Goal: Use online tool/utility: Utilize a website feature to perform a specific function

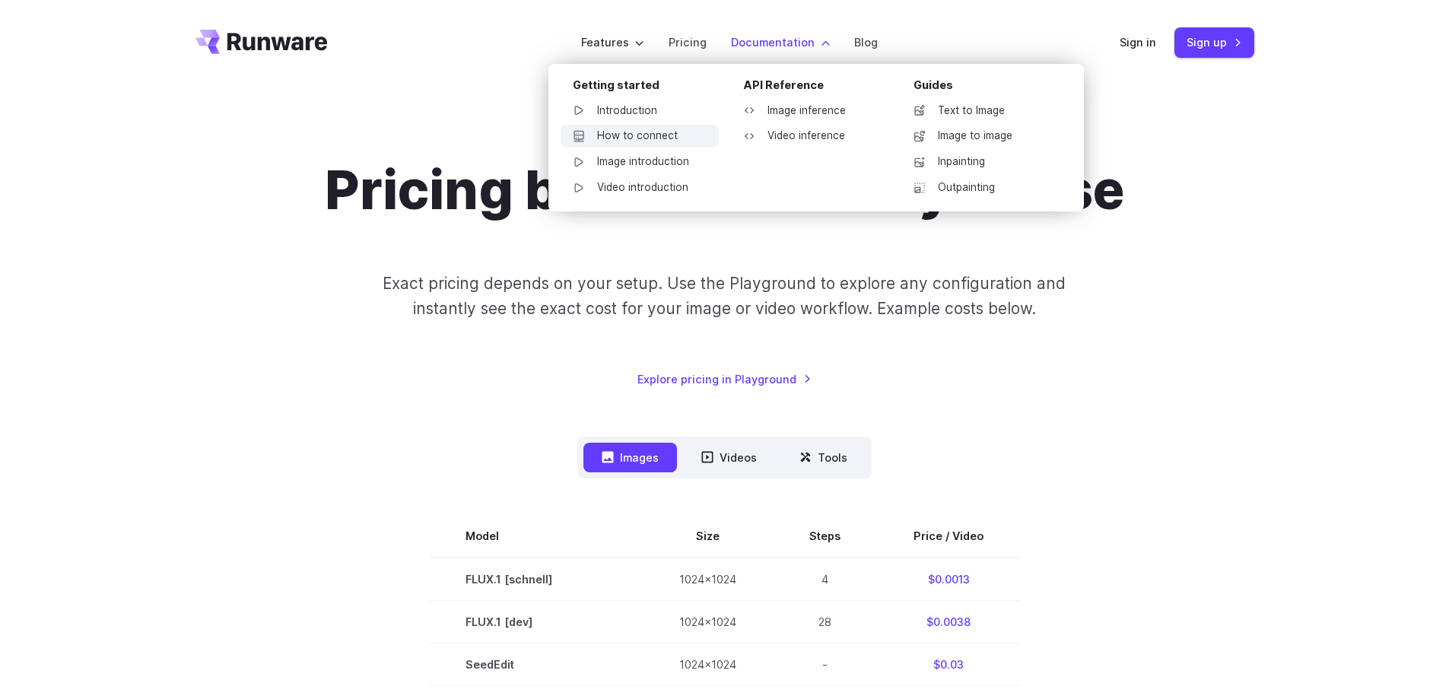
click at [597, 139] on link "How to connect" at bounding box center [639, 136] width 158 height 23
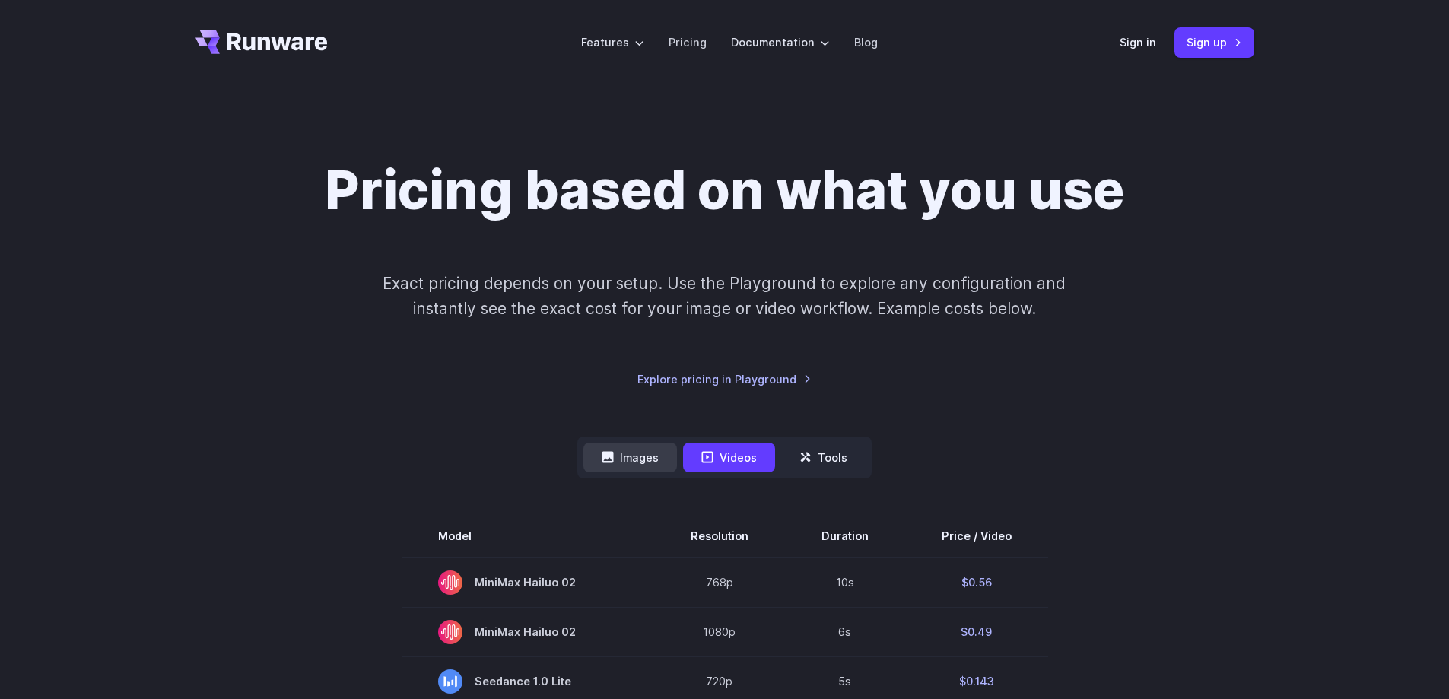
click at [623, 452] on button "Images" at bounding box center [630, 458] width 94 height 30
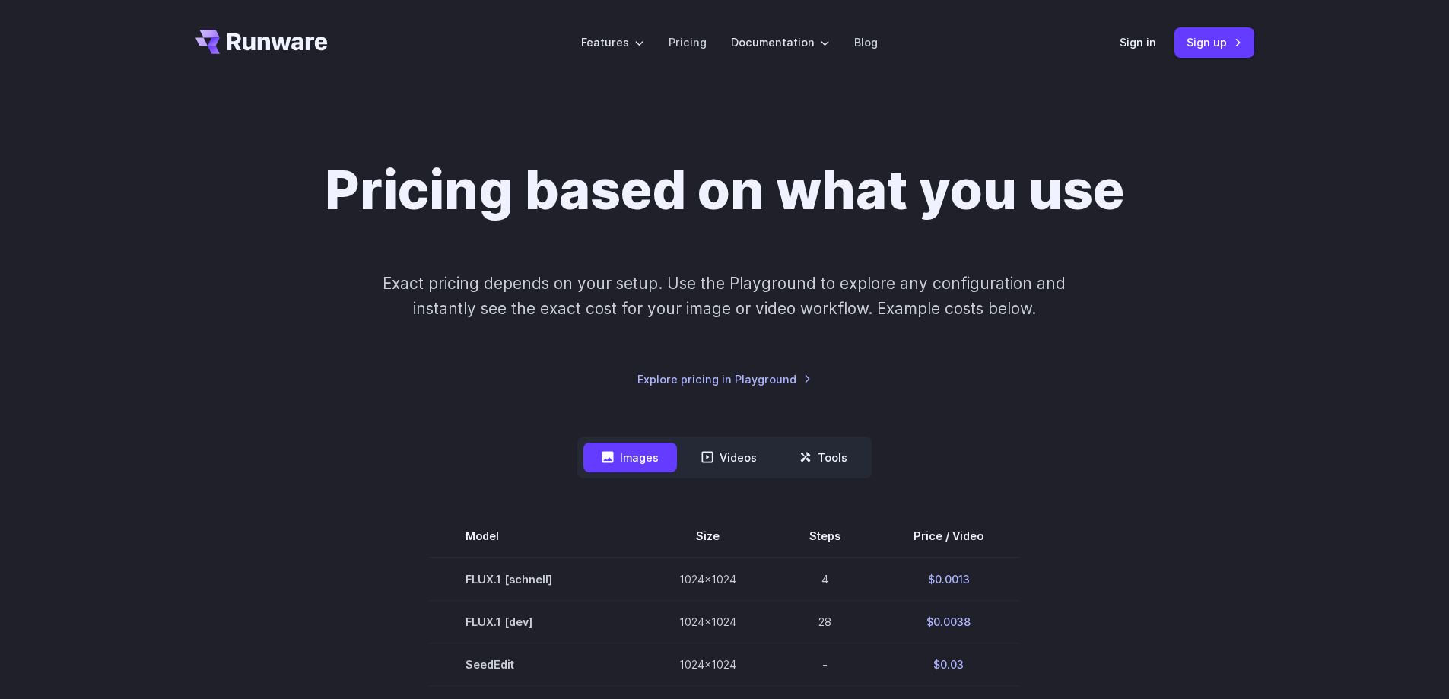
scroll to position [304, 0]
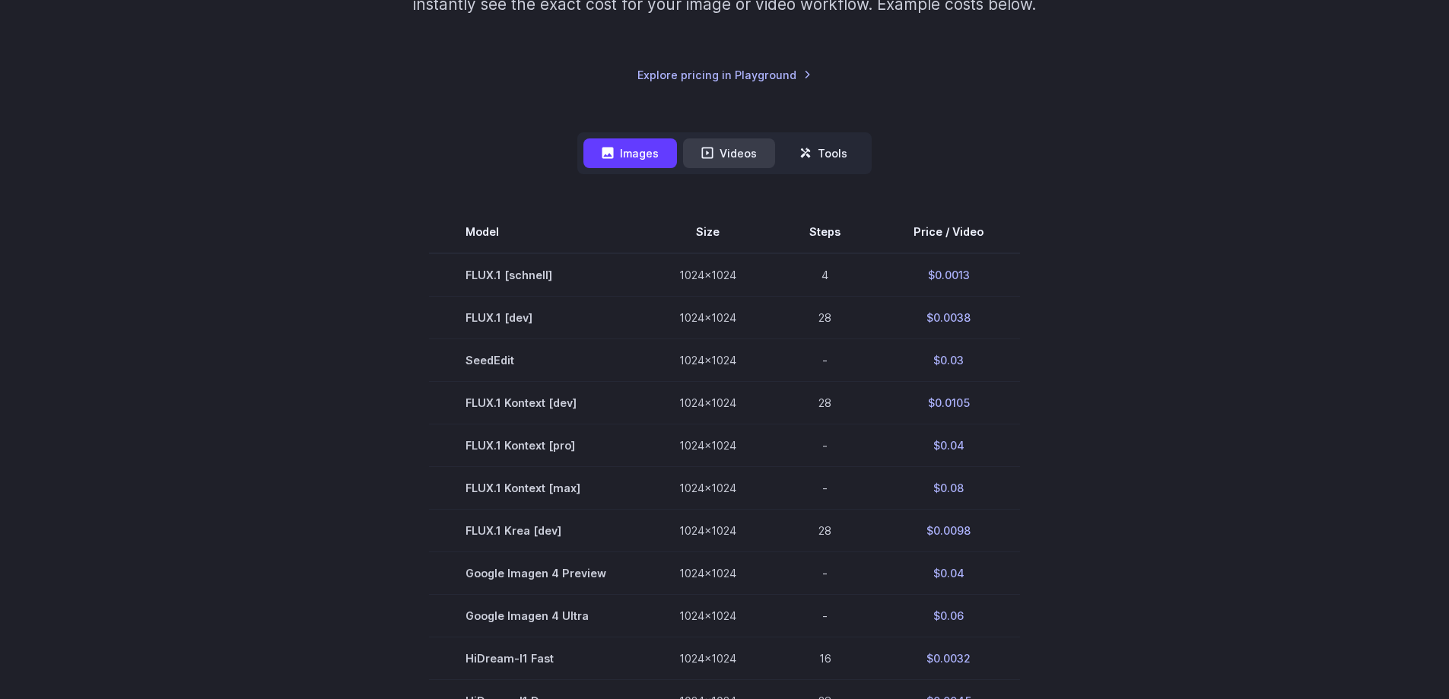
click at [713, 144] on button "Videos" at bounding box center [729, 153] width 92 height 30
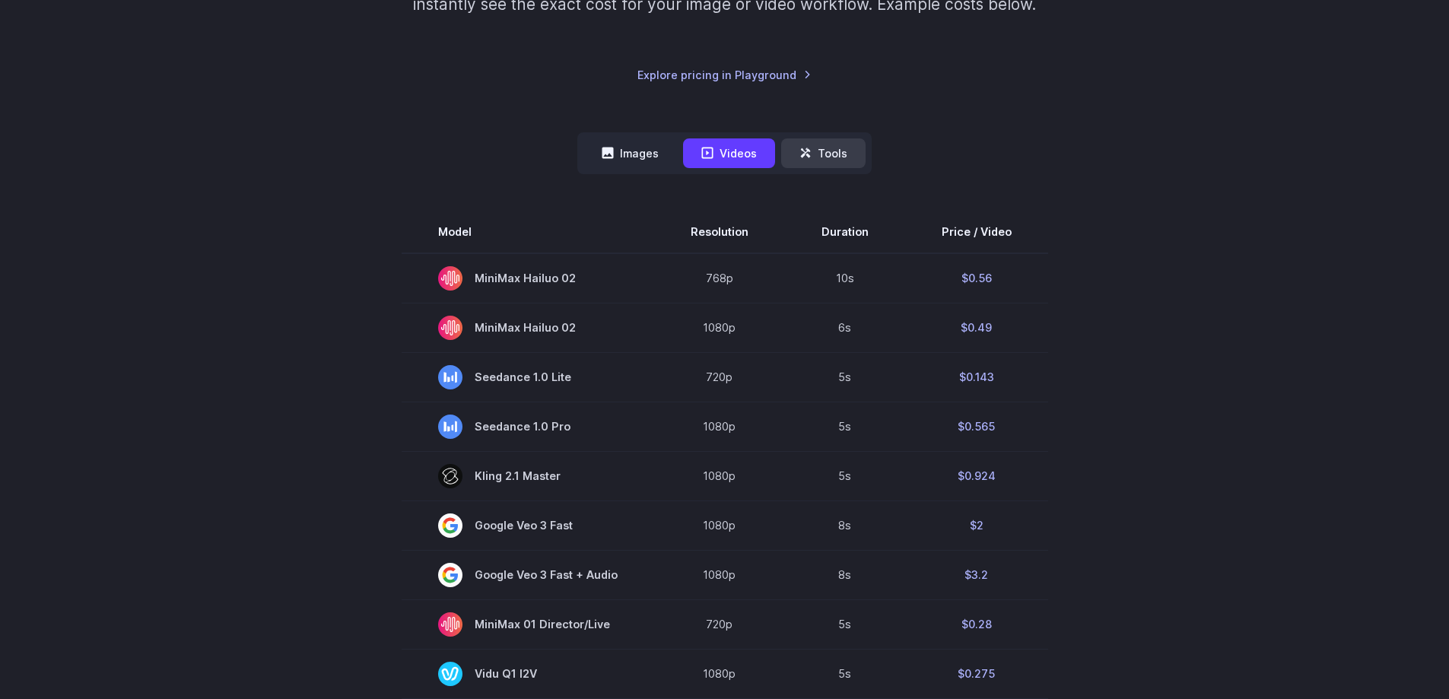
click at [801, 148] on icon at bounding box center [805, 153] width 12 height 12
click at [656, 151] on button "Images" at bounding box center [630, 153] width 94 height 30
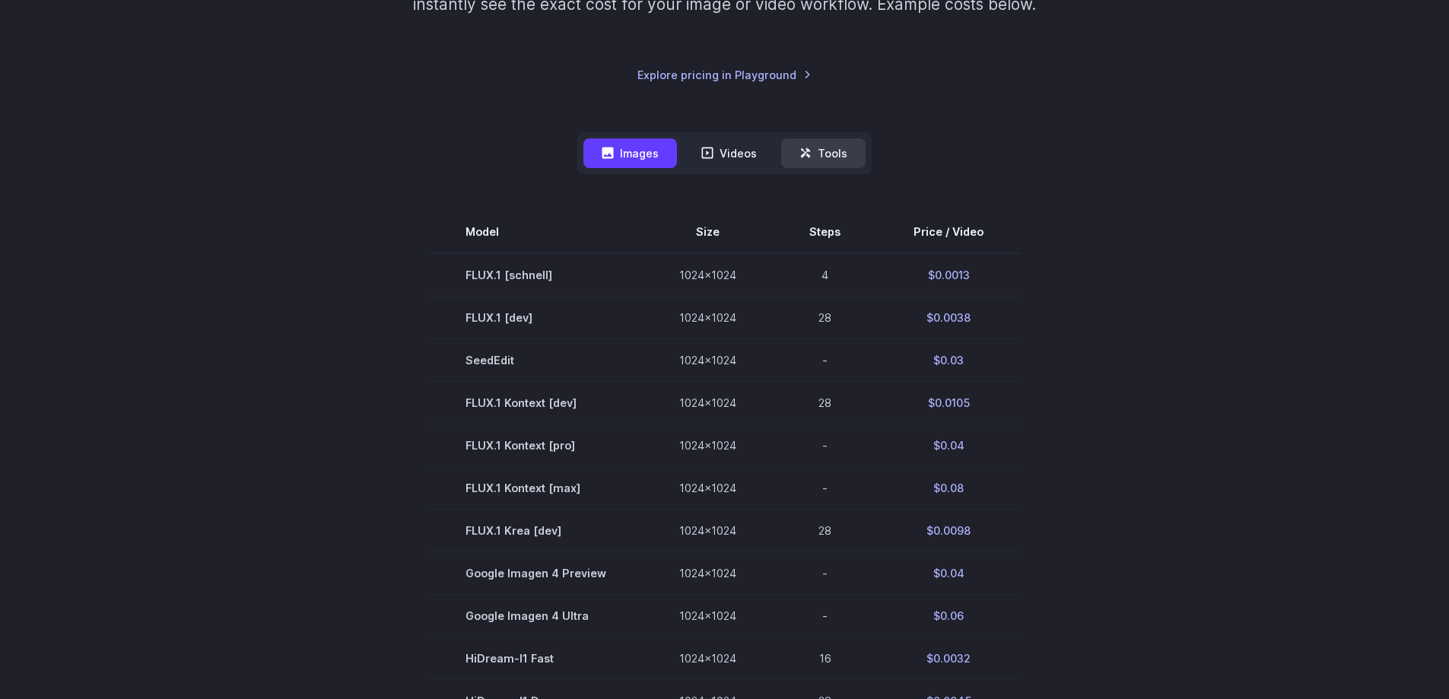
click at [848, 160] on button "Tools" at bounding box center [823, 153] width 84 height 30
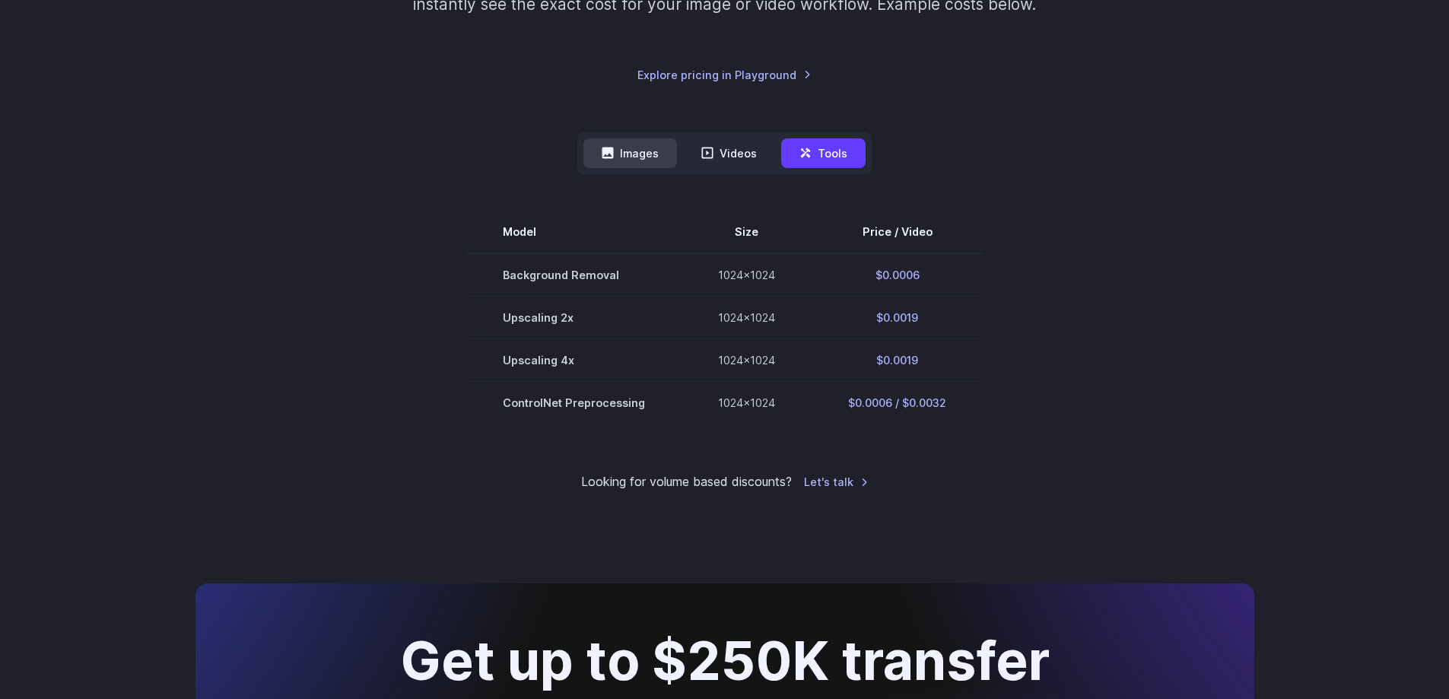
click at [637, 154] on button "Images" at bounding box center [630, 153] width 94 height 30
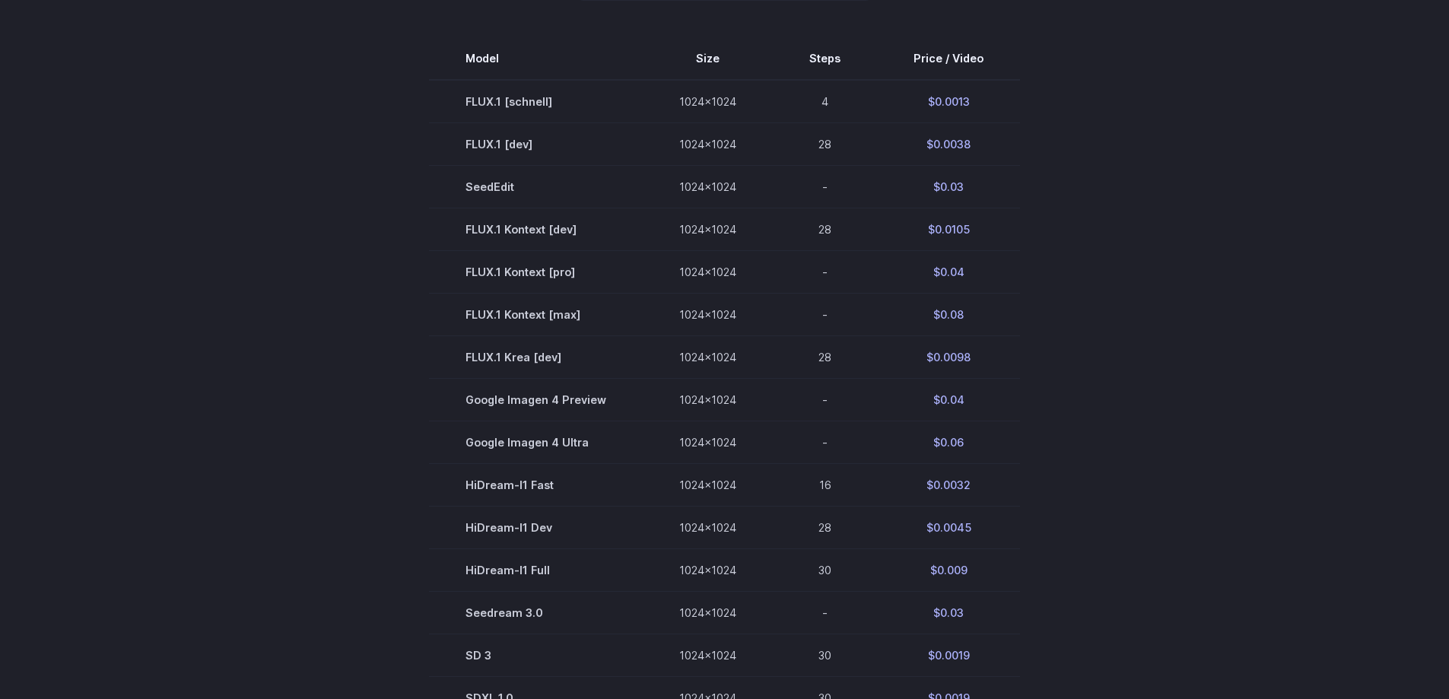
scroll to position [0, 0]
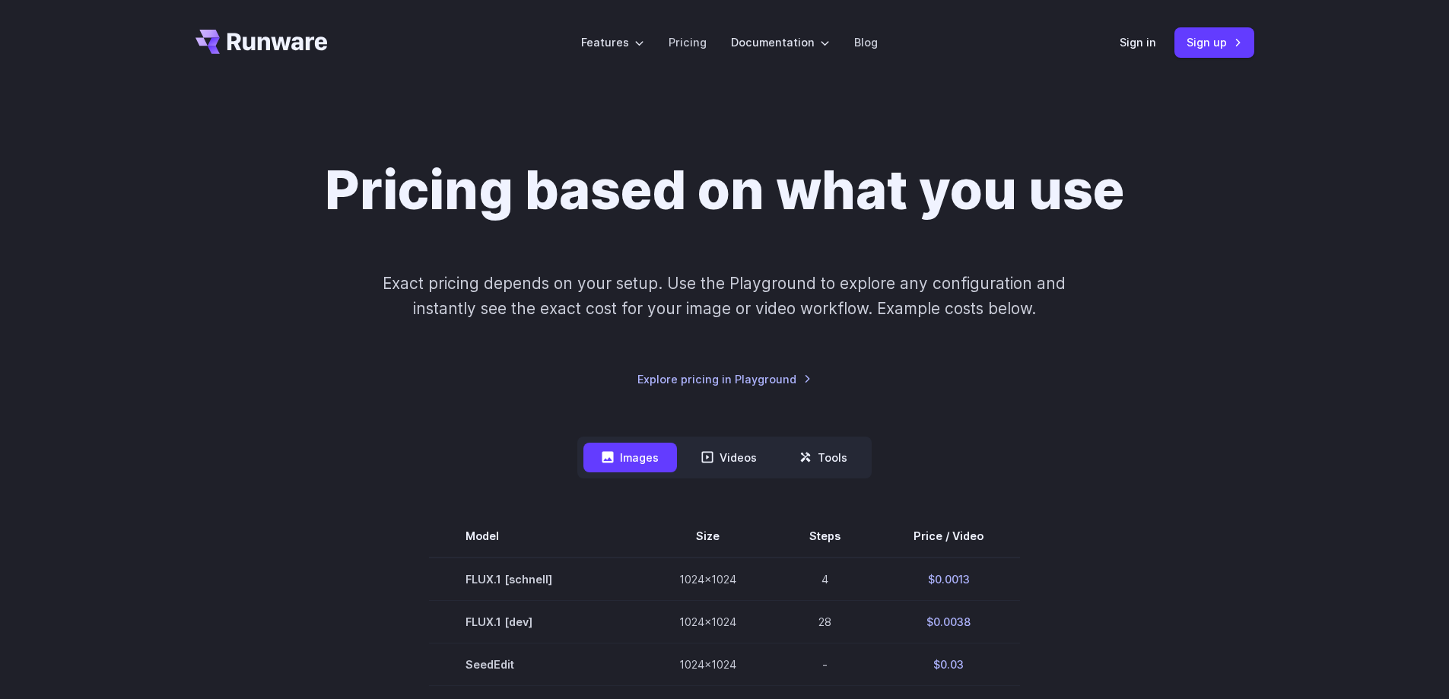
drag, startPoint x: 755, startPoint y: 538, endPoint x: 912, endPoint y: 145, distance: 423.2
click at [1249, 47] on link "Sign up" at bounding box center [1214, 42] width 80 height 30
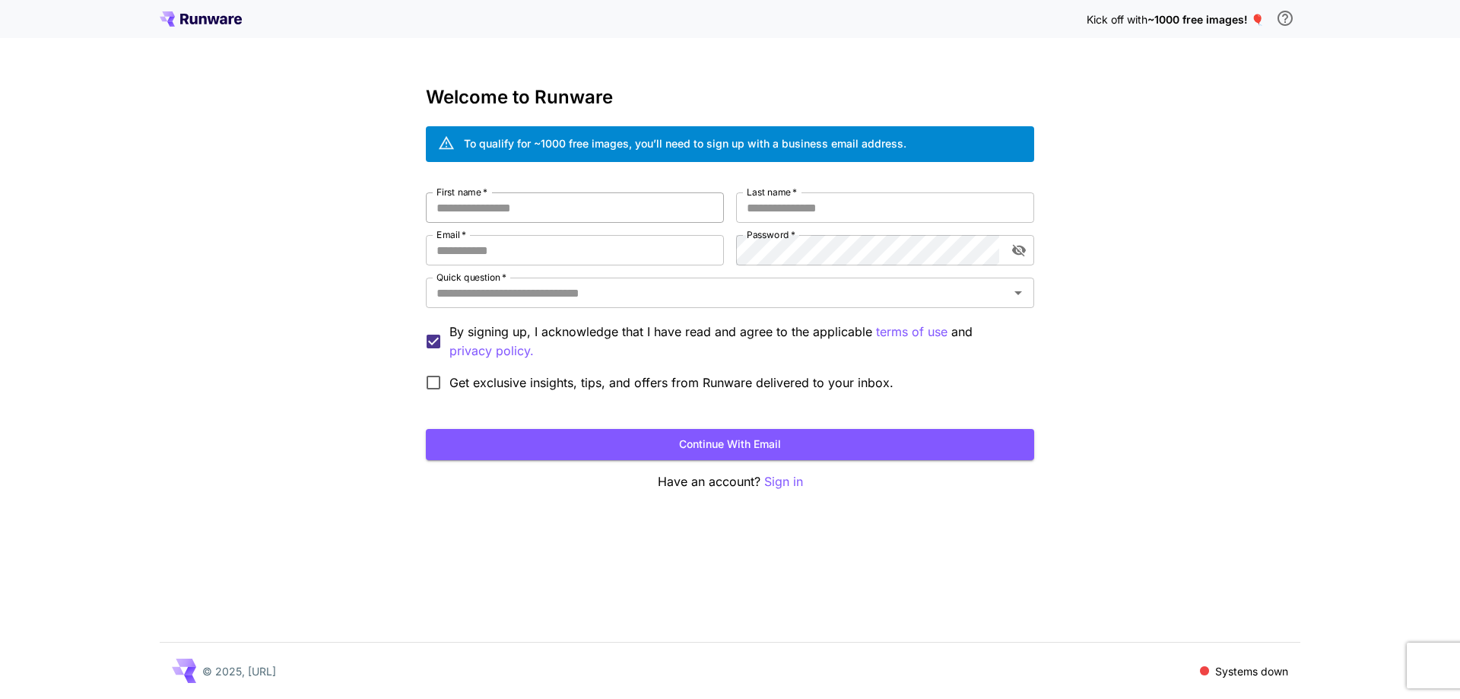
click at [490, 209] on input "First name   *" at bounding box center [575, 207] width 298 height 30
type input "******"
type input "**********"
click at [976, 287] on input "Quick question   *" at bounding box center [717, 292] width 574 height 21
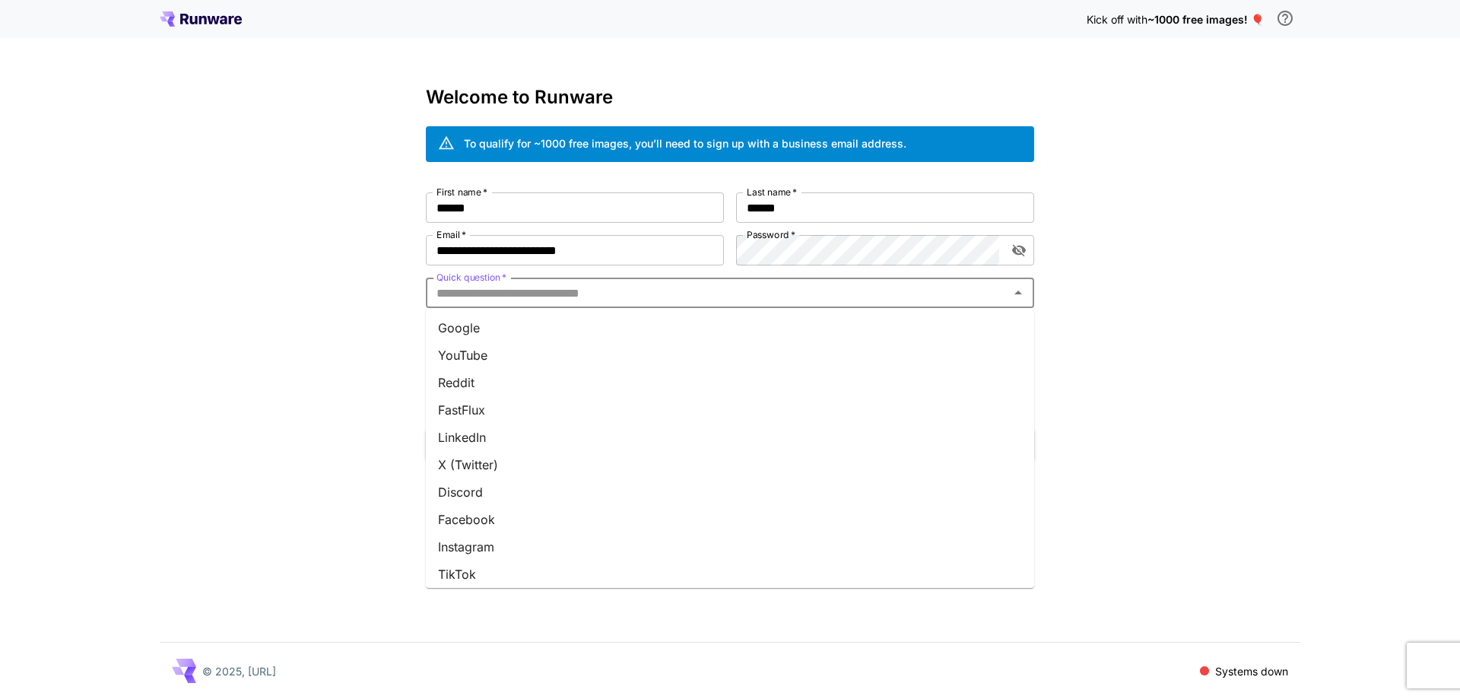
click at [582, 361] on li "YouTube" at bounding box center [730, 354] width 608 height 27
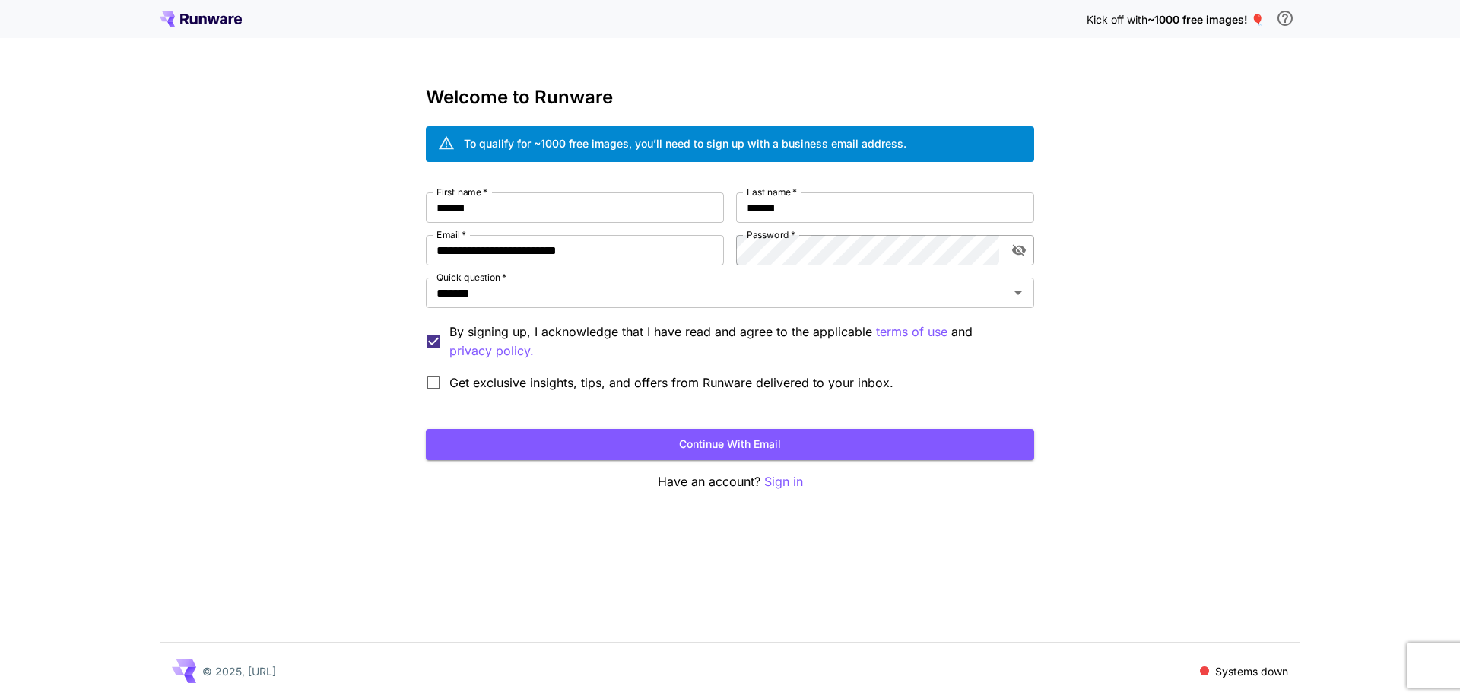
click at [1025, 258] on button "toggle password visibility" at bounding box center [1018, 250] width 27 height 27
click at [1290, 271] on div "**********" at bounding box center [730, 349] width 1460 height 699
click at [544, 436] on button "Continue with email" at bounding box center [730, 444] width 608 height 31
click at [837, 443] on button "Continue with email" at bounding box center [730, 444] width 608 height 31
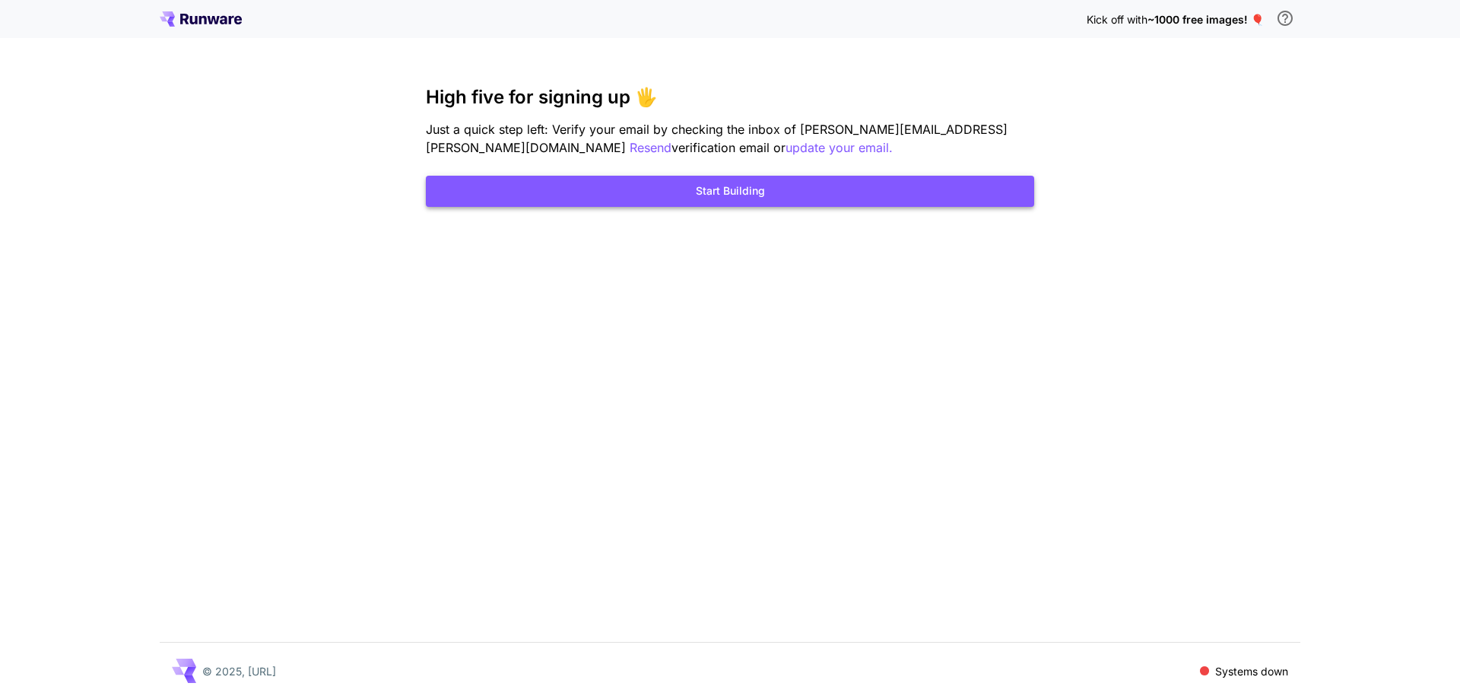
click at [899, 195] on button "Start Building" at bounding box center [730, 191] width 608 height 31
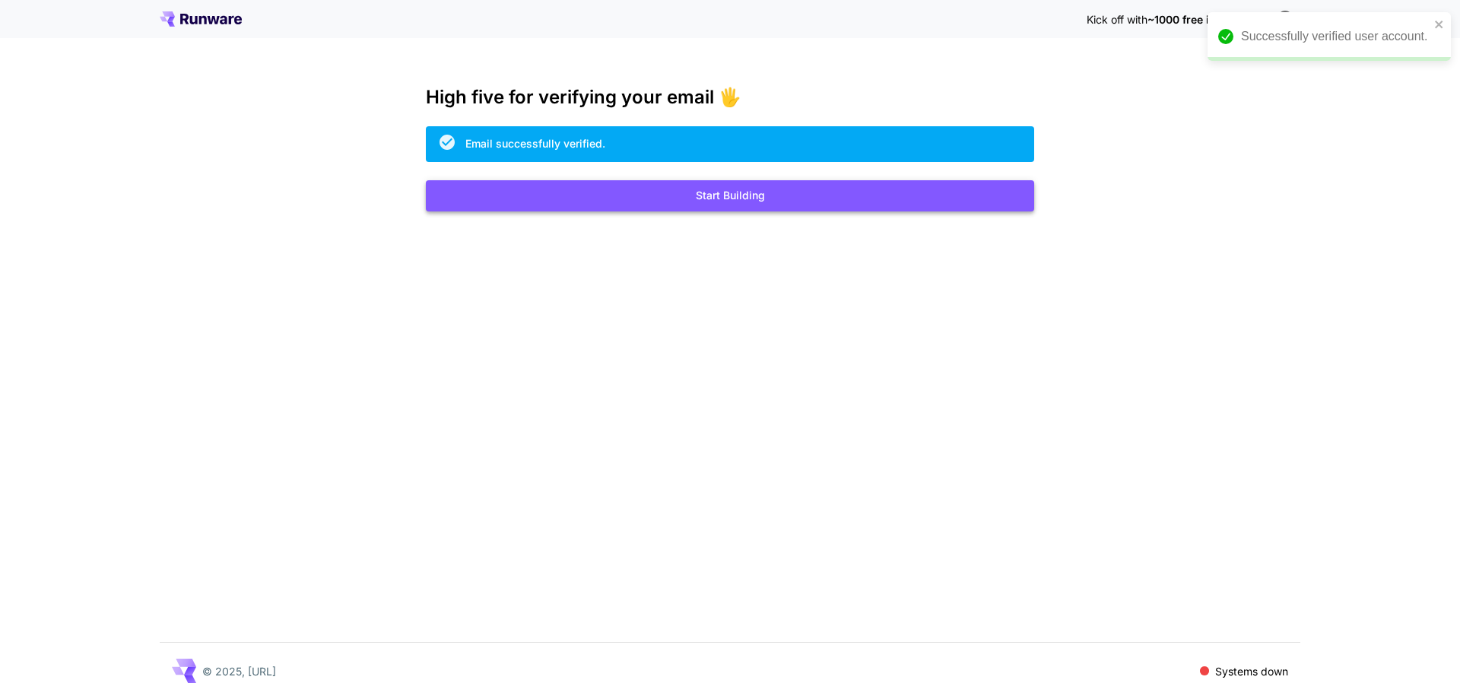
click at [751, 198] on button "Start Building" at bounding box center [730, 195] width 608 height 31
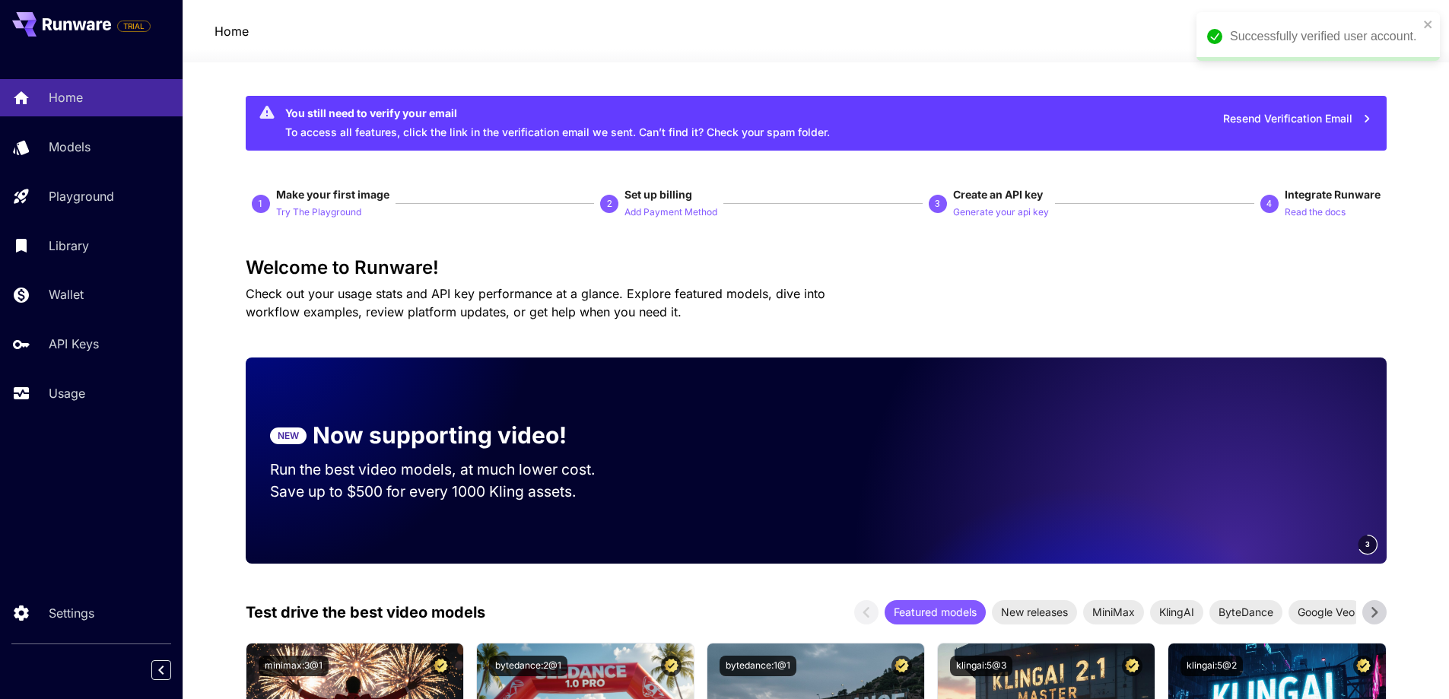
click at [972, 284] on div "Welcome to Runware! Check out your usage stats and API key performance at a gla…" at bounding box center [816, 289] width 1141 height 64
click at [1320, 116] on button "Resend Verification Email" at bounding box center [1297, 118] width 166 height 31
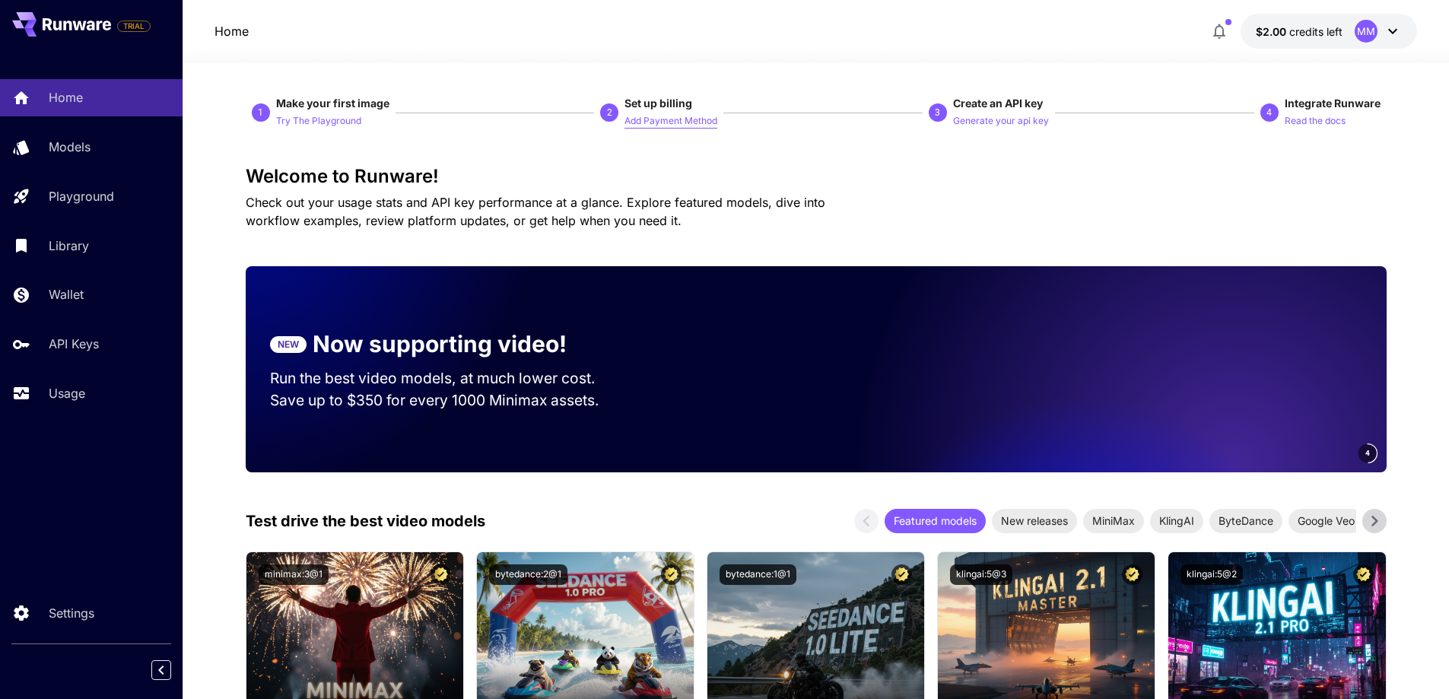
click at [678, 123] on p "Add Payment Method" at bounding box center [670, 121] width 93 height 14
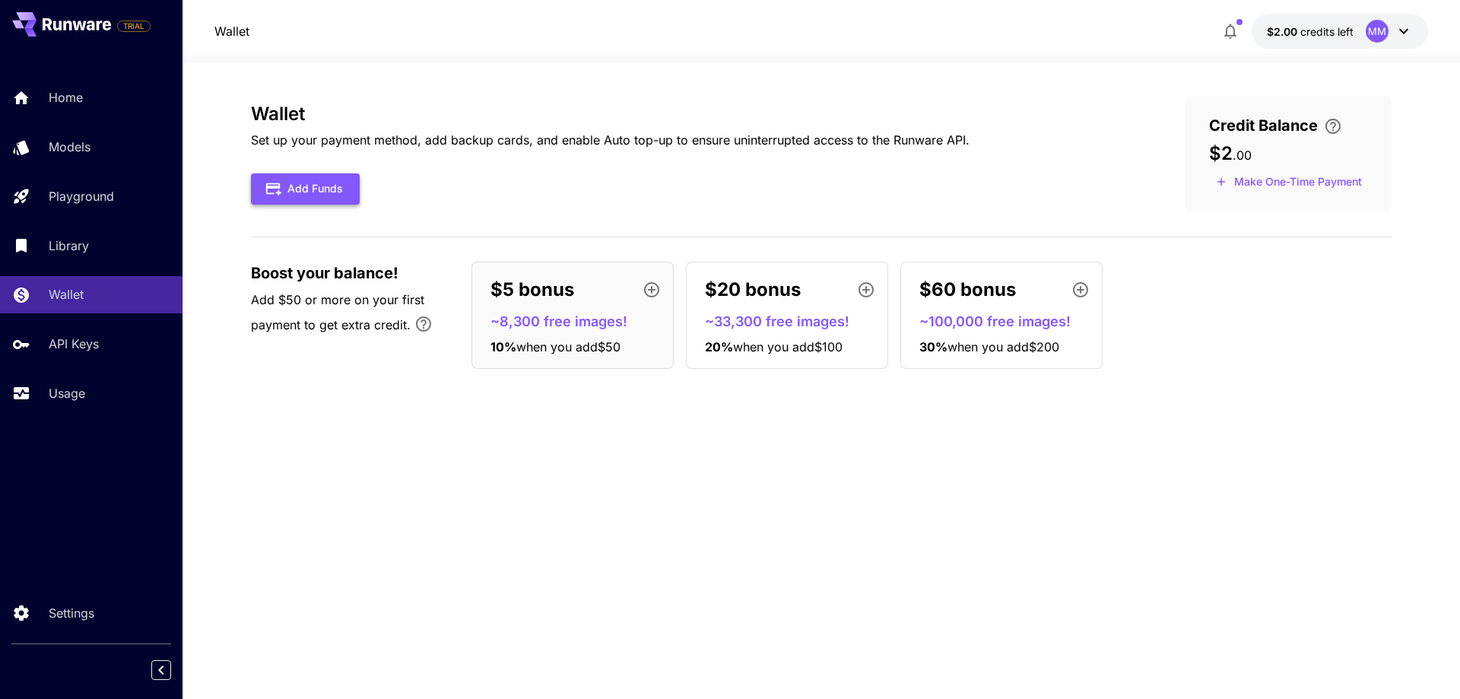
click at [333, 192] on button "Add Funds" at bounding box center [305, 188] width 109 height 31
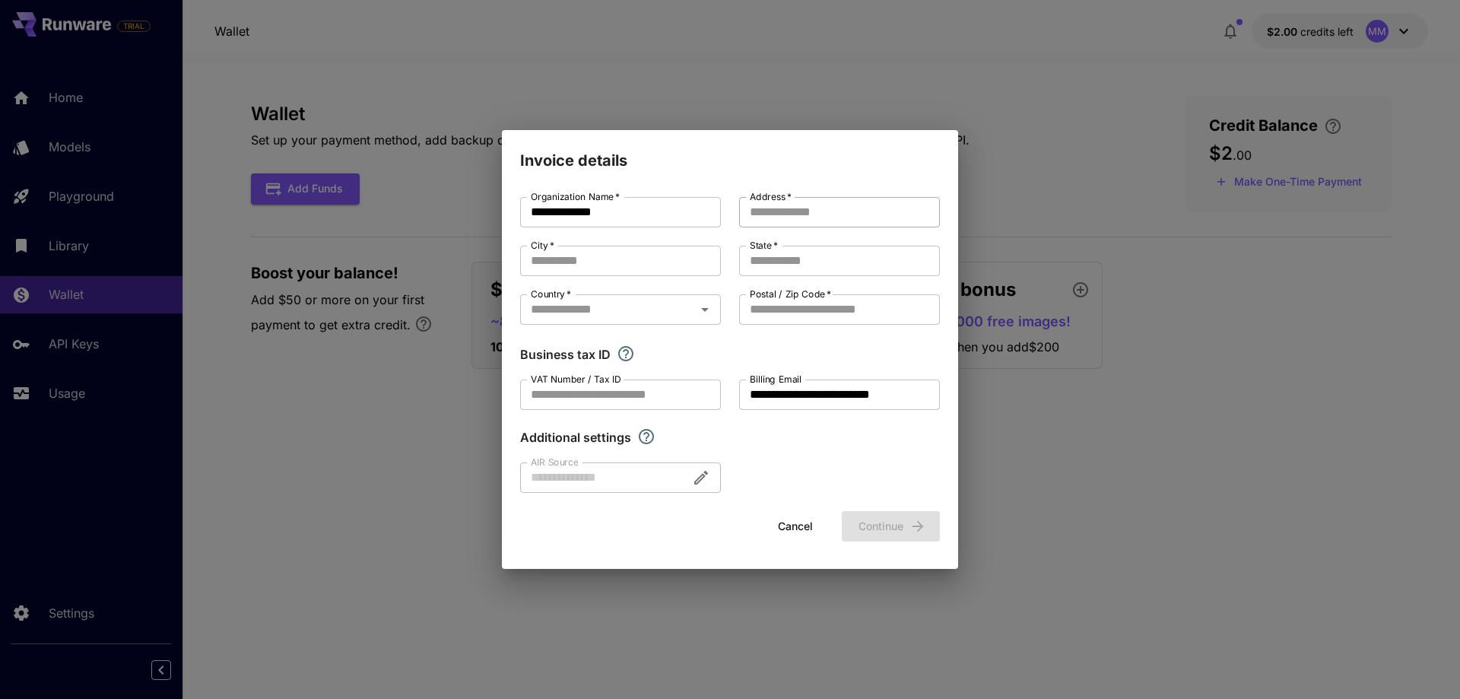
click at [787, 221] on input "Address   *" at bounding box center [839, 212] width 201 height 30
click at [1056, 163] on div "**********" at bounding box center [730, 349] width 1460 height 699
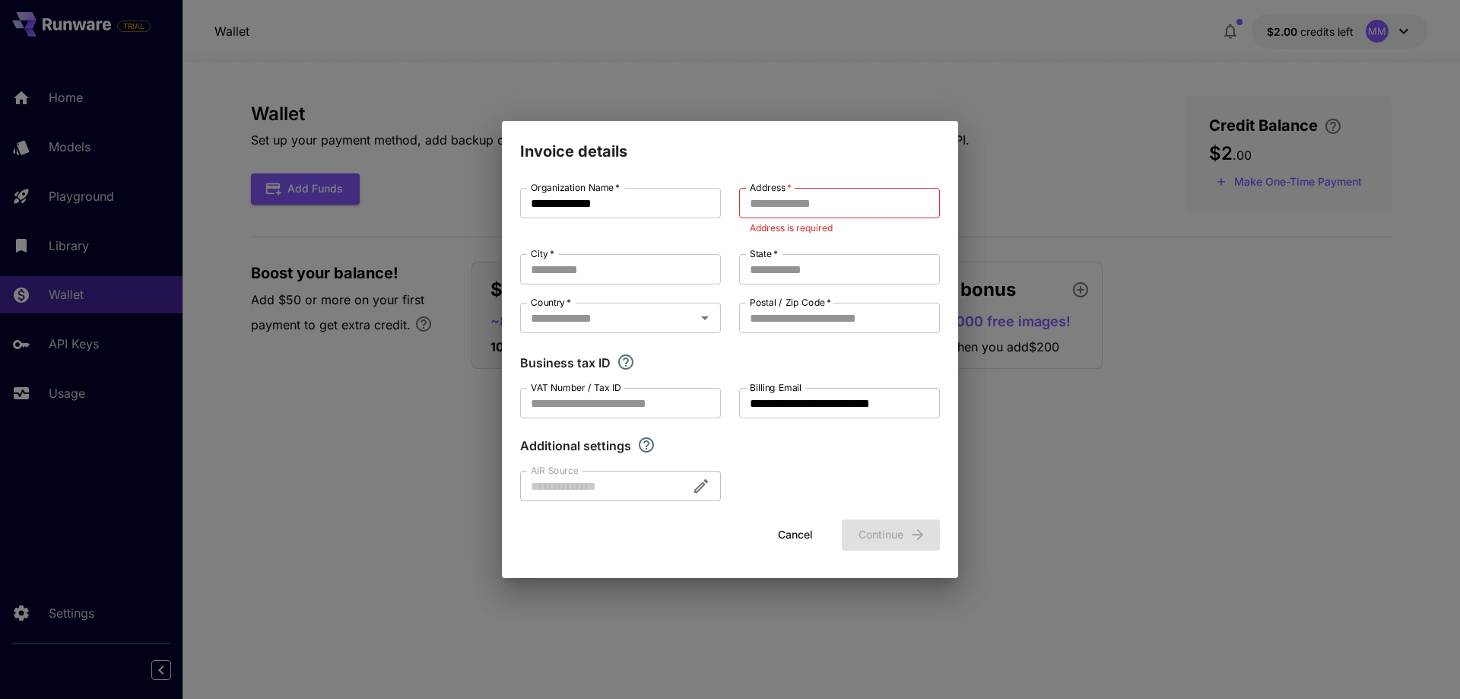
click at [802, 535] on button "Cancel" at bounding box center [795, 534] width 68 height 31
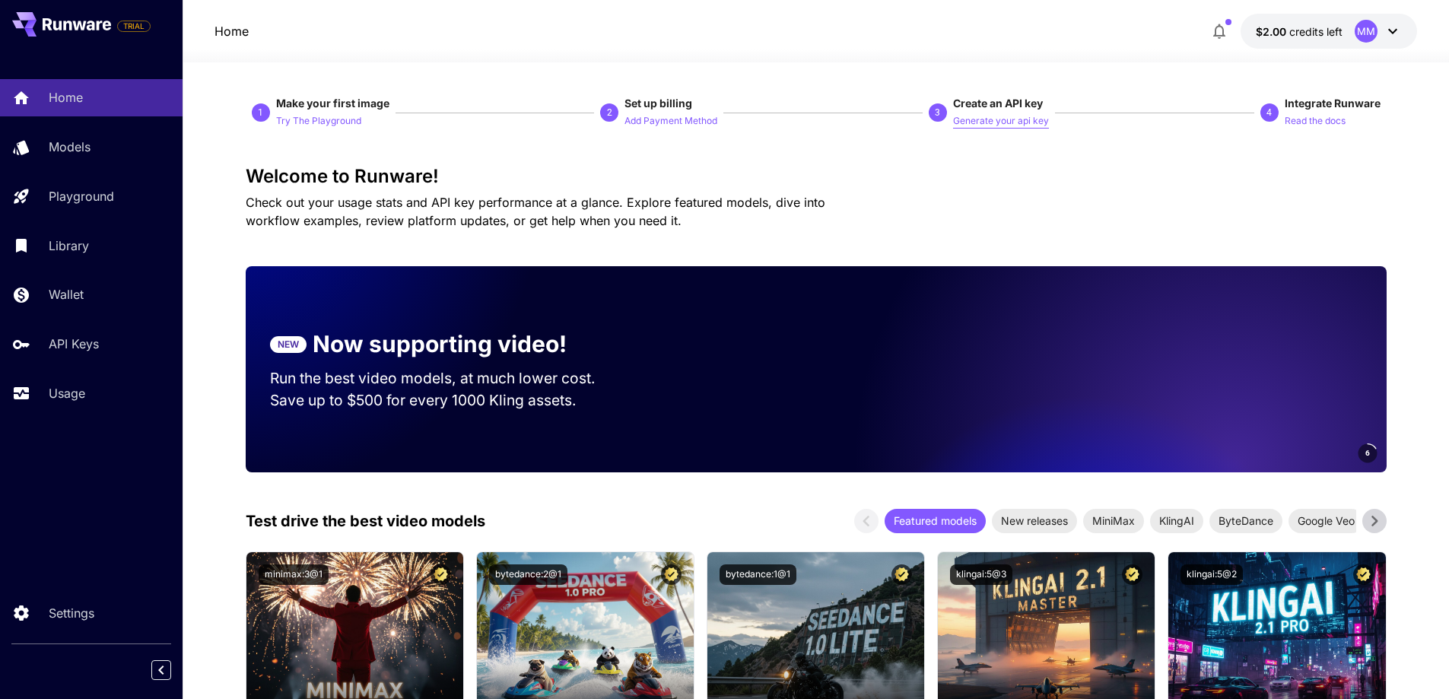
click at [989, 126] on p "Generate your api key" at bounding box center [1001, 121] width 96 height 14
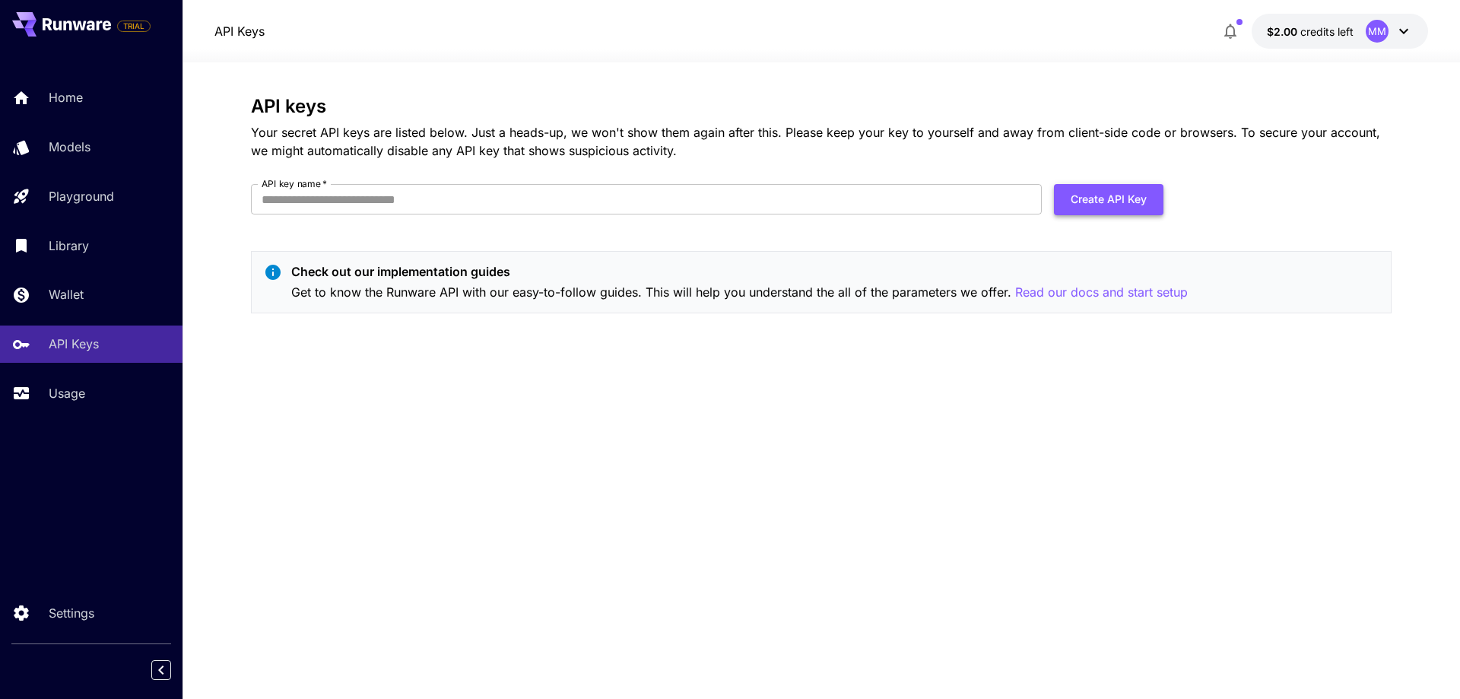
click at [1134, 198] on button "Create API Key" at bounding box center [1109, 199] width 110 height 31
click at [909, 402] on div "API keys Your secret API keys are listed below. Just a heads-up, we won't show …" at bounding box center [821, 381] width 1141 height 570
click at [309, 202] on input "API key name   *" at bounding box center [646, 199] width 791 height 30
type input "****"
click at [1096, 195] on button "Create API Key" at bounding box center [1109, 199] width 110 height 31
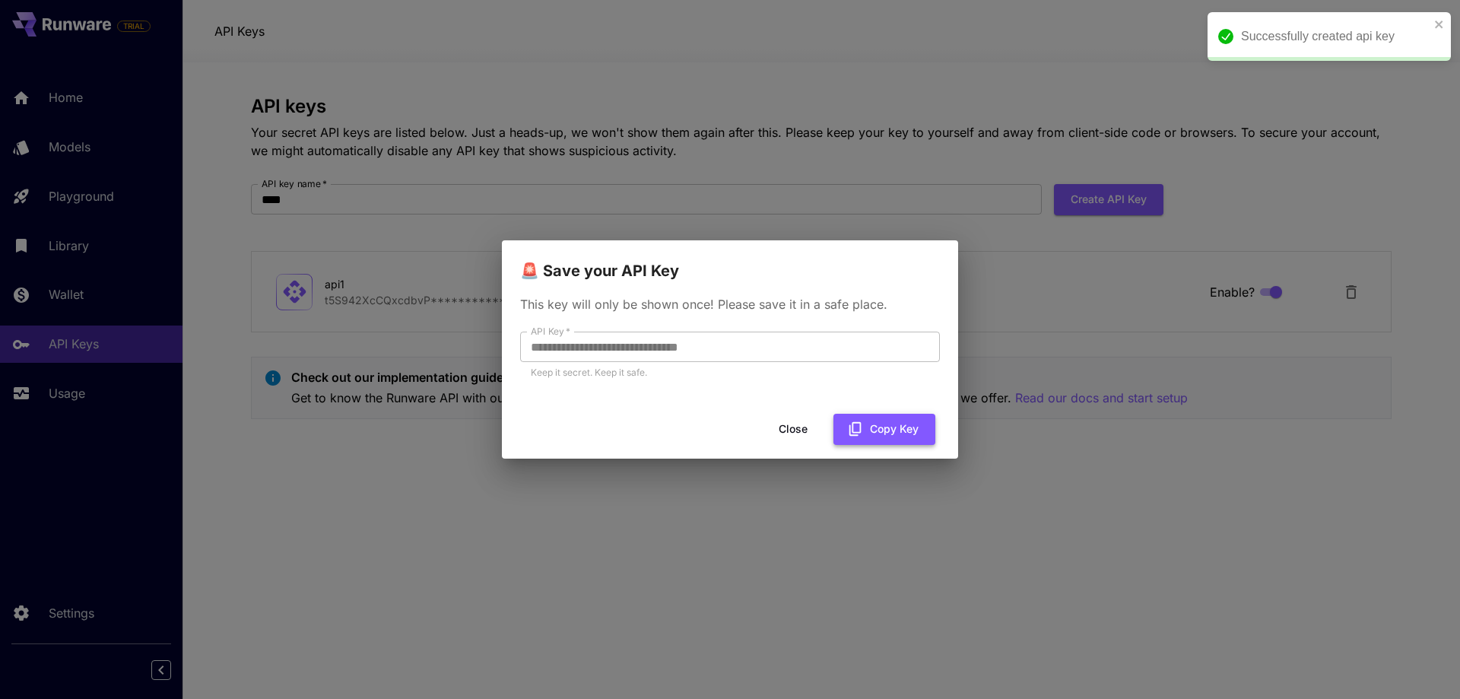
click at [862, 432] on icon "button" at bounding box center [855, 429] width 17 height 17
click at [788, 421] on button "Close" at bounding box center [805, 429] width 68 height 31
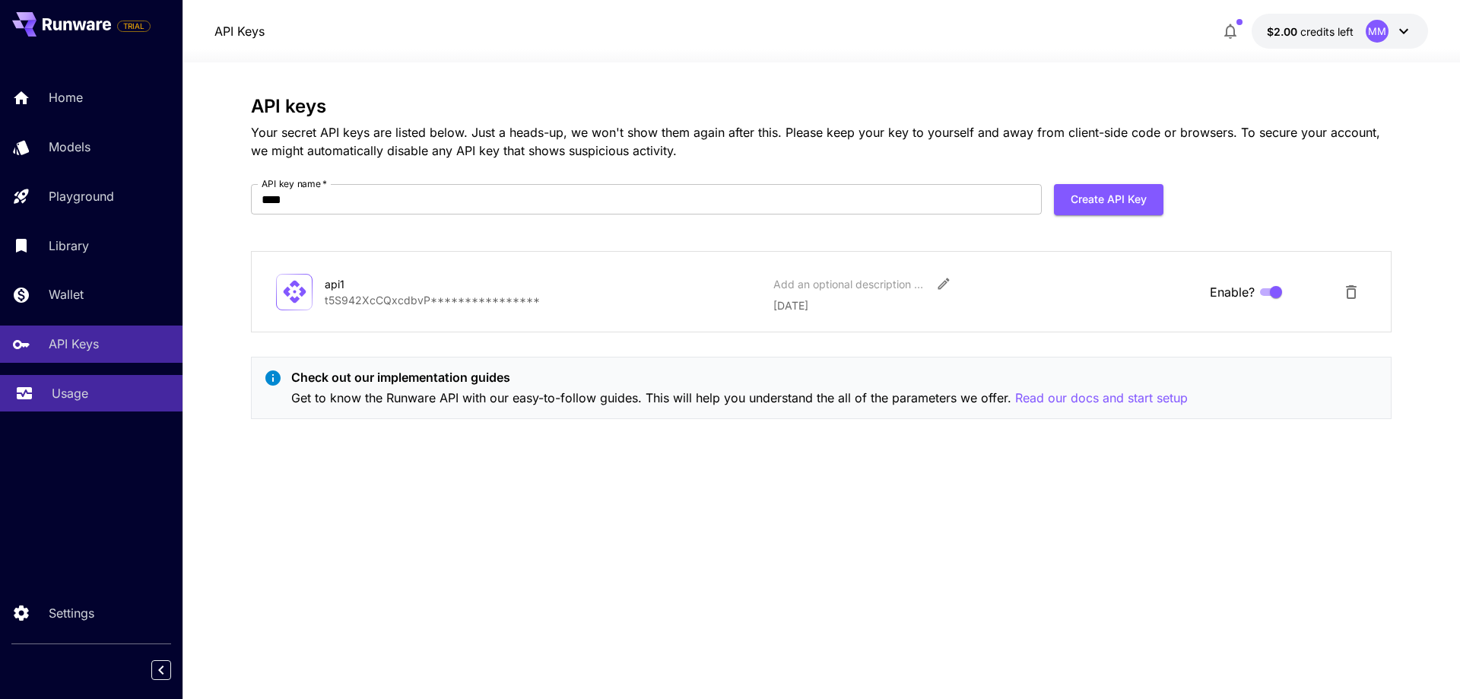
click at [115, 400] on div "Usage" at bounding box center [111, 393] width 119 height 18
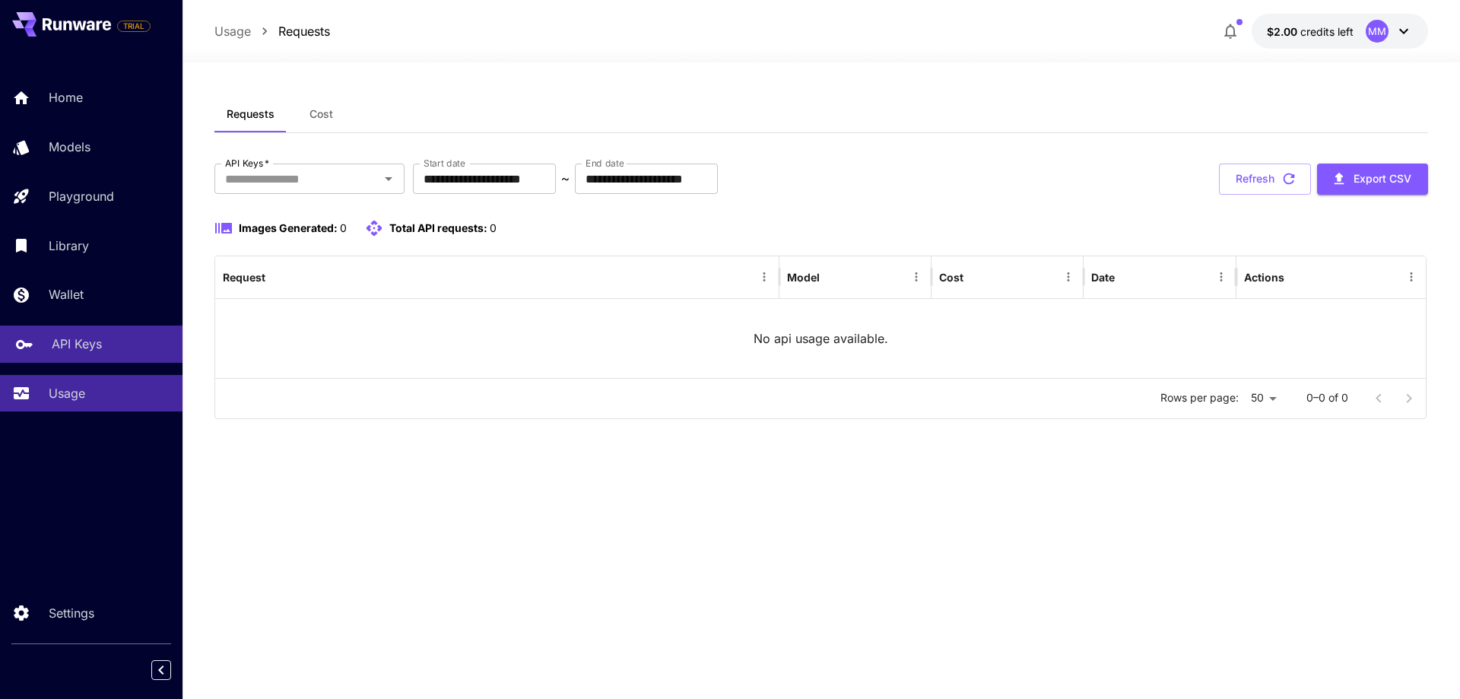
click at [138, 350] on div "API Keys" at bounding box center [111, 344] width 119 height 18
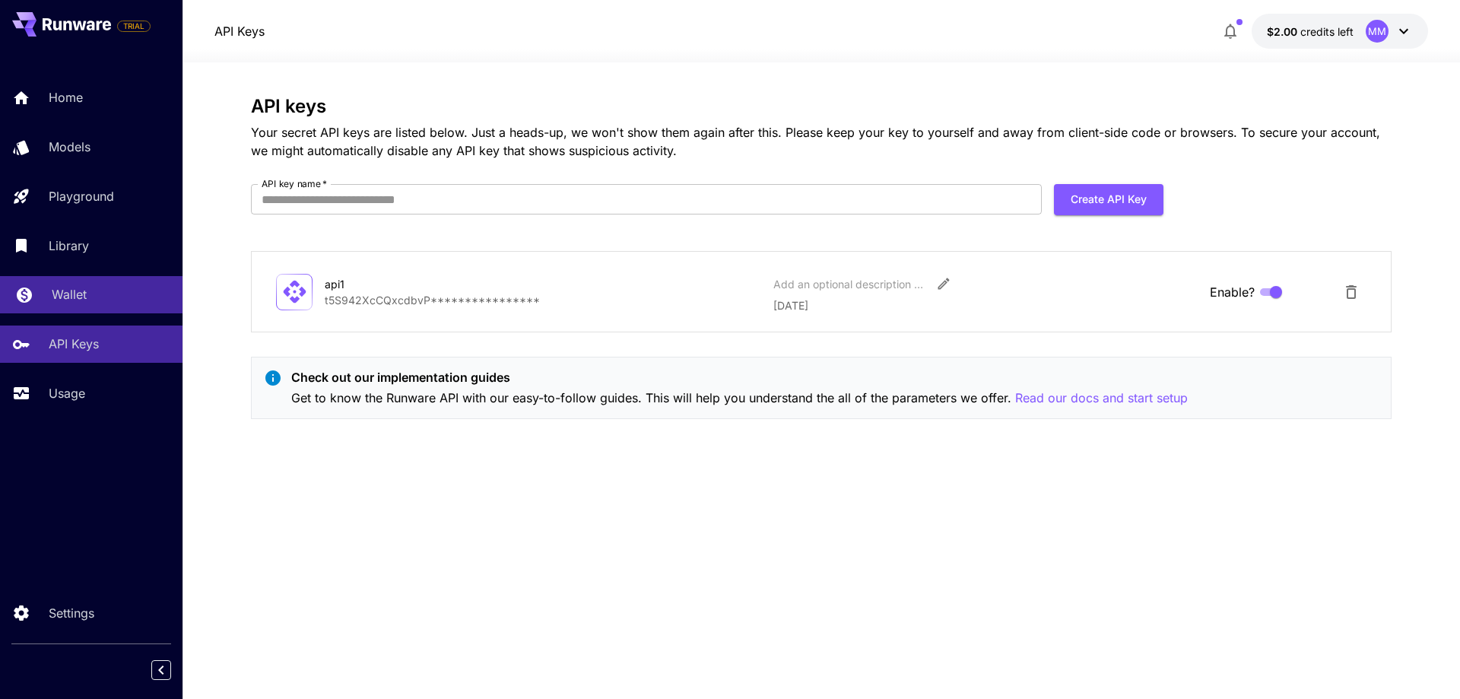
click at [90, 302] on div "Wallet" at bounding box center [111, 294] width 119 height 18
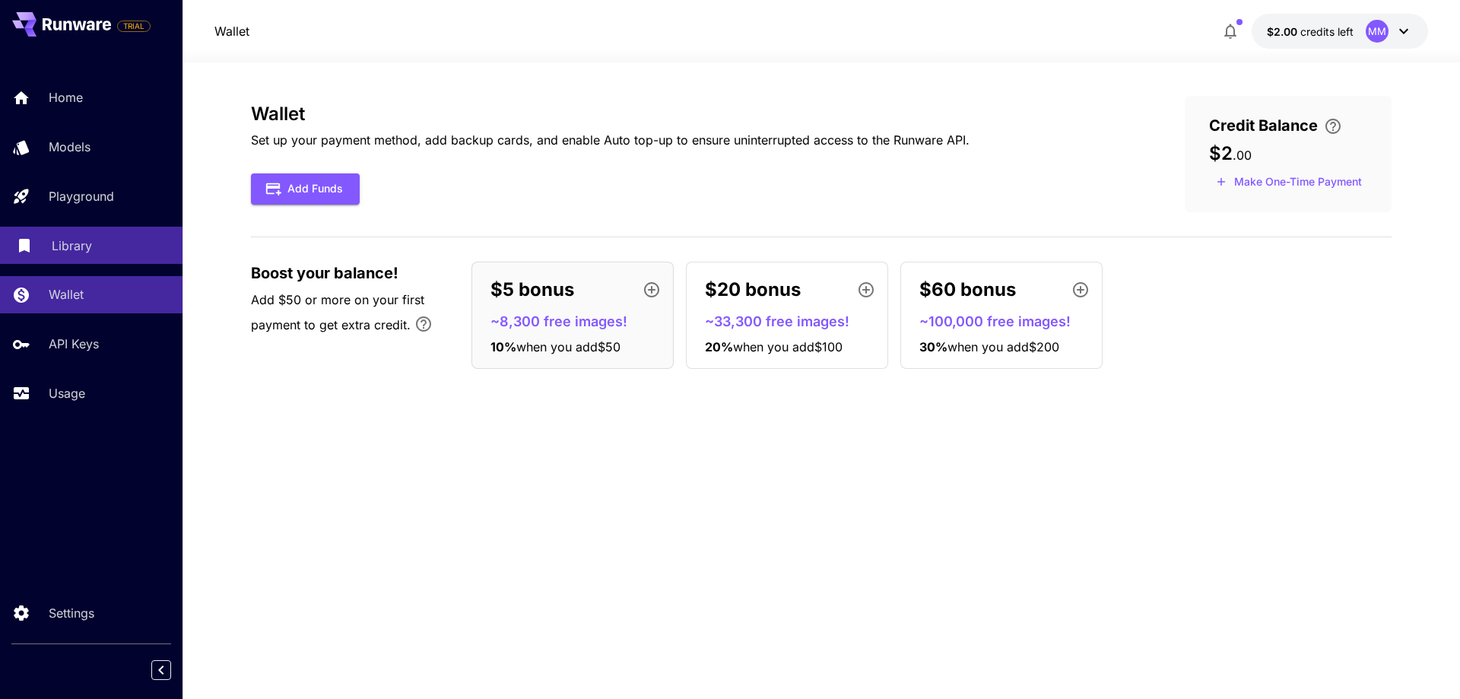
click at [90, 252] on p "Library" at bounding box center [72, 246] width 40 height 18
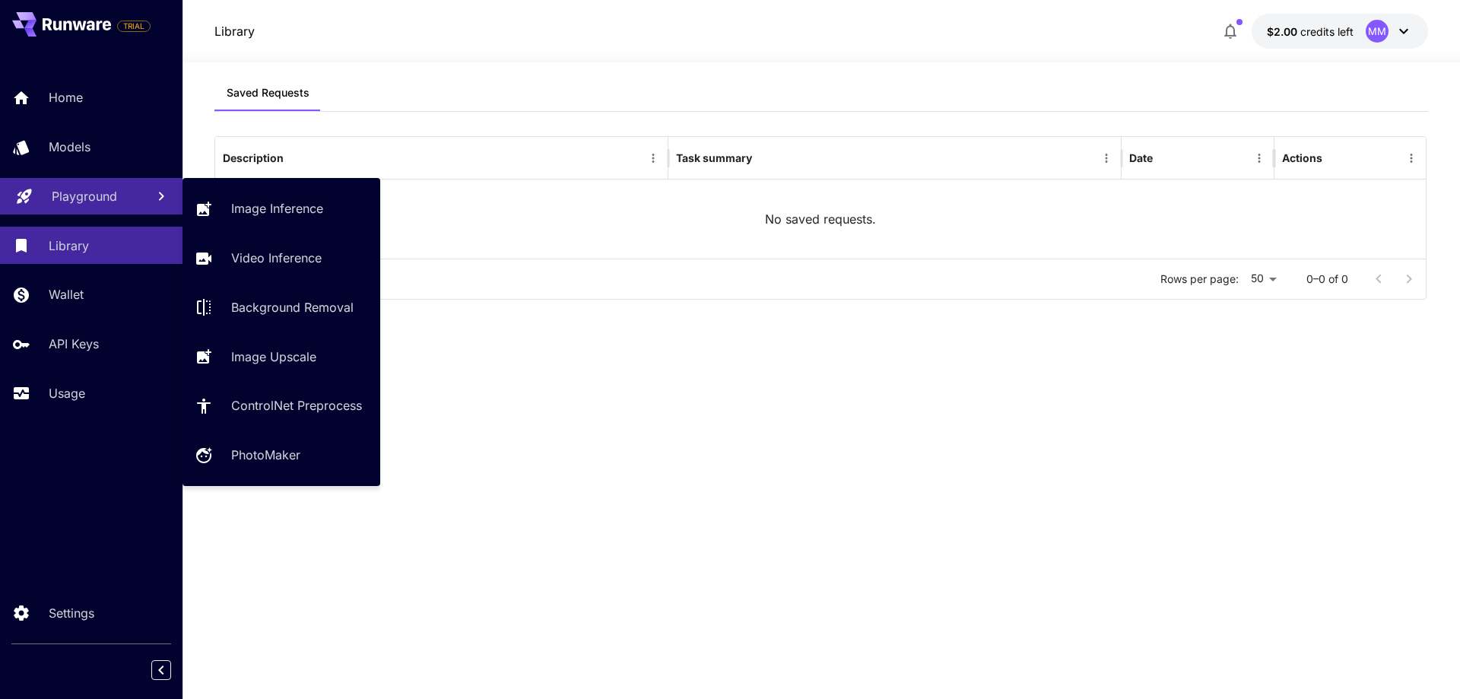
click at [107, 198] on p "Playground" at bounding box center [84, 196] width 65 height 18
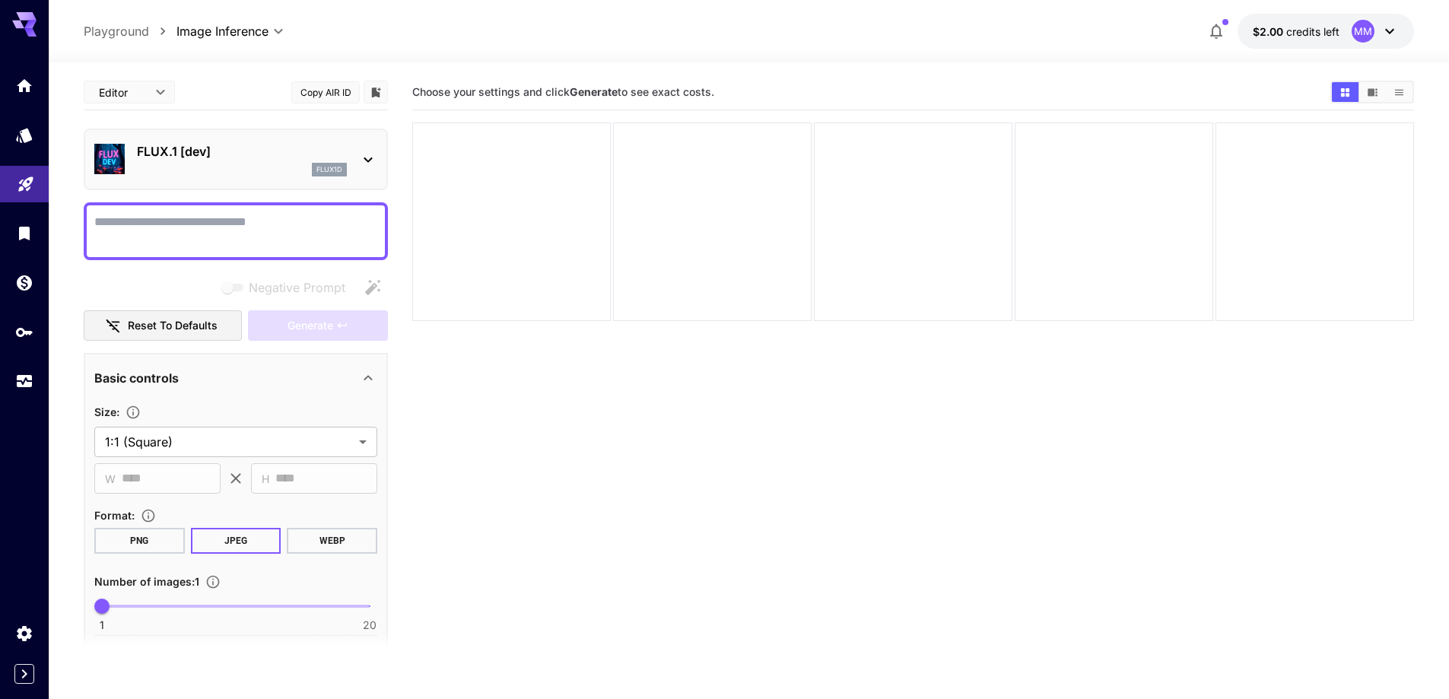
click at [369, 154] on icon at bounding box center [368, 160] width 18 height 18
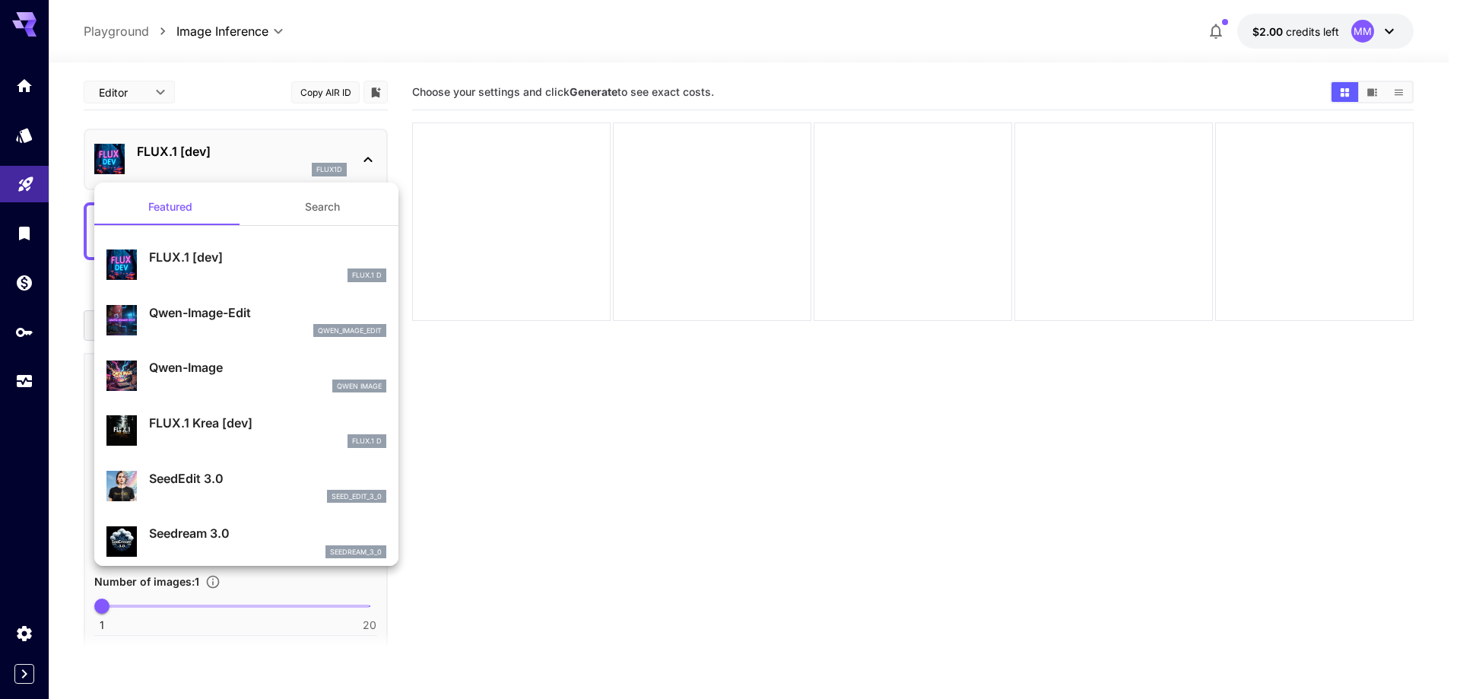
click at [804, 468] on div at bounding box center [730, 349] width 1460 height 699
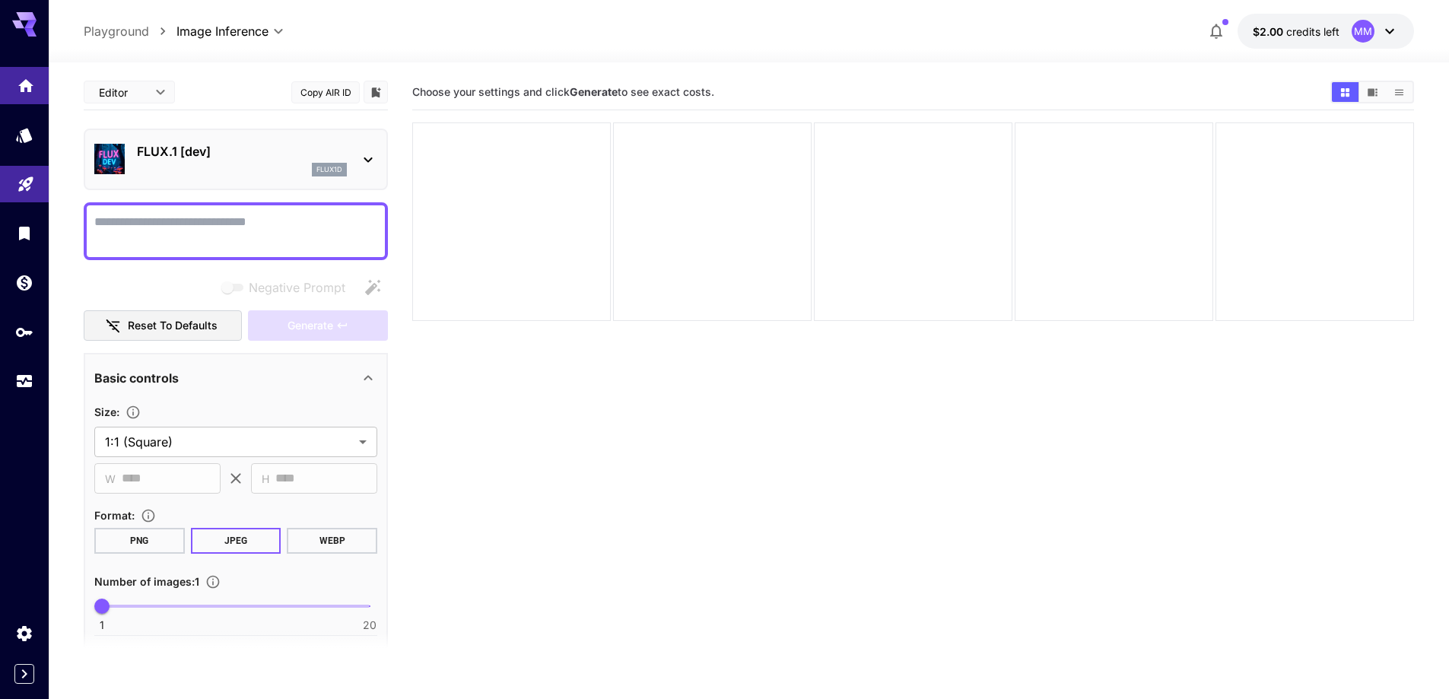
click at [26, 92] on link at bounding box center [24, 85] width 49 height 37
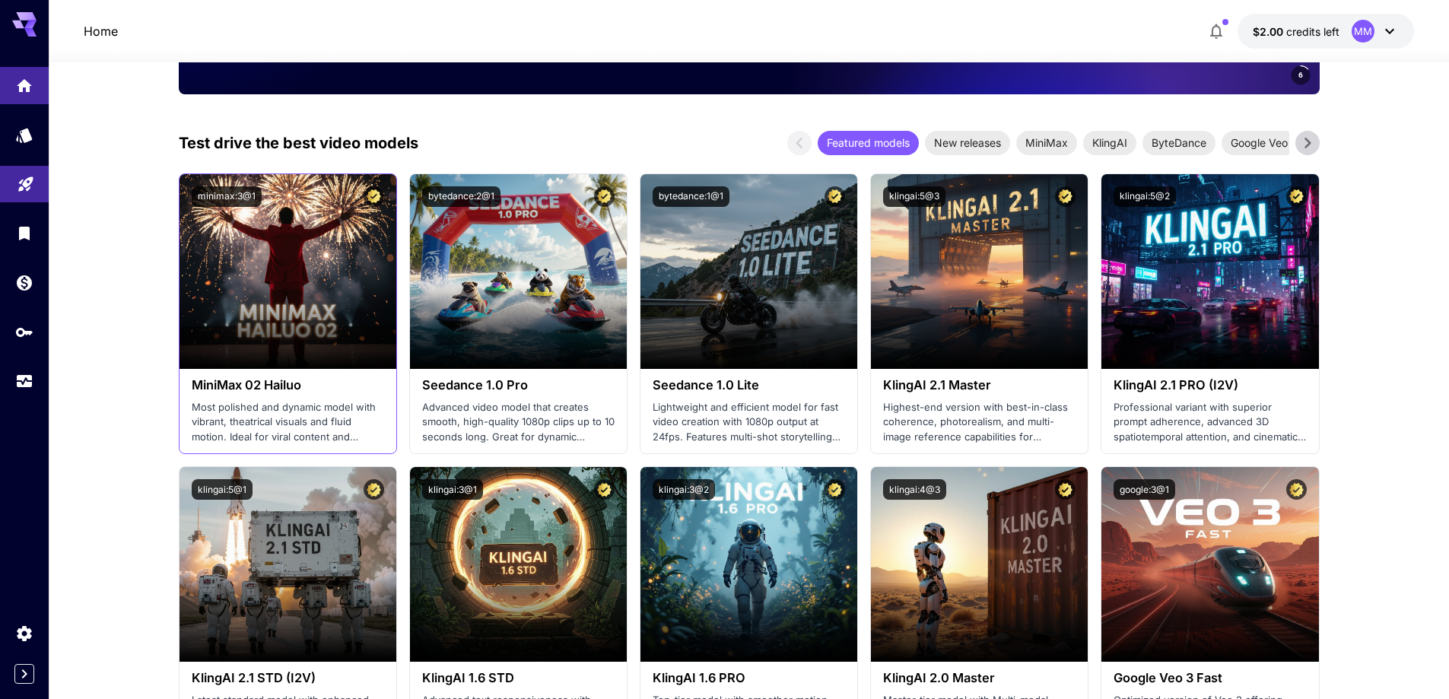
scroll to position [380, 0]
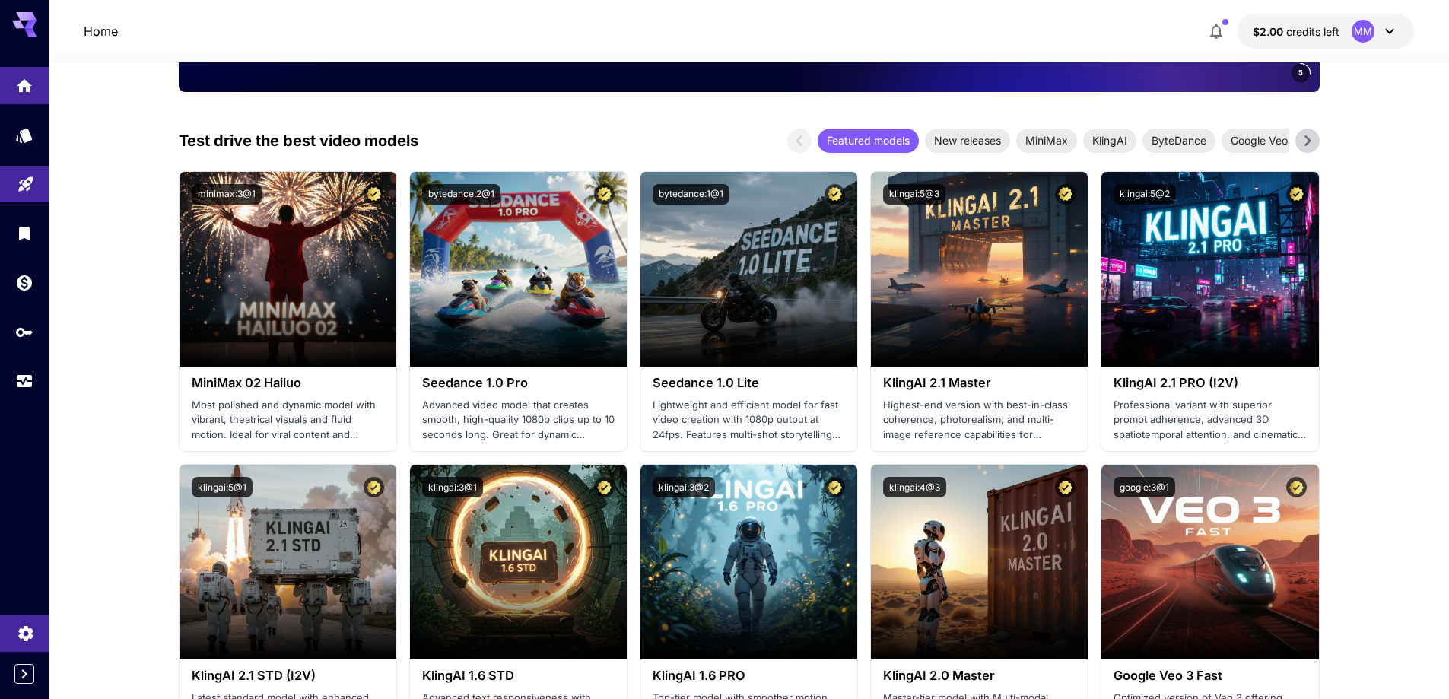
click at [40, 633] on link at bounding box center [24, 632] width 49 height 37
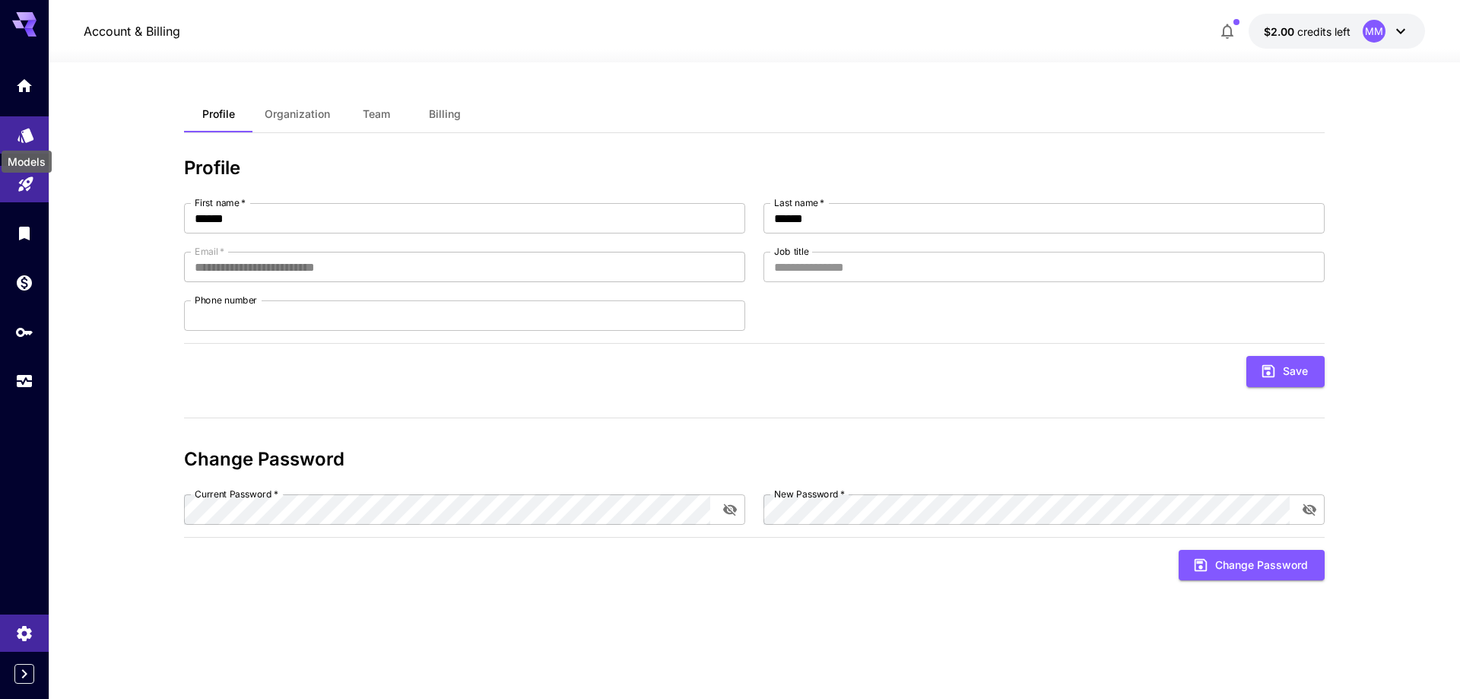
click at [23, 129] on icon "Models" at bounding box center [26, 130] width 18 height 18
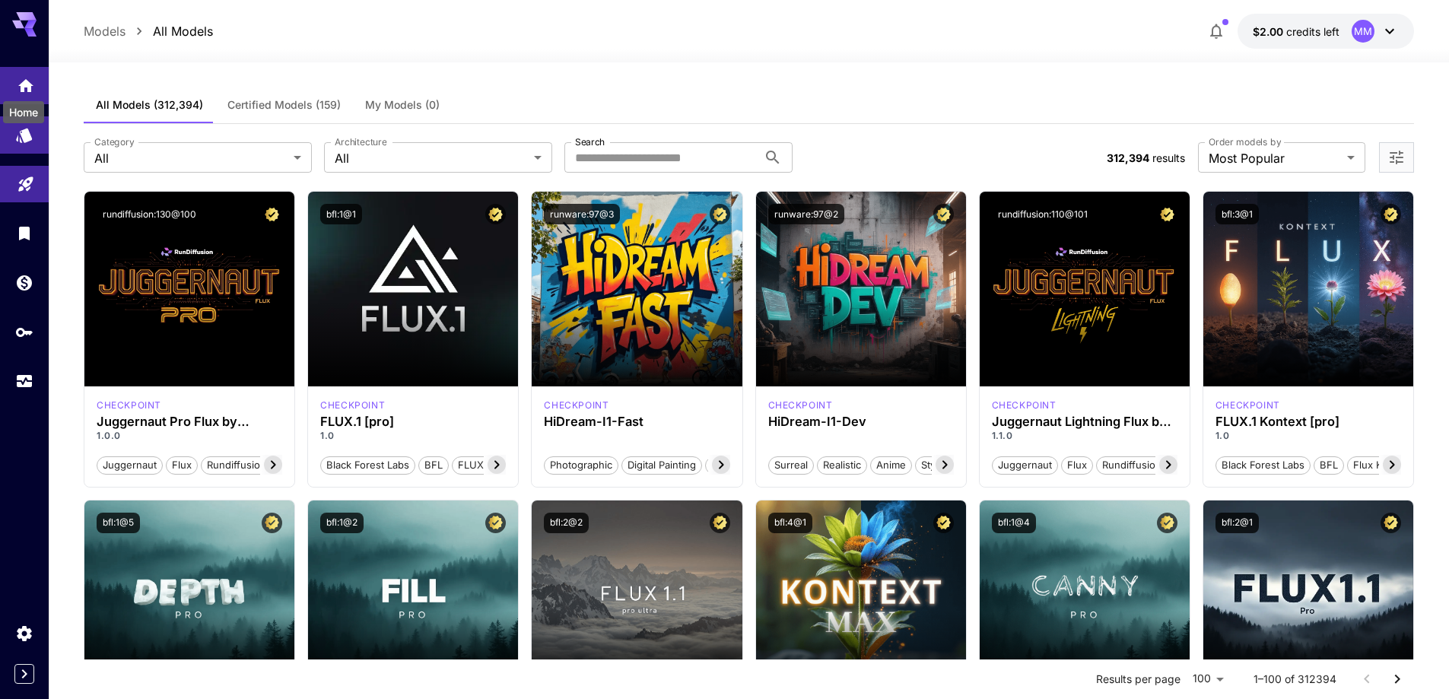
click at [21, 81] on icon "Home" at bounding box center [25, 81] width 15 height 13
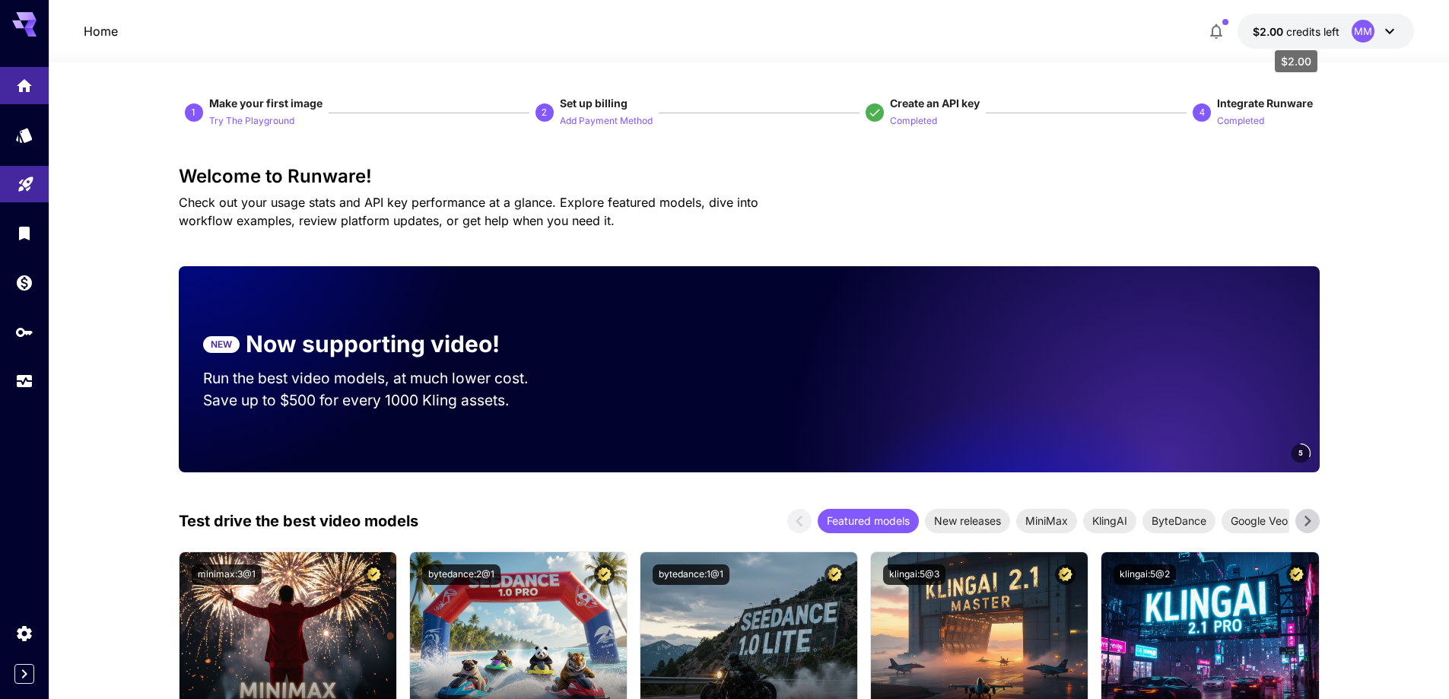
click at [1287, 29] on span "credits left" at bounding box center [1312, 31] width 53 height 13
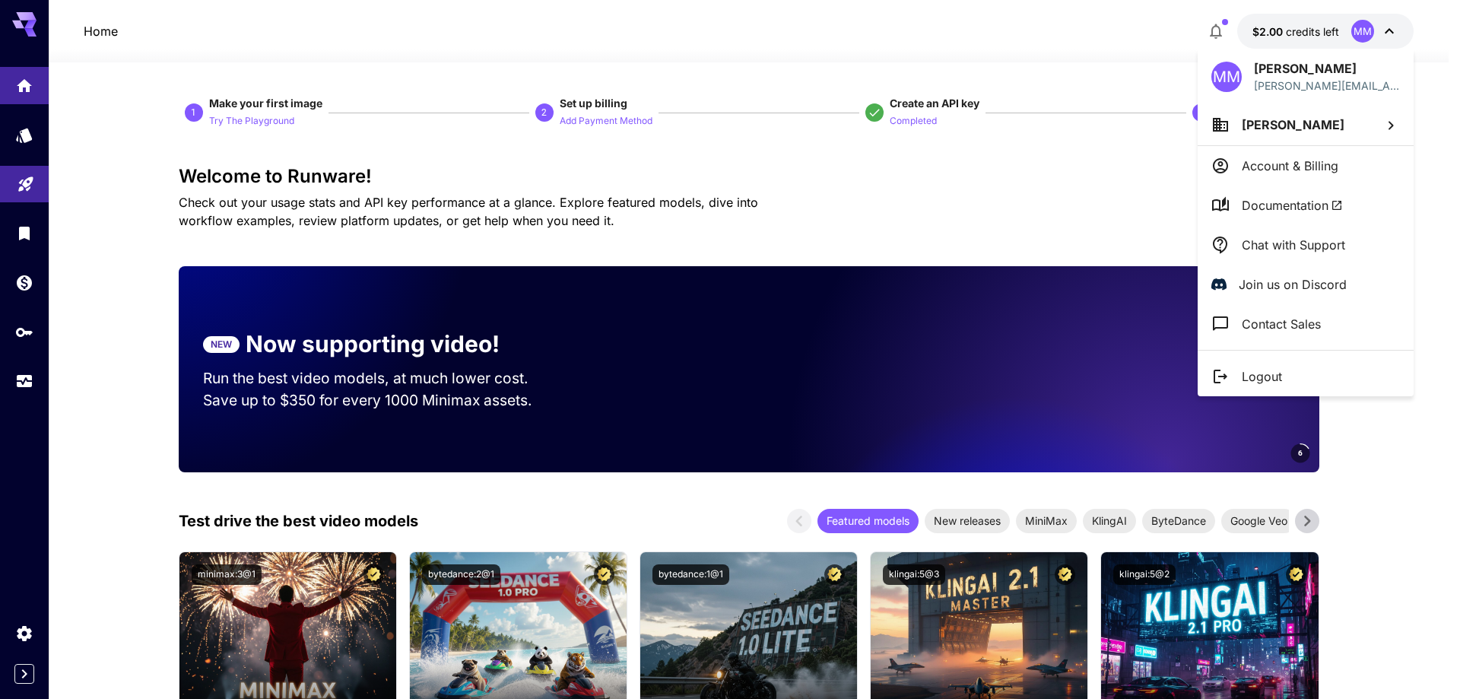
click at [1281, 208] on span "Documentation" at bounding box center [1292, 205] width 101 height 18
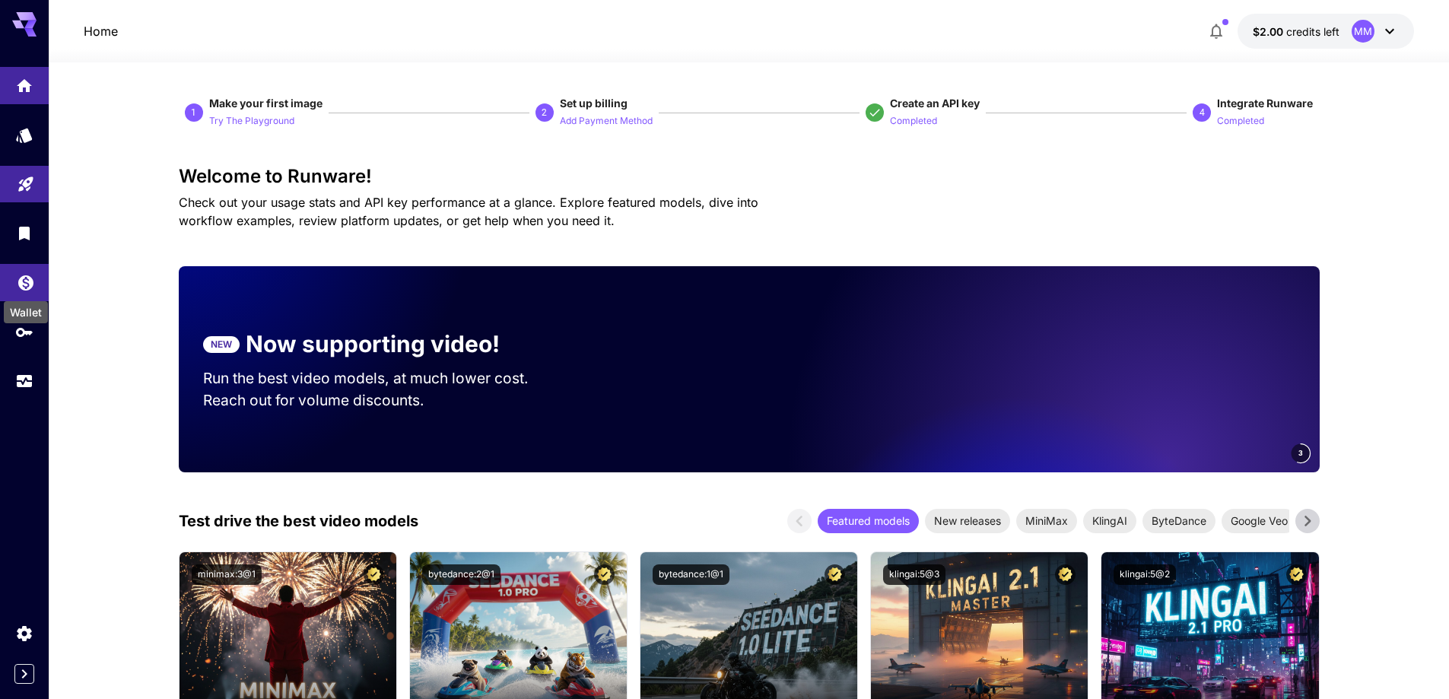
click at [30, 272] on icon "Wallet" at bounding box center [25, 278] width 15 height 15
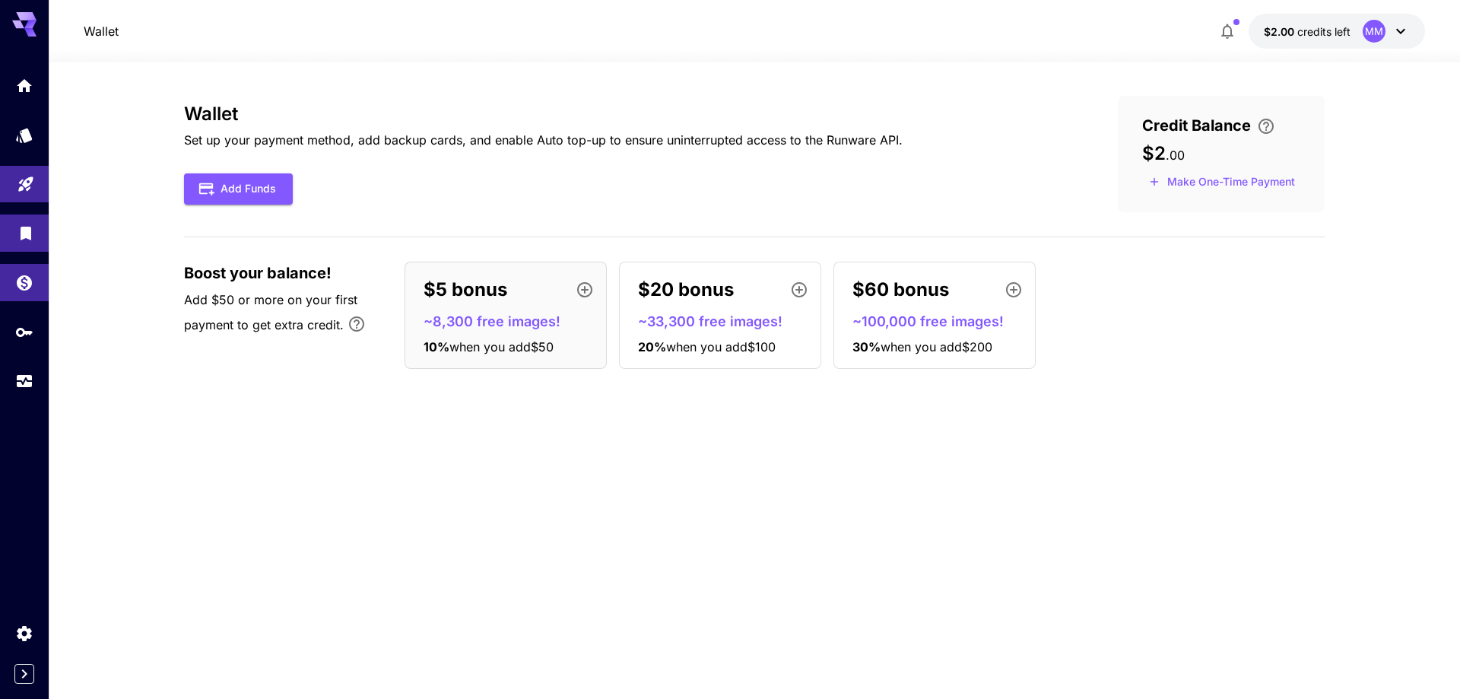
click at [12, 217] on link at bounding box center [24, 232] width 49 height 37
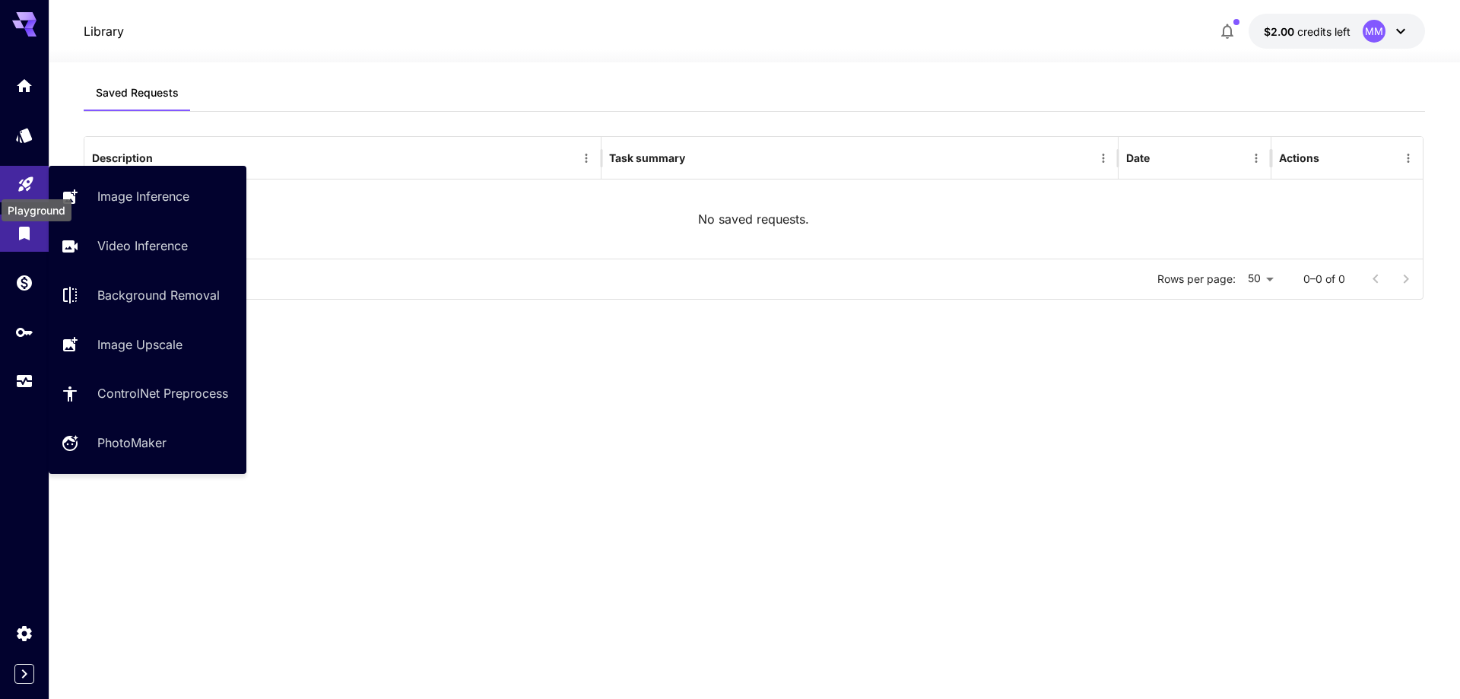
click at [25, 179] on icon "Playground" at bounding box center [25, 180] width 14 height 14
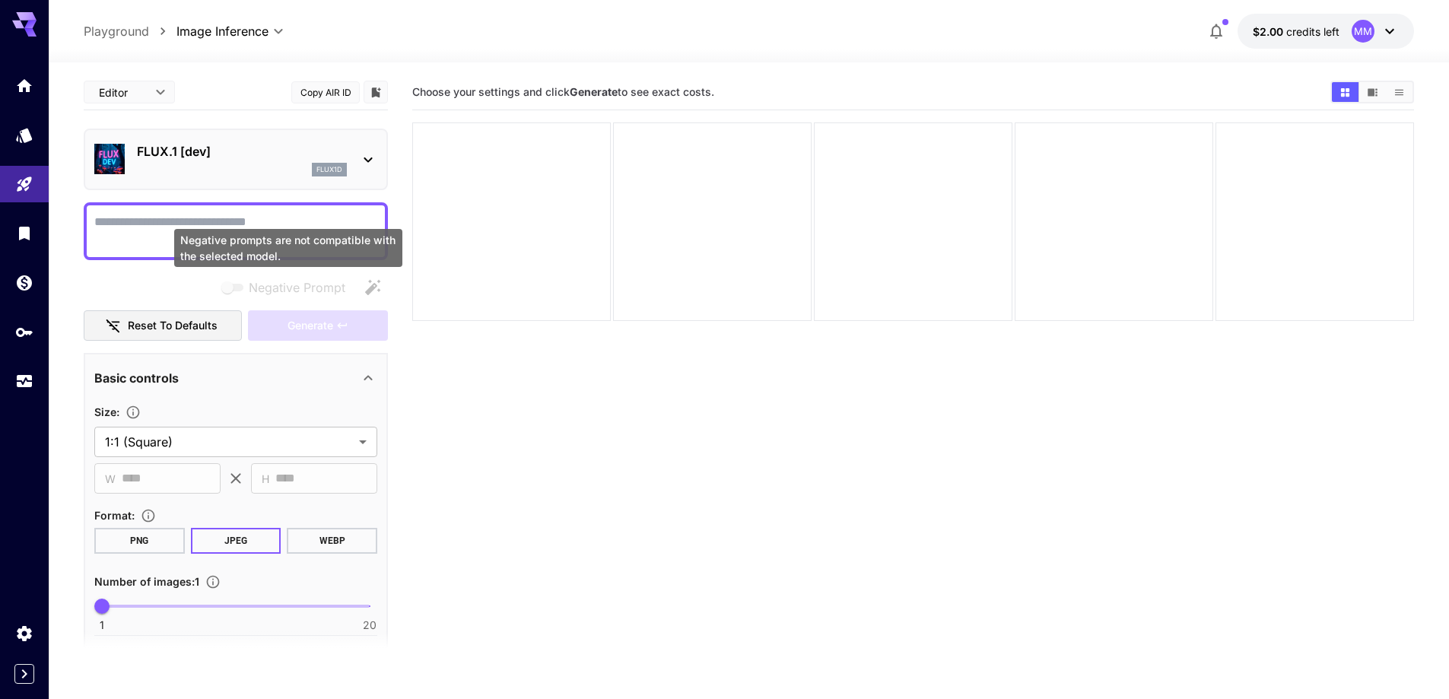
click at [235, 290] on span "Negative prompts are not compatible with the selected model." at bounding box center [234, 288] width 20 height 8
click at [234, 289] on span "Negative prompts are not compatible with the selected model." at bounding box center [234, 288] width 20 height 8
click at [358, 162] on div "FLUX.1 [dev] flux1d" at bounding box center [235, 159] width 283 height 46
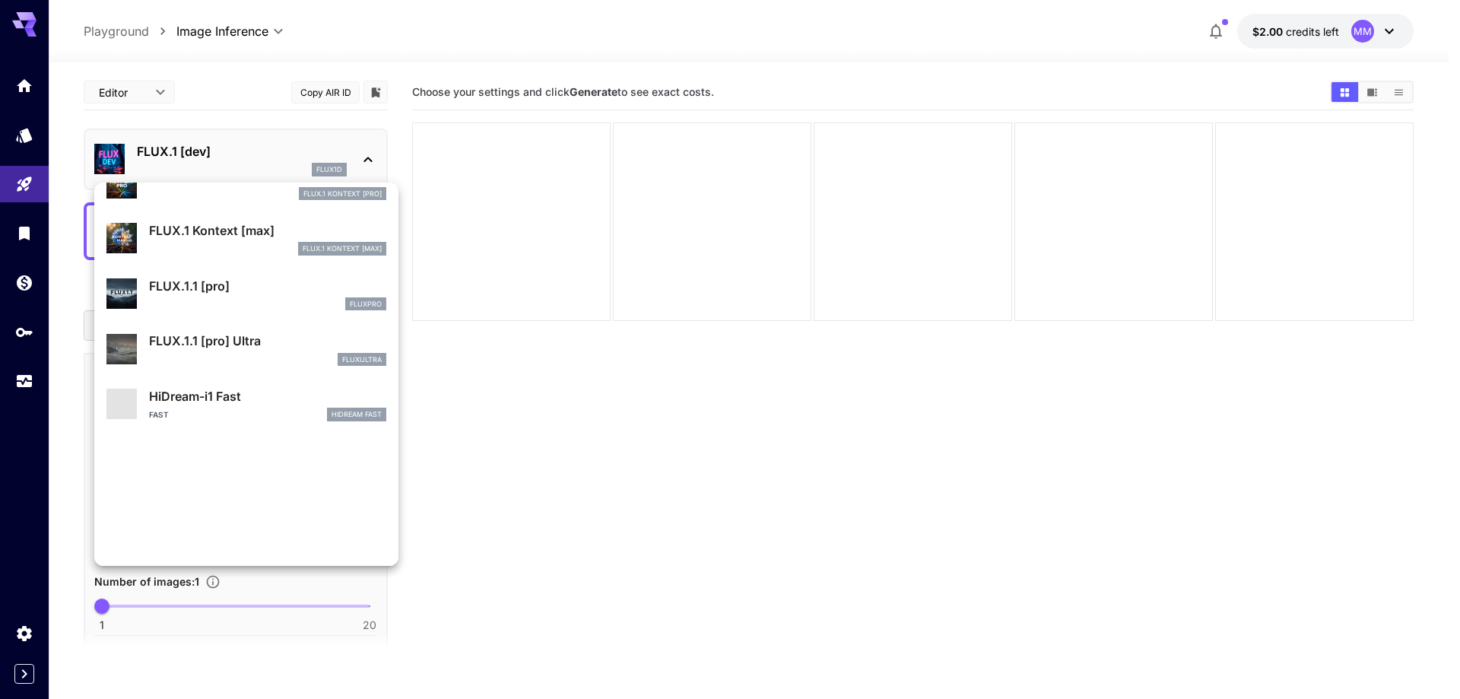
scroll to position [1064, 0]
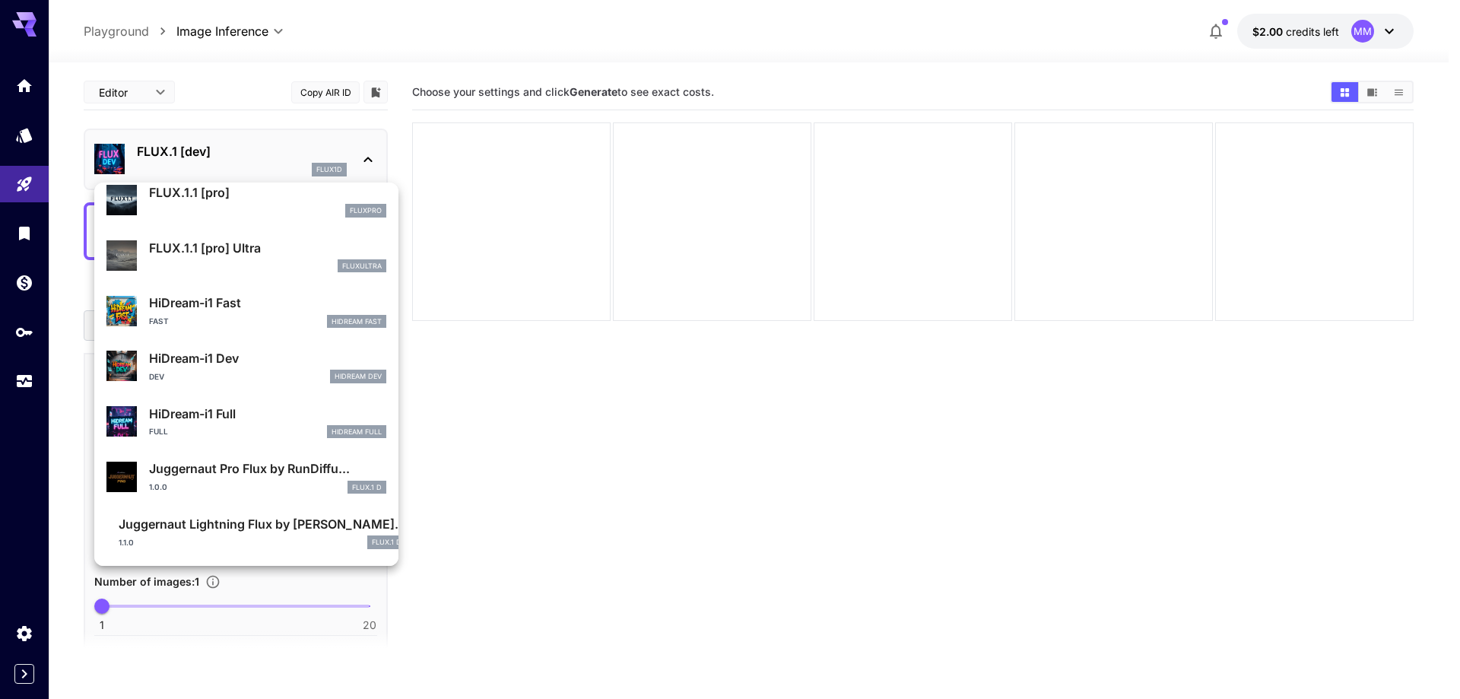
click at [740, 500] on div at bounding box center [730, 349] width 1460 height 699
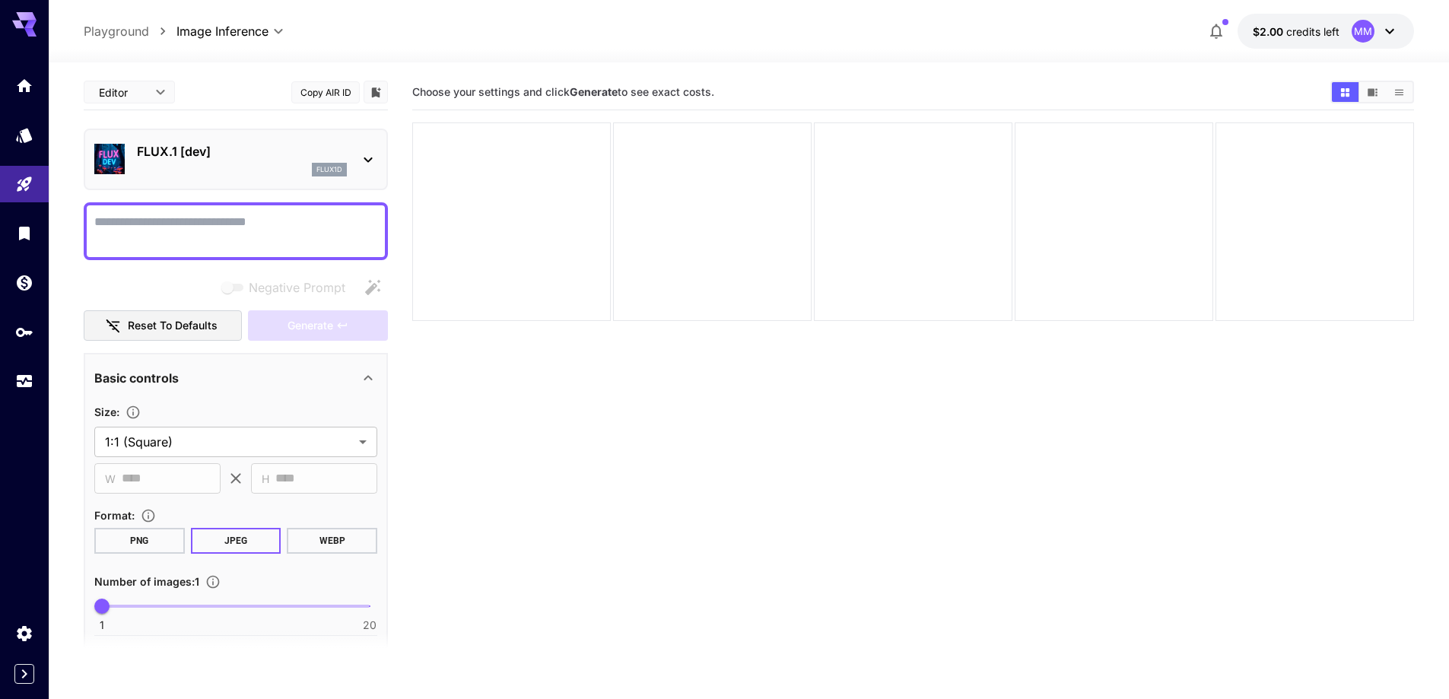
click at [335, 145] on p "FLUX.1 [dev]" at bounding box center [242, 151] width 210 height 18
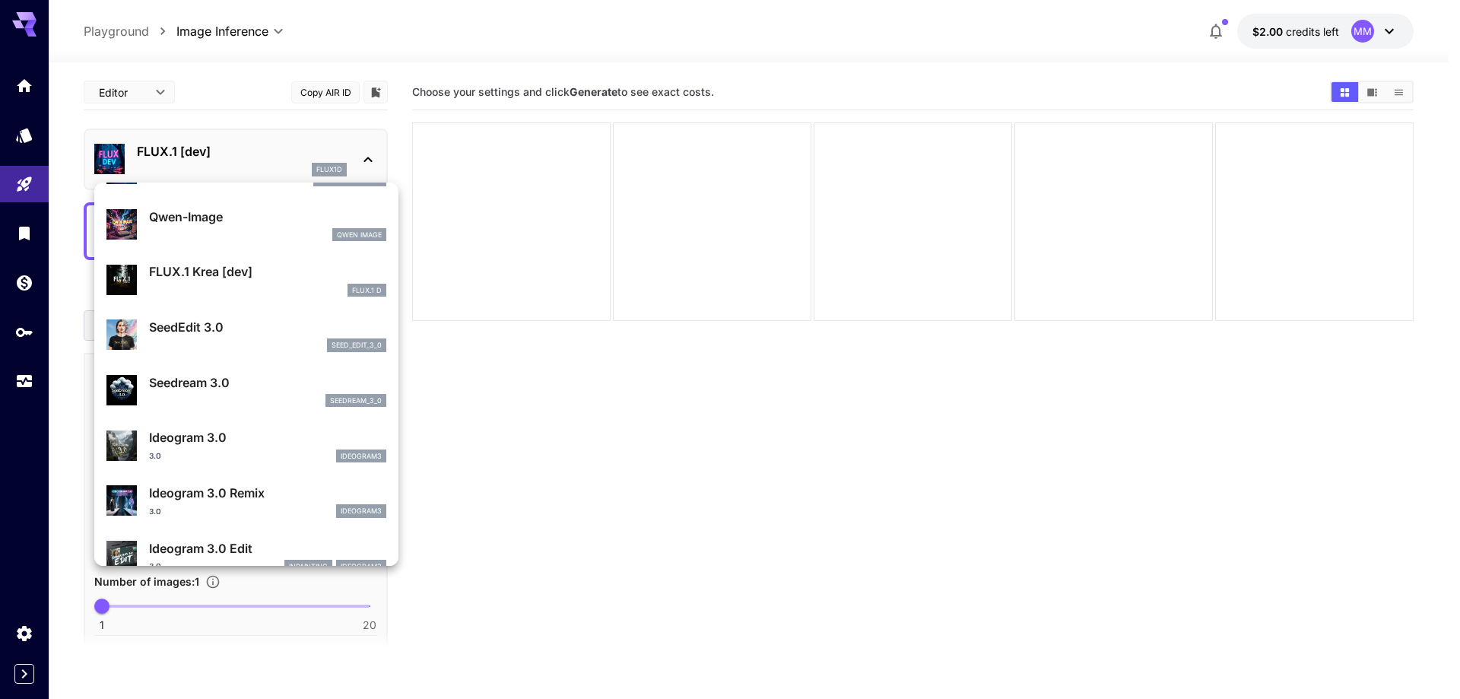
scroll to position [0, 0]
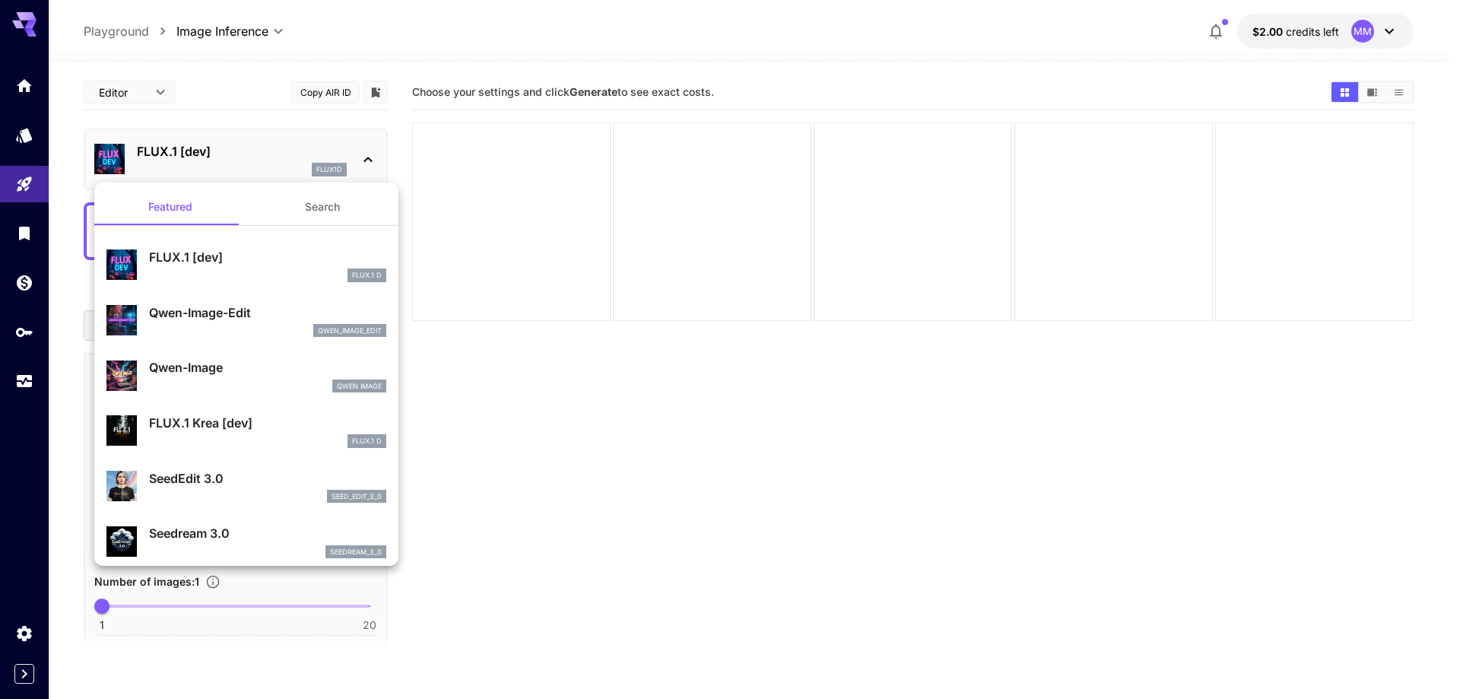
click at [317, 208] on button "Search" at bounding box center [322, 207] width 152 height 37
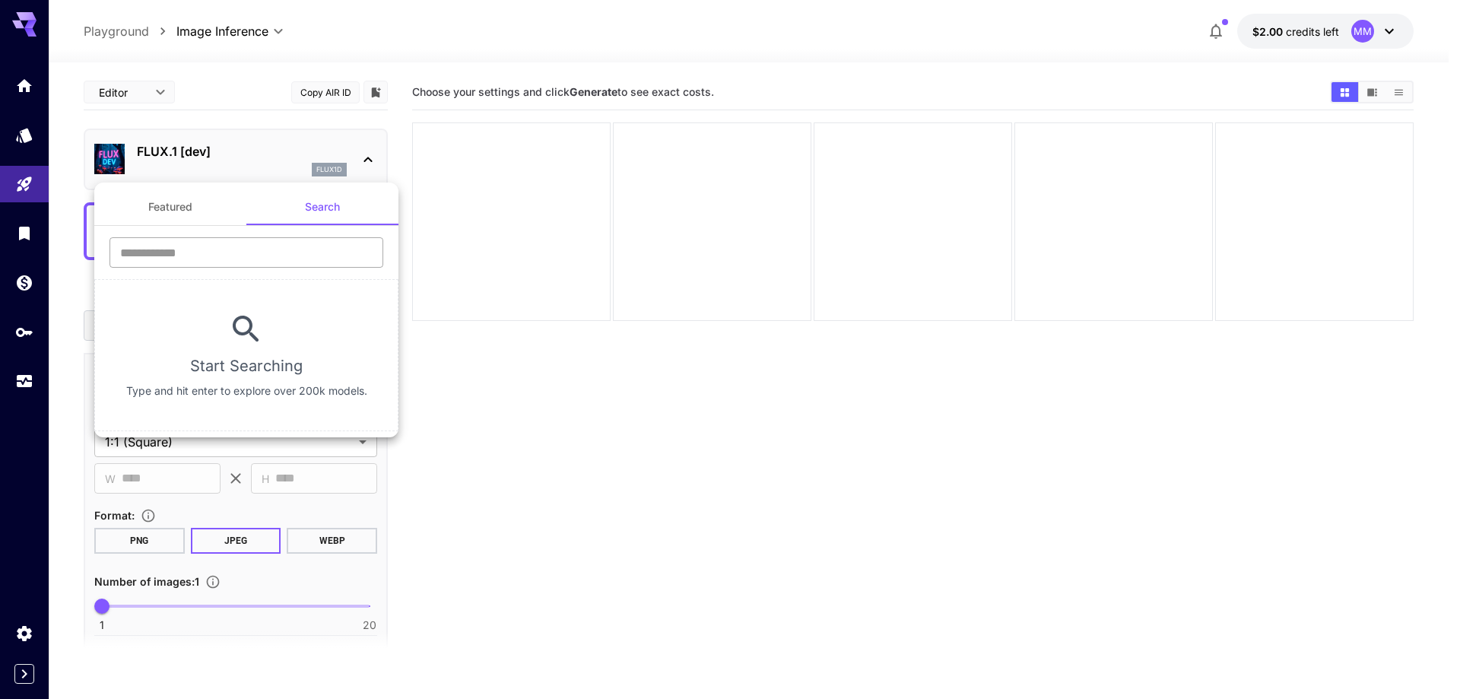
click at [294, 256] on input "text" at bounding box center [247, 252] width 274 height 30
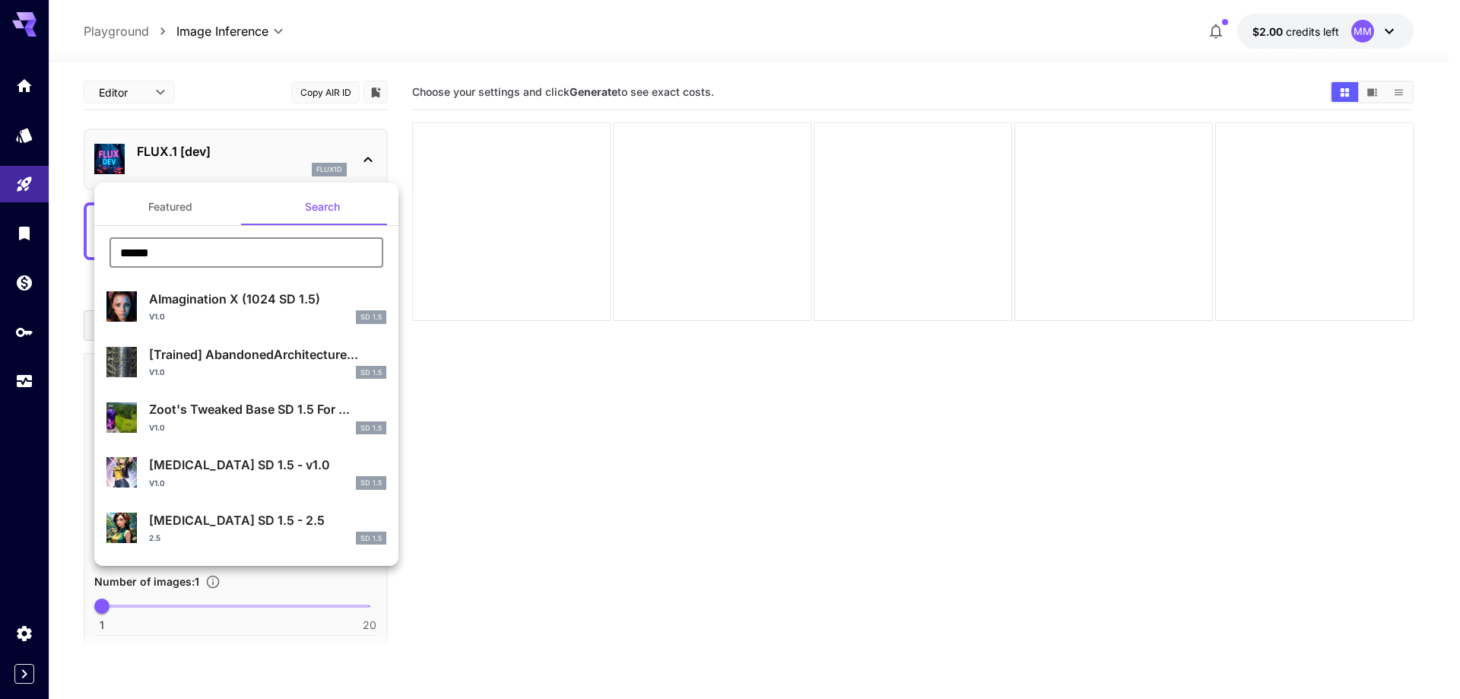
type input "******"
click at [217, 211] on button "Featured" at bounding box center [170, 207] width 152 height 37
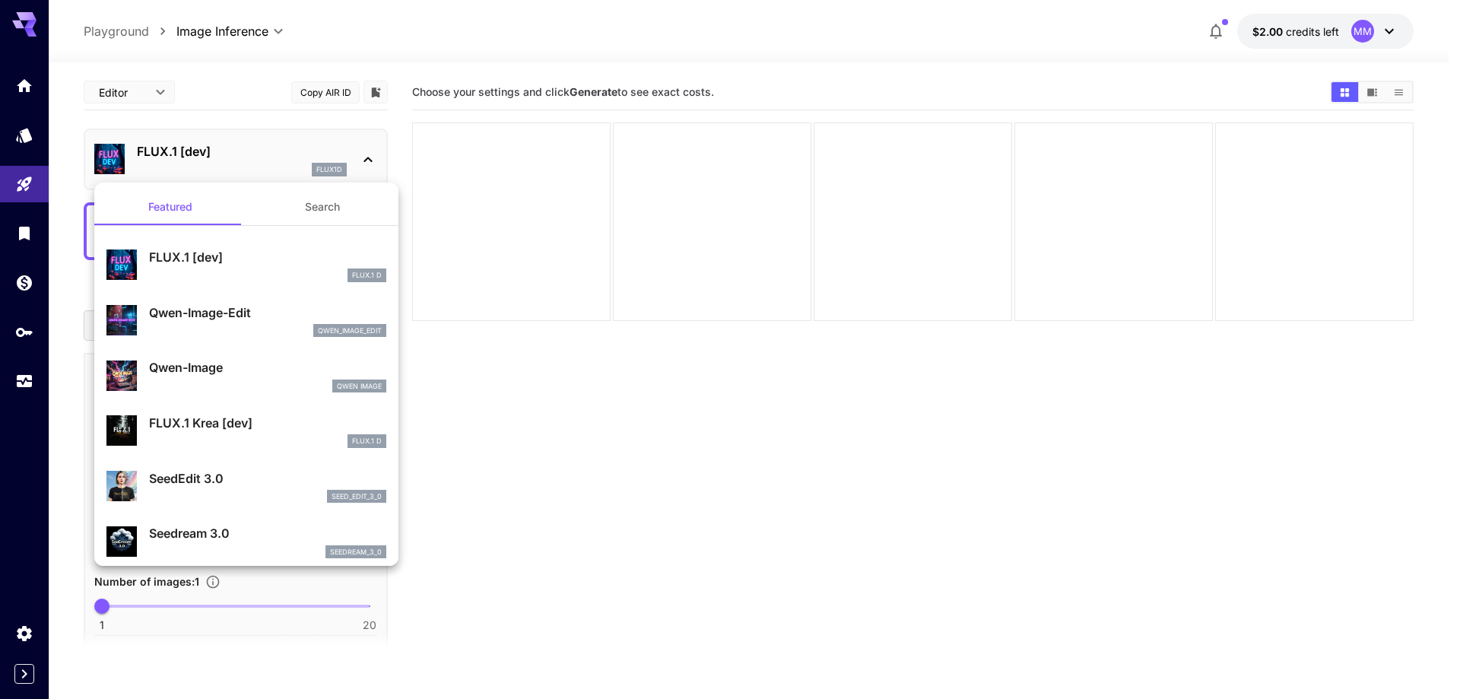
click at [256, 260] on p "FLUX.1 [dev]" at bounding box center [267, 257] width 237 height 18
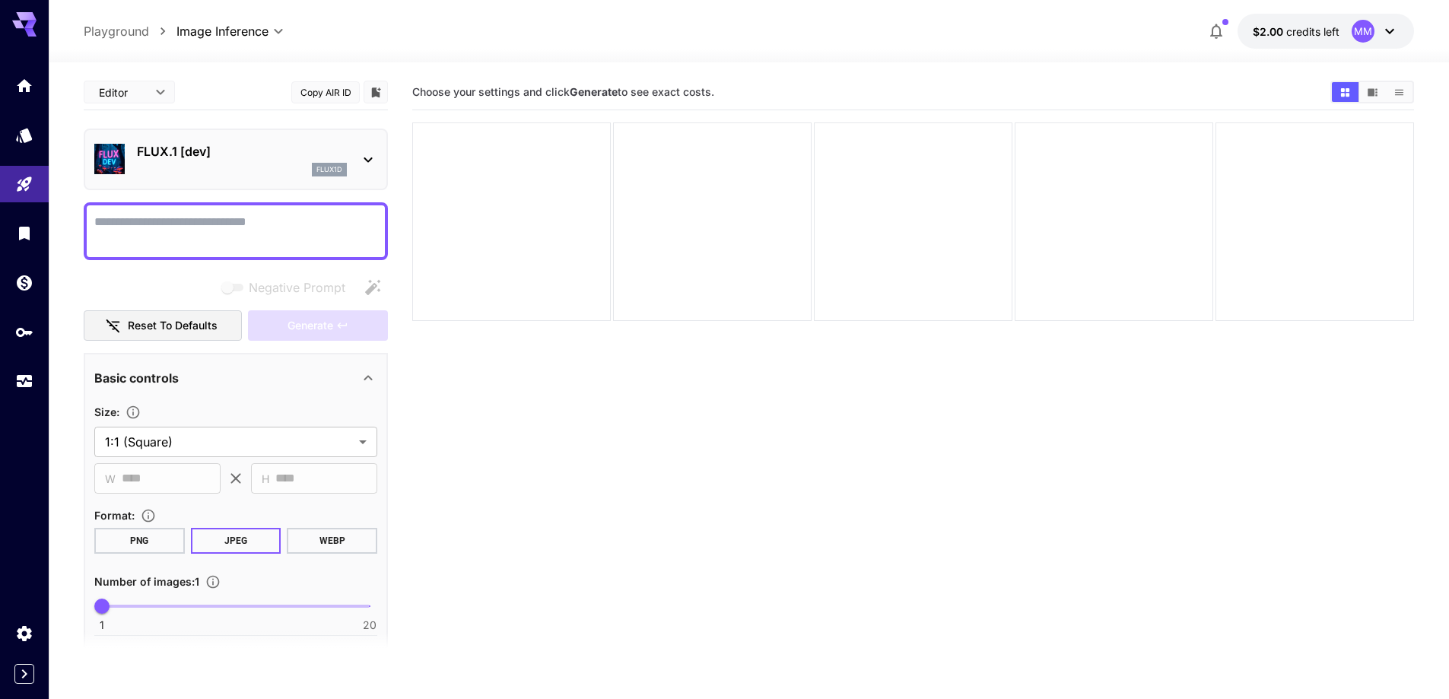
click at [247, 230] on textarea "Negative Prompt" at bounding box center [235, 231] width 283 height 37
click at [200, 443] on body "**********" at bounding box center [724, 409] width 1449 height 819
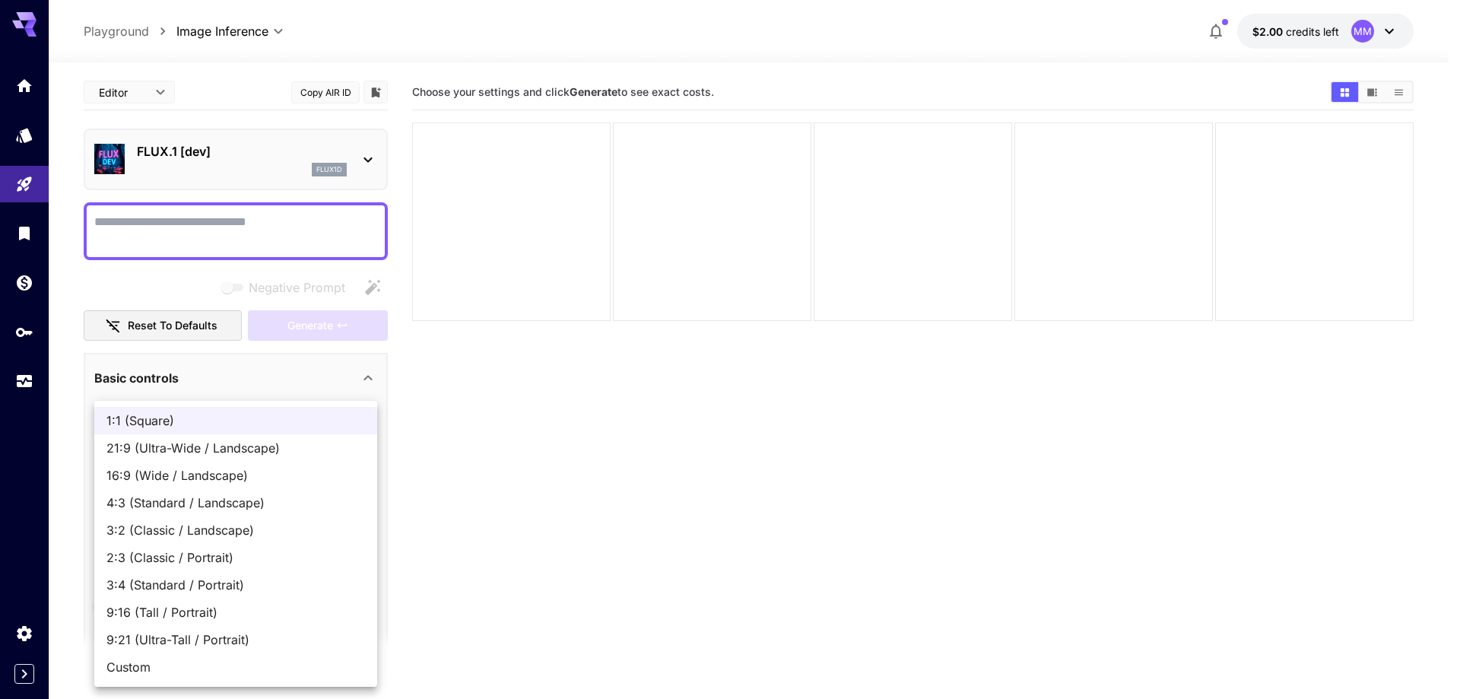
click at [516, 543] on div at bounding box center [730, 349] width 1460 height 699
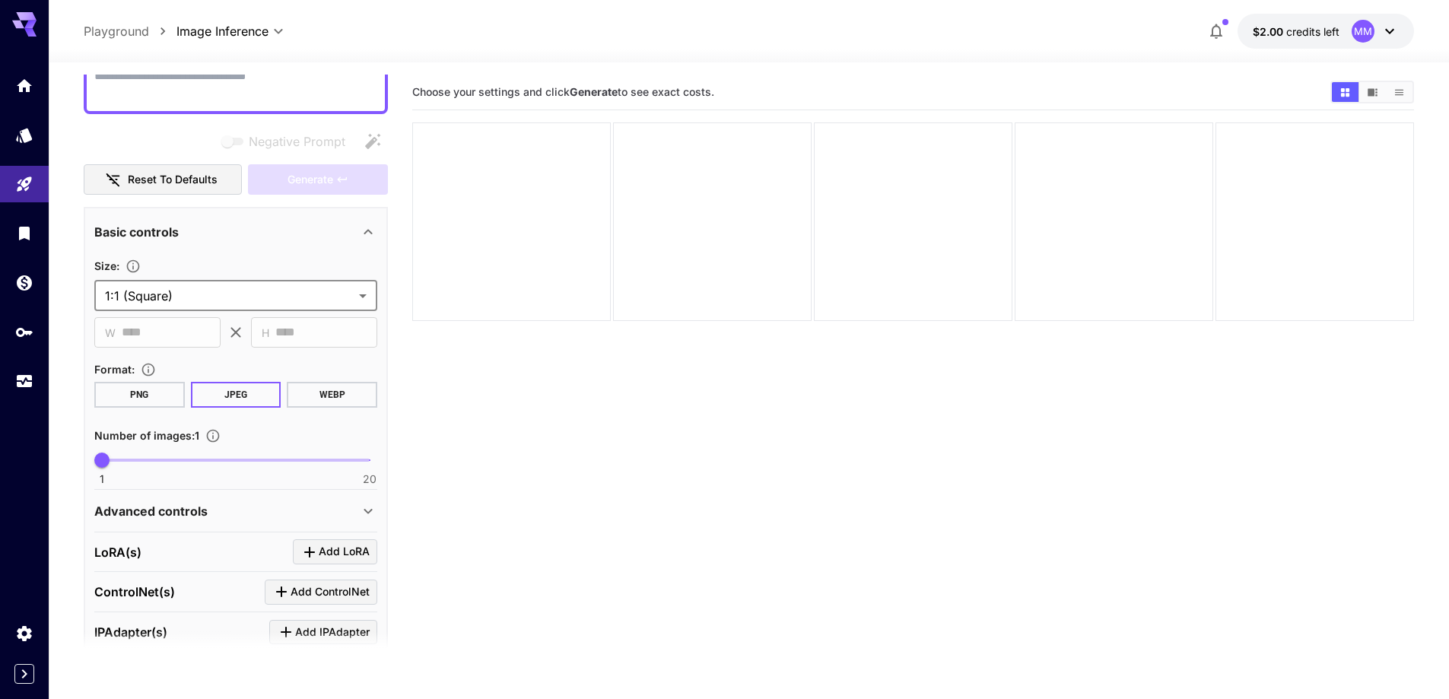
scroll to position [152, 0]
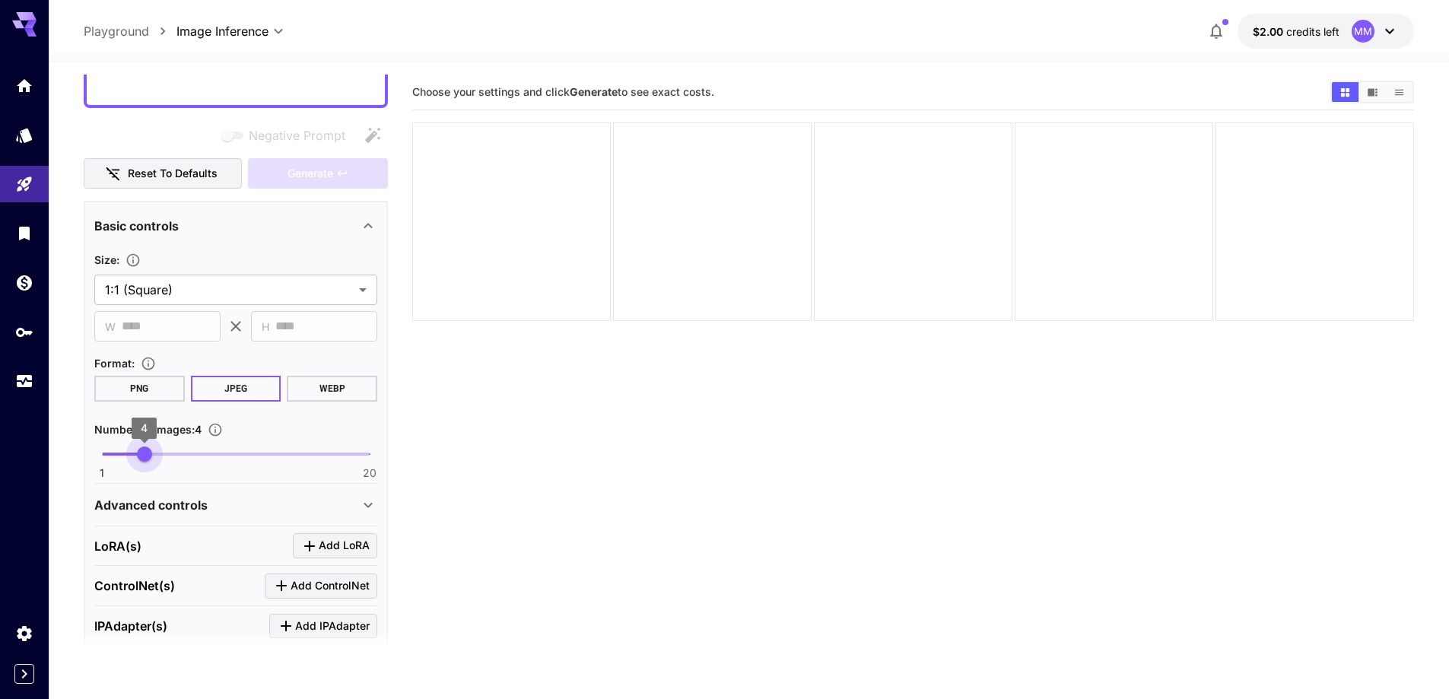
type input "*"
drag, startPoint x: 105, startPoint y: 459, endPoint x: 116, endPoint y: 465, distance: 12.3
click at [116, 462] on span "2" at bounding box center [116, 453] width 15 height 15
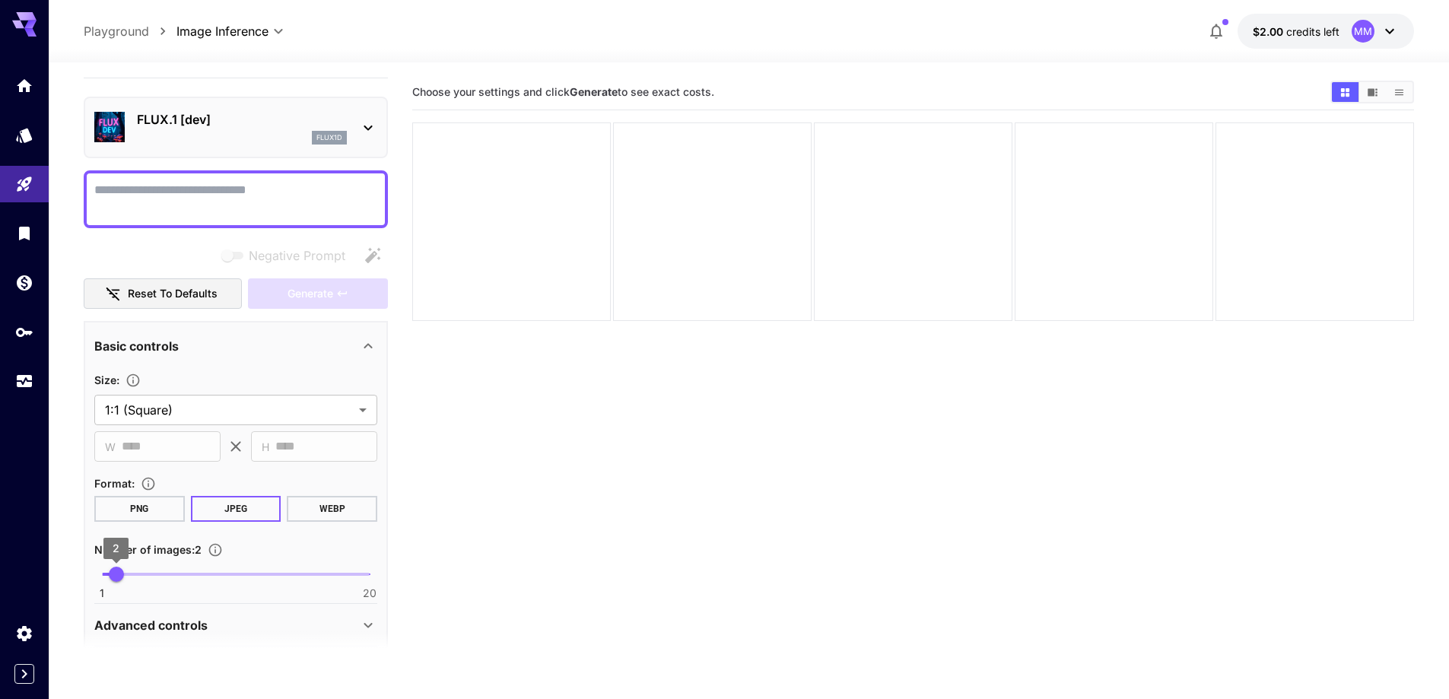
scroll to position [31, 0]
click at [265, 196] on textarea "Negative Prompt" at bounding box center [235, 200] width 283 height 37
paste textarea "**********"
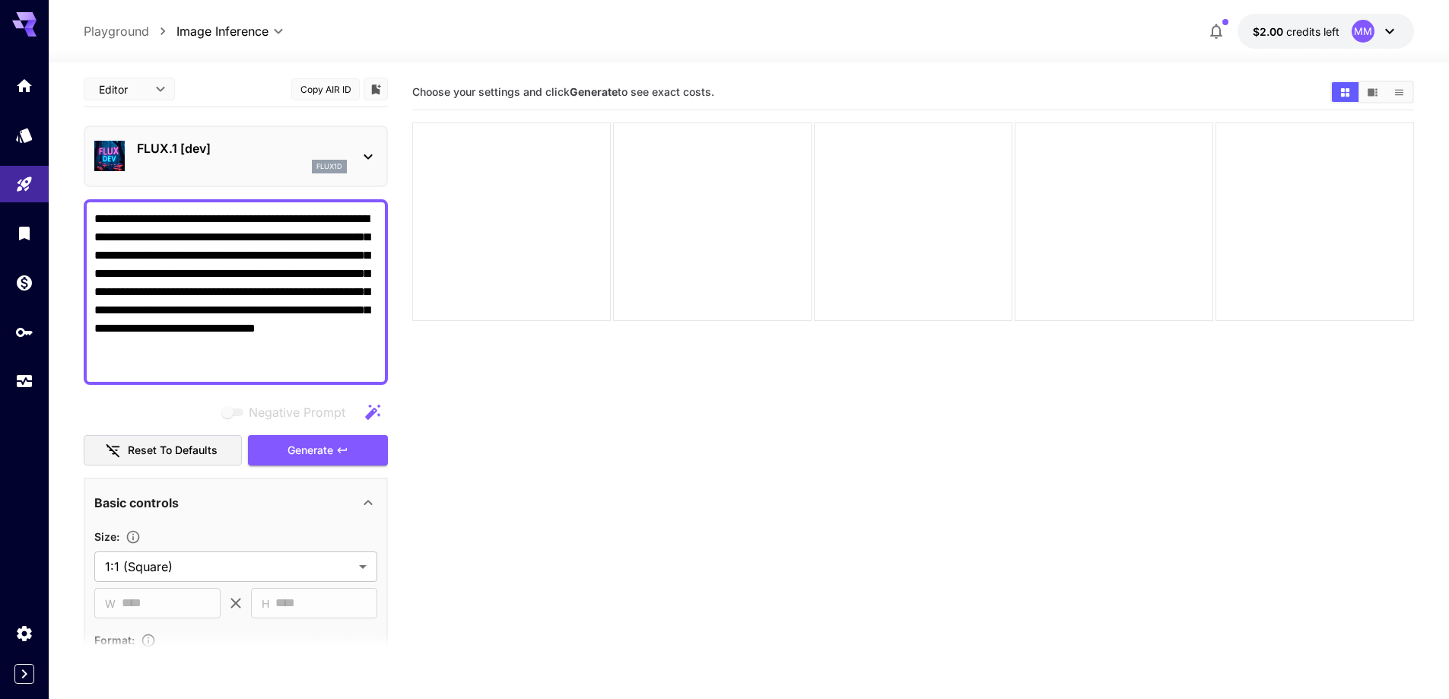
scroll to position [0, 0]
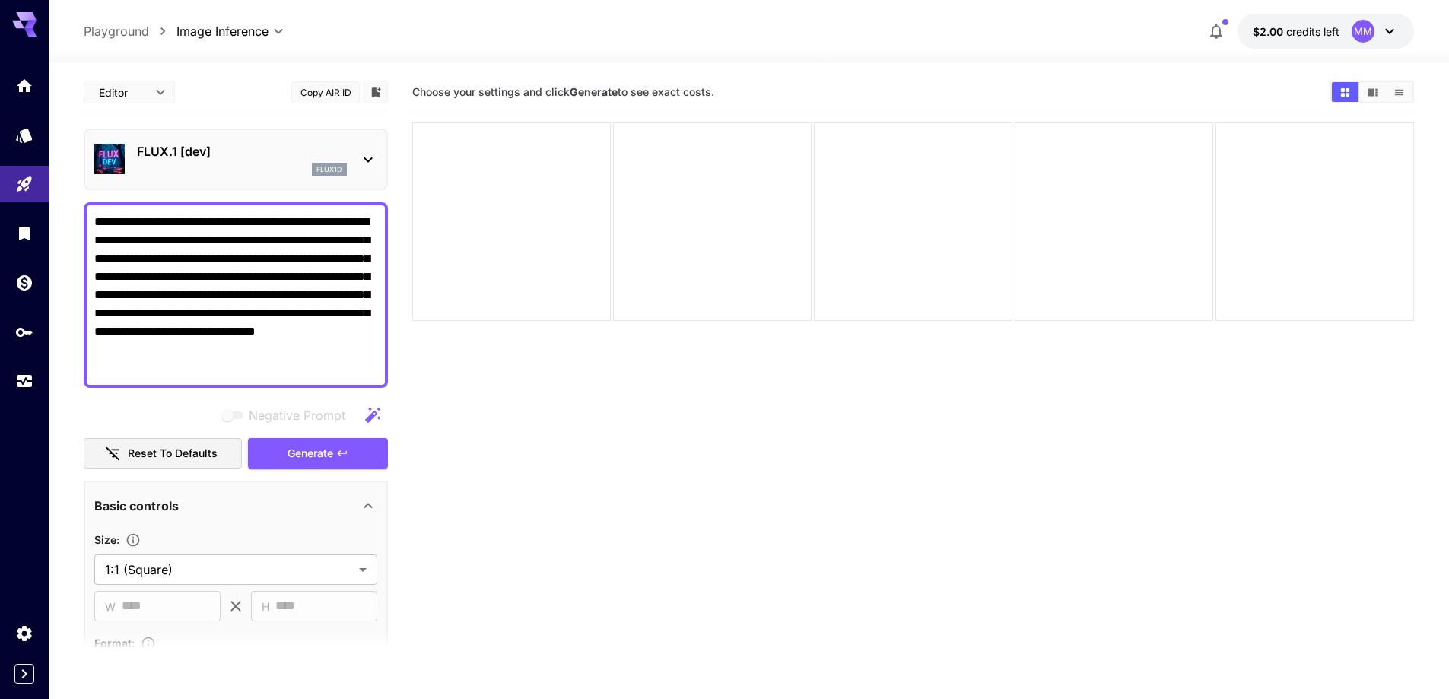
click at [156, 226] on textarea "**********" at bounding box center [235, 295] width 283 height 164
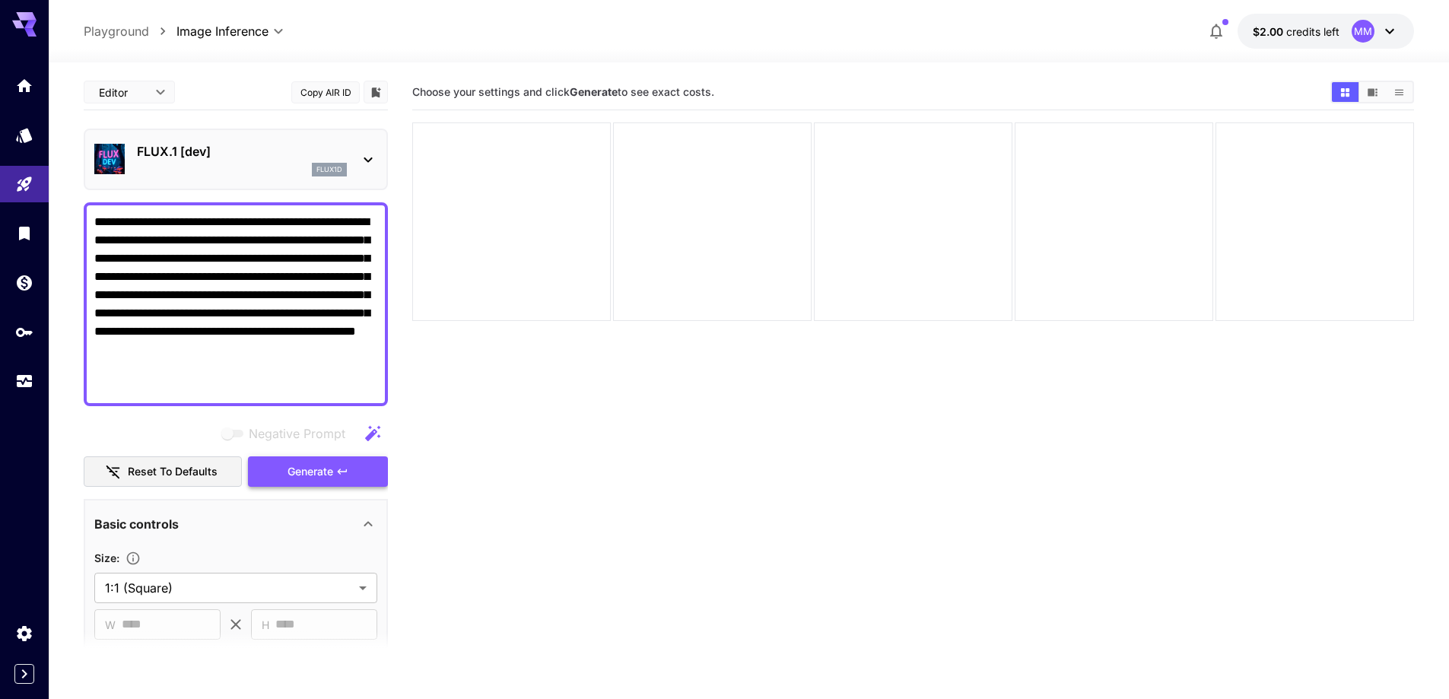
click at [325, 480] on span "Generate" at bounding box center [310, 471] width 46 height 19
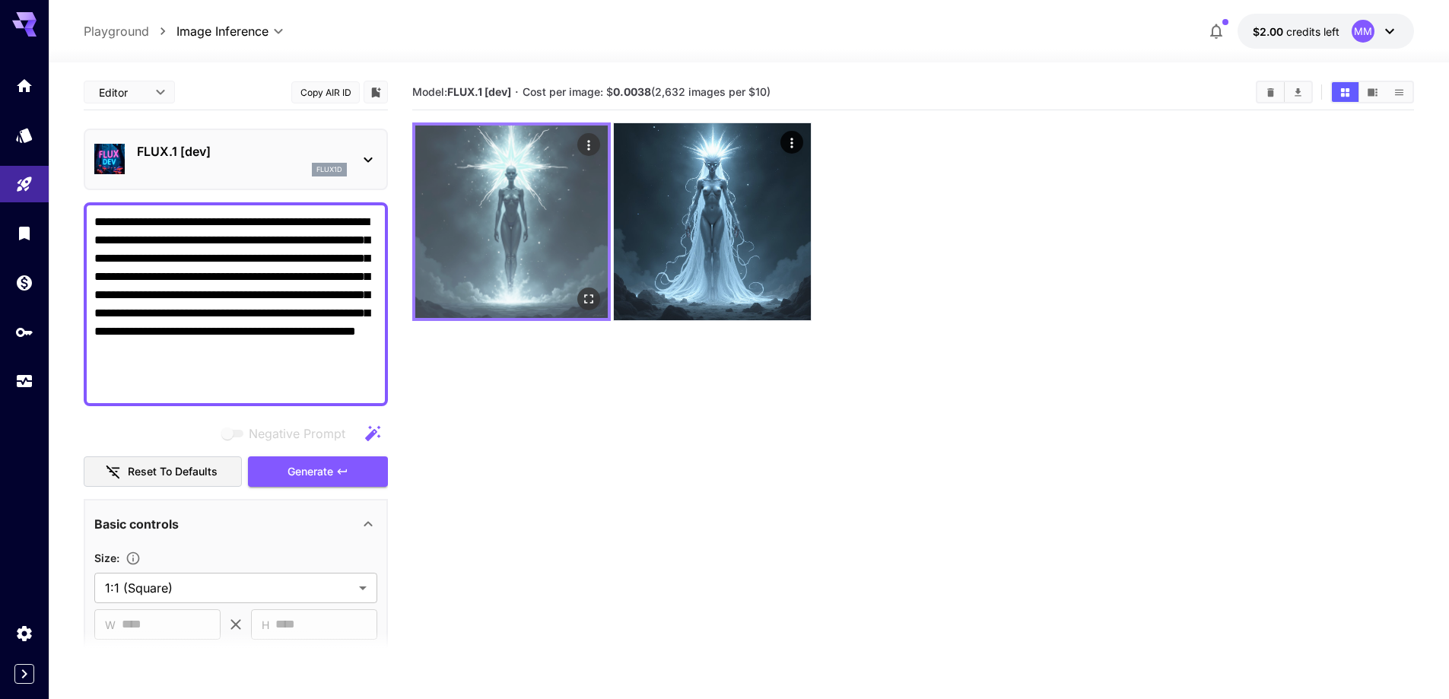
click at [527, 243] on img at bounding box center [511, 221] width 192 height 192
click at [585, 297] on icon "Open in fullscreen" at bounding box center [588, 298] width 9 height 9
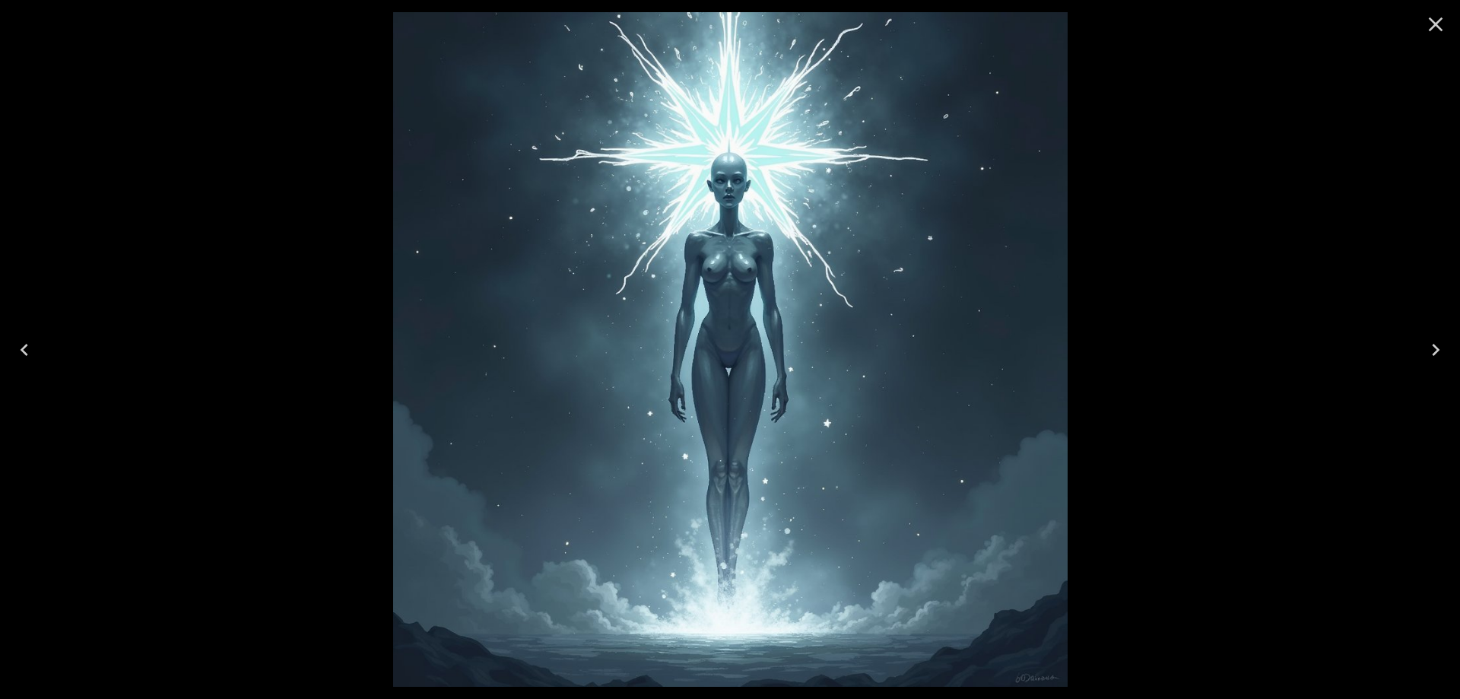
click at [1449, 346] on button "Next" at bounding box center [1435, 349] width 49 height 61
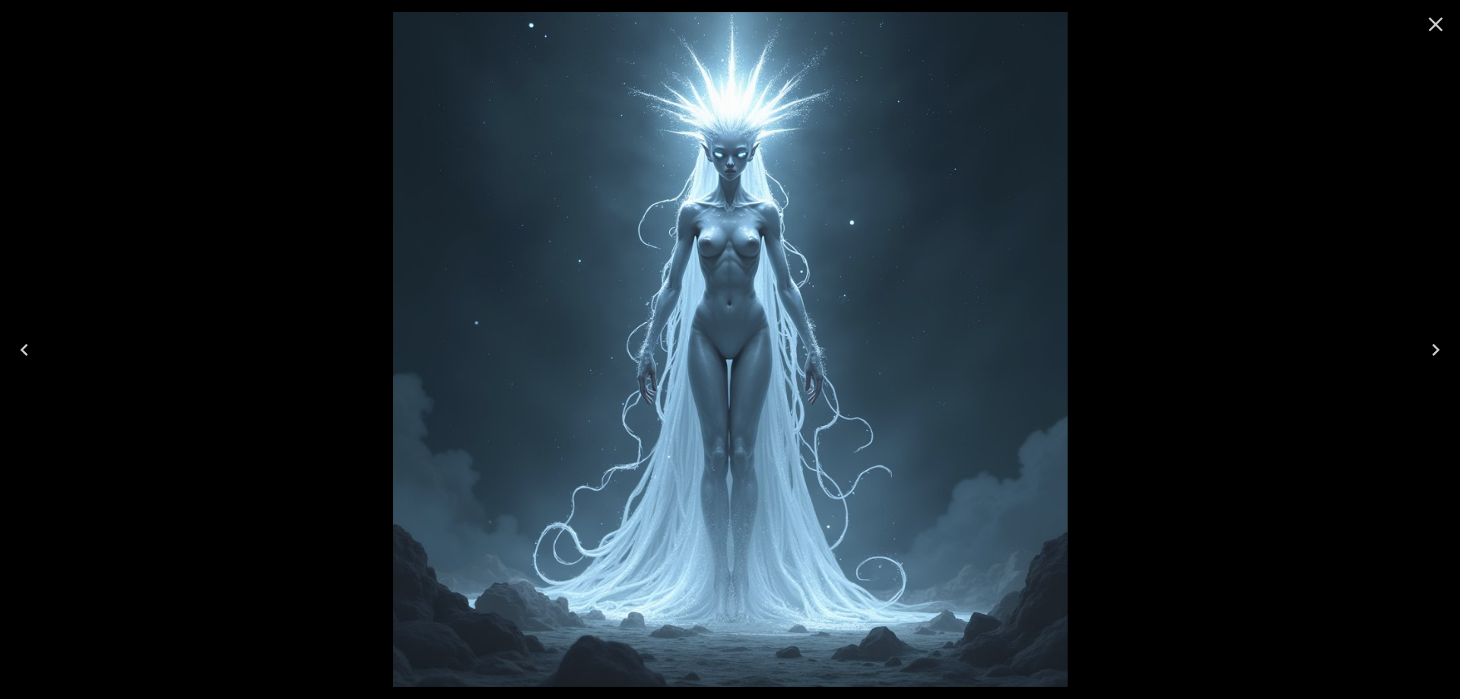
click at [30, 350] on icon "Previous" at bounding box center [24, 350] width 24 height 24
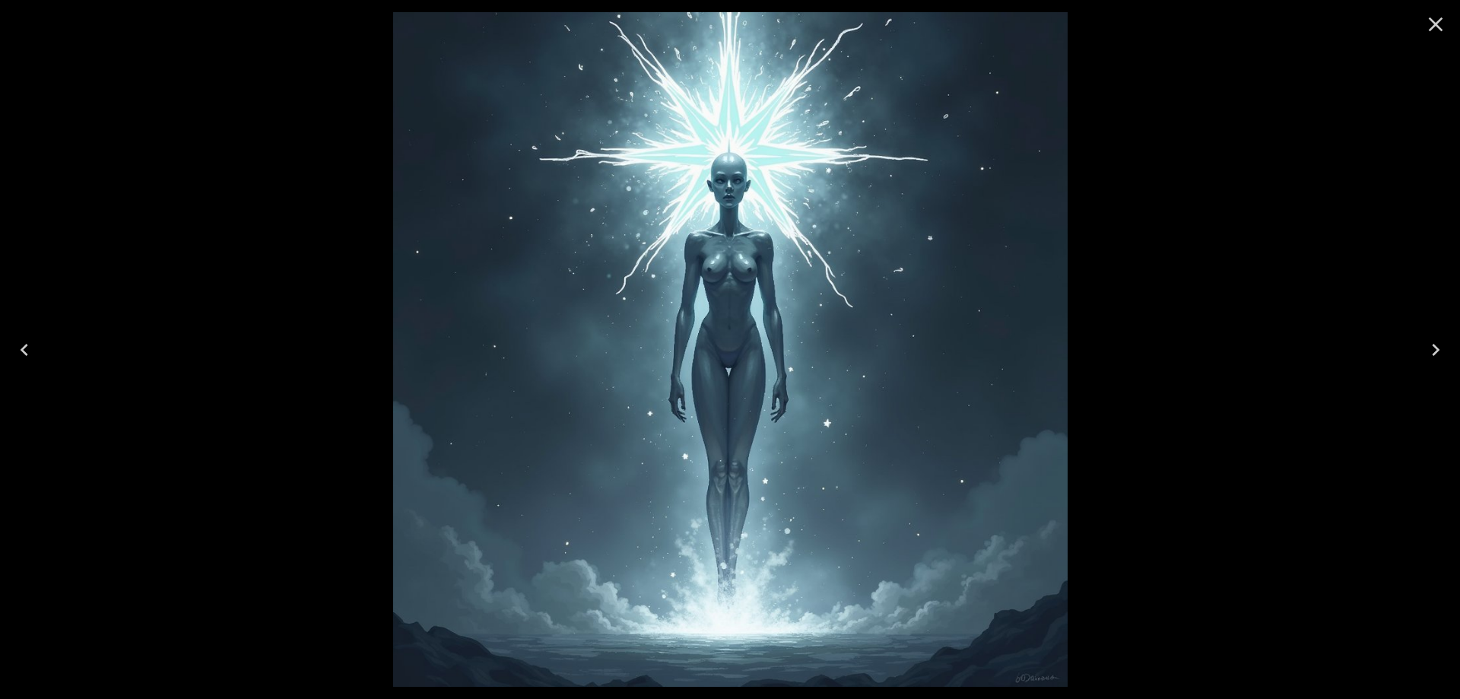
click at [1443, 28] on icon "Close" at bounding box center [1436, 24] width 24 height 24
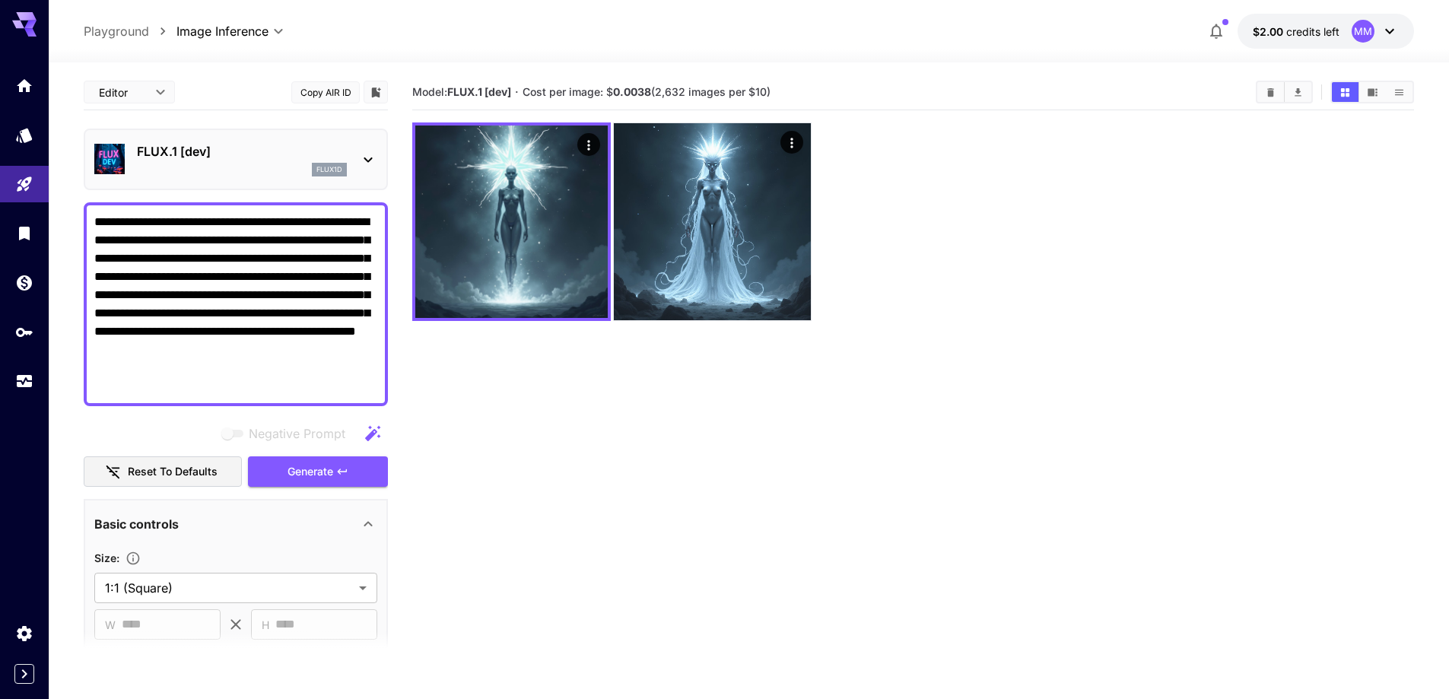
click at [1383, 27] on icon at bounding box center [1389, 31] width 18 height 18
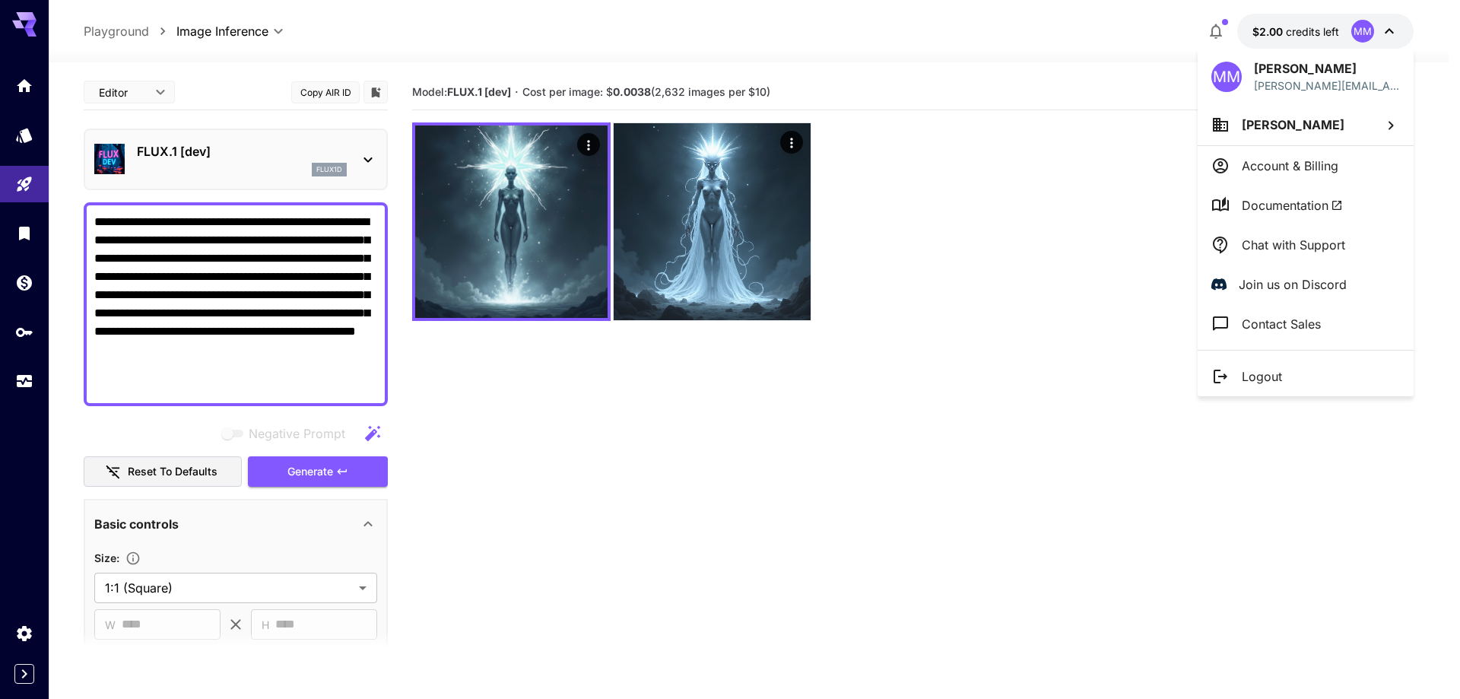
click at [1383, 27] on div at bounding box center [730, 349] width 1460 height 699
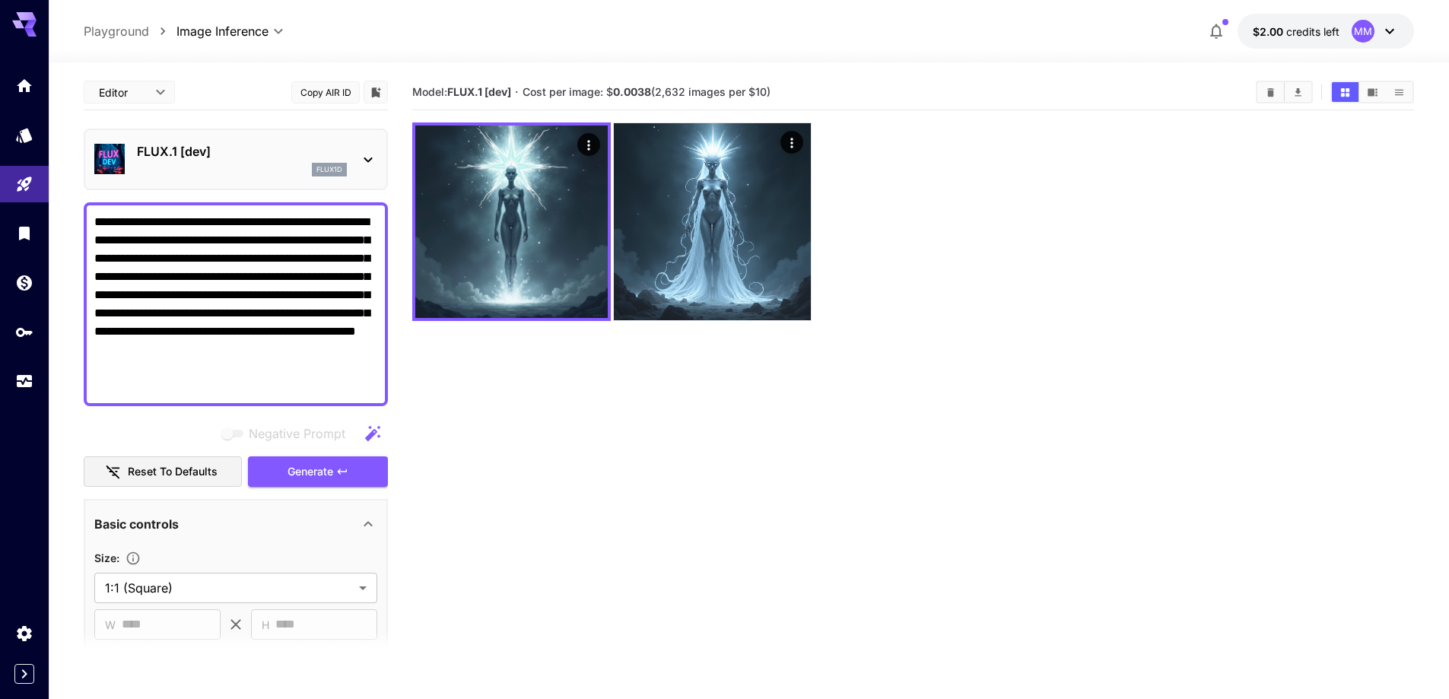
drag, startPoint x: 234, startPoint y: 374, endPoint x: 250, endPoint y: 371, distance: 16.3
click at [250, 371] on textarea "**********" at bounding box center [235, 304] width 283 height 183
drag, startPoint x: 278, startPoint y: 376, endPoint x: 0, endPoint y: 148, distance: 359.9
click at [0, 149] on div "**********" at bounding box center [724, 409] width 1449 height 819
paste textarea
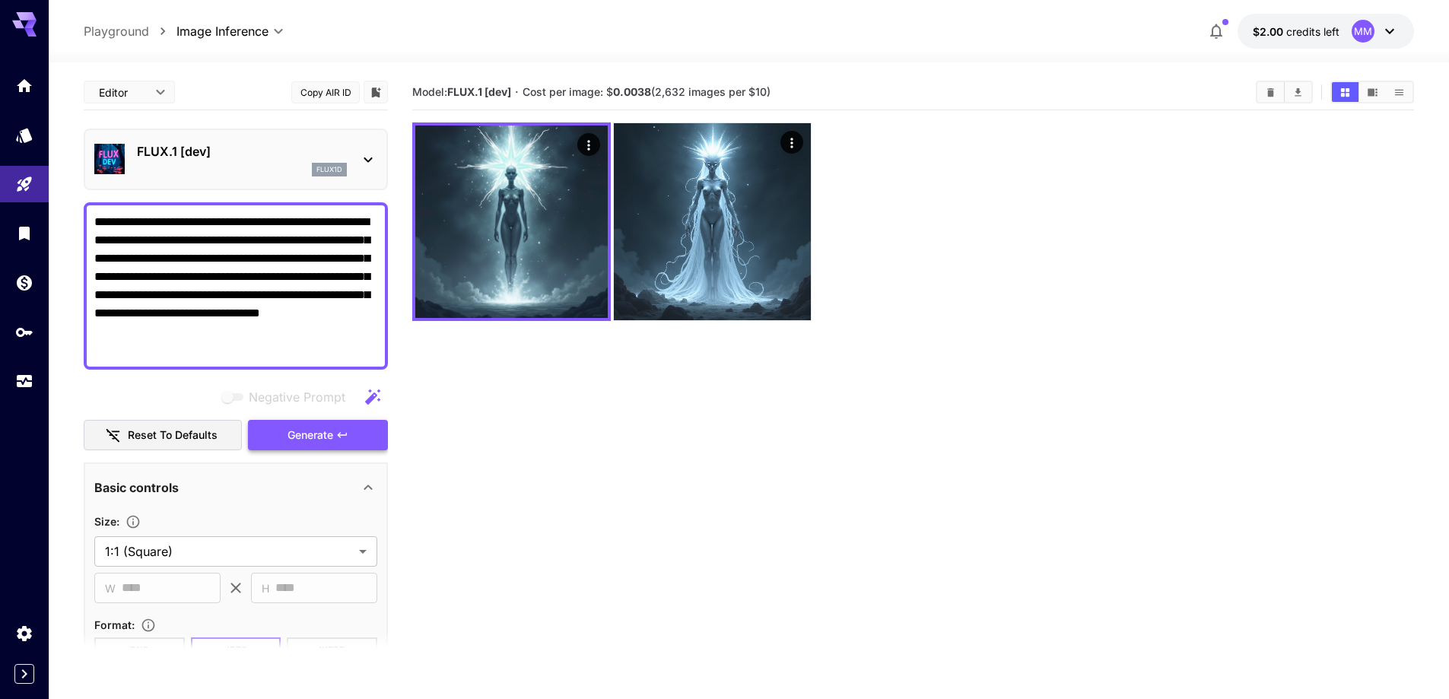
type textarea "**********"
click at [303, 439] on span "Generate" at bounding box center [310, 435] width 46 height 19
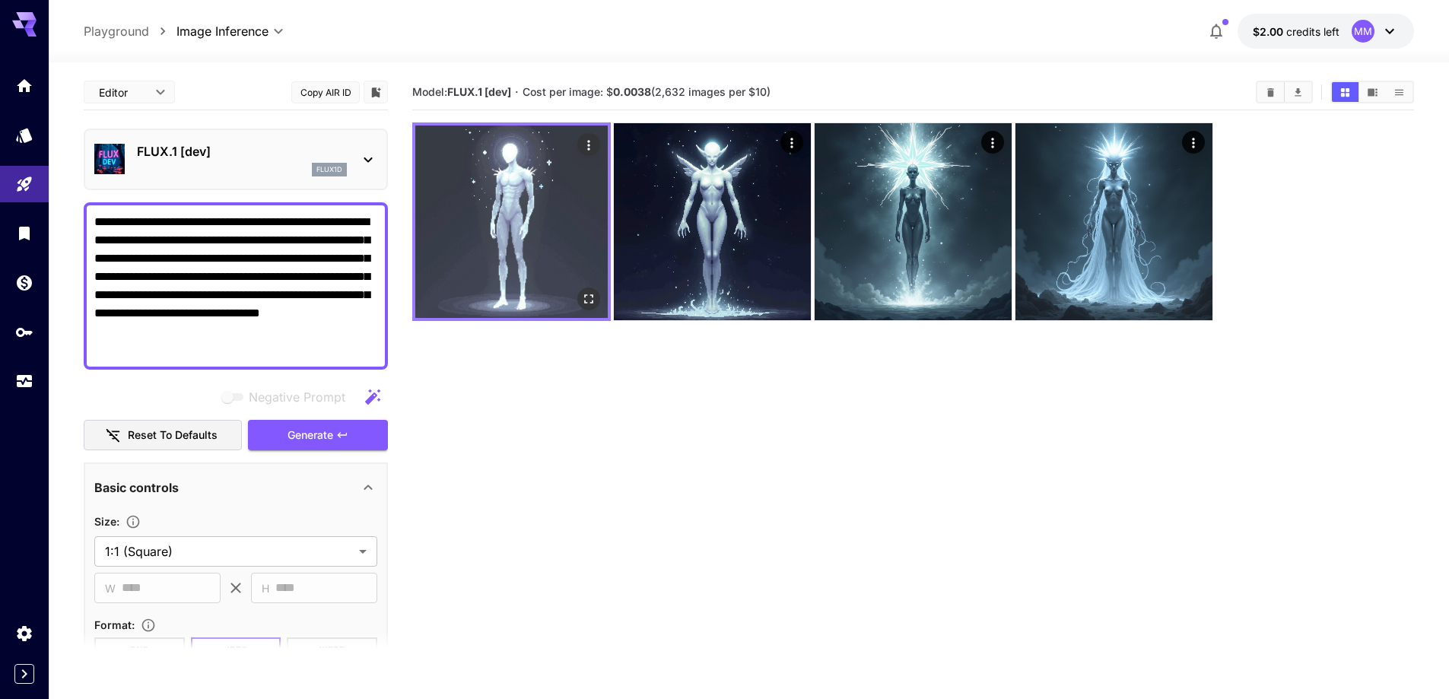
click at [530, 256] on img at bounding box center [511, 221] width 192 height 192
click at [592, 291] on icon "Open in fullscreen" at bounding box center [588, 298] width 15 height 15
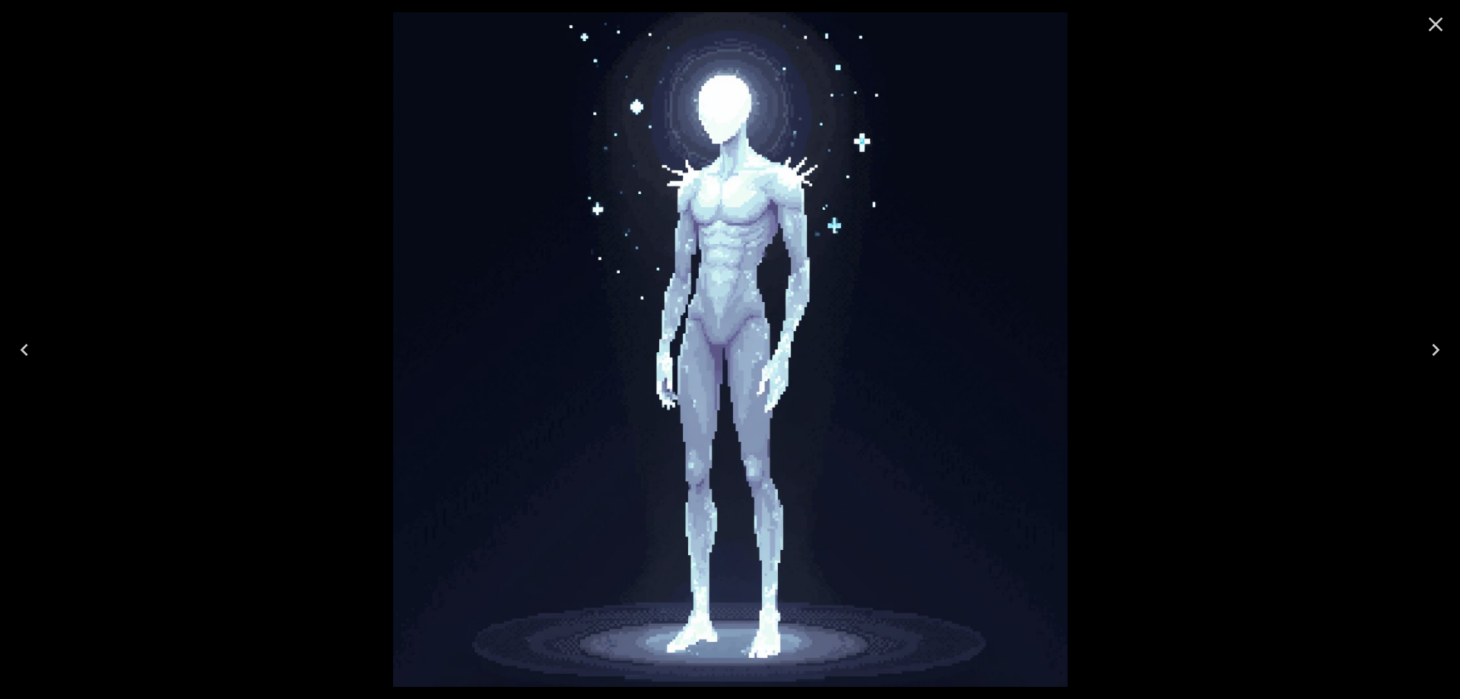
click at [1440, 355] on icon "Next" at bounding box center [1436, 350] width 24 height 24
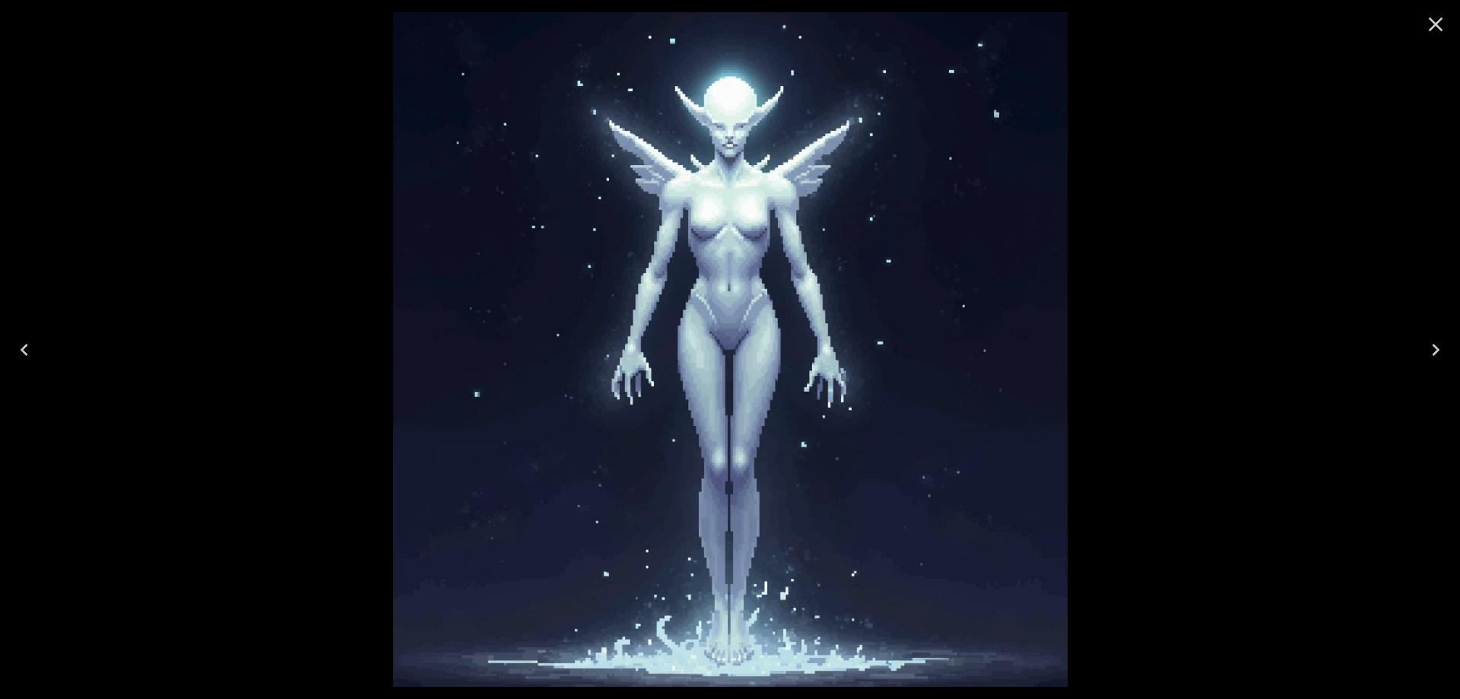
click at [1197, 221] on div at bounding box center [730, 349] width 1460 height 699
click at [1428, 19] on icon "Close" at bounding box center [1436, 24] width 24 height 24
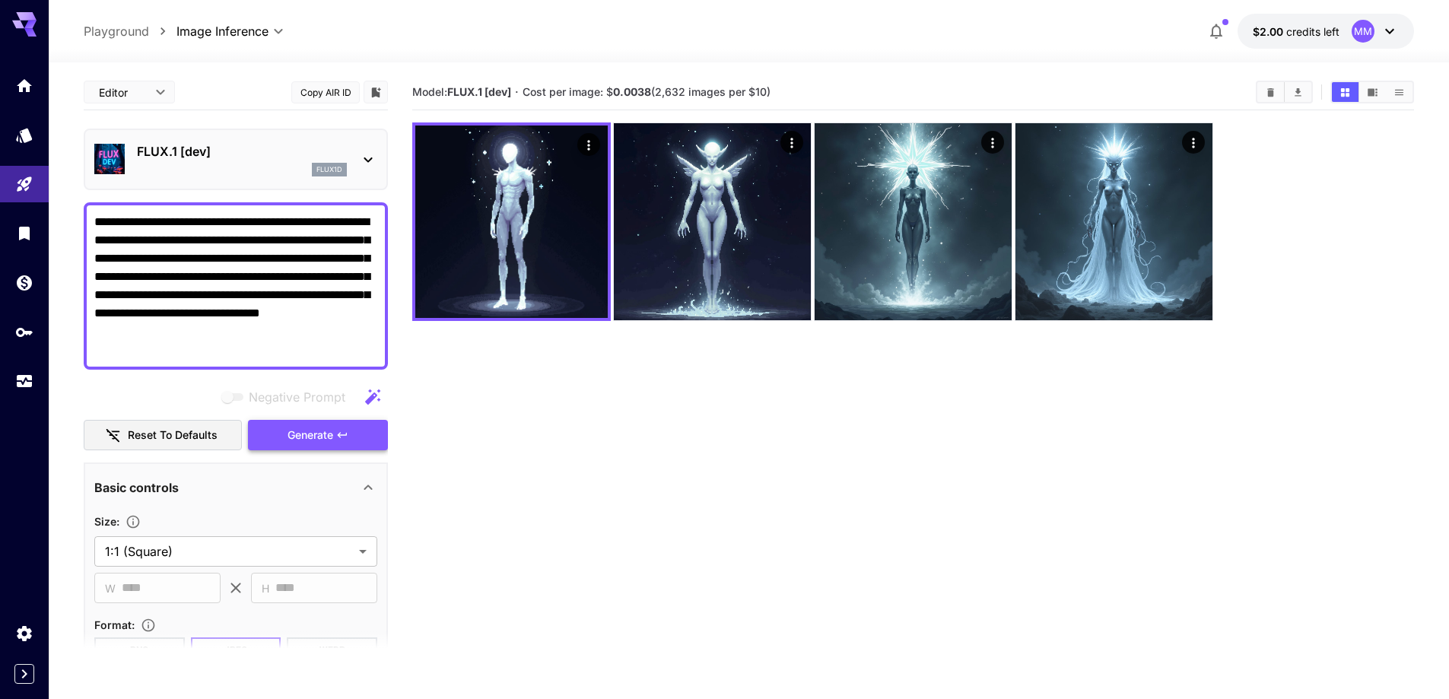
click at [355, 425] on button "Generate" at bounding box center [318, 435] width 140 height 31
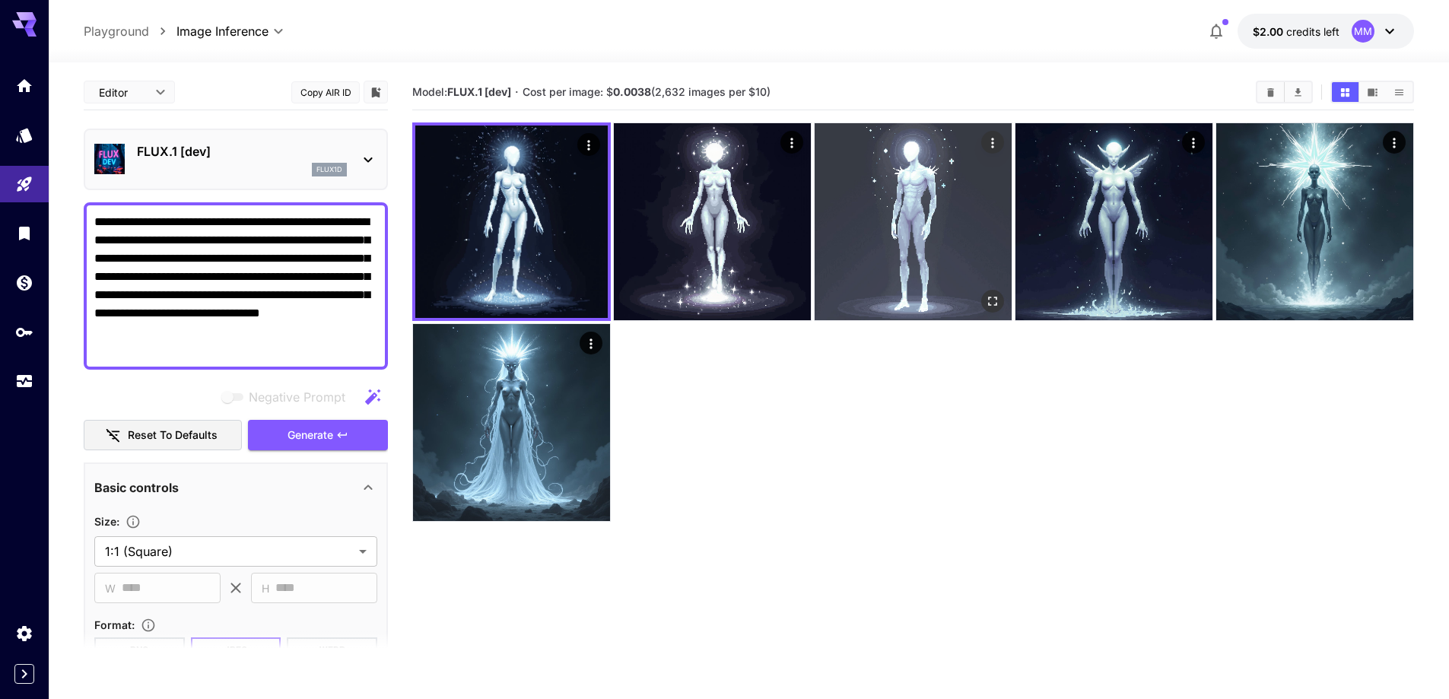
click at [889, 211] on img at bounding box center [912, 221] width 197 height 197
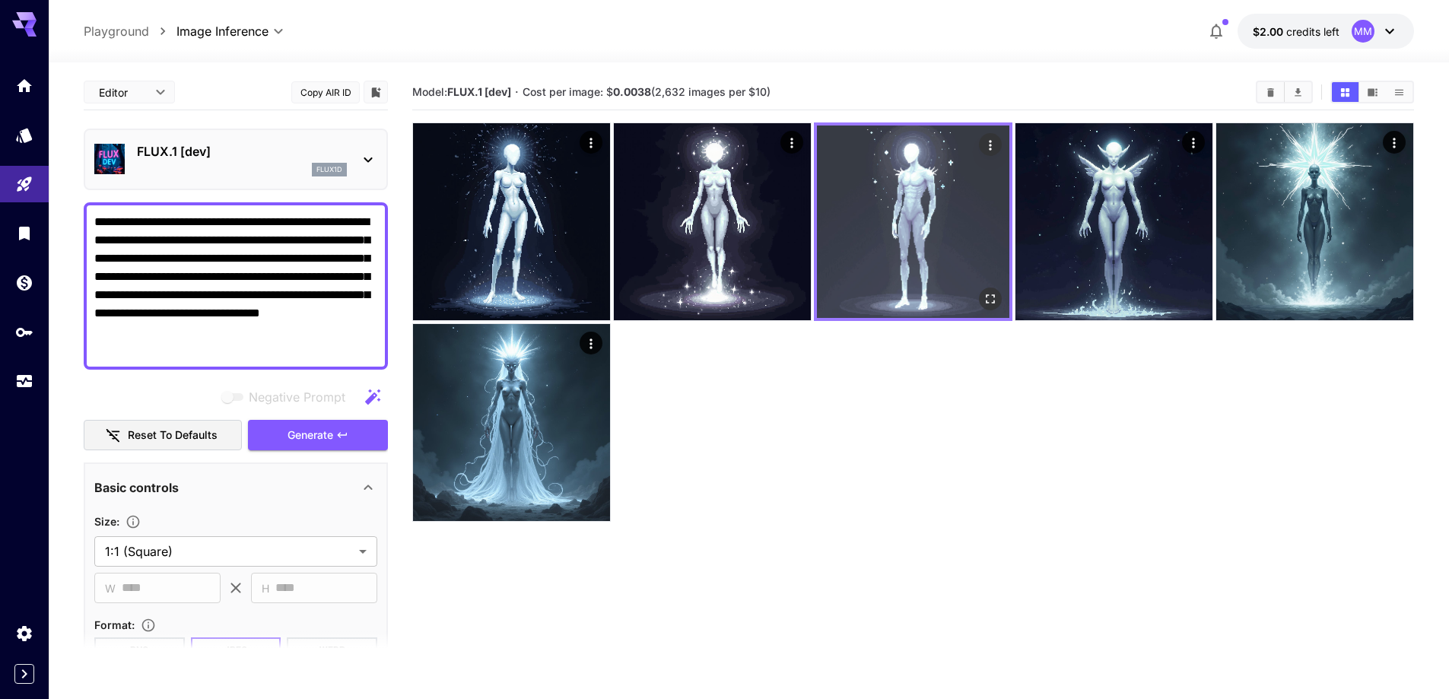
click at [989, 306] on button "Open in fullscreen" at bounding box center [990, 298] width 23 height 23
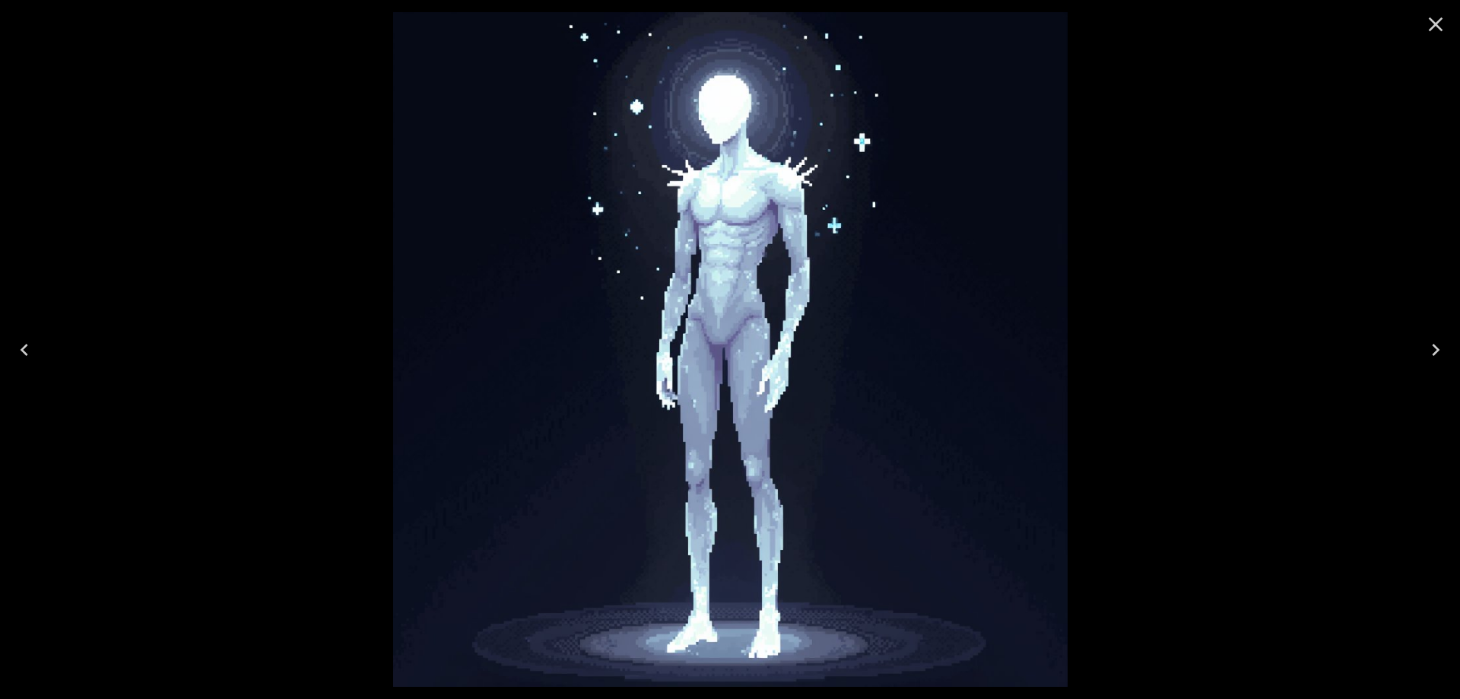
click at [1434, 18] on icon "Close" at bounding box center [1436, 24] width 24 height 24
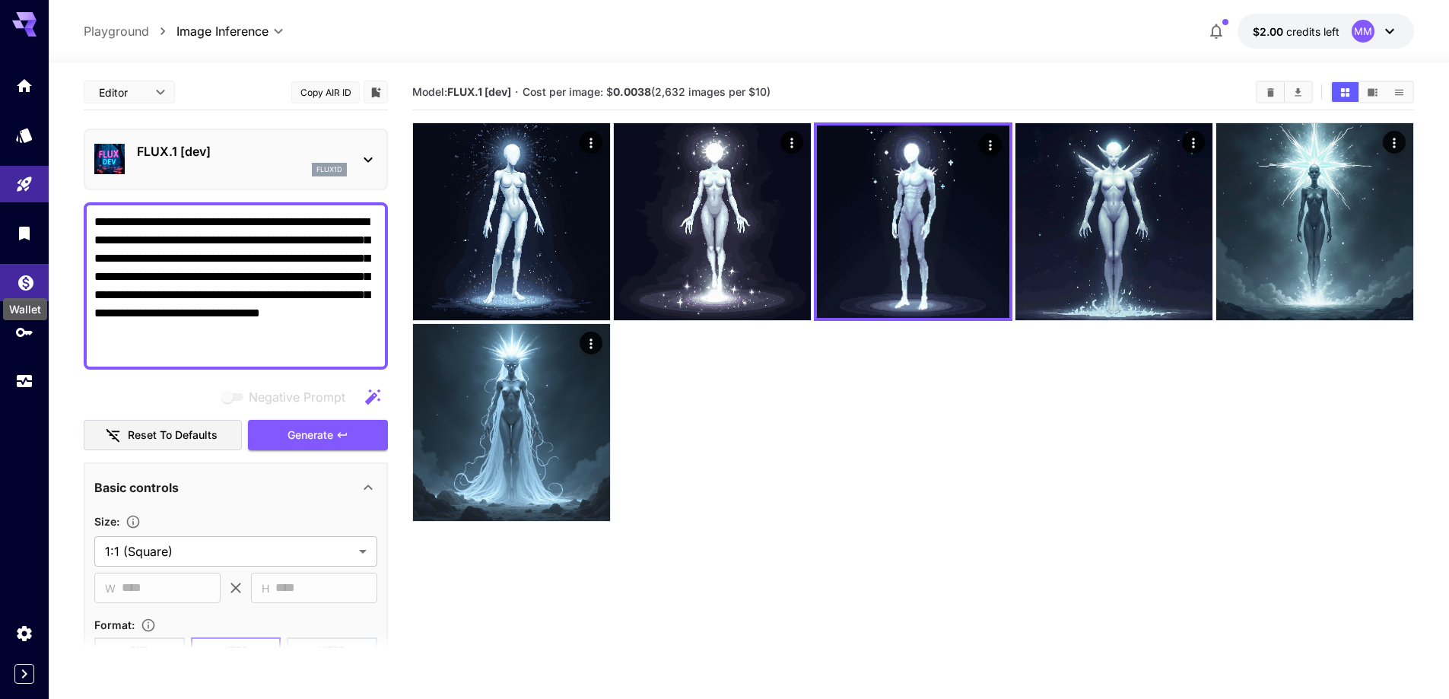
click at [19, 284] on icon "Wallet" at bounding box center [26, 278] width 18 height 18
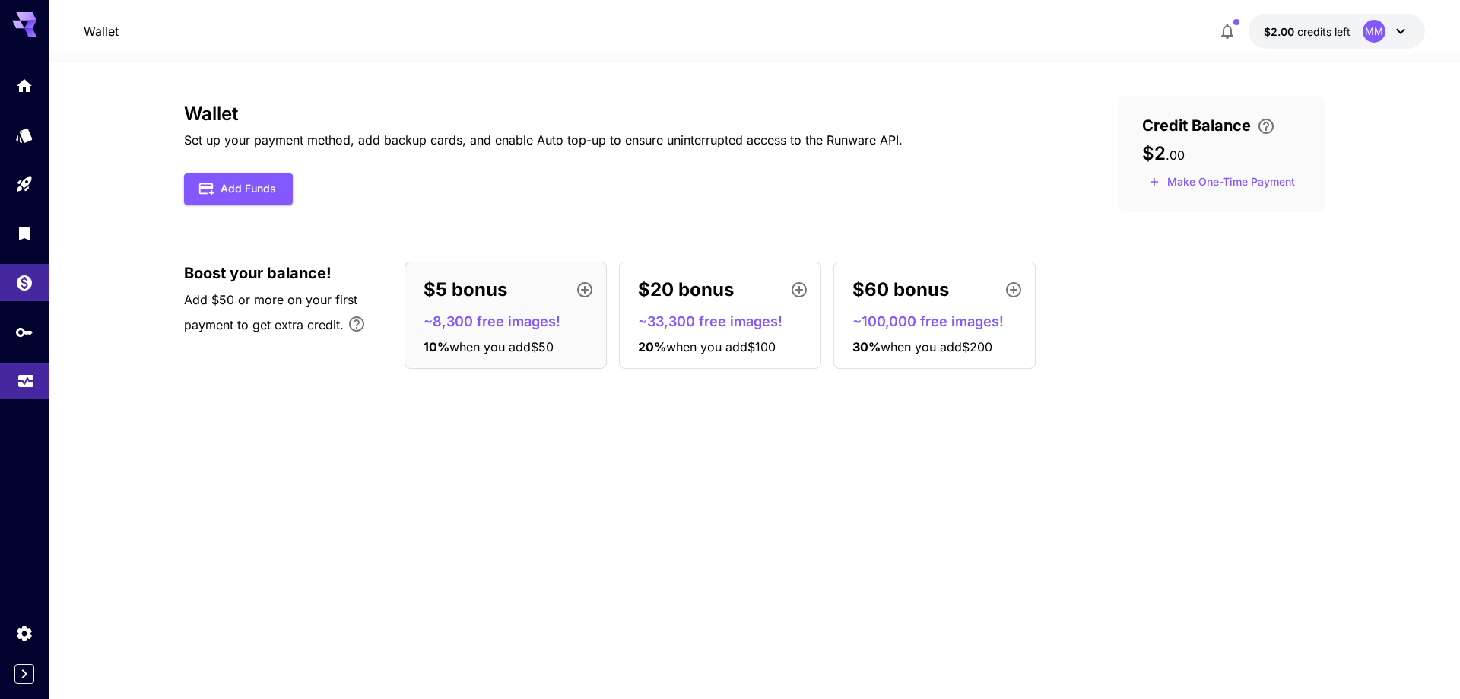
click at [37, 386] on link at bounding box center [24, 381] width 49 height 37
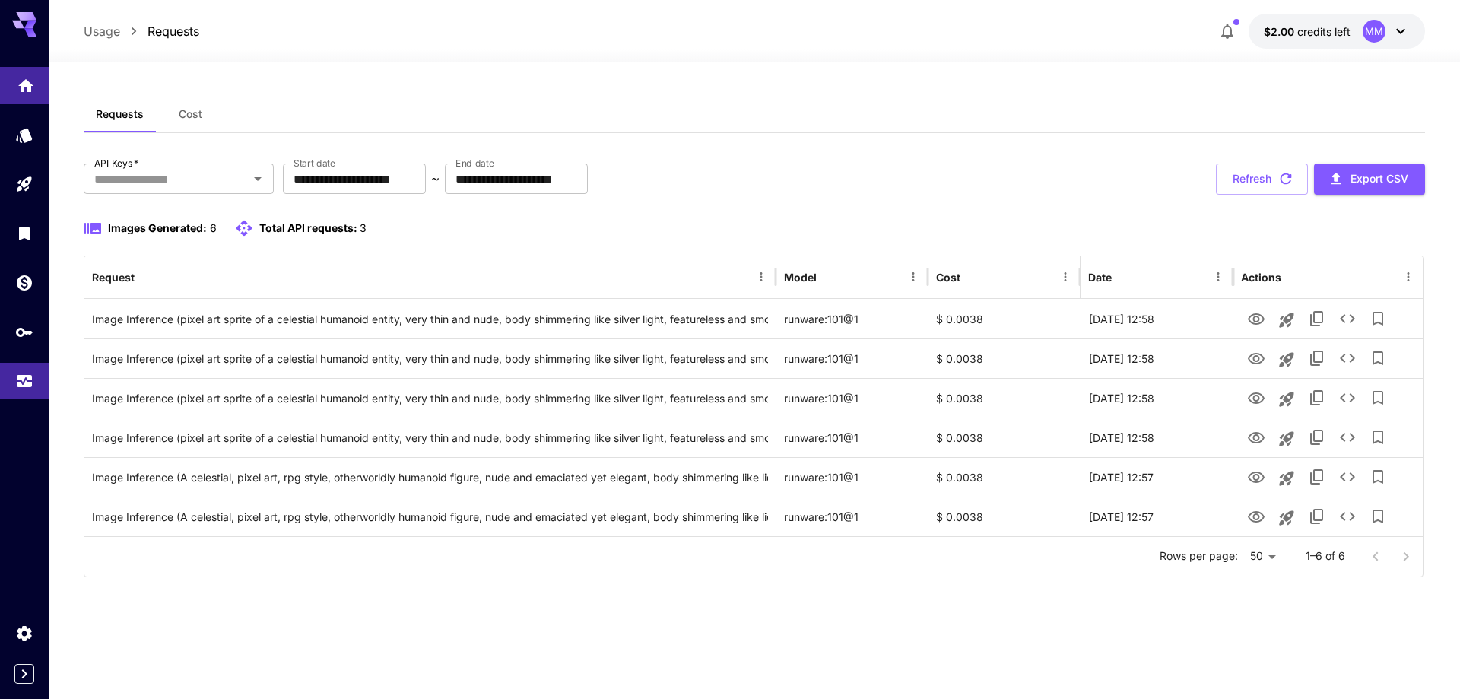
click at [42, 86] on link at bounding box center [24, 85] width 49 height 37
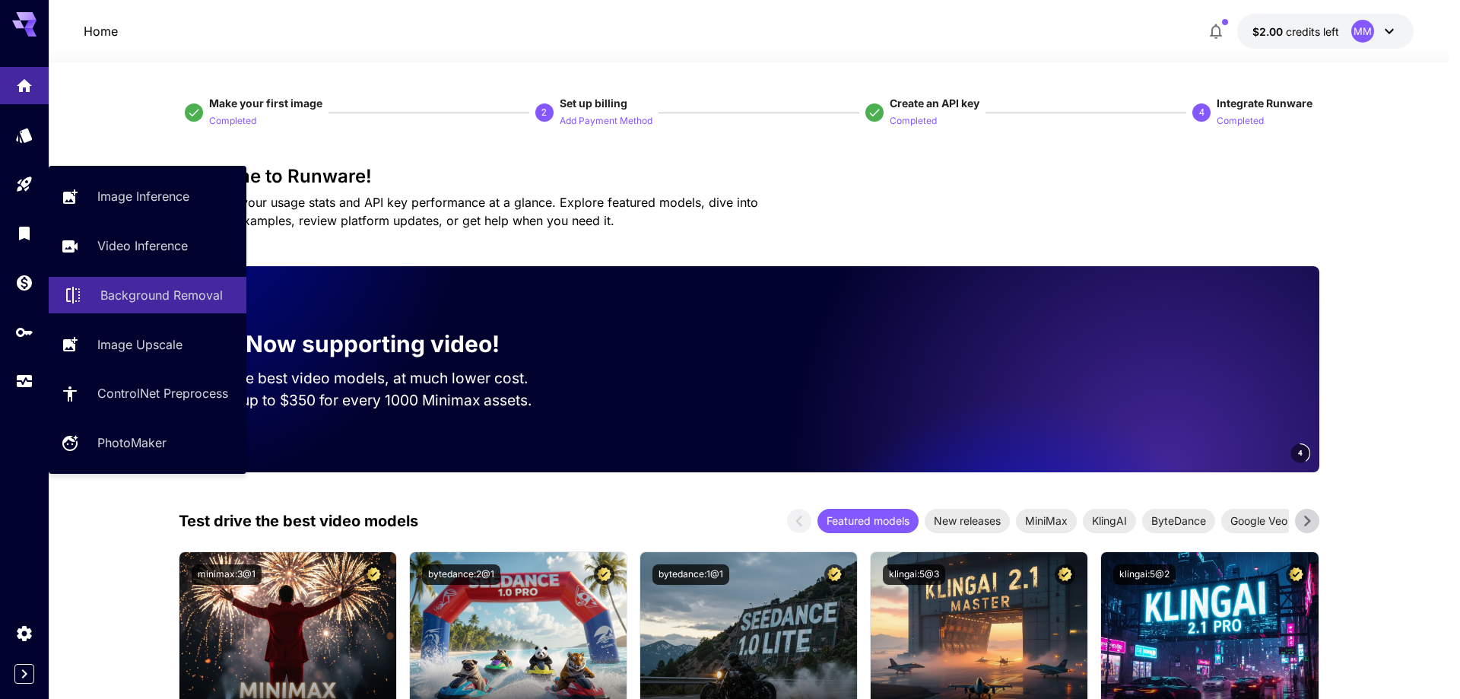
click at [148, 294] on p "Background Removal" at bounding box center [161, 295] width 122 height 18
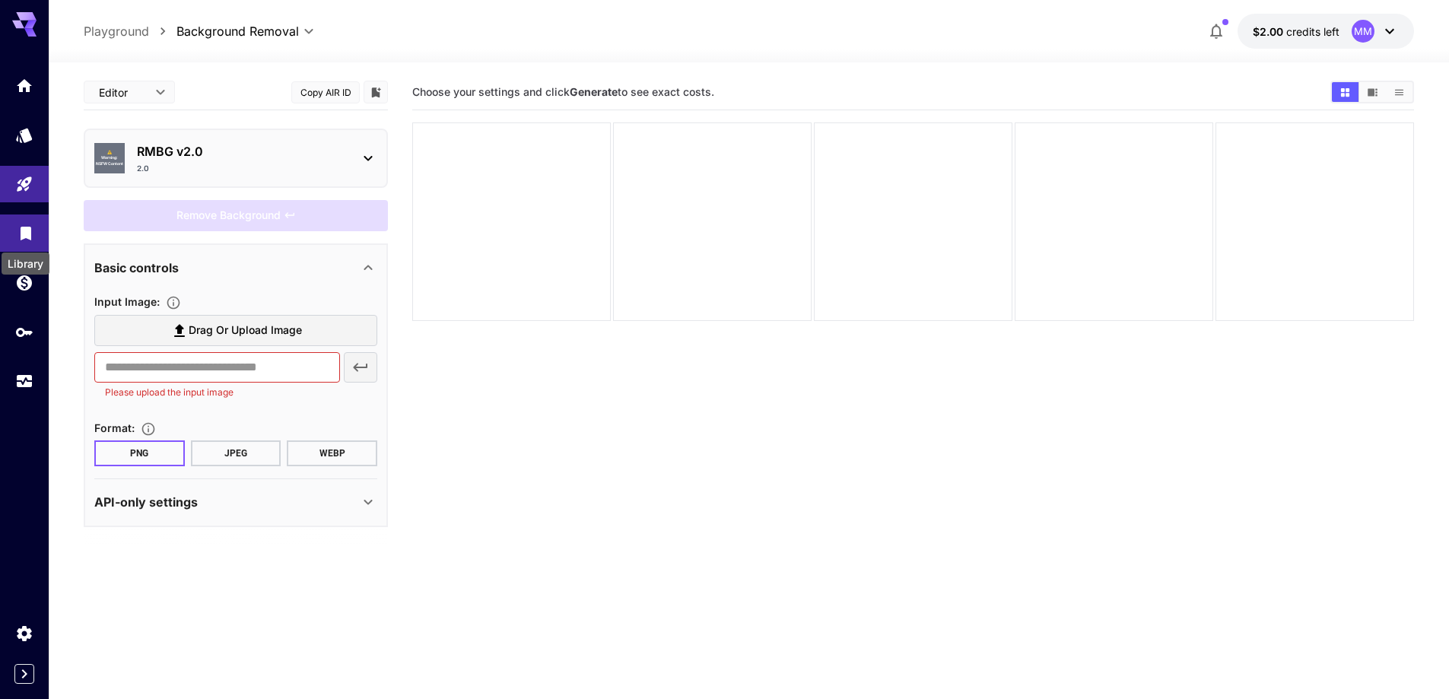
click at [24, 223] on icon "Library" at bounding box center [26, 229] width 18 height 18
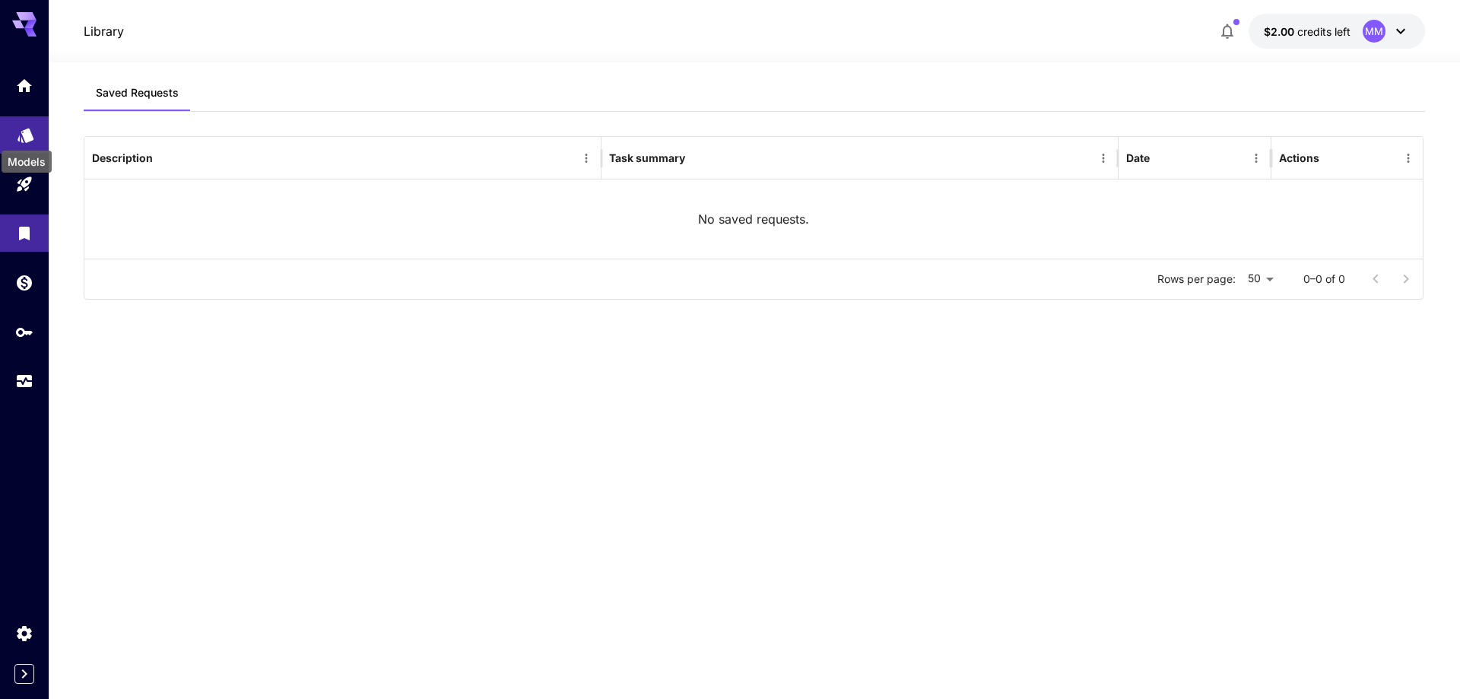
click at [25, 134] on icon "Models" at bounding box center [25, 131] width 16 height 14
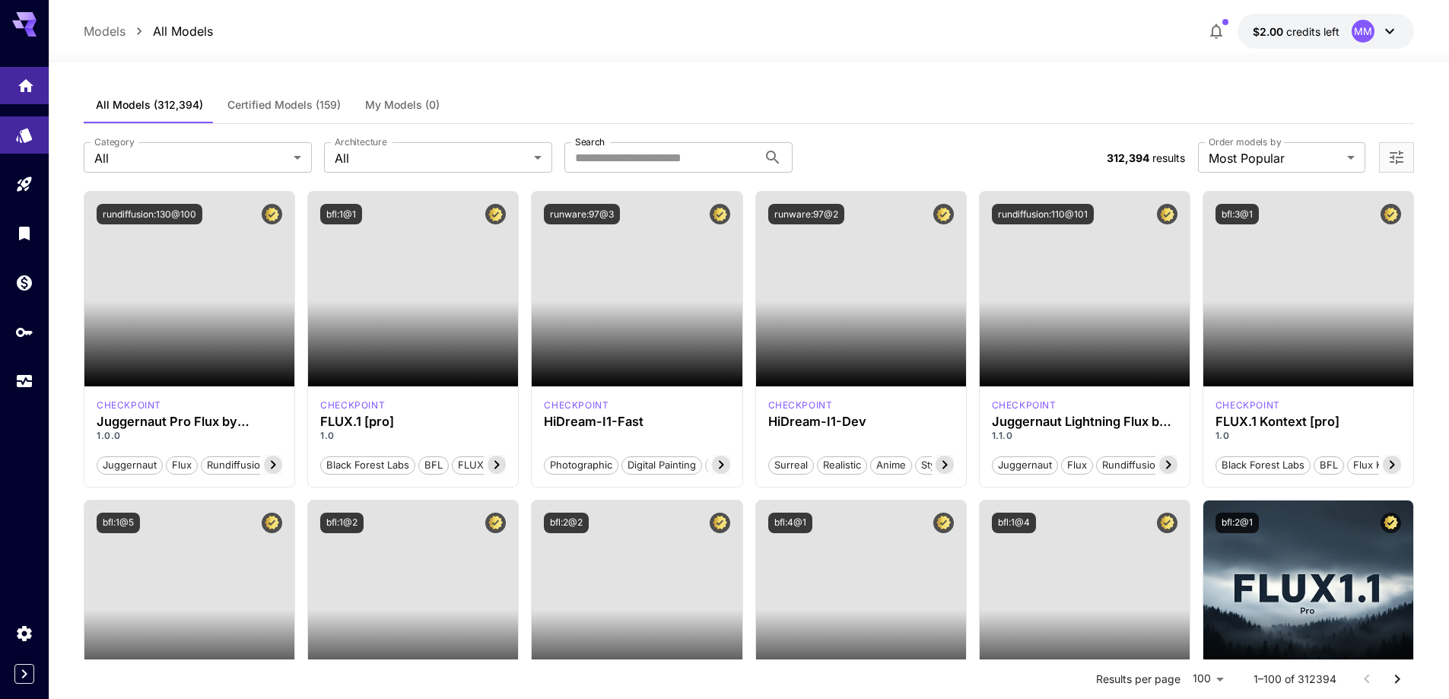
click at [34, 81] on icon "Home" at bounding box center [26, 81] width 18 height 18
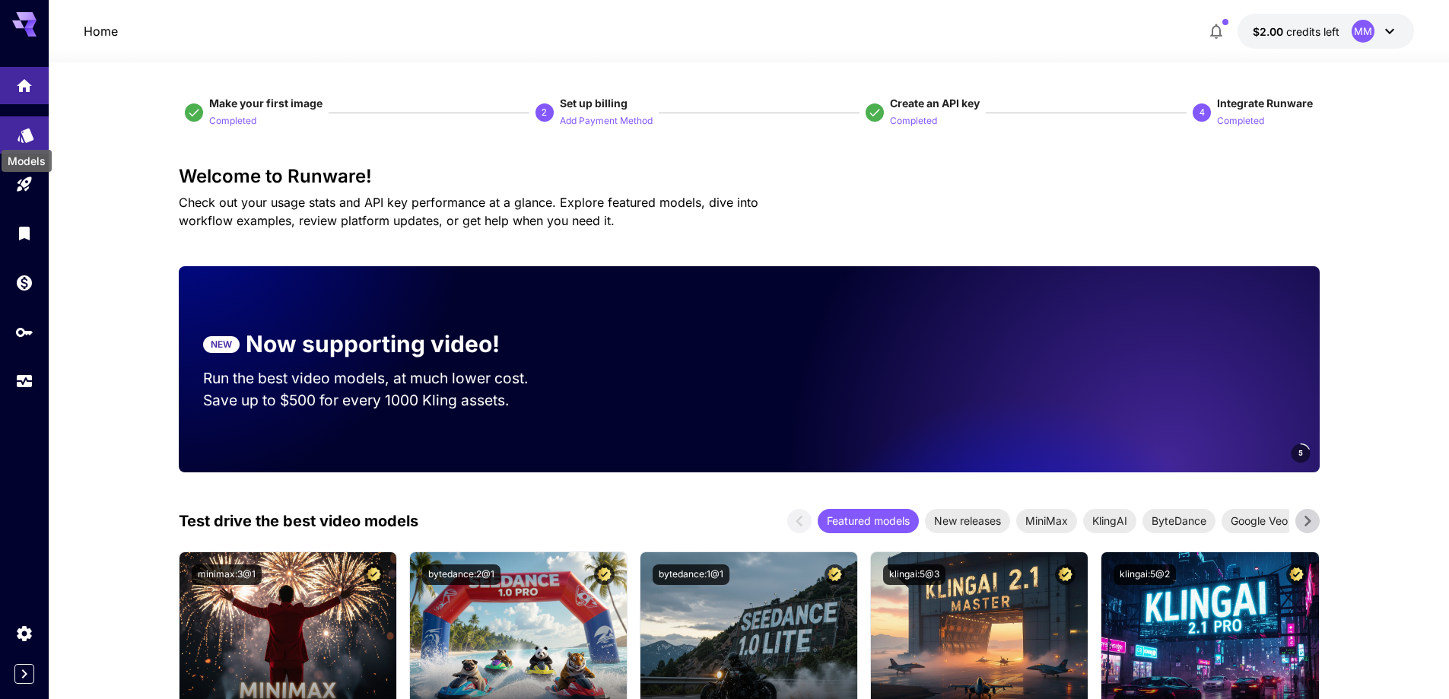
click at [21, 139] on div "Models" at bounding box center [26, 156] width 53 height 34
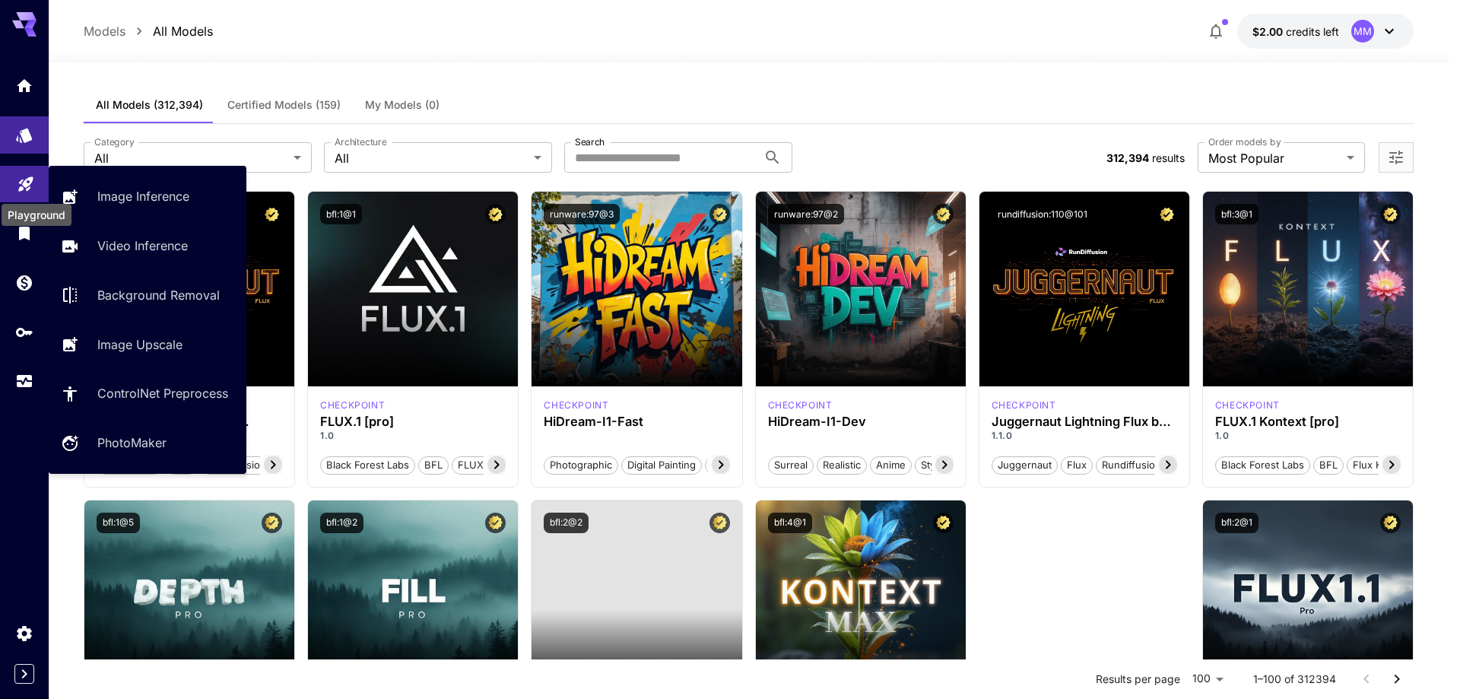
click at [25, 193] on div "Playground" at bounding box center [36, 210] width 73 height 34
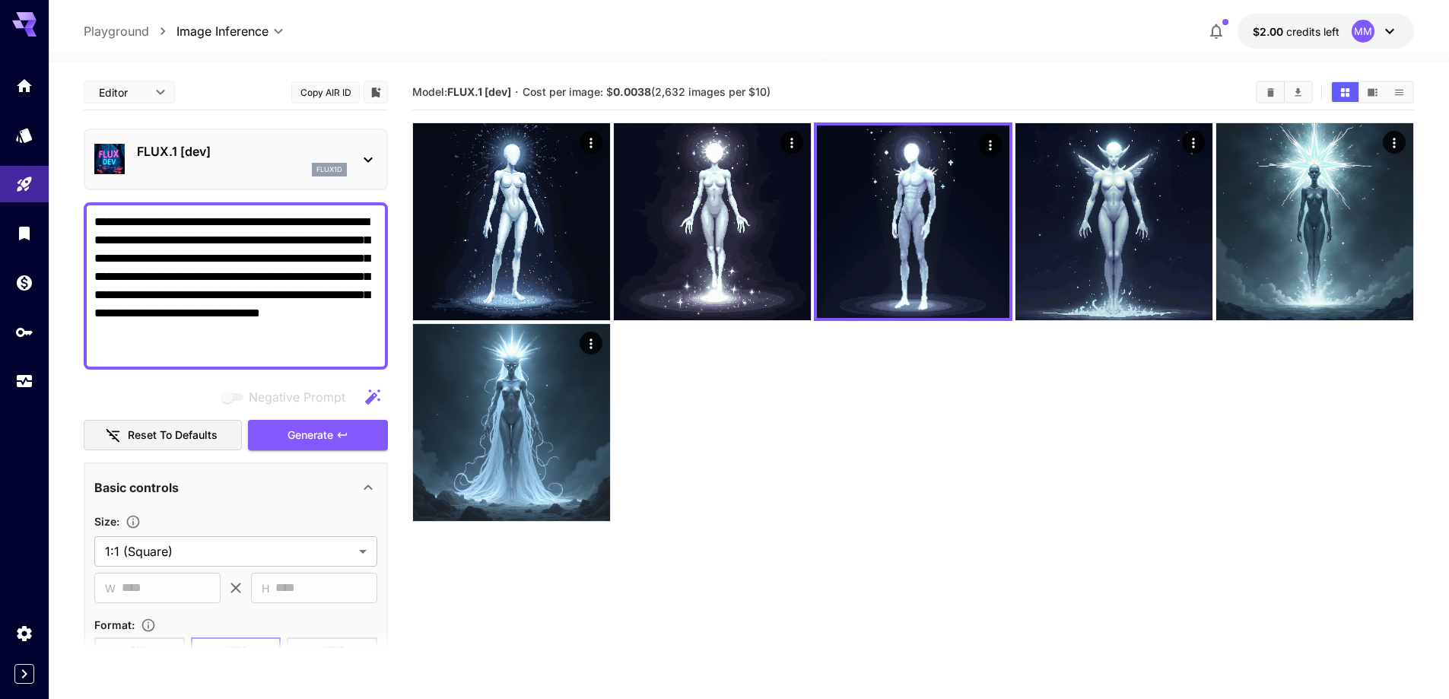
click at [354, 157] on div "FLUX.1 [dev] flux1d" at bounding box center [235, 159] width 283 height 46
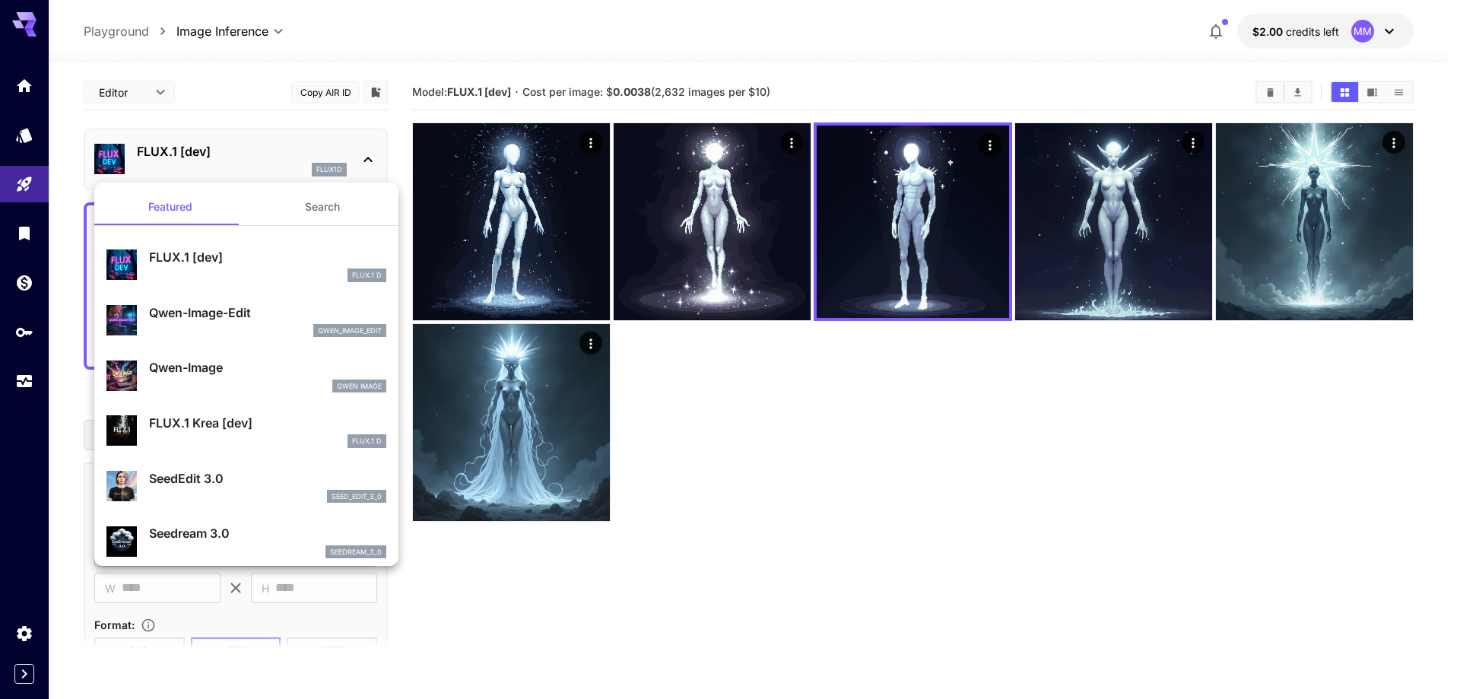
click at [292, 310] on p "Qwen-Image-Edit" at bounding box center [267, 312] width 237 height 18
type input "*"
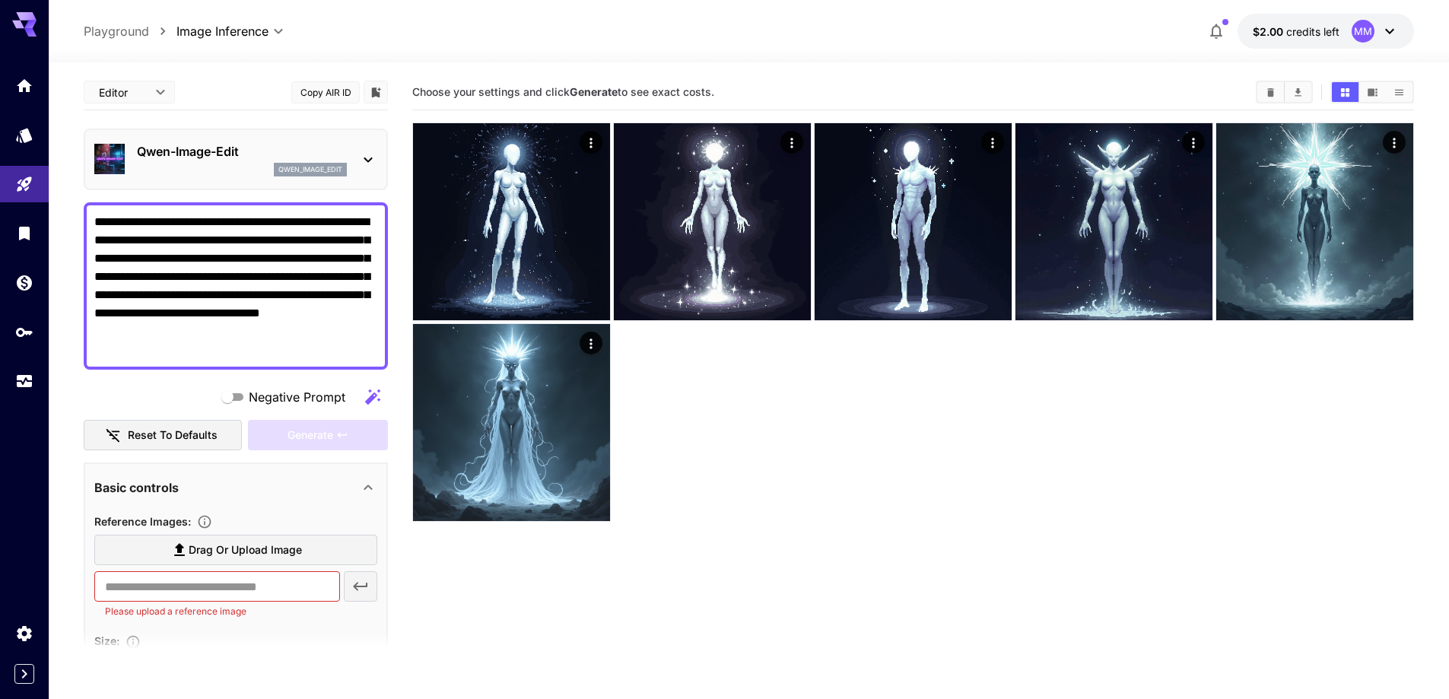
click at [325, 158] on p "Qwen-Image-Edit" at bounding box center [242, 151] width 210 height 18
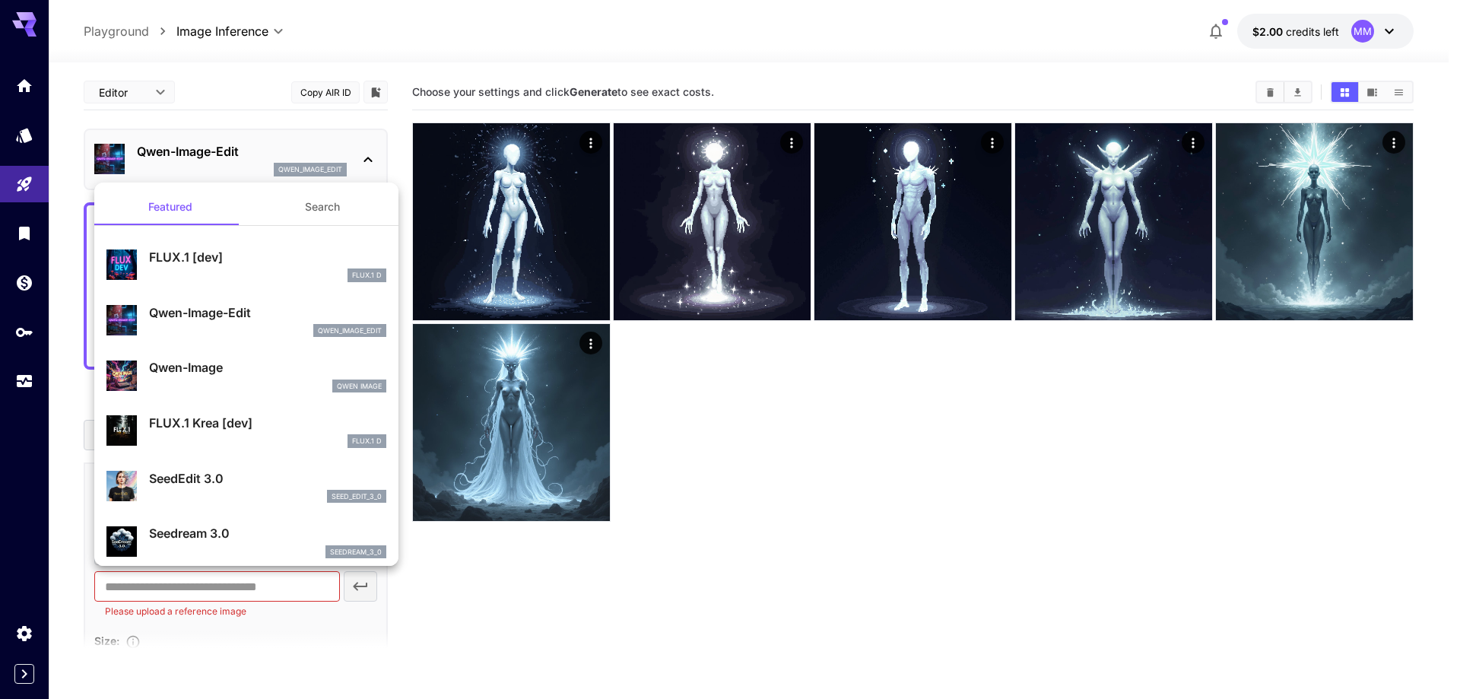
click at [293, 209] on button "Search" at bounding box center [322, 207] width 152 height 37
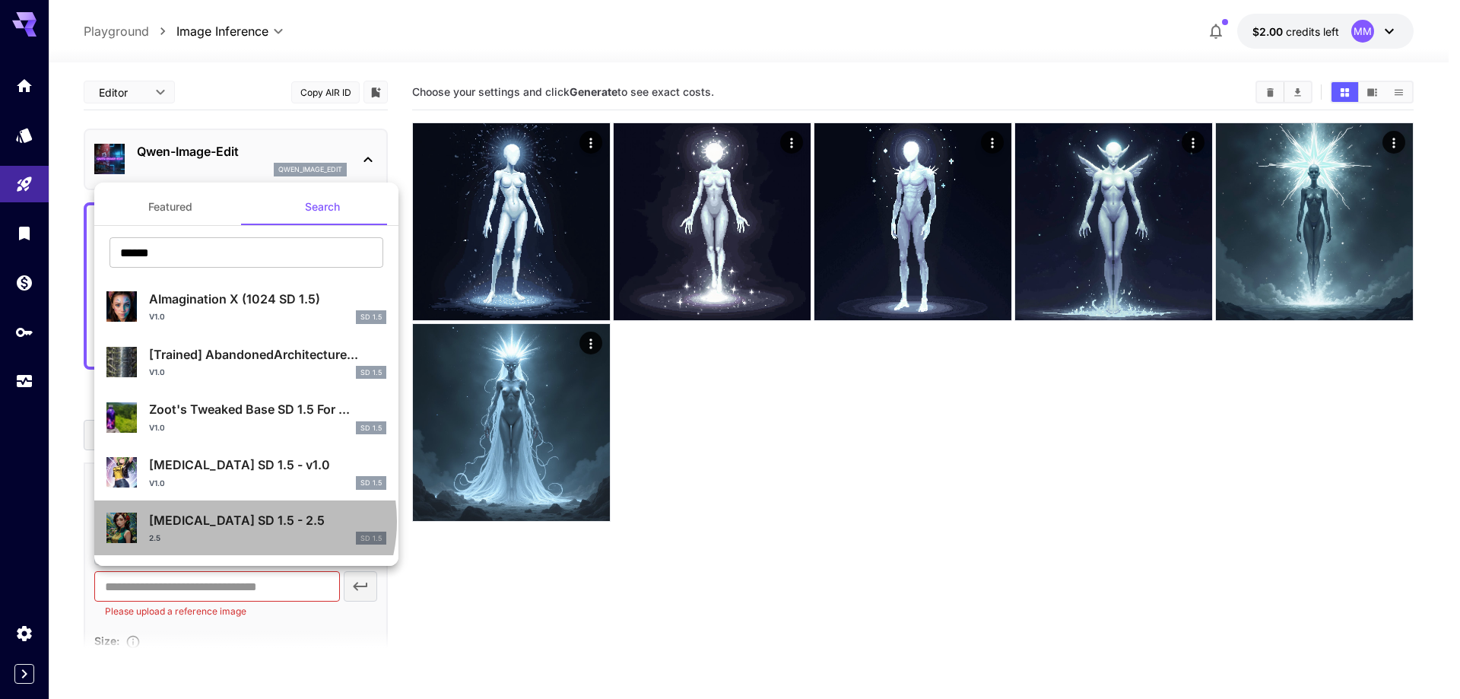
click at [243, 522] on p "Identity Disorder SD 1.5 - 2.5" at bounding box center [267, 520] width 237 height 18
type input "**********"
type input "***"
type input "**"
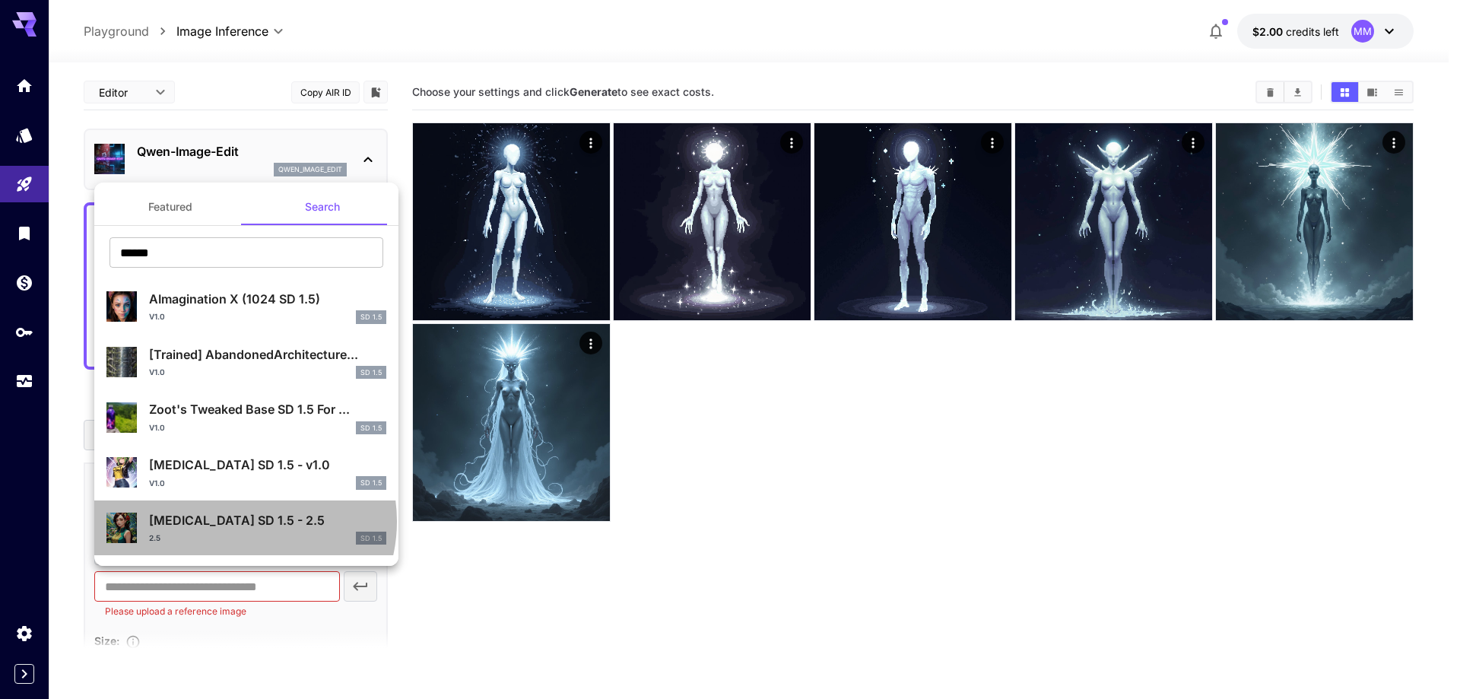
type input "*"
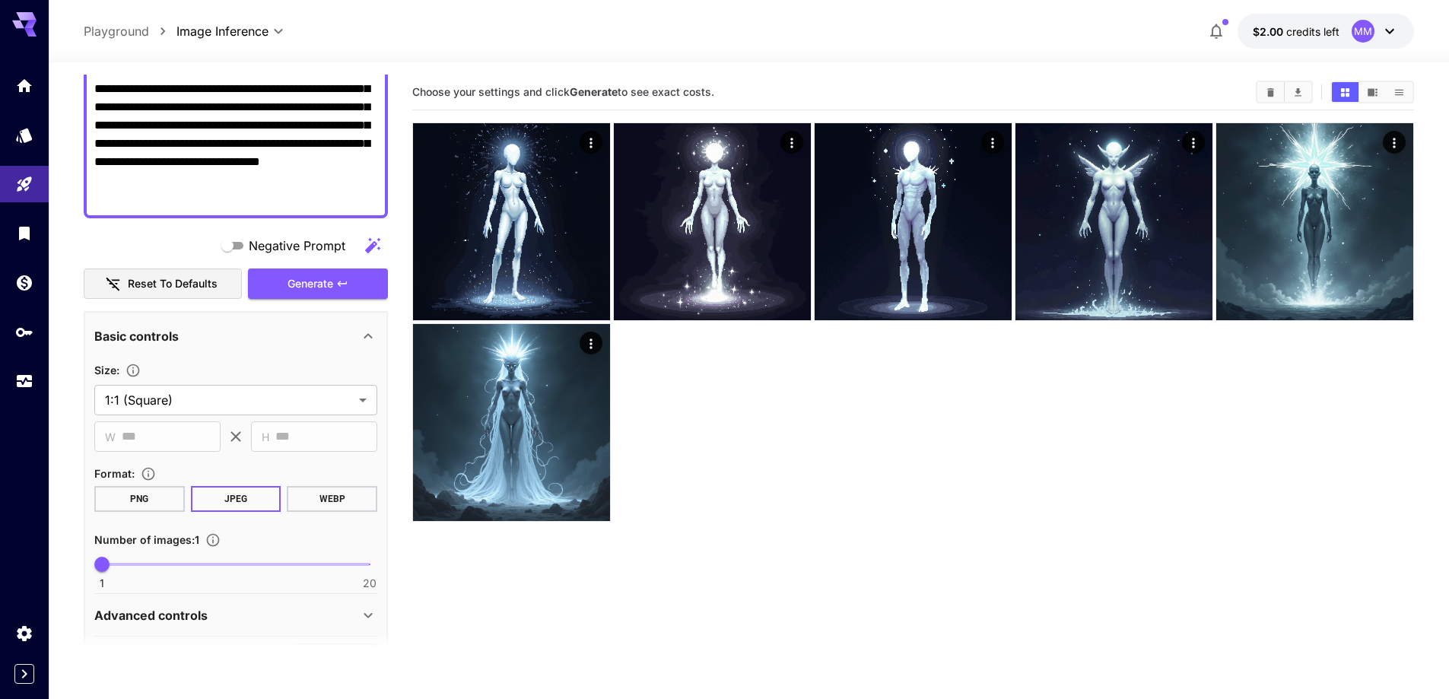
scroll to position [152, 0]
click at [321, 295] on button "Generate" at bounding box center [318, 283] width 140 height 31
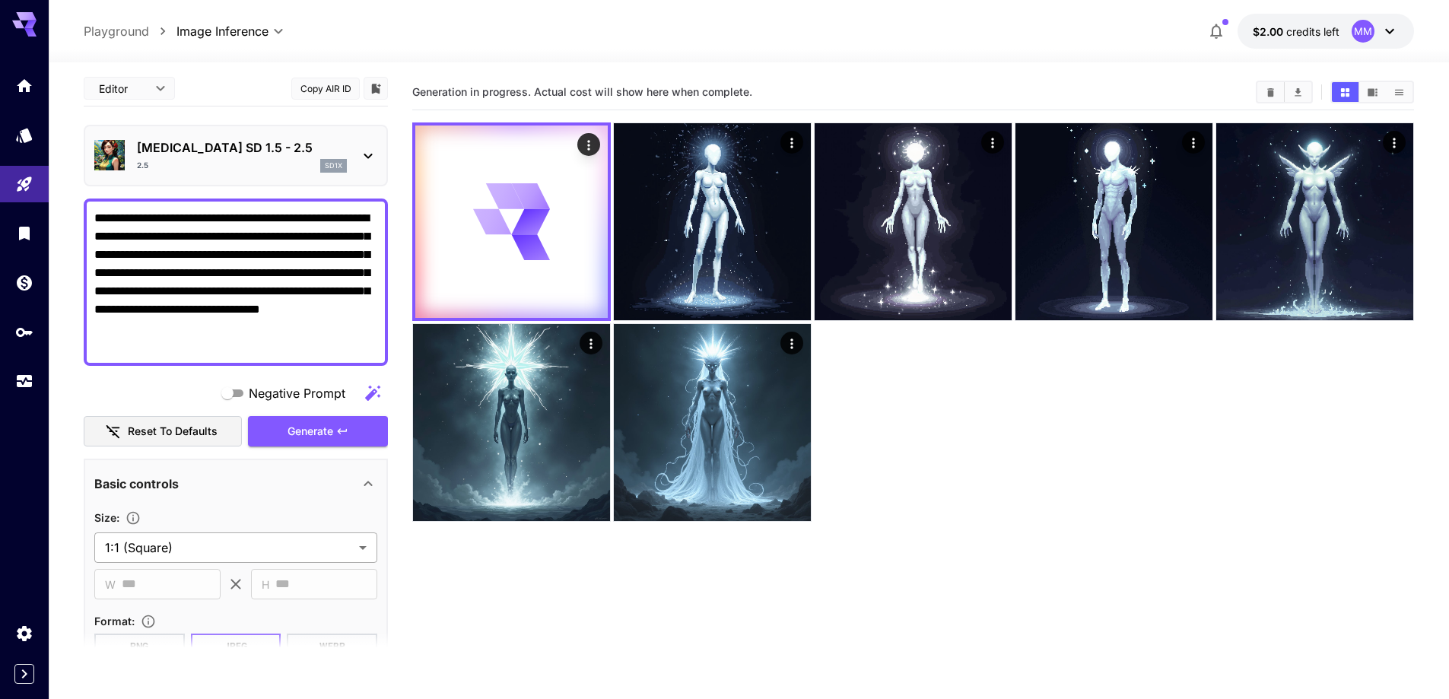
scroll to position [0, 0]
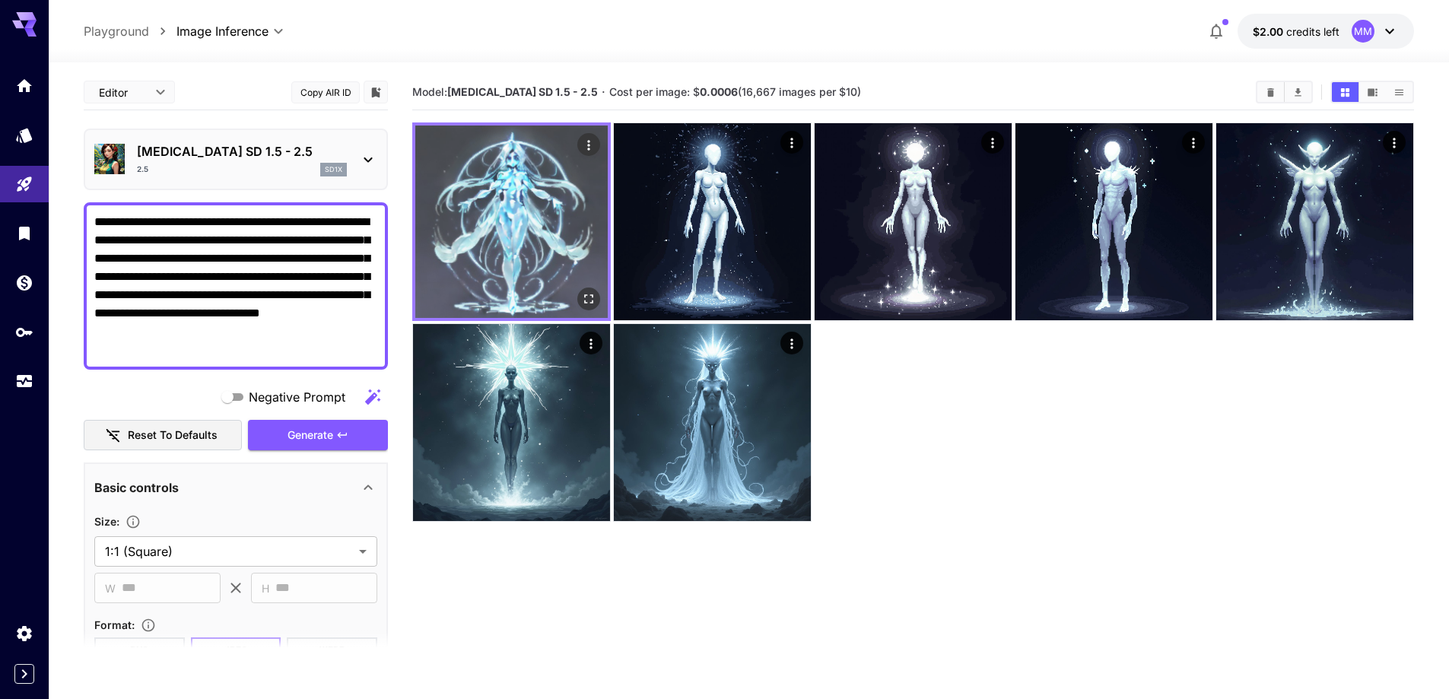
click at [504, 231] on img at bounding box center [511, 221] width 192 height 192
click at [590, 304] on icon "Open in fullscreen" at bounding box center [588, 298] width 15 height 15
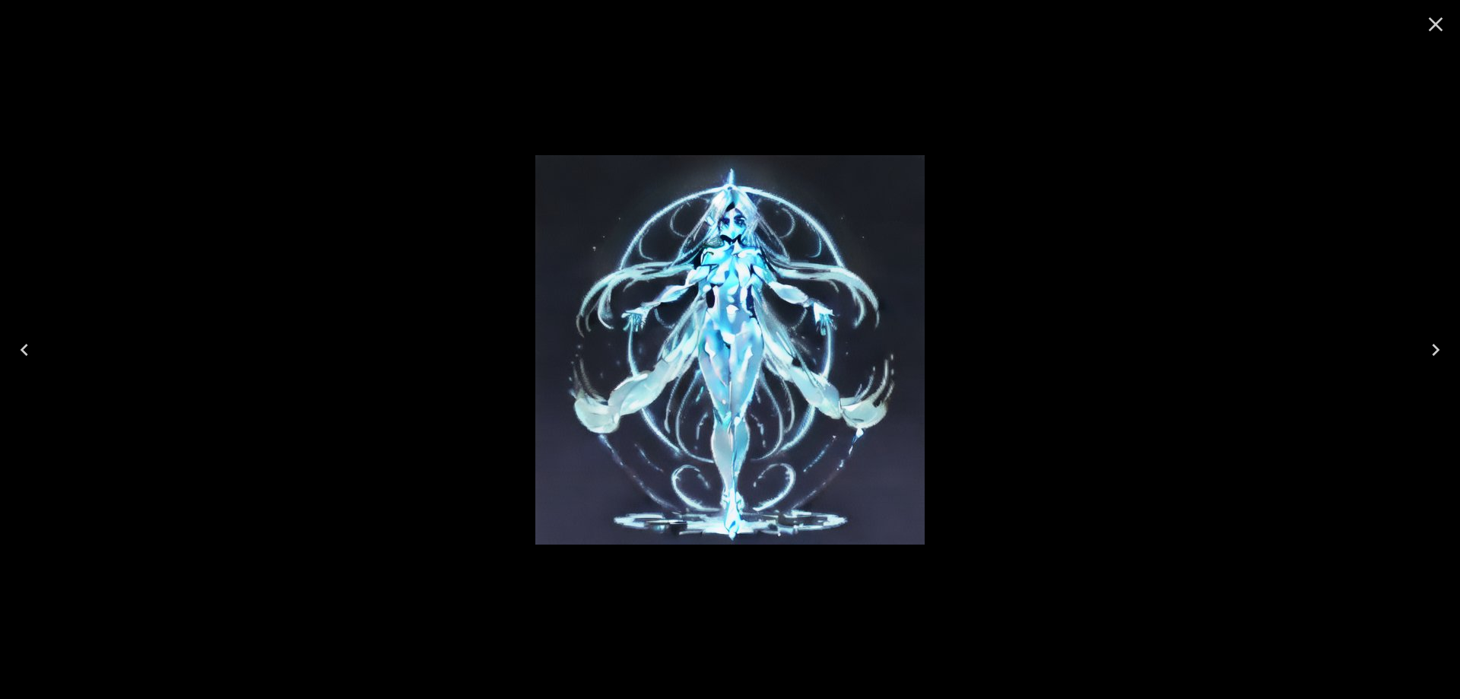
click at [976, 289] on div at bounding box center [730, 349] width 1460 height 699
click at [1446, 30] on icon "Close" at bounding box center [1436, 24] width 24 height 24
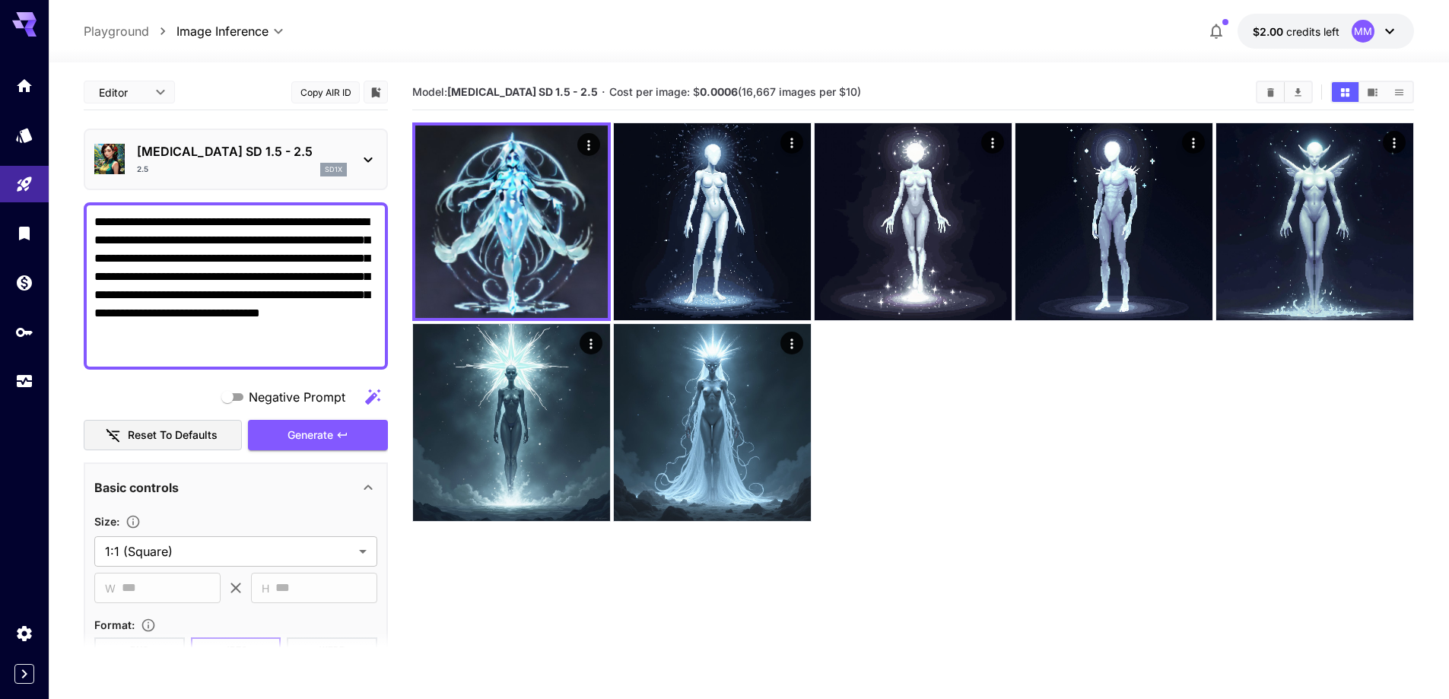
click at [369, 154] on icon at bounding box center [368, 160] width 18 height 18
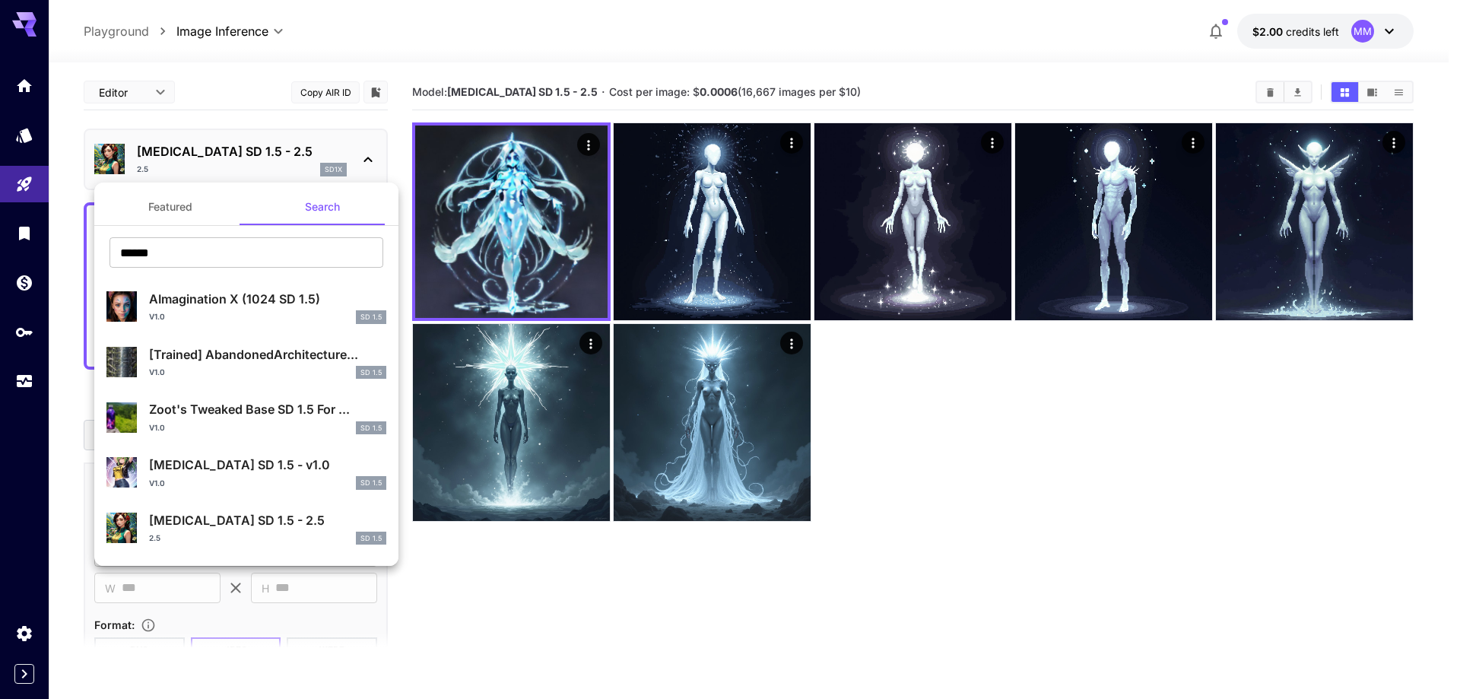
click at [290, 300] on p "AImagination X (1024 SD 1.5)" at bounding box center [267, 299] width 237 height 18
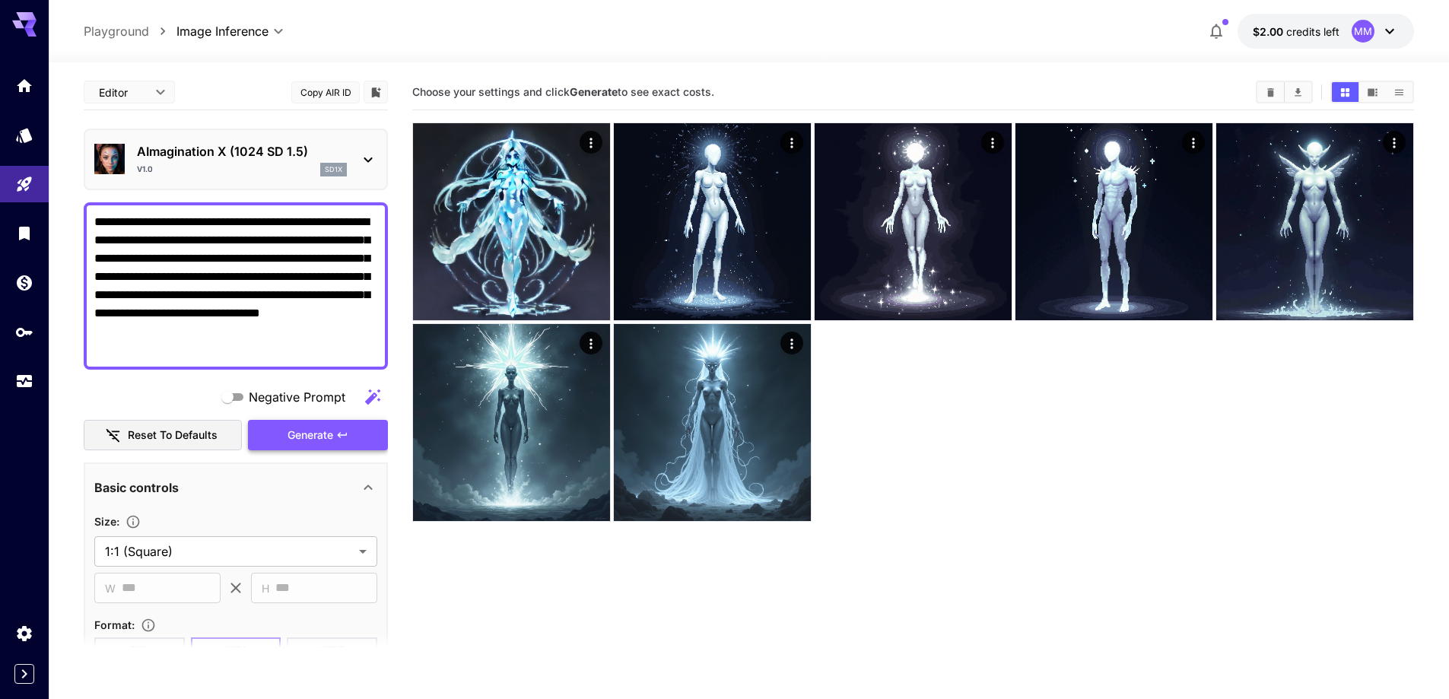
click at [310, 441] on span "Generate" at bounding box center [310, 435] width 46 height 19
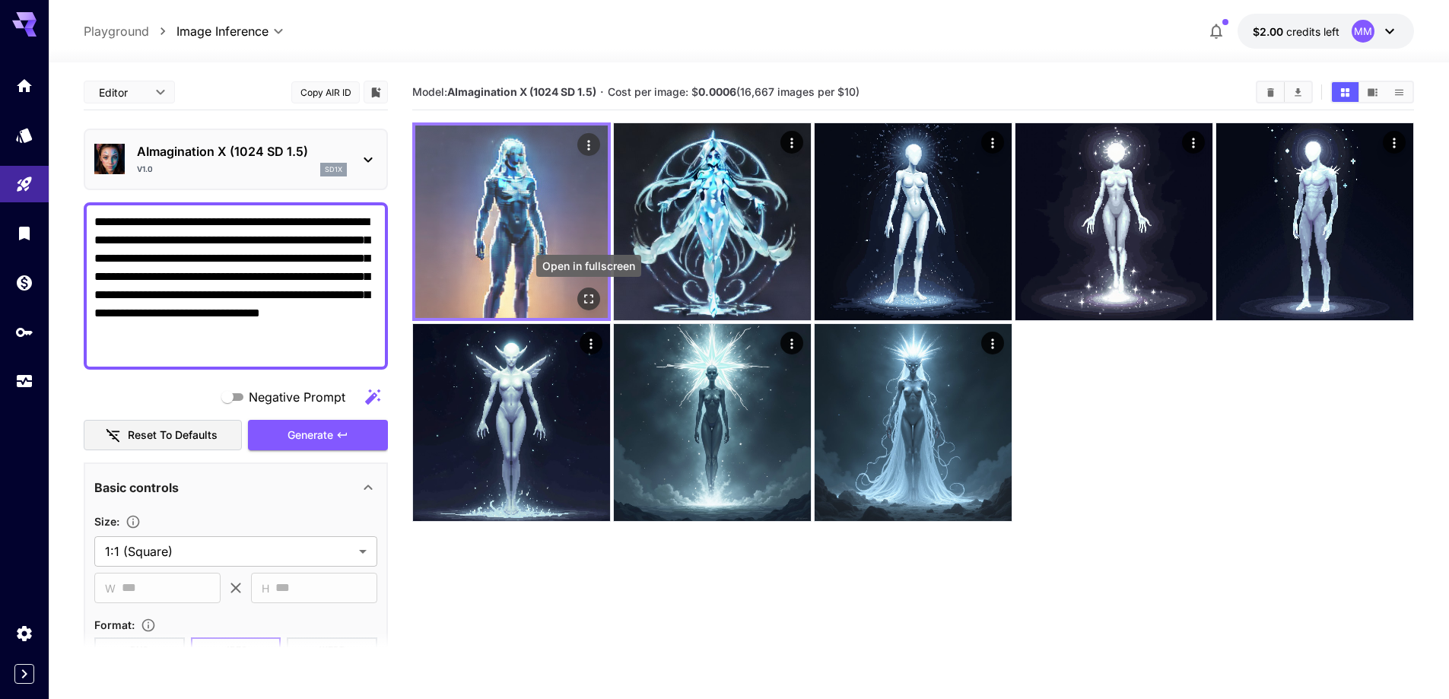
click at [590, 297] on icon "Open in fullscreen" at bounding box center [588, 298] width 15 height 15
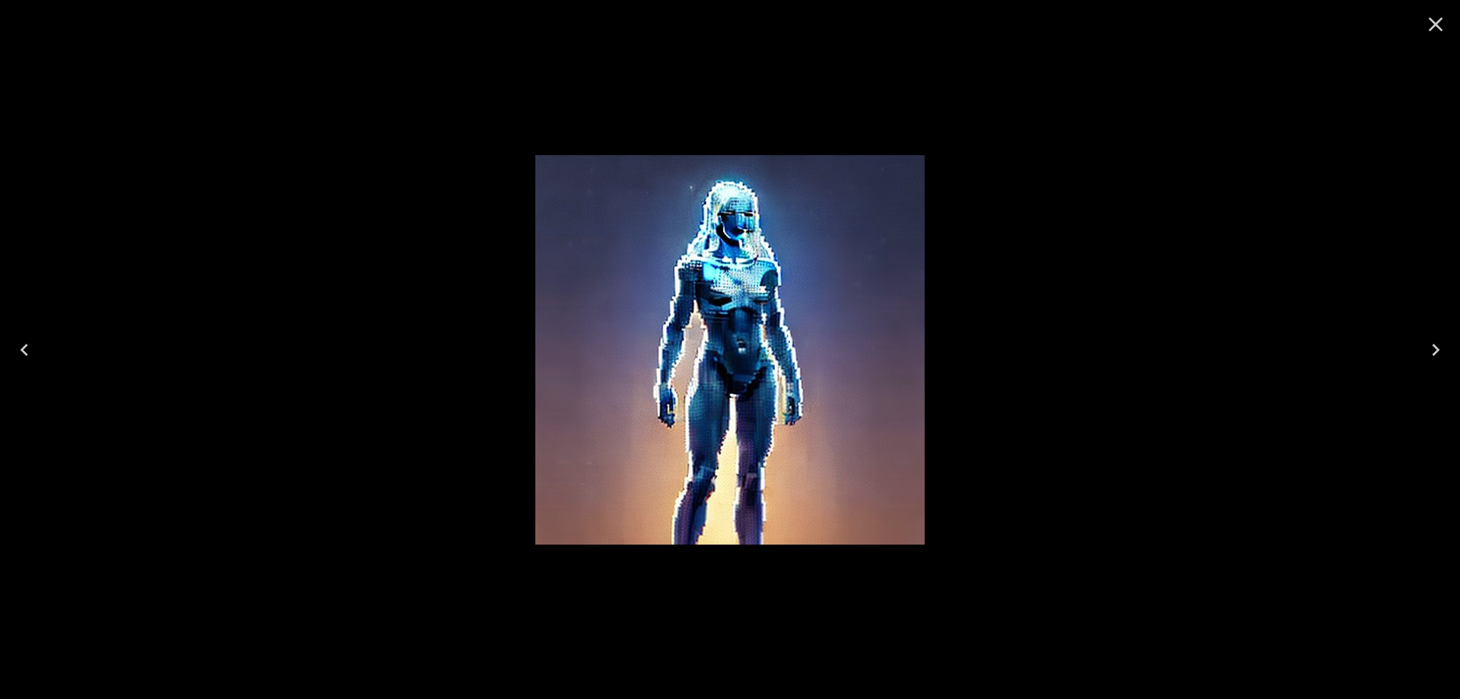
click at [1446, 30] on icon "Close" at bounding box center [1436, 24] width 24 height 24
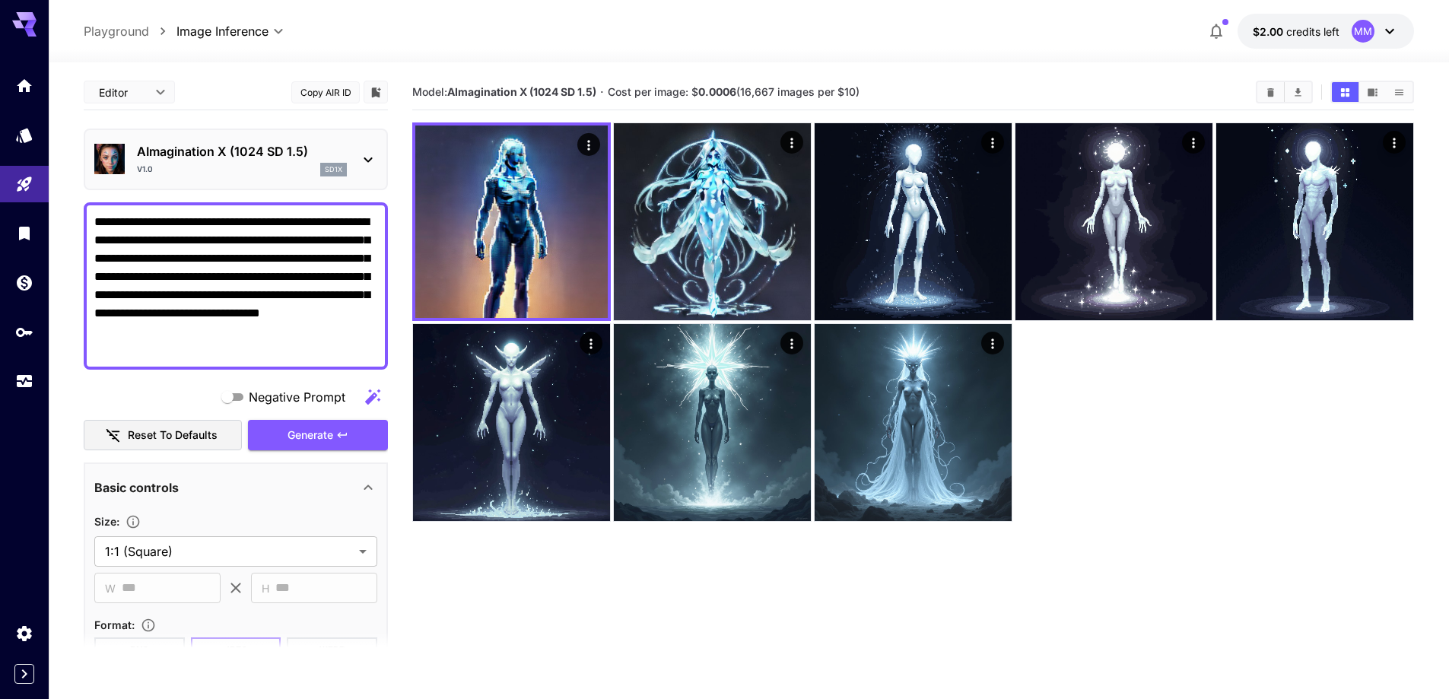
click at [275, 139] on div "AImagination X (1024 SD 1.5) v1.0 sd1x" at bounding box center [235, 159] width 283 height 46
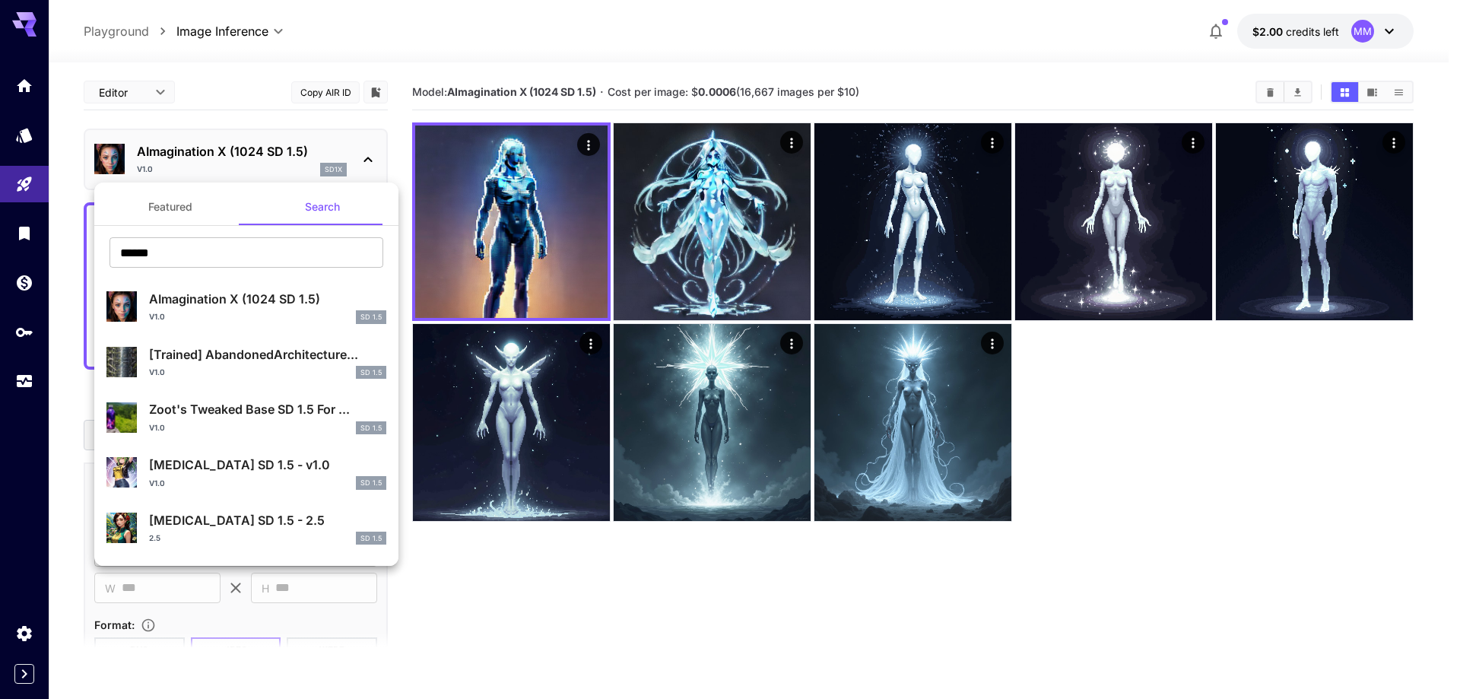
click at [170, 204] on button "Featured" at bounding box center [170, 207] width 152 height 37
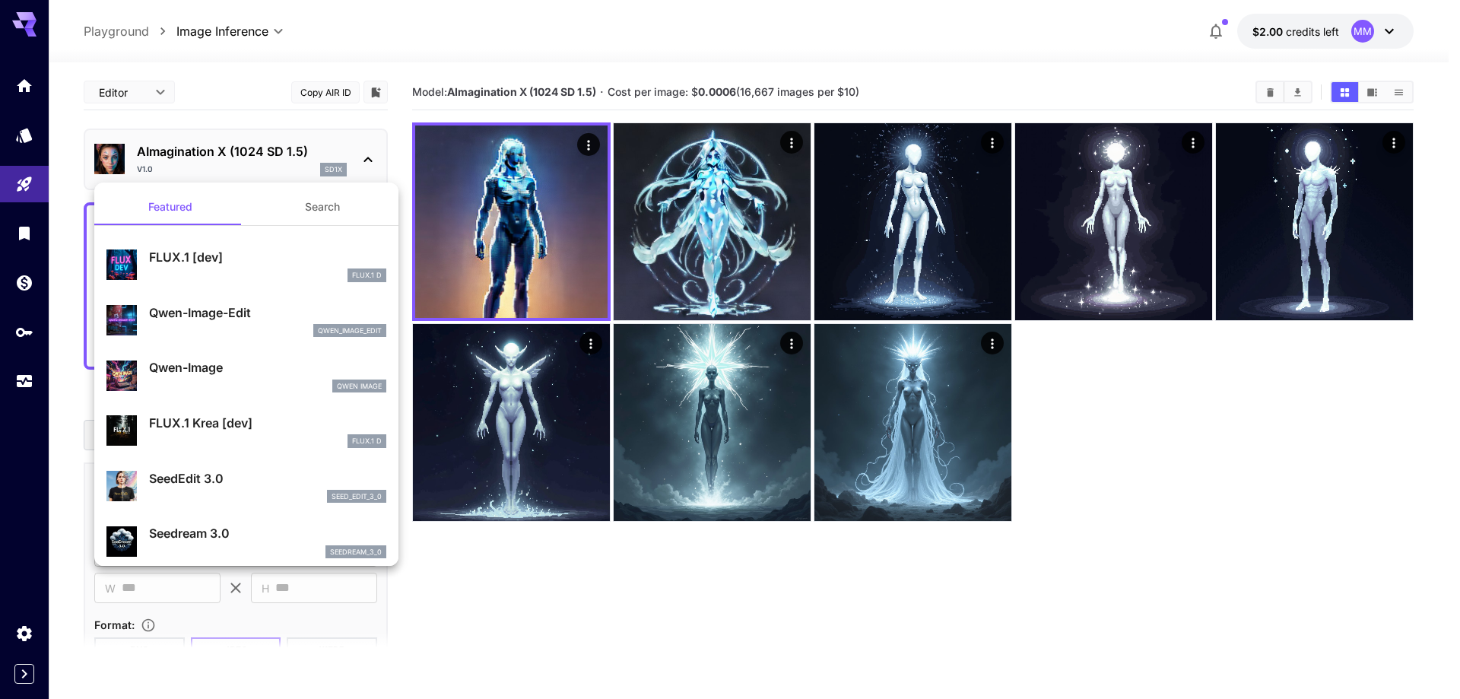
click at [188, 325] on div "qwen_image_edit" at bounding box center [267, 331] width 237 height 14
type input "**********"
type input "****"
type input "*"
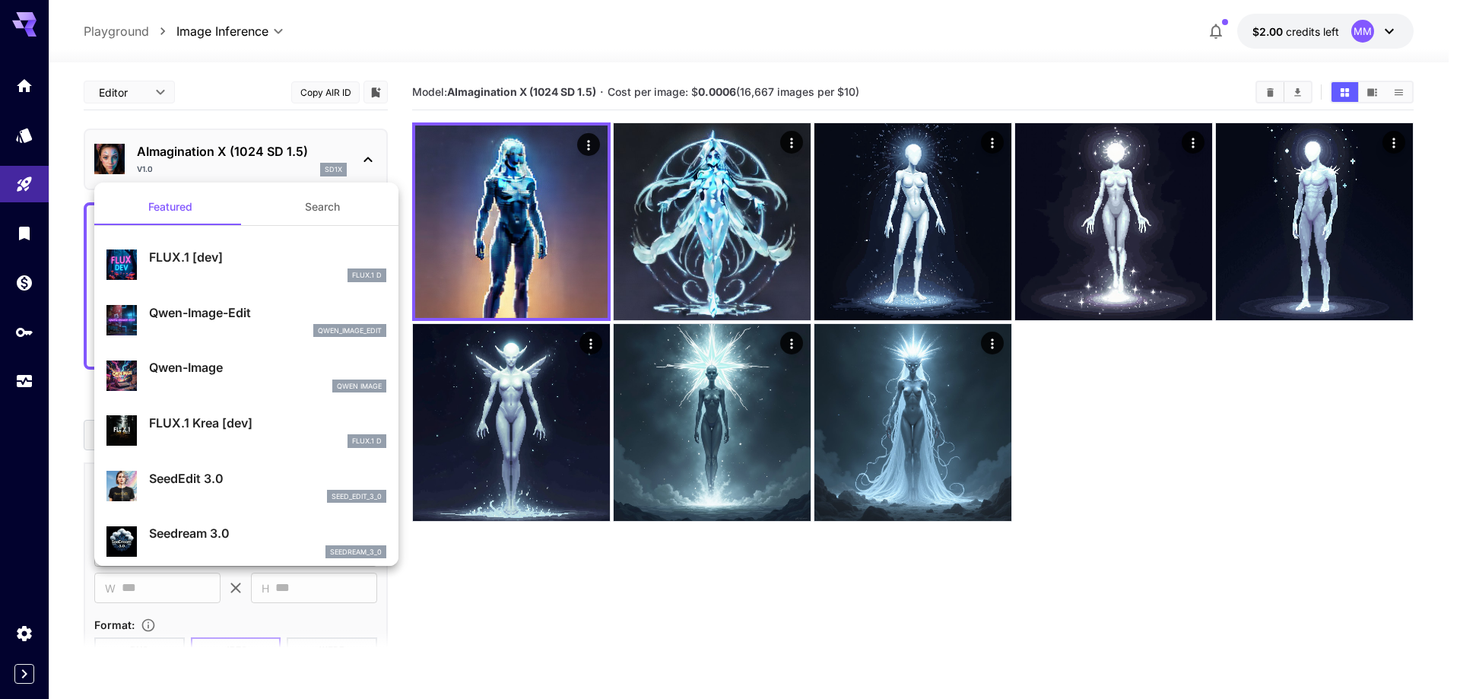
type input "*"
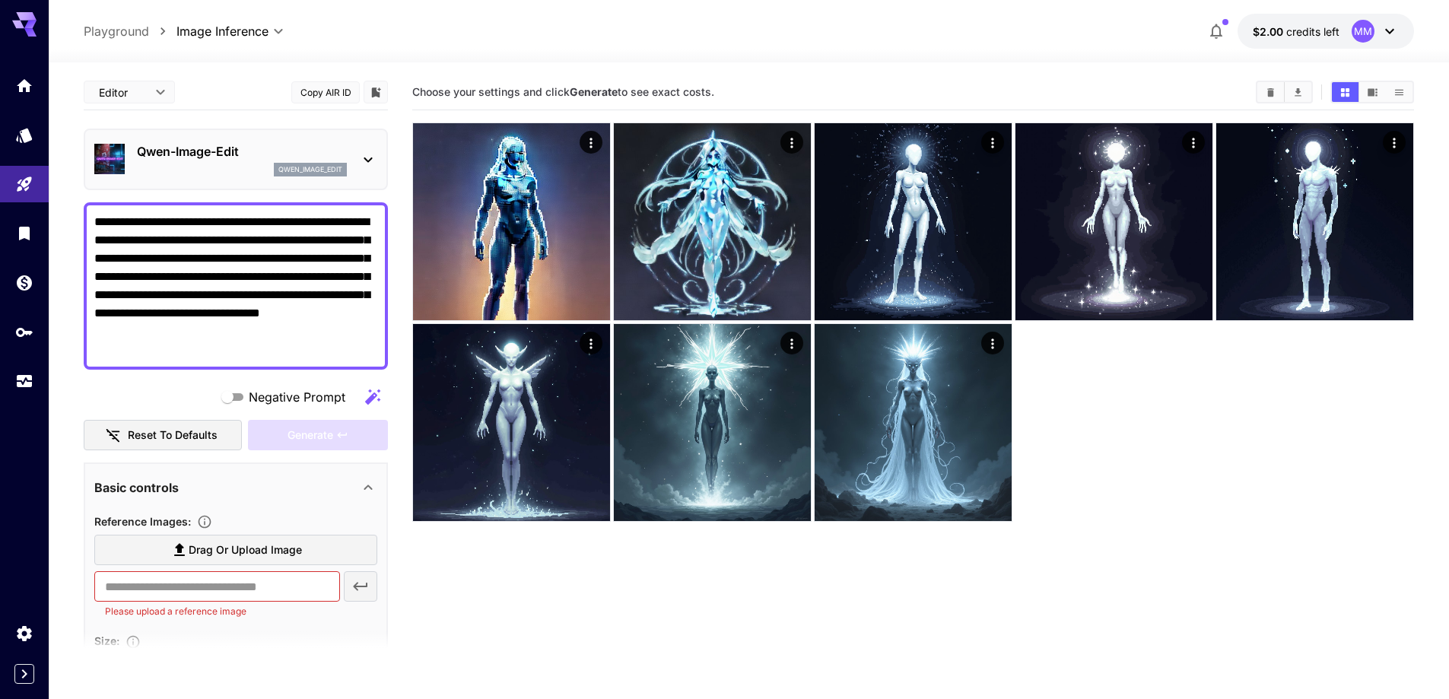
click at [287, 160] on p "Qwen-Image-Edit" at bounding box center [242, 151] width 210 height 18
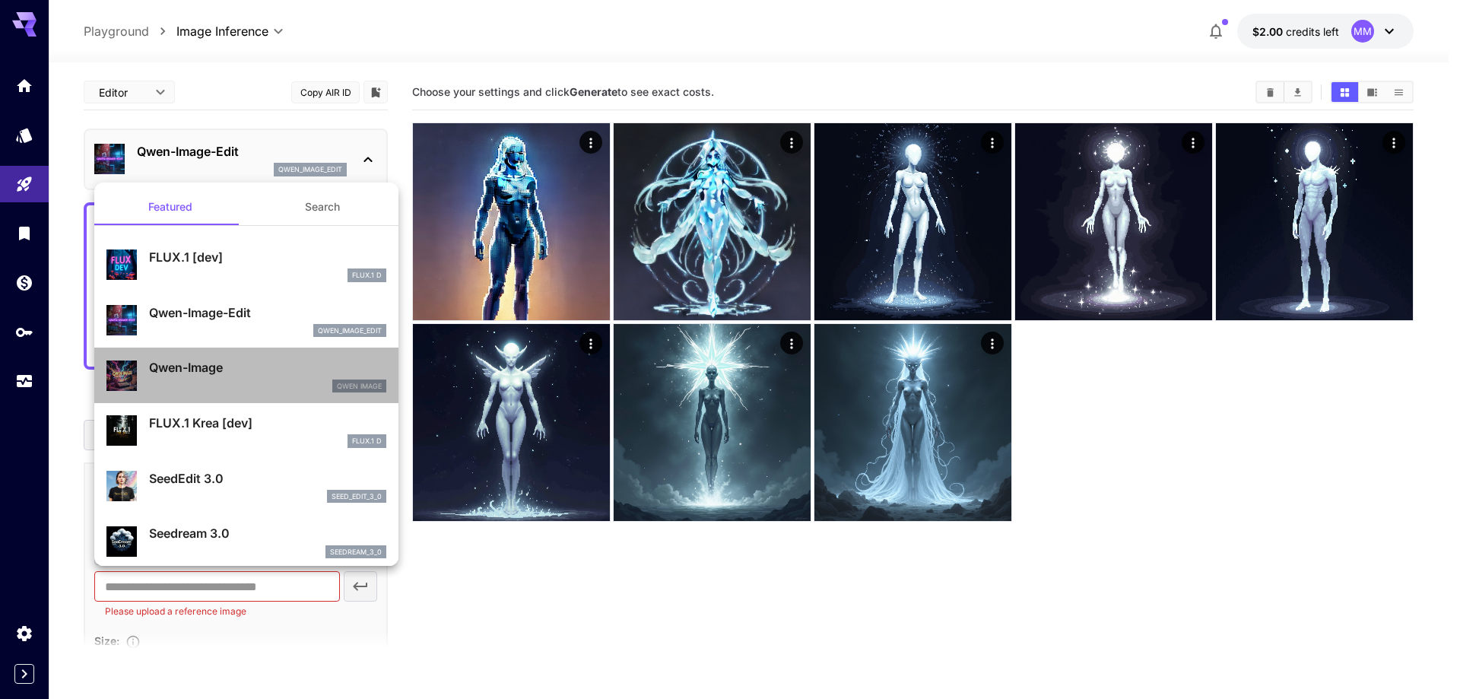
click at [252, 379] on div "Qwen Image" at bounding box center [267, 386] width 237 height 14
type input "**"
type input "***"
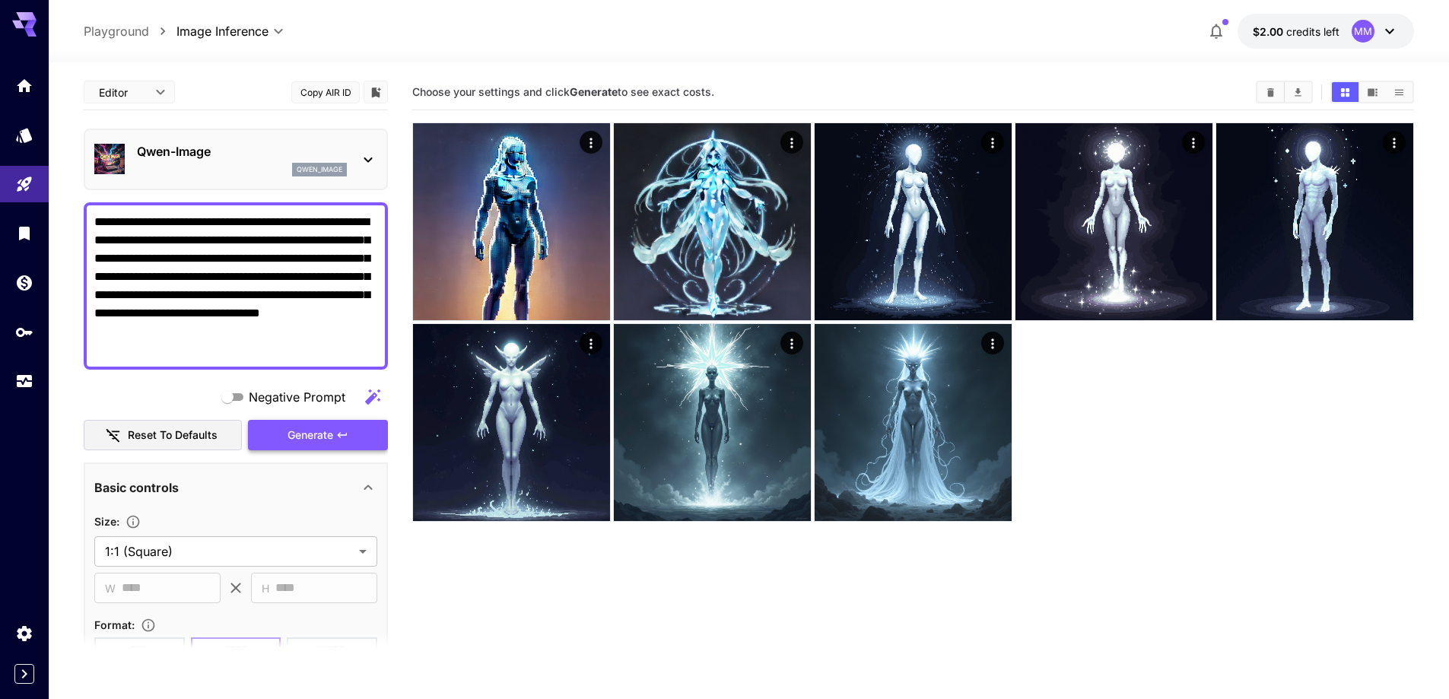
click at [266, 429] on button "Generate" at bounding box center [318, 435] width 140 height 31
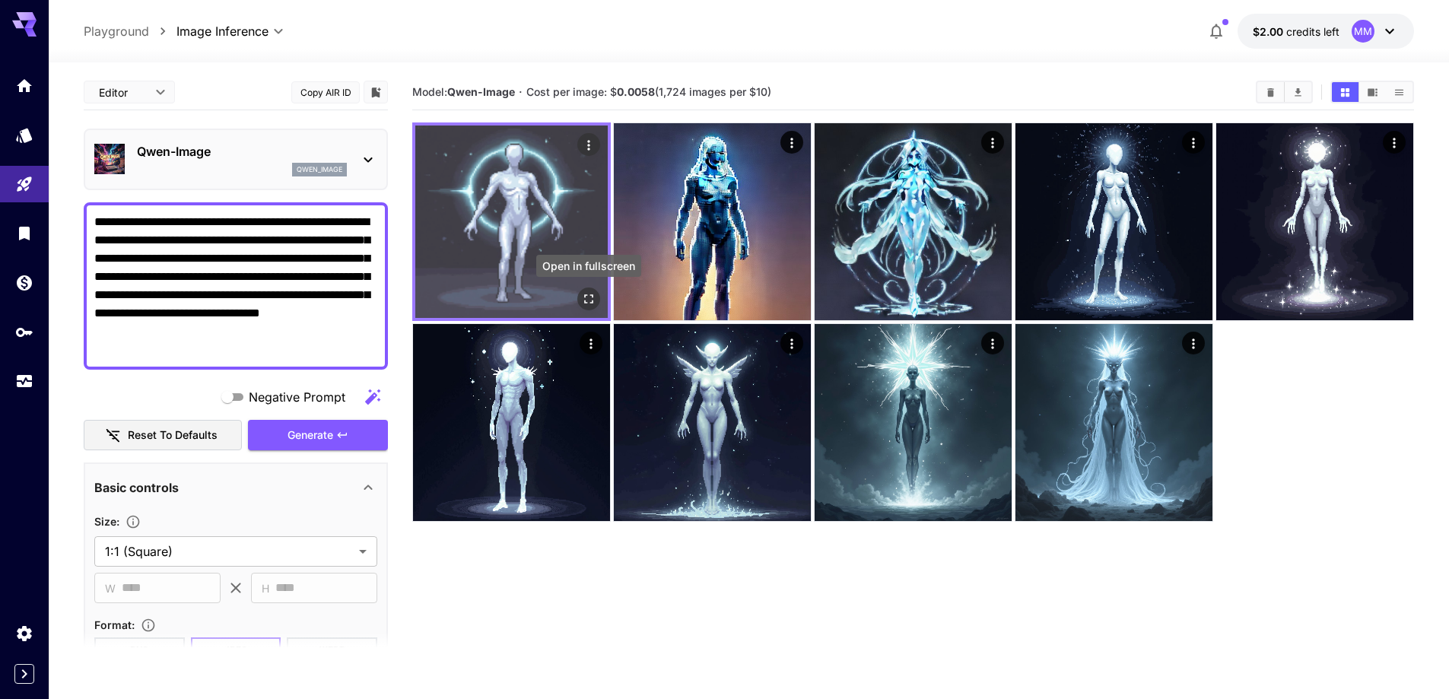
click at [582, 297] on icon "Open in fullscreen" at bounding box center [588, 298] width 15 height 15
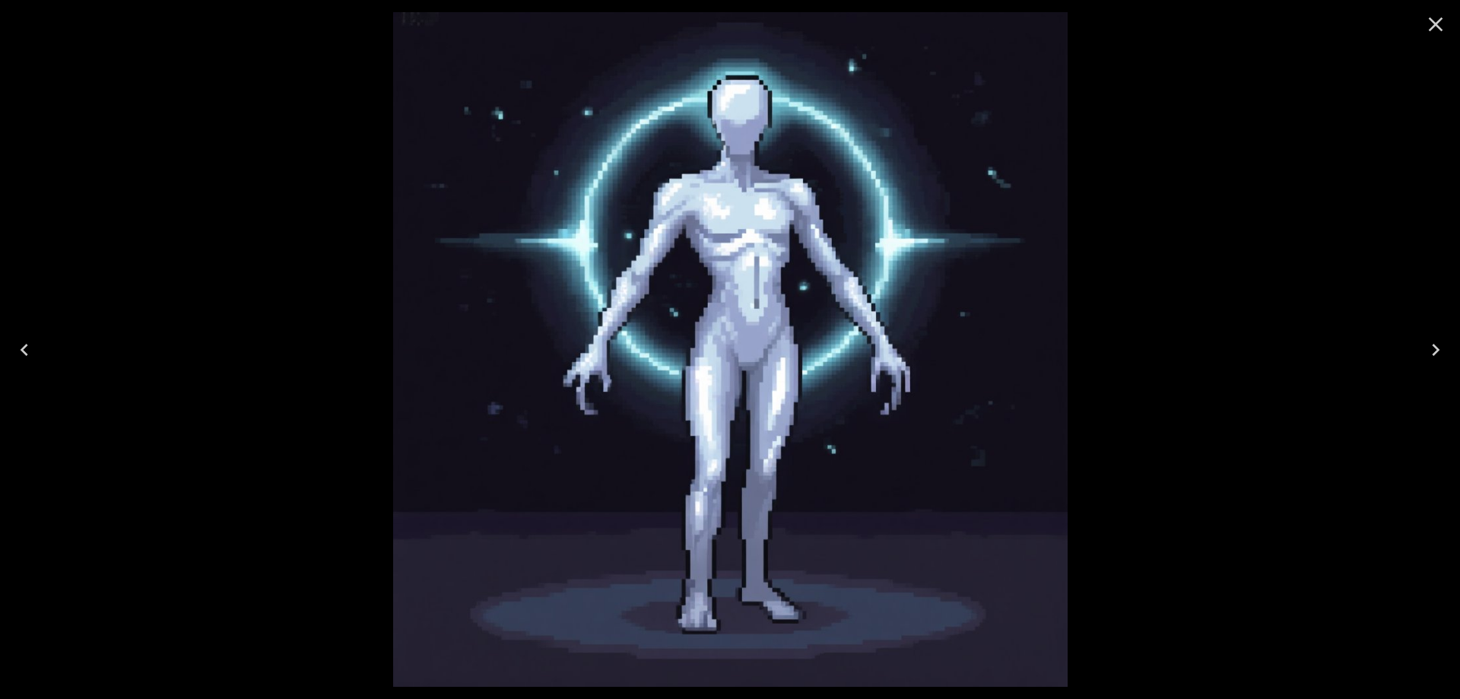
click at [1219, 163] on div at bounding box center [730, 349] width 1460 height 699
click at [1441, 26] on icon "Close" at bounding box center [1436, 24] width 24 height 24
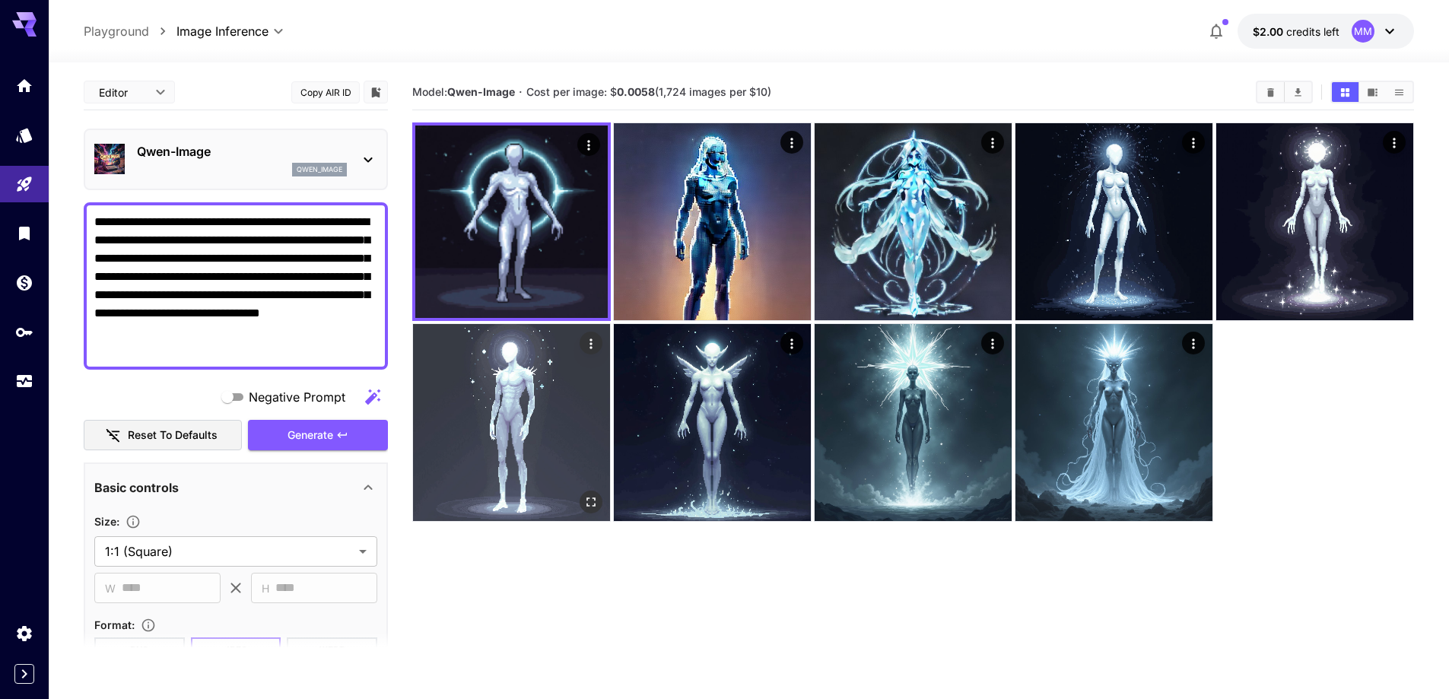
click at [516, 395] on img at bounding box center [511, 422] width 197 height 197
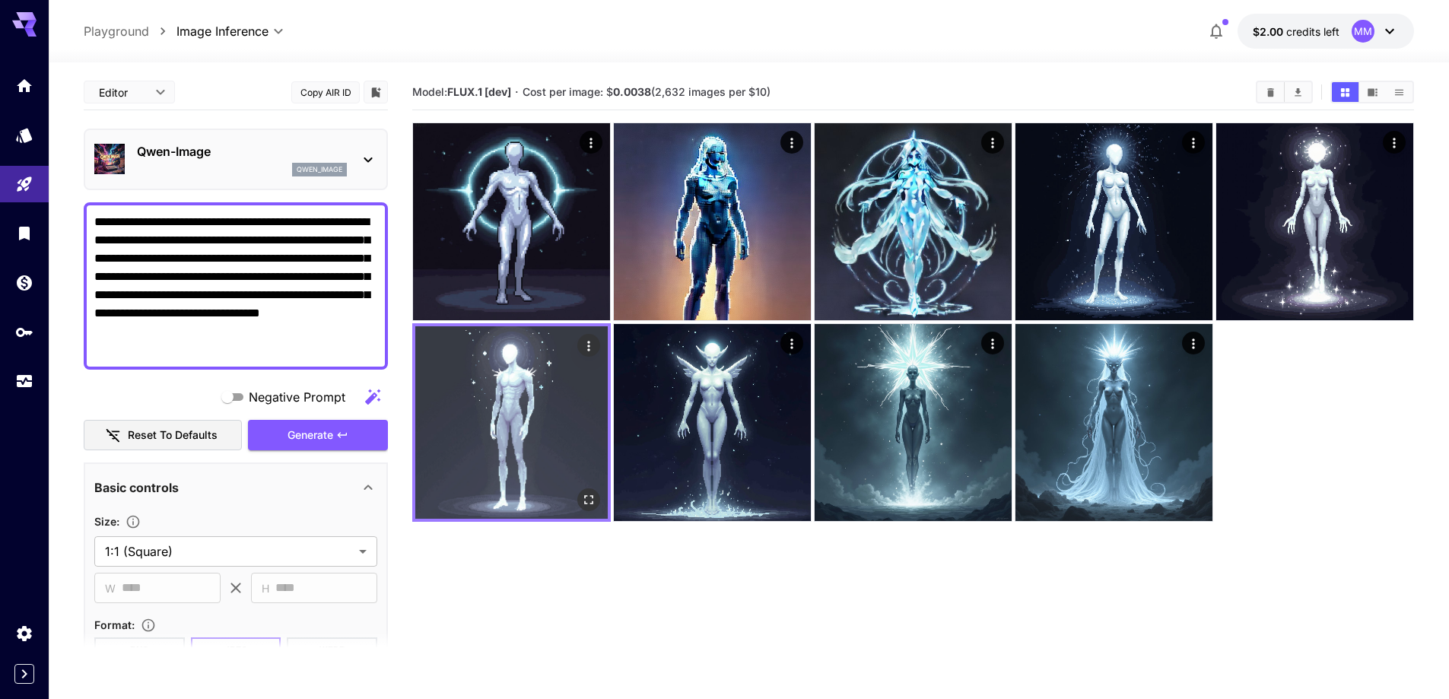
click at [590, 494] on icon "Open in fullscreen" at bounding box center [588, 499] width 15 height 15
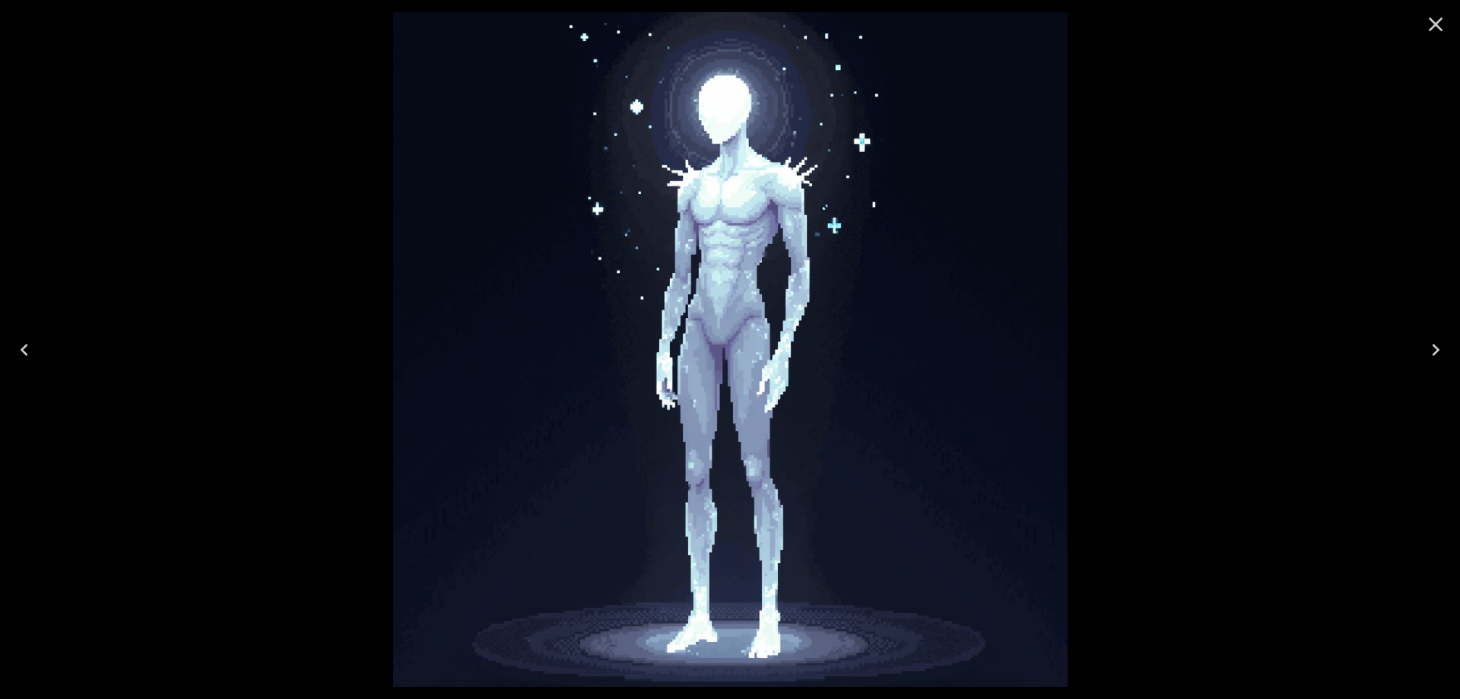
click at [1434, 24] on icon "Close" at bounding box center [1436, 24] width 14 height 14
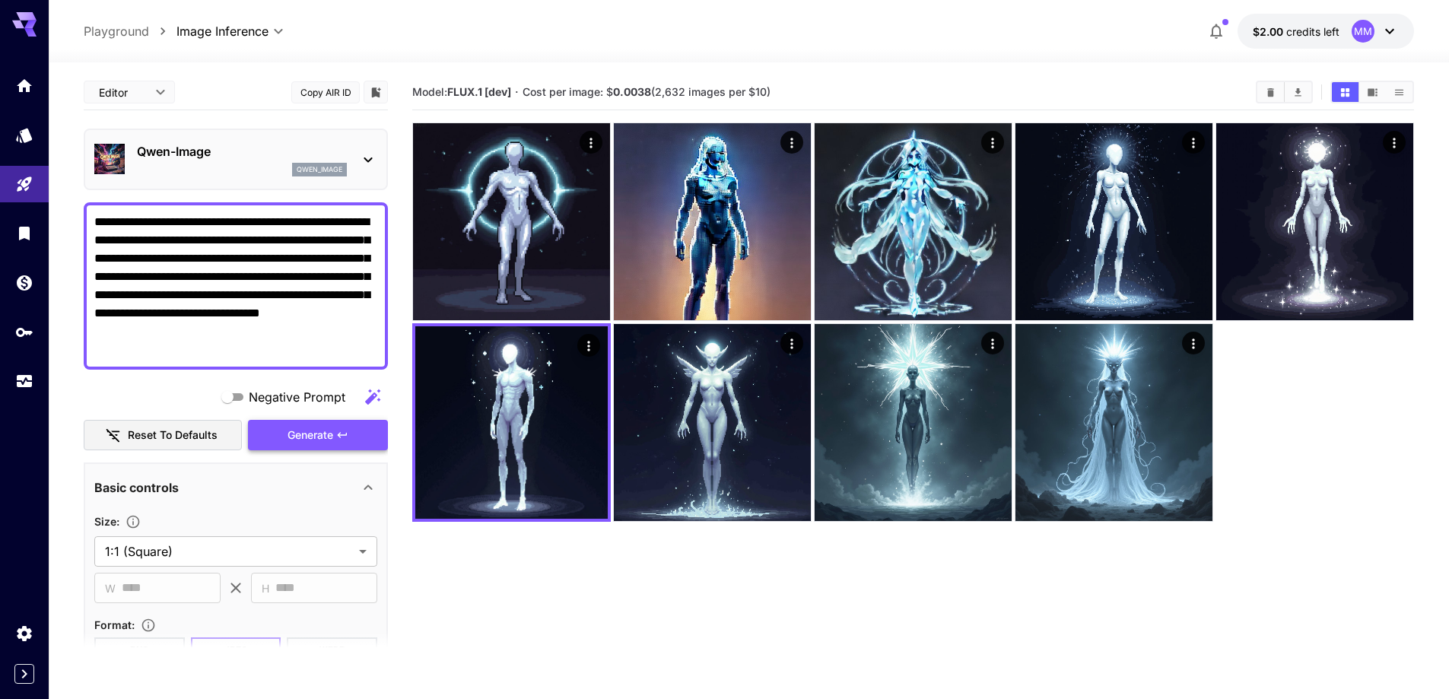
click at [305, 439] on span "Generate" at bounding box center [310, 435] width 46 height 19
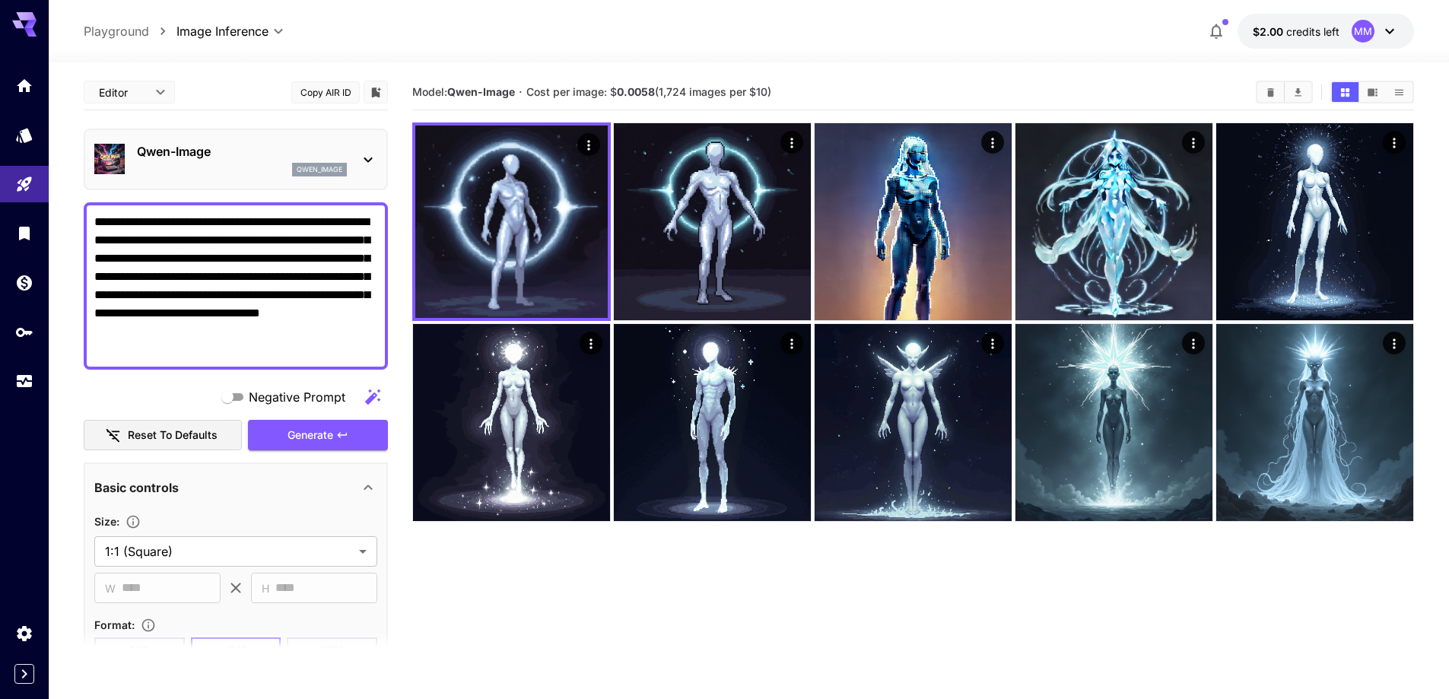
click at [306, 139] on div "Qwen-Image qwen_image" at bounding box center [235, 159] width 283 height 46
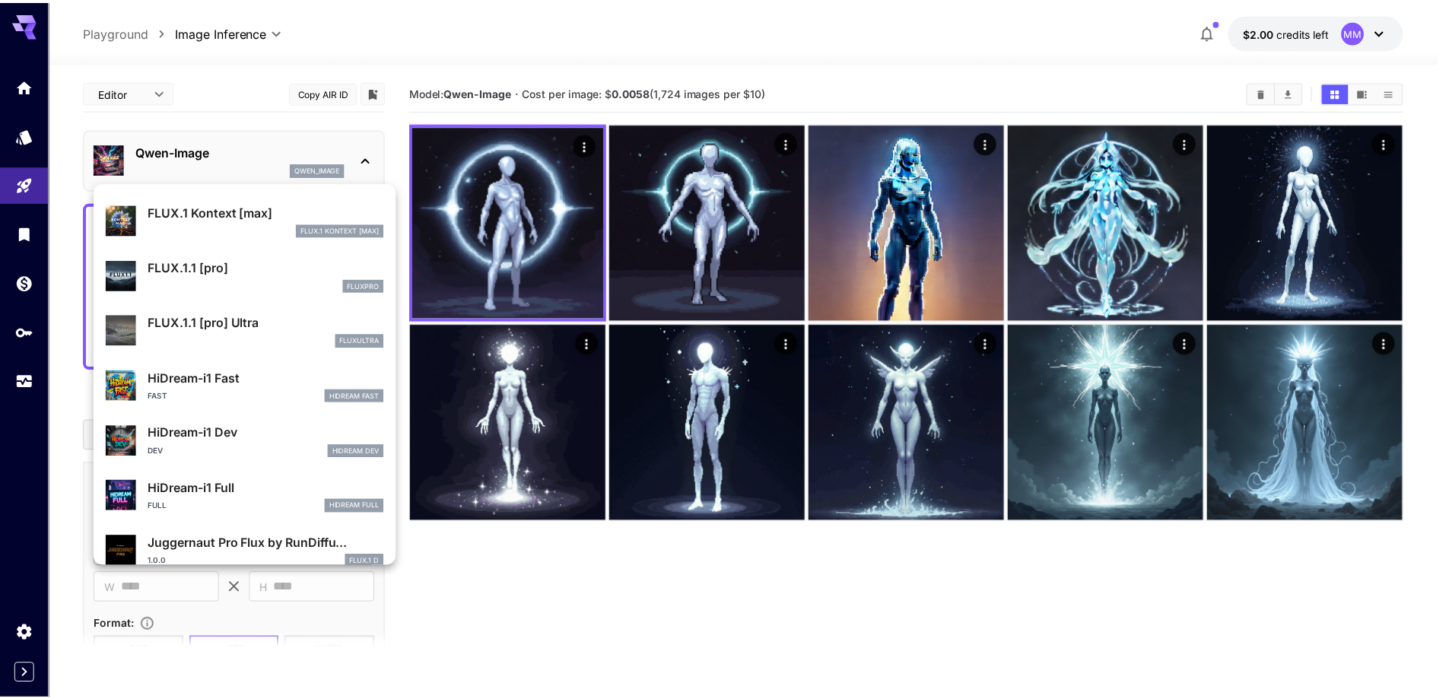
scroll to position [1064, 0]
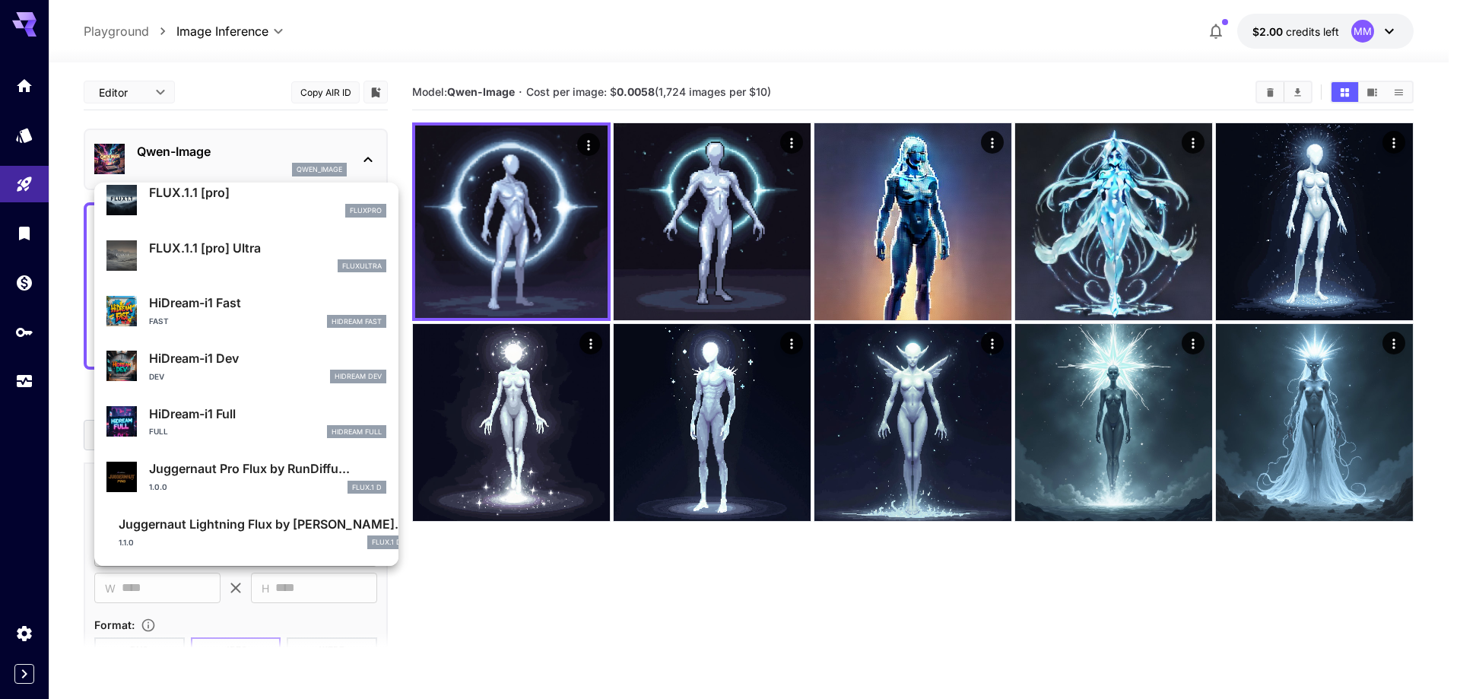
click at [240, 478] on div "Juggernaut Pro Flux by RunDiffu... 1.0.0 FLUX.1 D" at bounding box center [267, 476] width 237 height 34
type input "**"
type input "*"
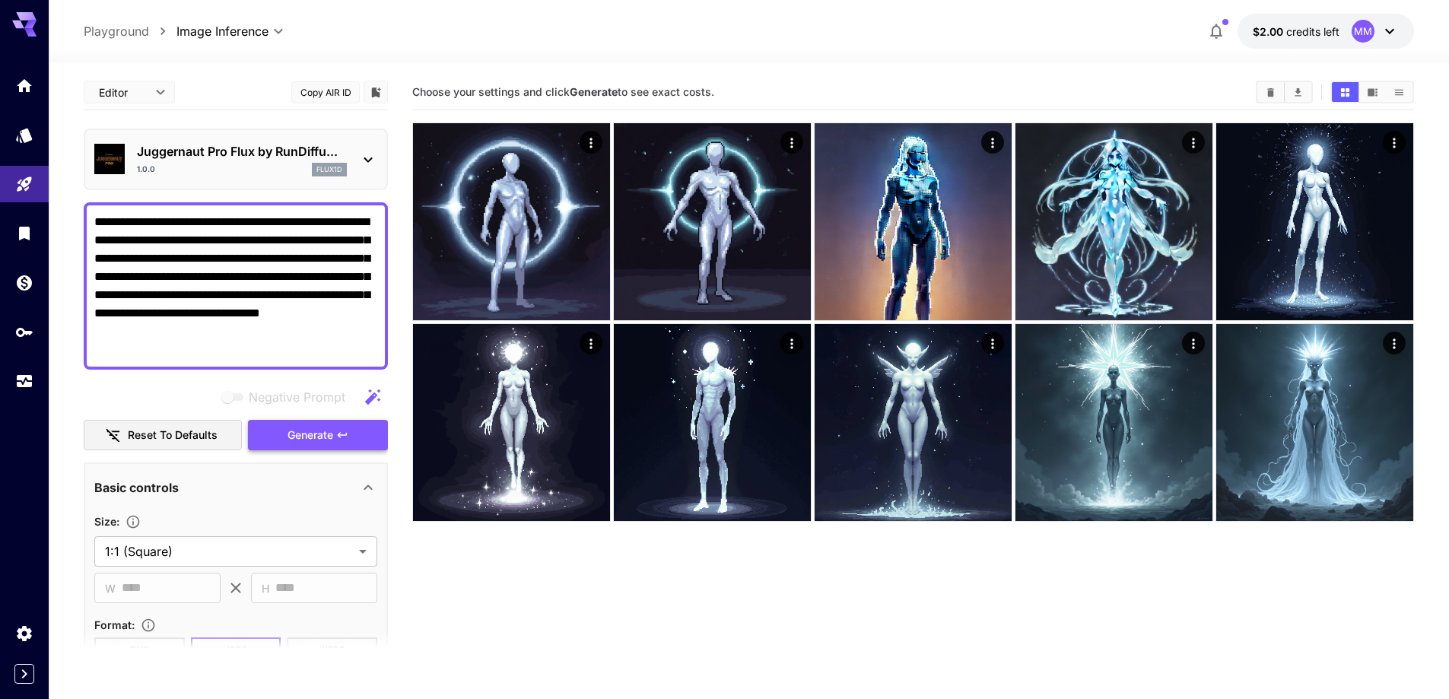
click at [305, 433] on span "Generate" at bounding box center [310, 435] width 46 height 19
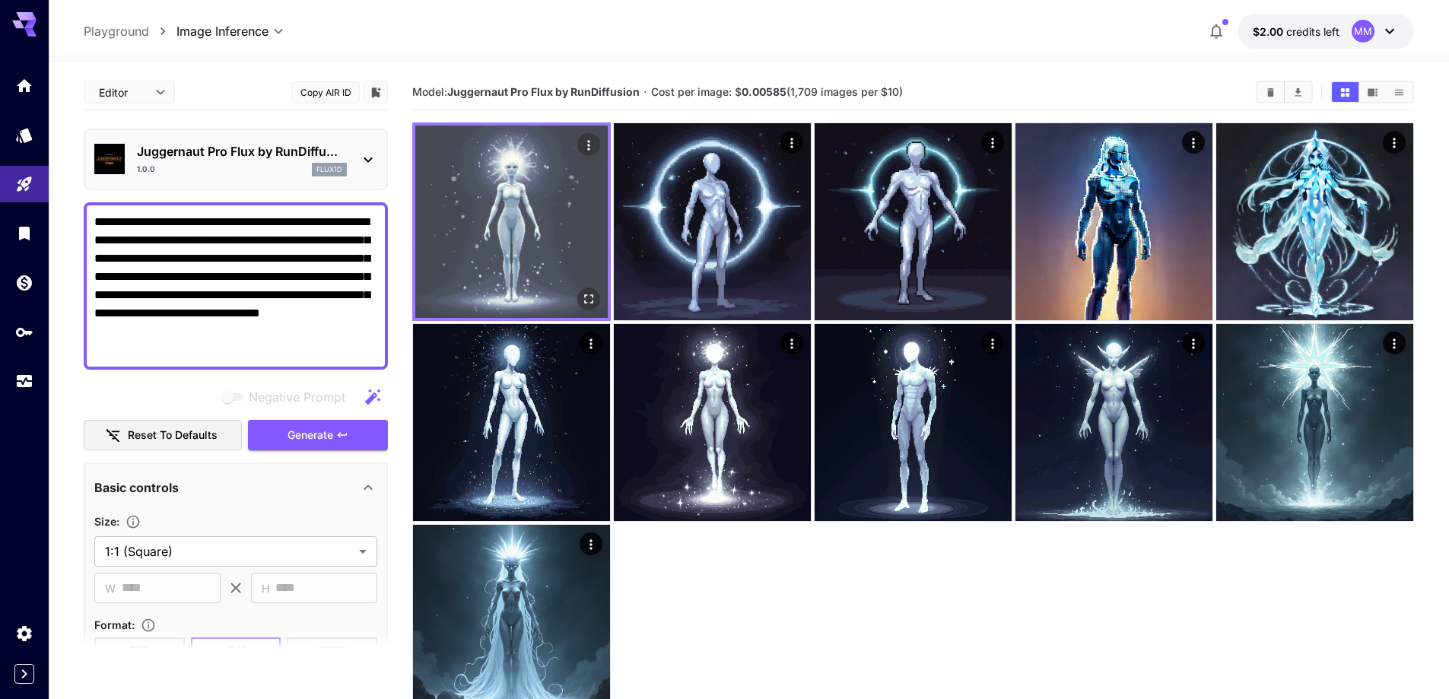
click at [468, 236] on img at bounding box center [511, 221] width 192 height 192
click at [585, 295] on icon "Open in fullscreen" at bounding box center [588, 298] width 9 height 9
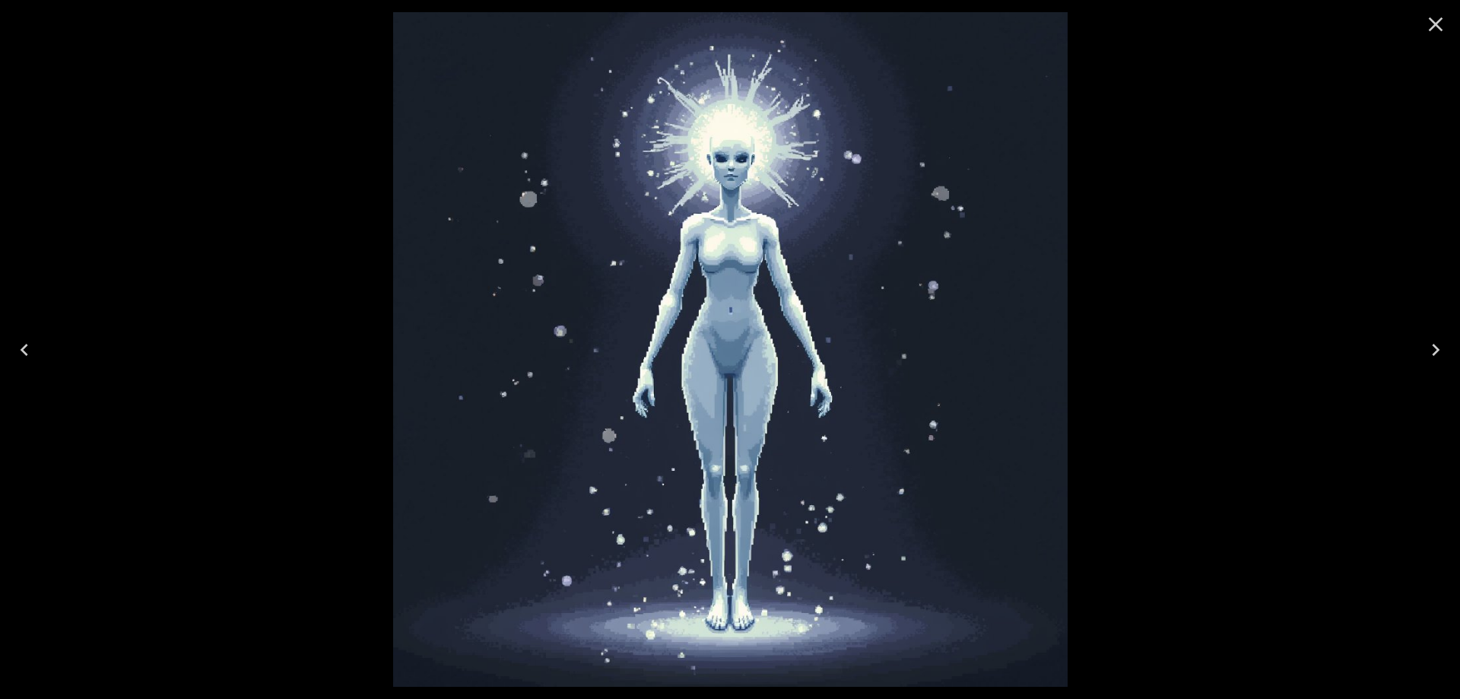
click at [1437, 28] on icon "Close" at bounding box center [1436, 24] width 24 height 24
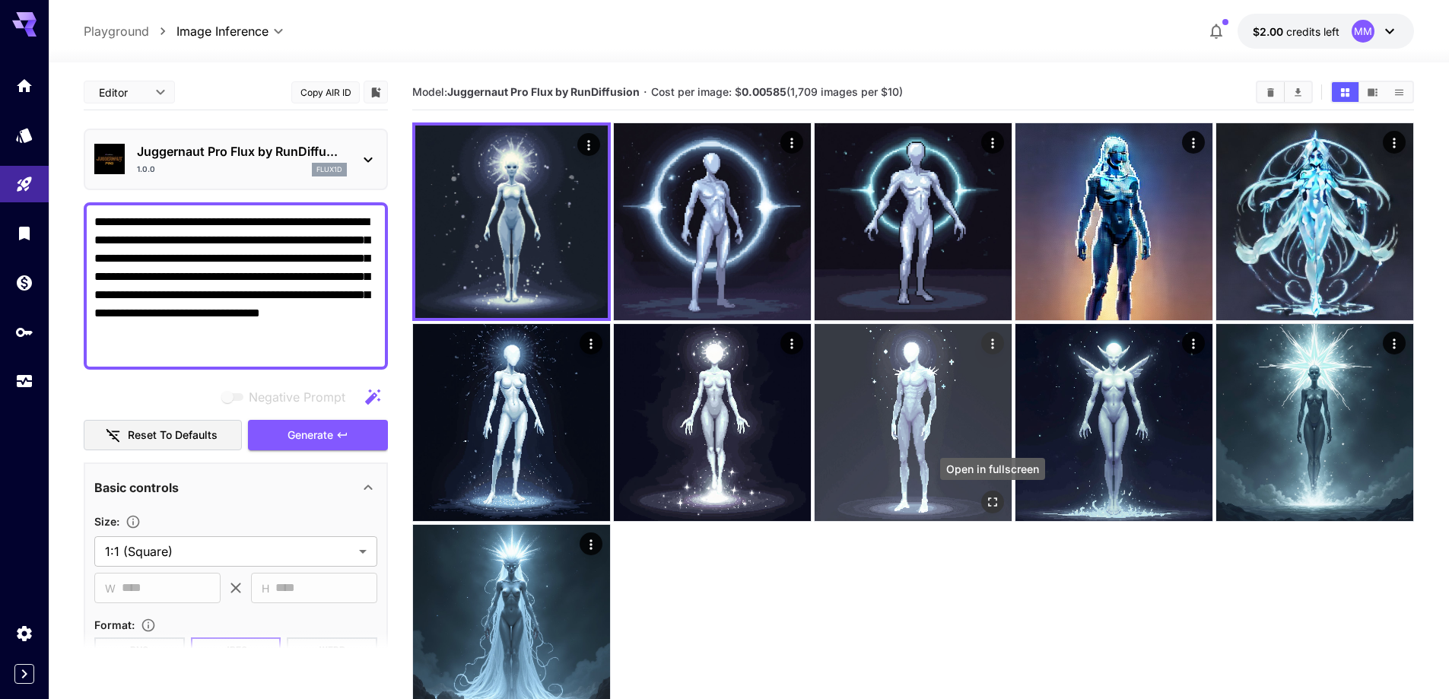
click at [990, 499] on icon "Open in fullscreen" at bounding box center [992, 501] width 15 height 15
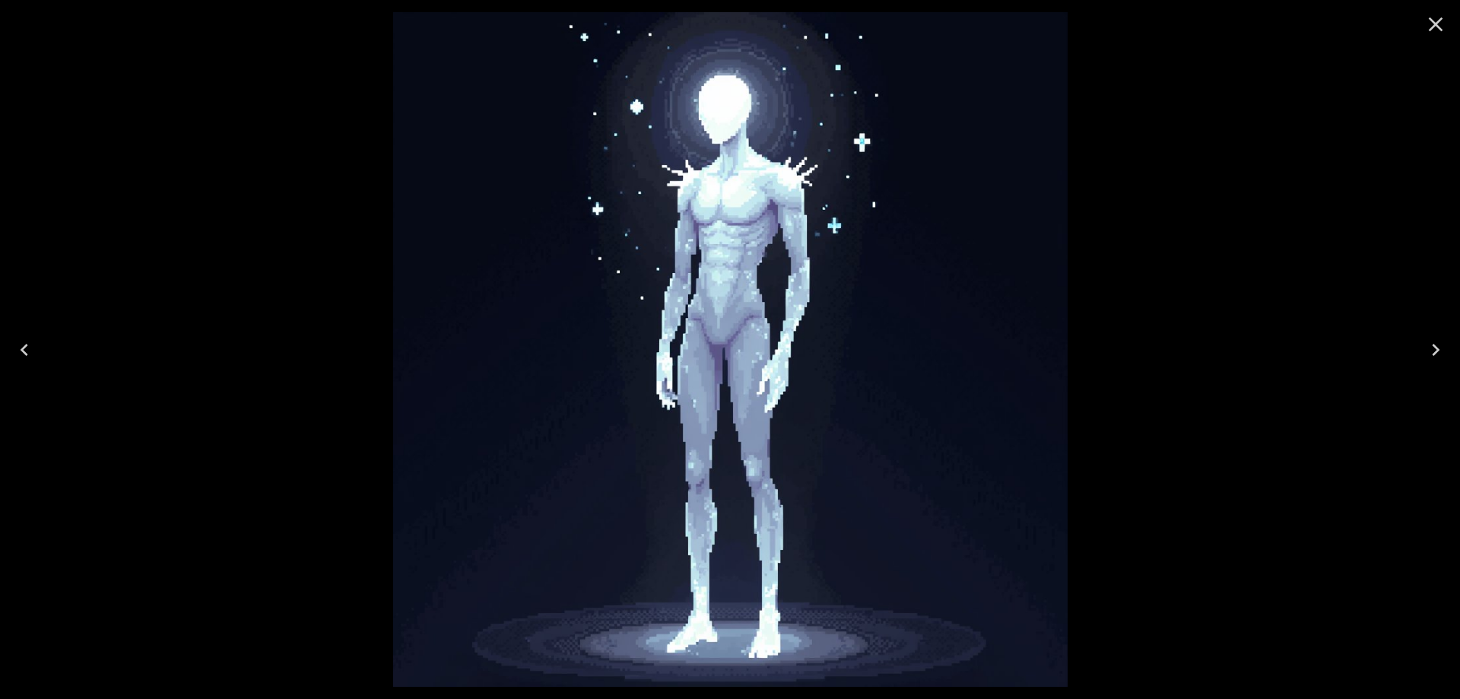
click at [1437, 21] on icon "Close" at bounding box center [1436, 24] width 24 height 24
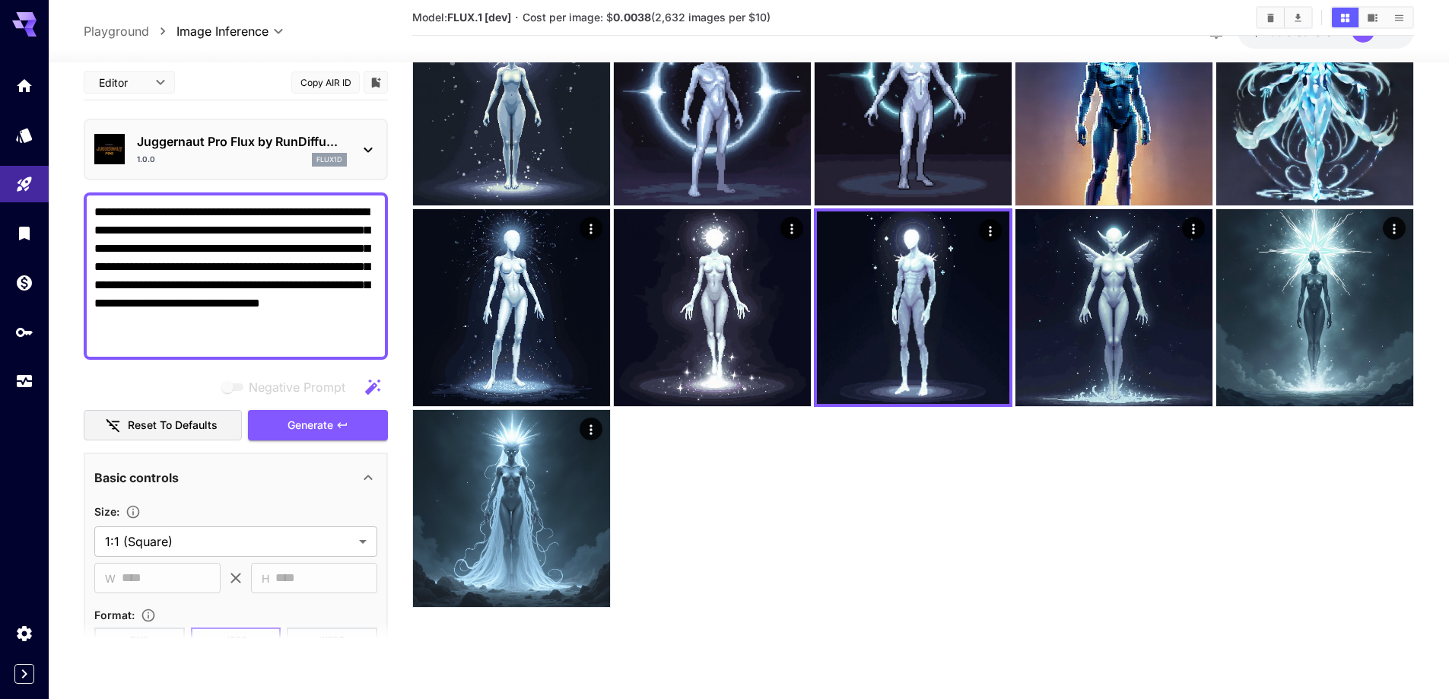
scroll to position [120, 0]
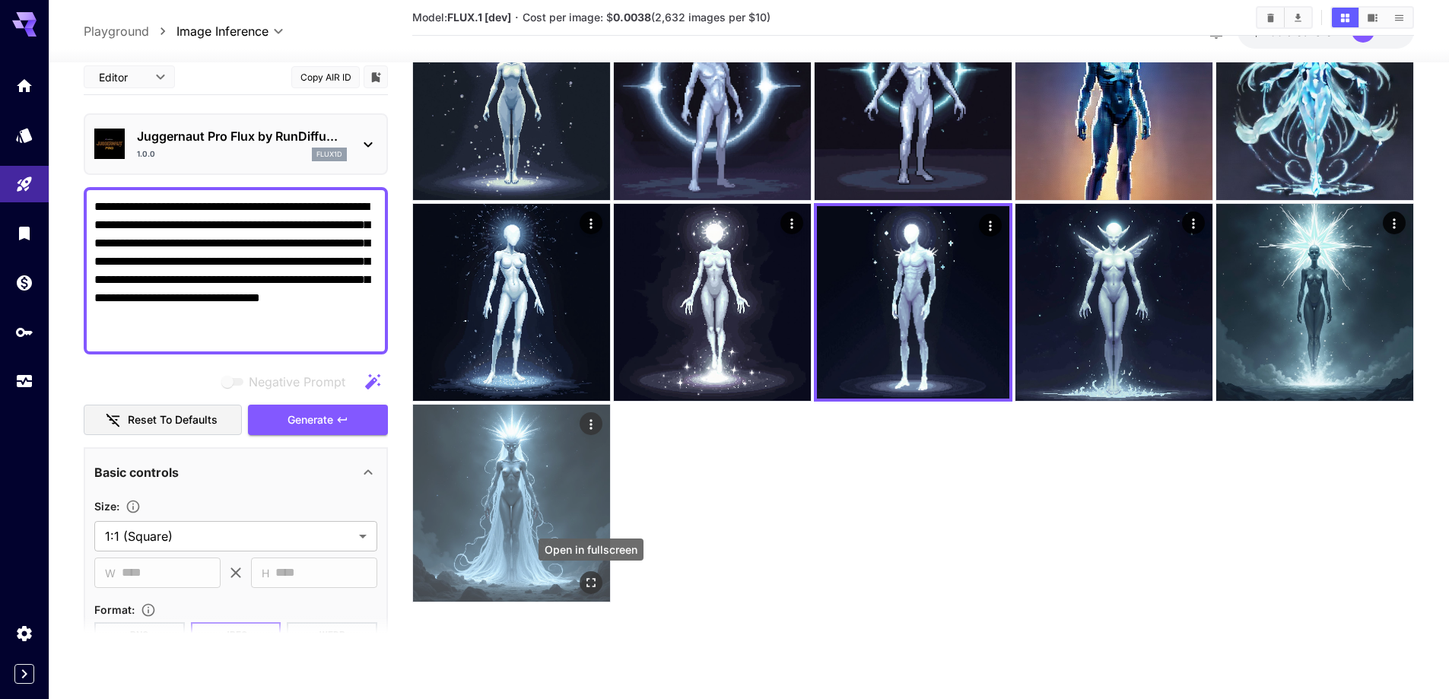
click at [586, 576] on icon "Open in fullscreen" at bounding box center [590, 582] width 15 height 15
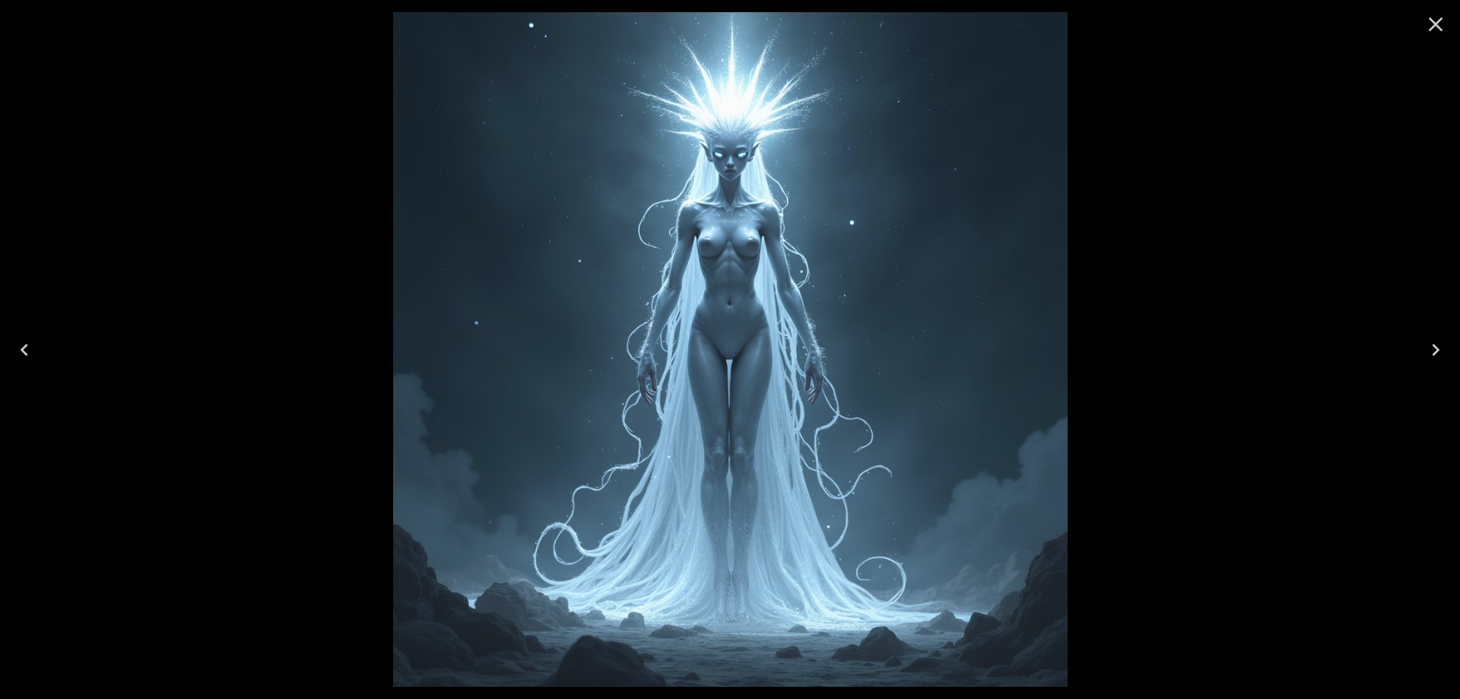
click at [709, 256] on img at bounding box center [730, 349] width 675 height 675
click at [1441, 361] on icon "Next" at bounding box center [1436, 350] width 24 height 24
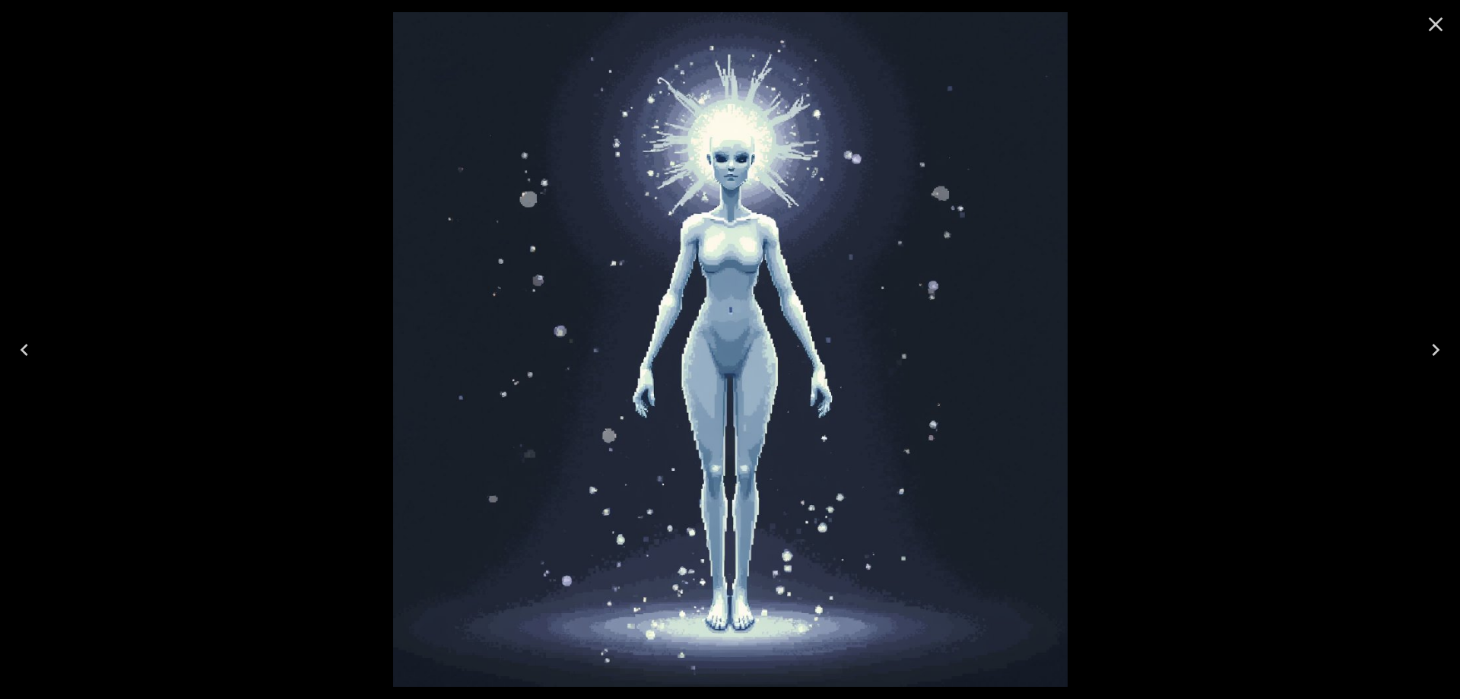
click at [33, 357] on icon "Previous" at bounding box center [24, 350] width 24 height 24
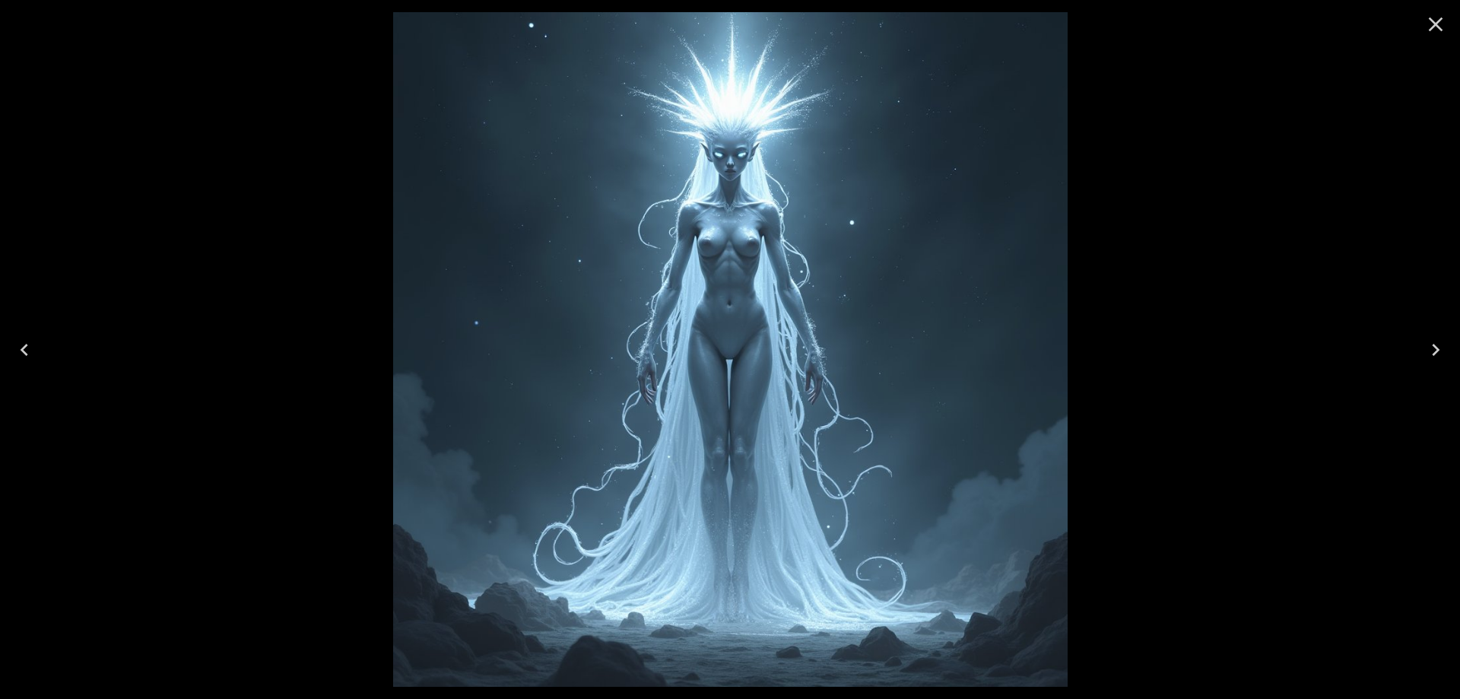
click at [33, 357] on icon "Previous" at bounding box center [24, 350] width 24 height 24
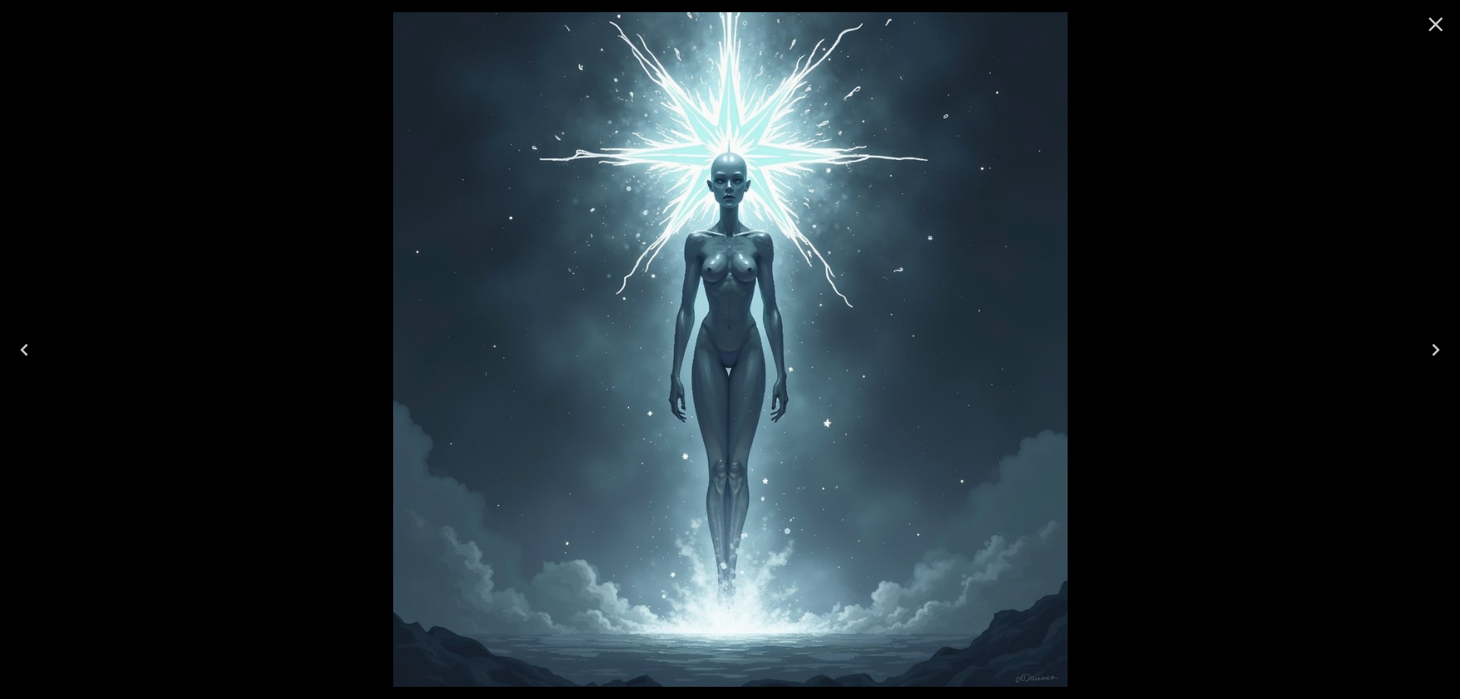
click at [1448, 24] on button "Close" at bounding box center [1436, 24] width 37 height 37
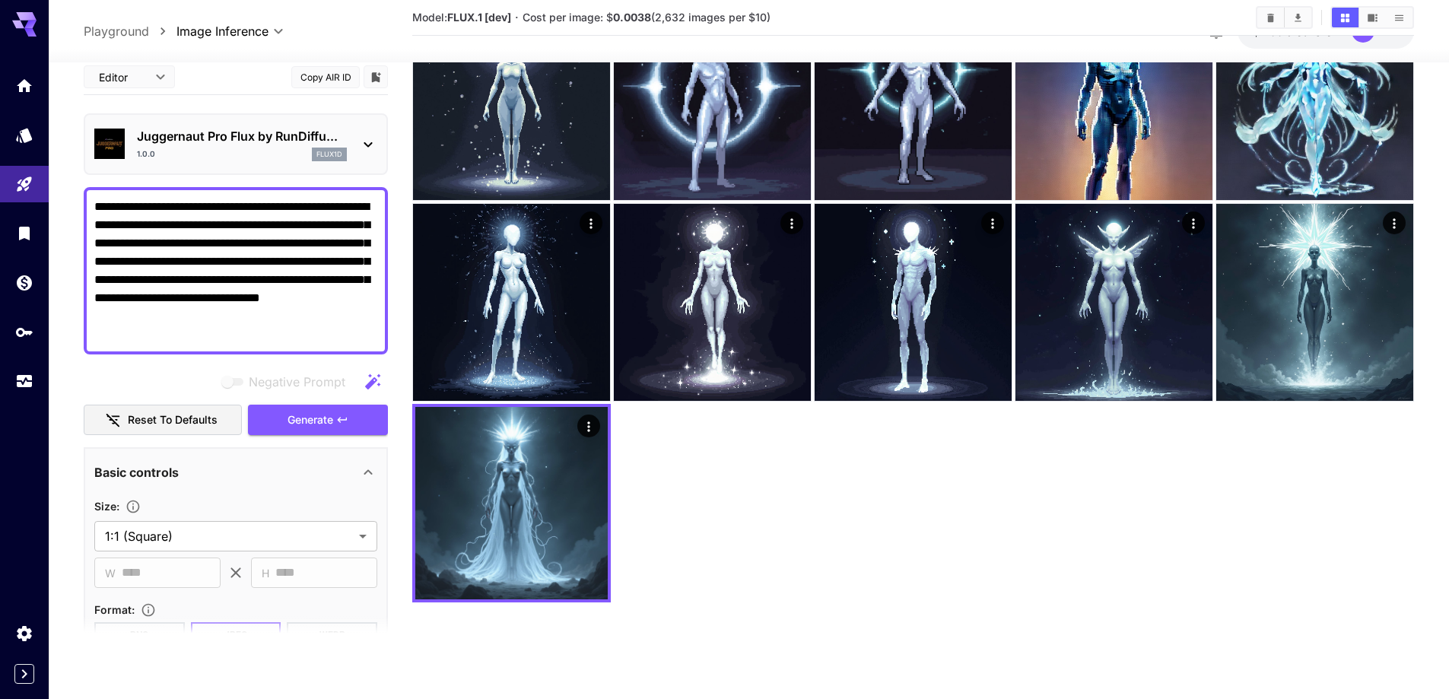
scroll to position [44, 0]
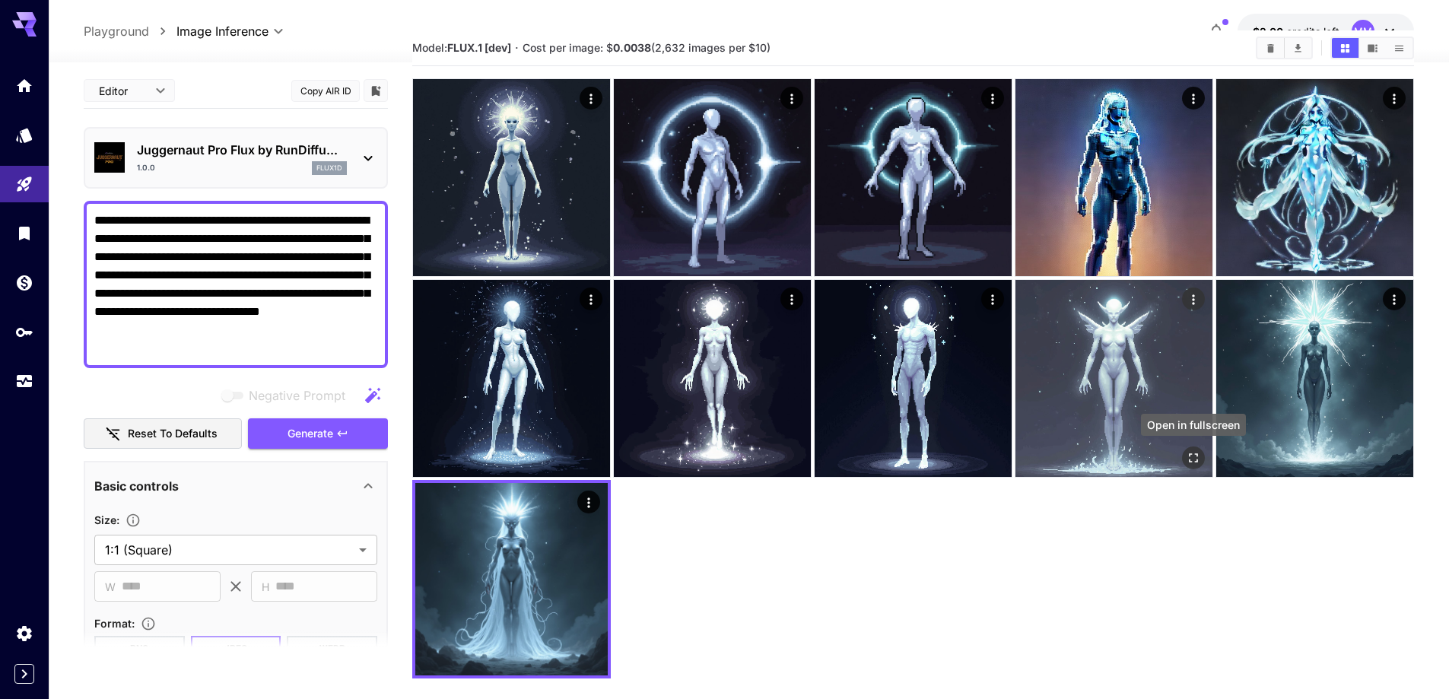
click at [1190, 452] on icon "Open in fullscreen" at bounding box center [1193, 457] width 15 height 15
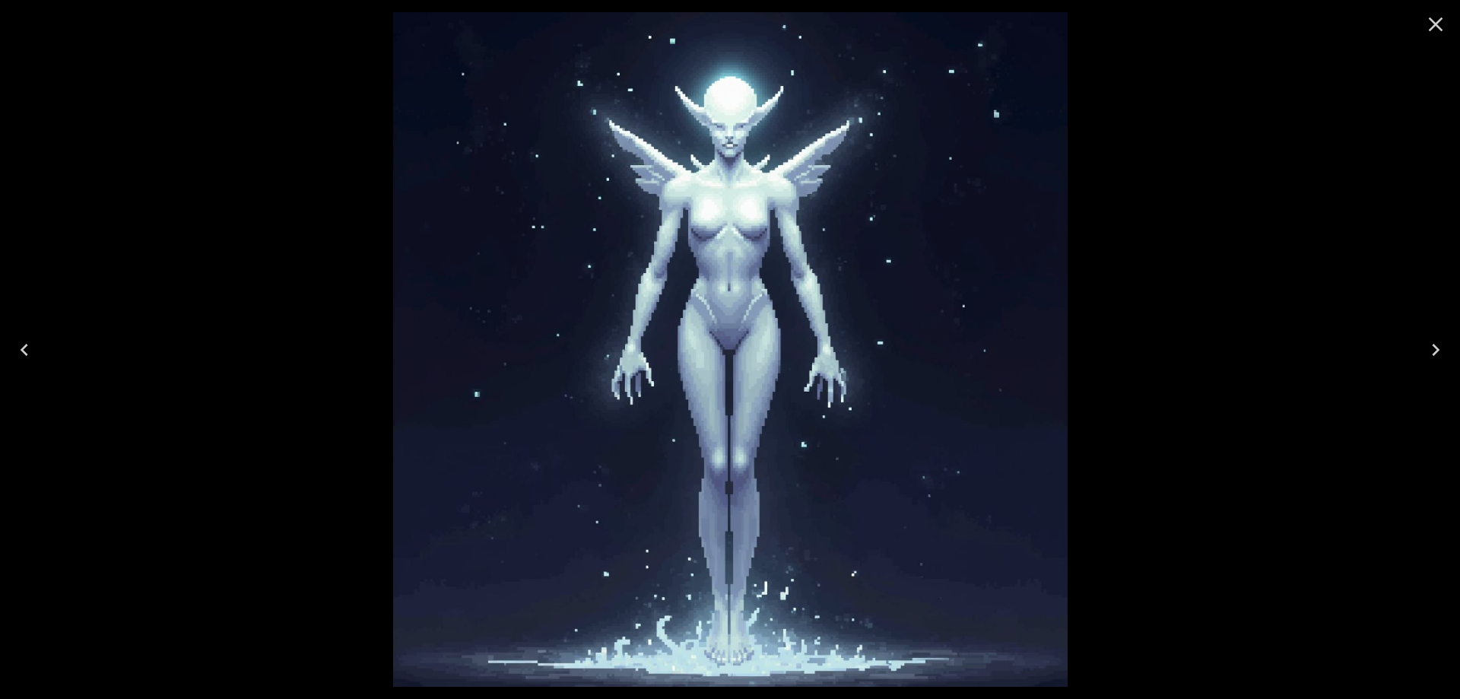
click at [1437, 17] on icon "Close" at bounding box center [1436, 24] width 24 height 24
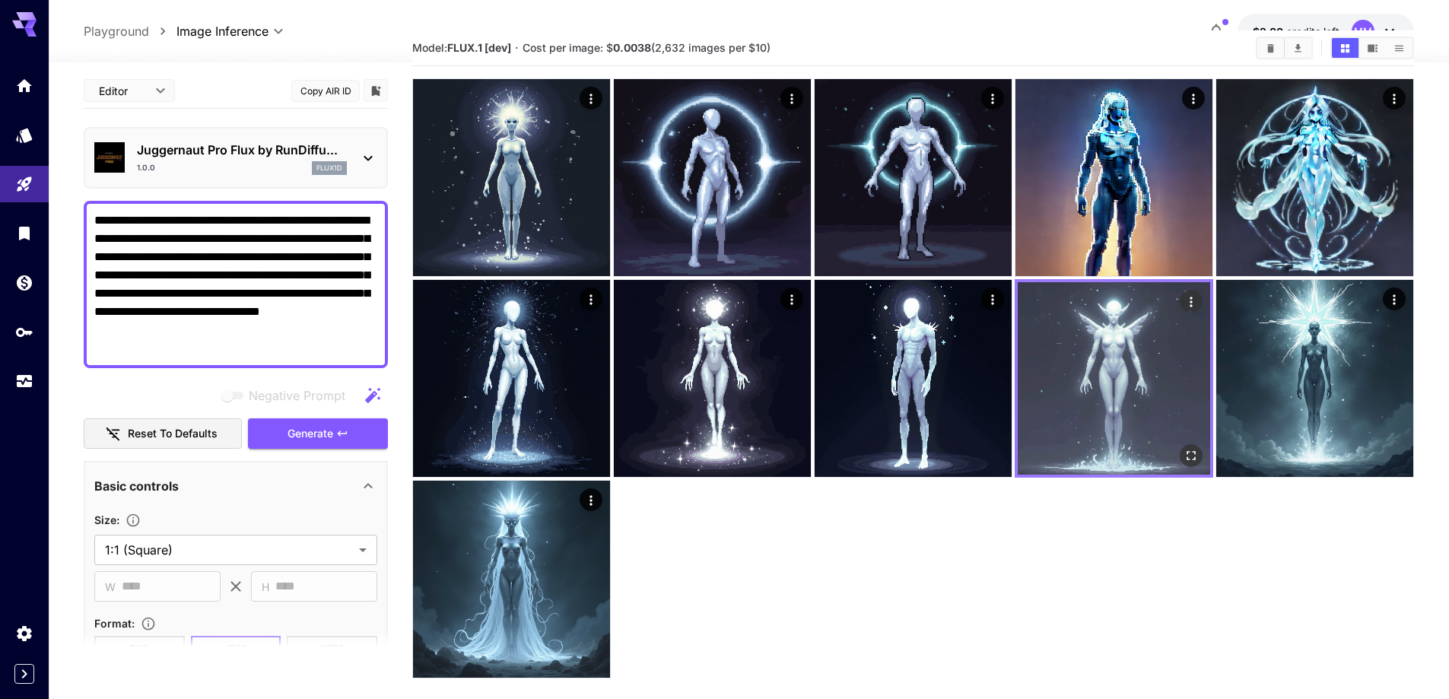
click at [1103, 352] on img at bounding box center [1114, 378] width 192 height 192
click at [1192, 450] on icon "Open in fullscreen" at bounding box center [1190, 455] width 15 height 15
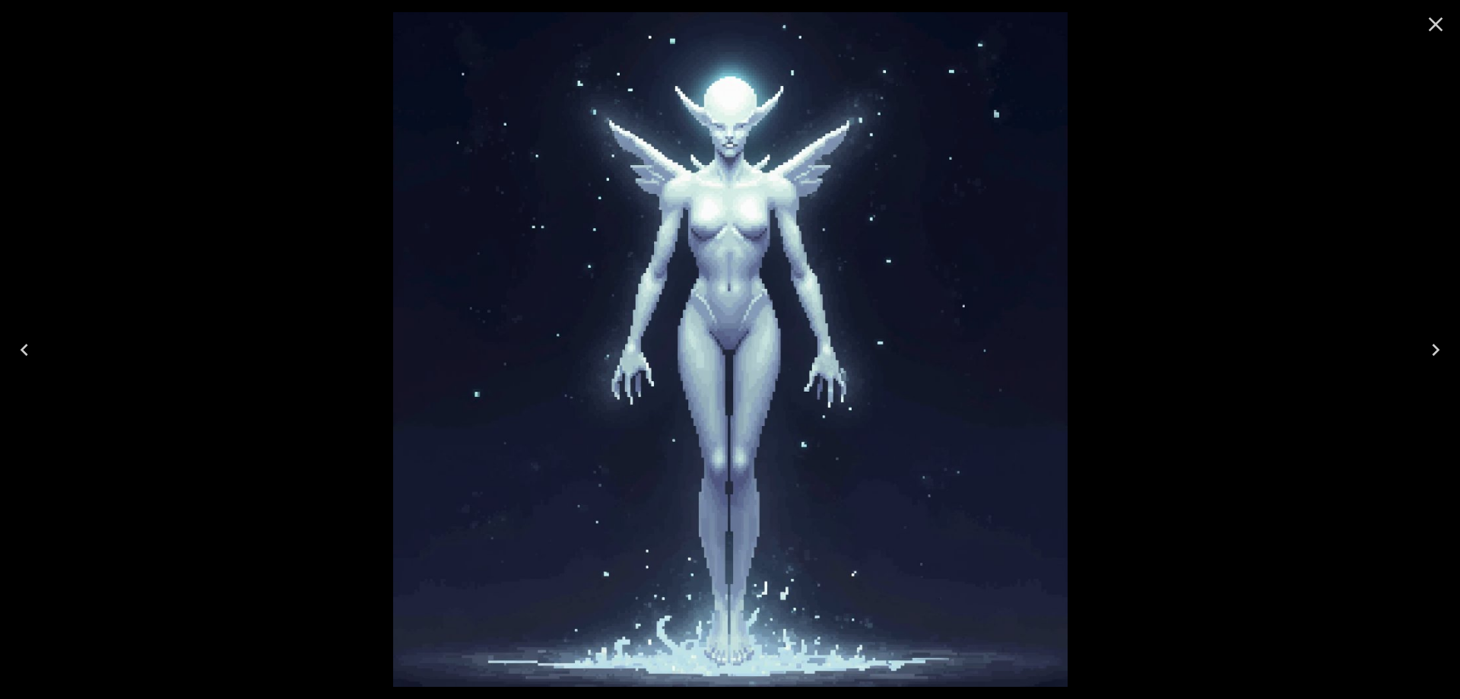
click at [1440, 29] on icon "Close" at bounding box center [1436, 24] width 14 height 14
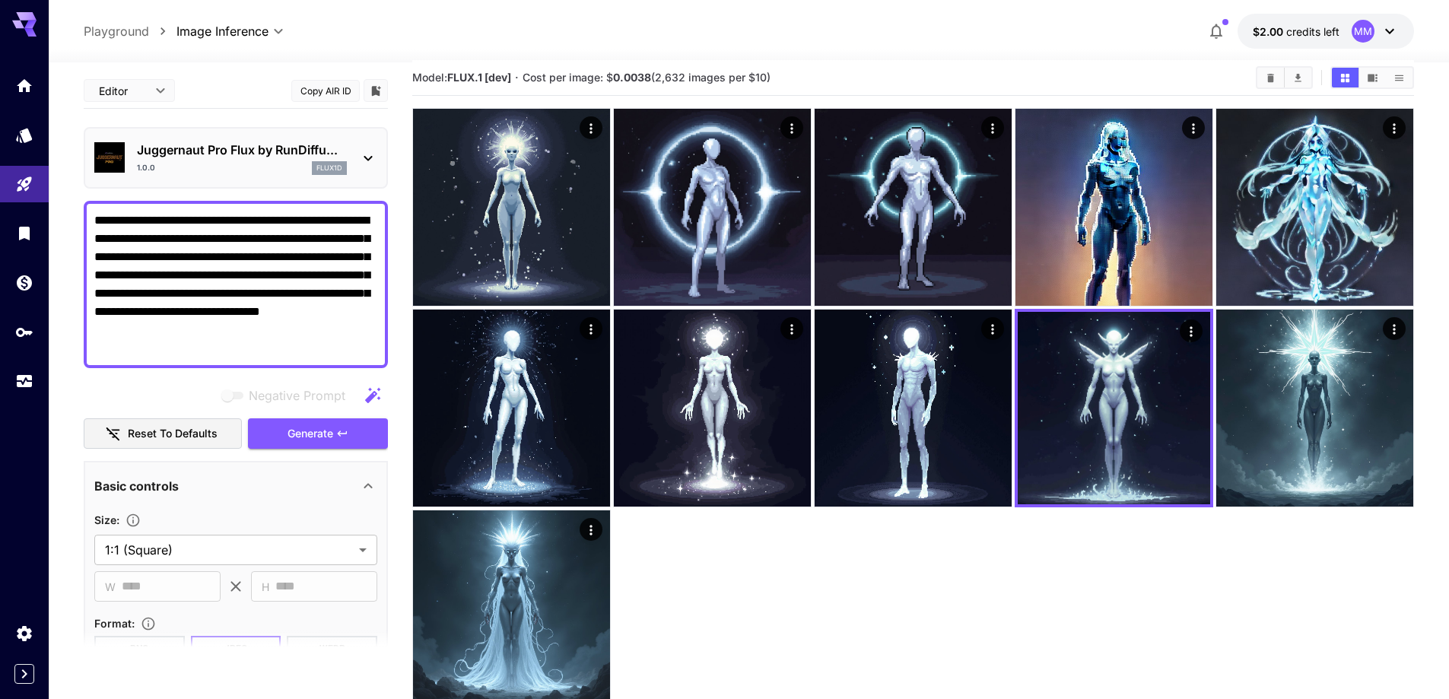
scroll to position [0, 0]
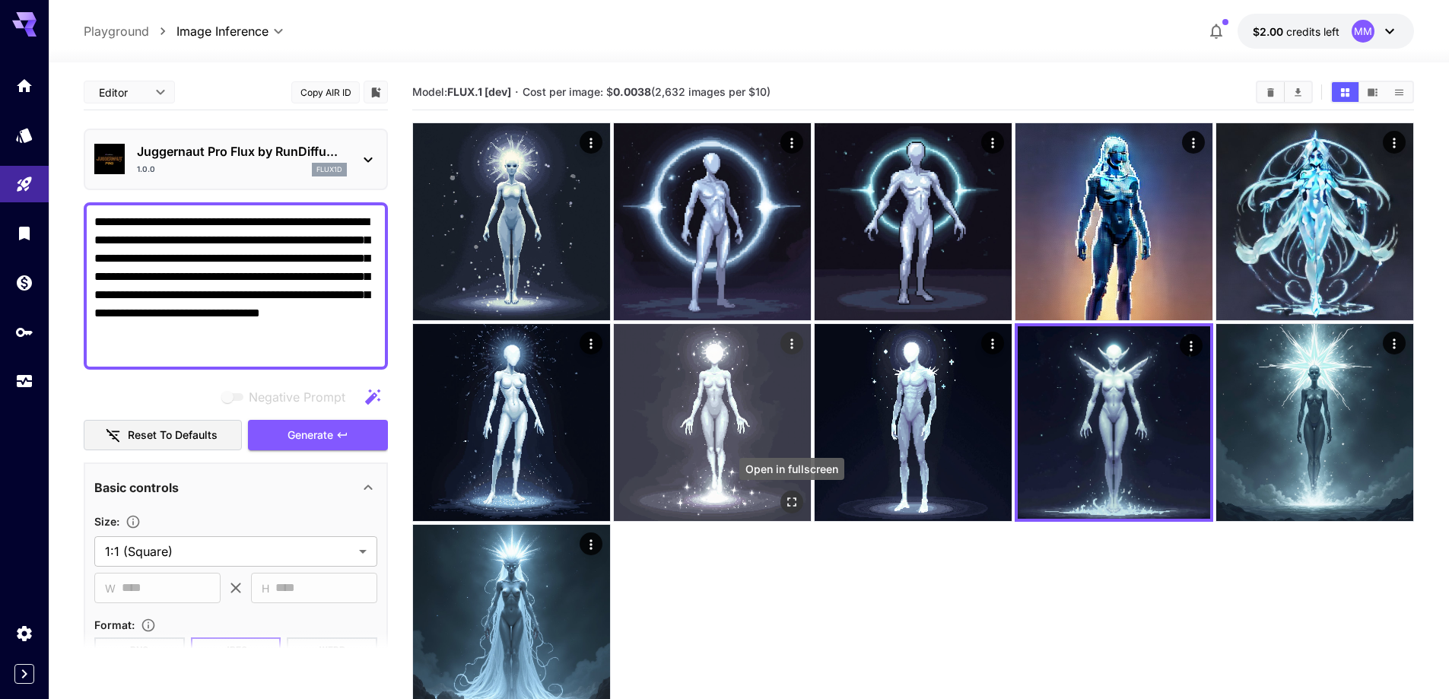
click at [784, 508] on icon "Open in fullscreen" at bounding box center [791, 501] width 15 height 15
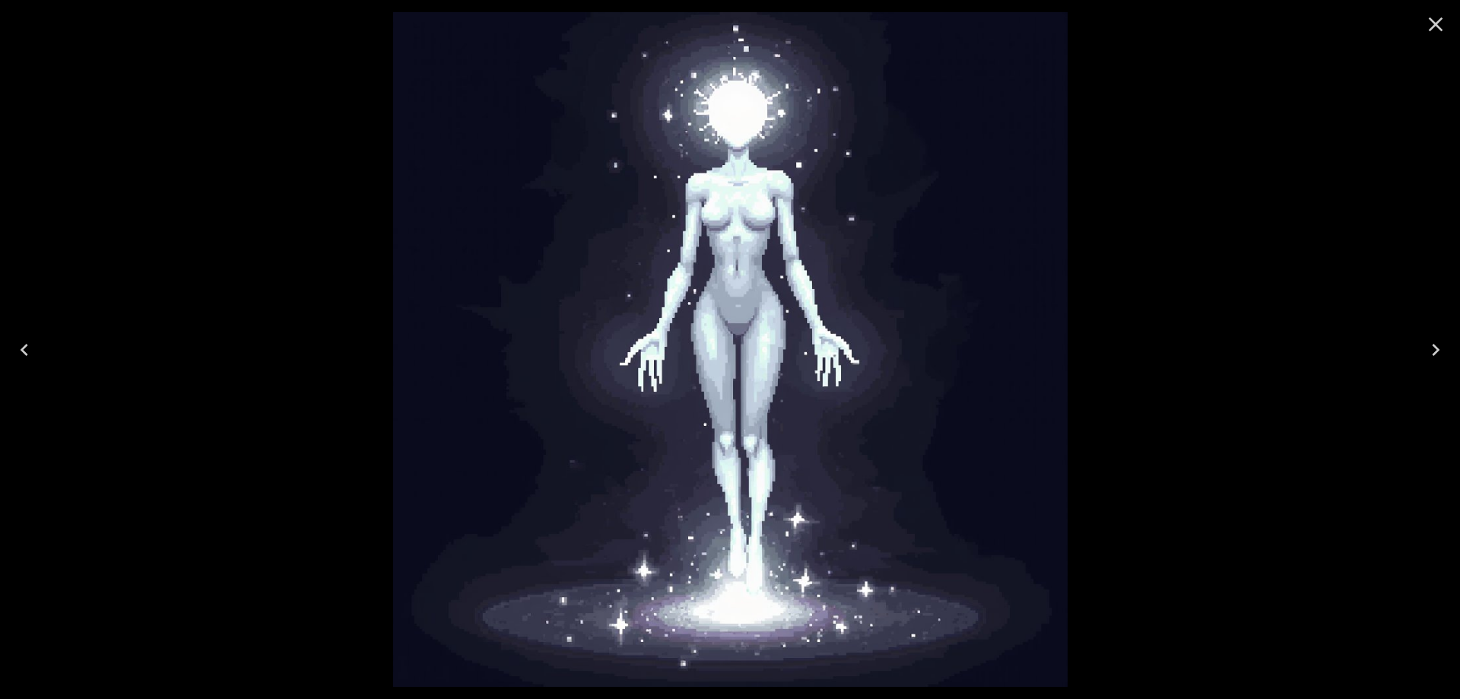
click at [1436, 25] on icon "Close" at bounding box center [1436, 24] width 14 height 14
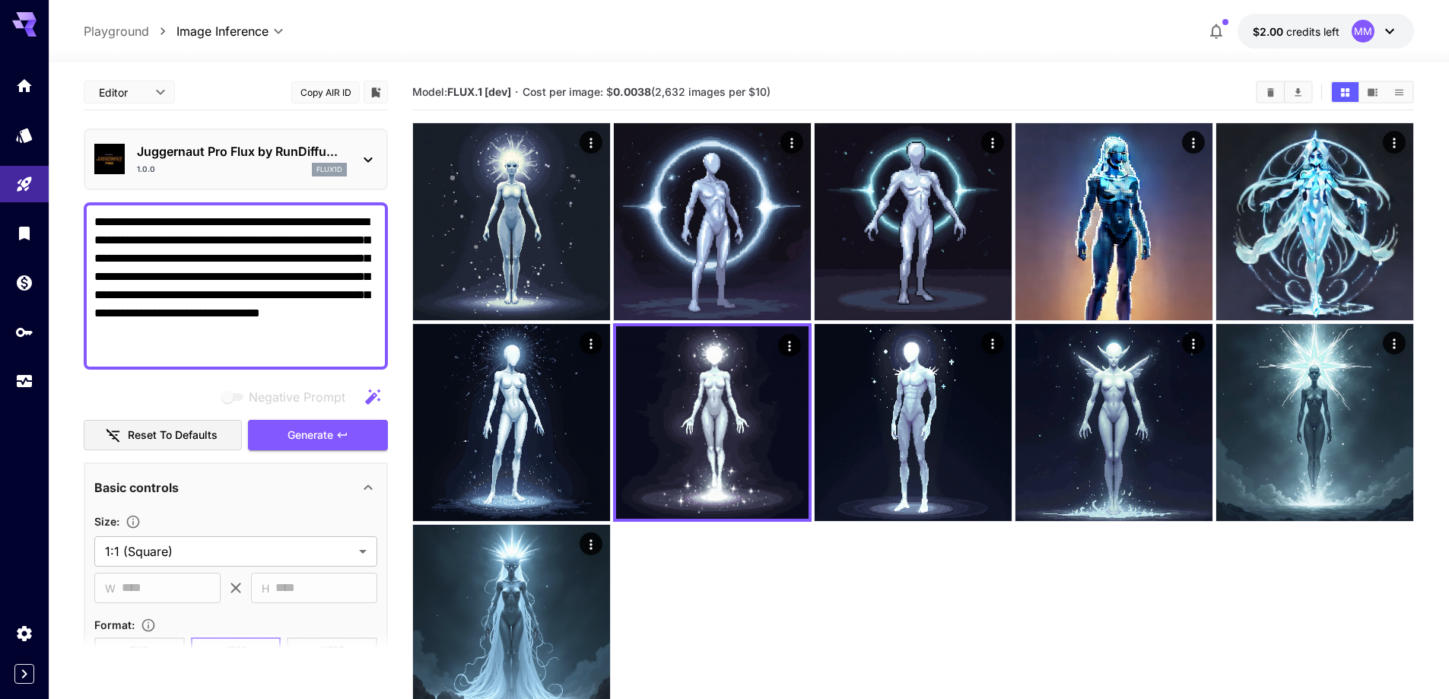
click at [352, 158] on div "Juggernaut Pro Flux by RunDiffu... 1.0.0 flux1d" at bounding box center [235, 159] width 283 height 46
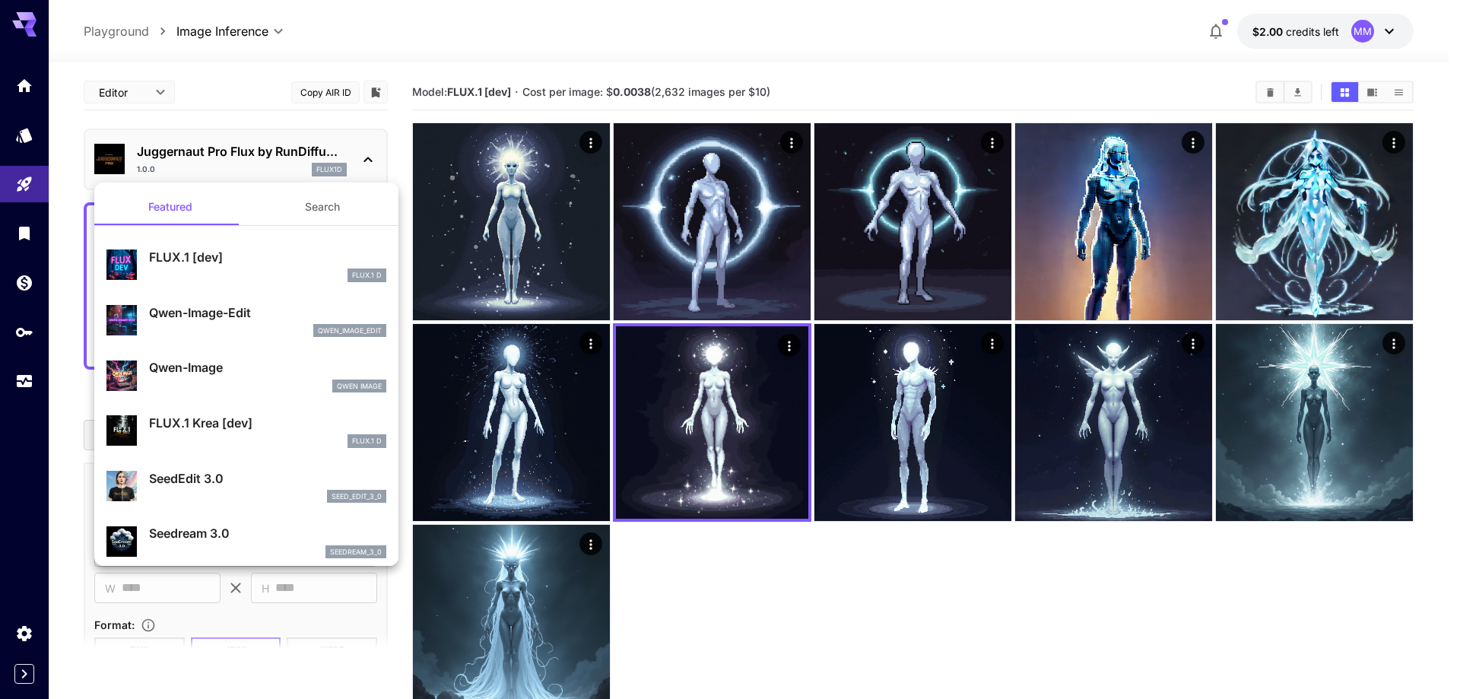
click at [242, 264] on p "FLUX.1 [dev]" at bounding box center [267, 257] width 237 height 18
type input "**"
type input "***"
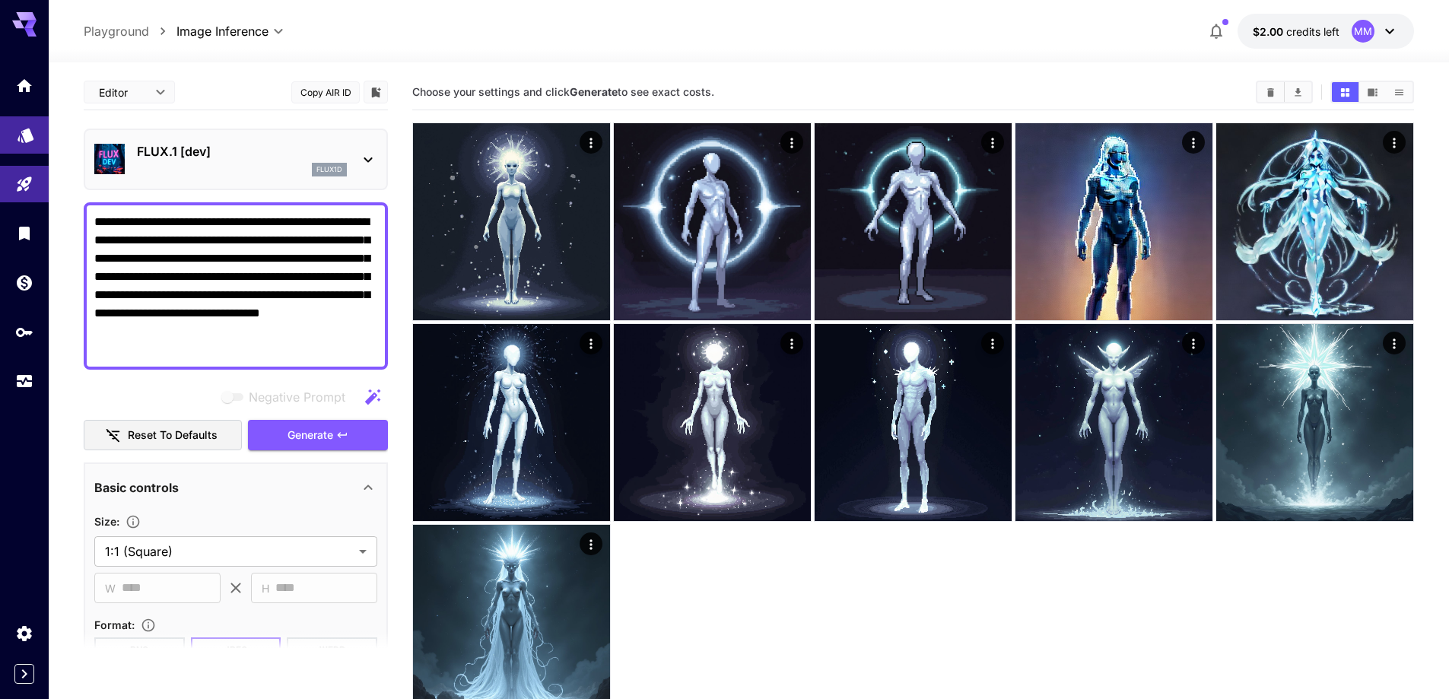
drag, startPoint x: 316, startPoint y: 334, endPoint x: 0, endPoint y: 119, distance: 381.6
click at [0, 119] on div "**********" at bounding box center [724, 409] width 1449 height 819
paste textarea
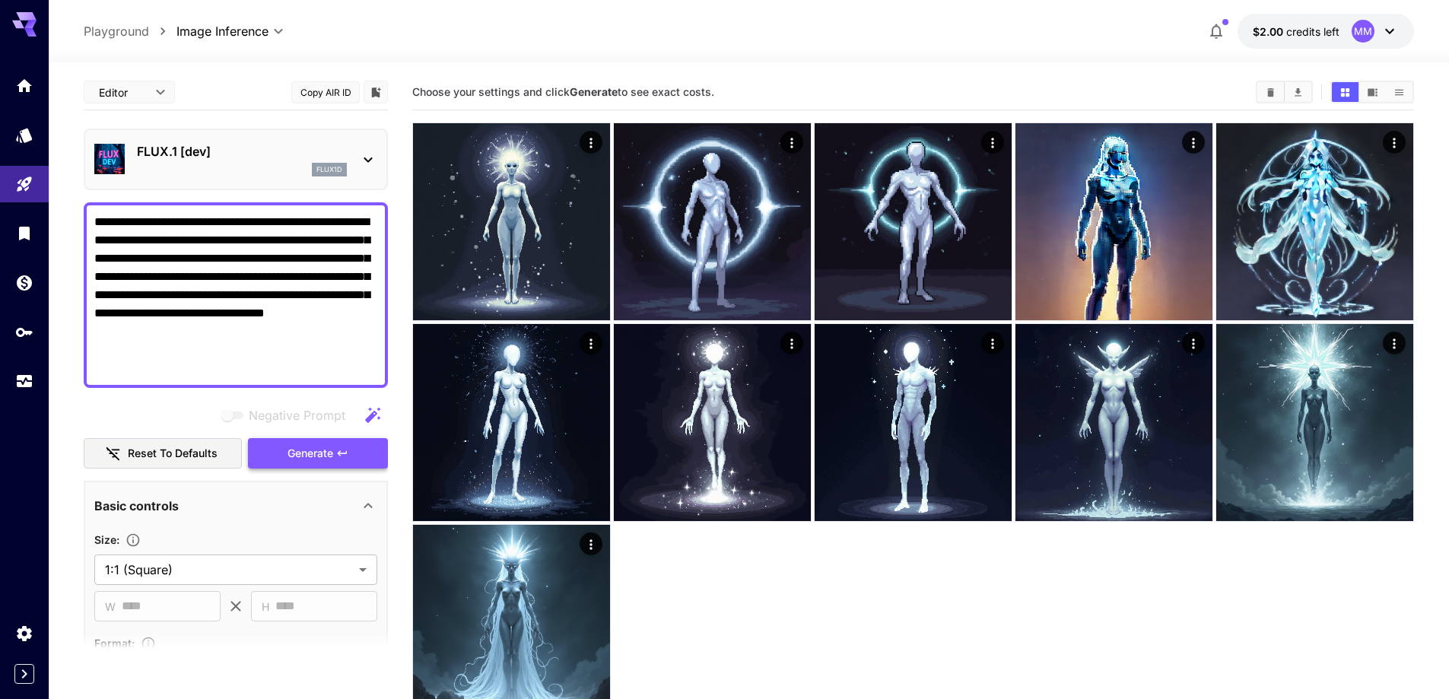
click at [324, 454] on span "Generate" at bounding box center [310, 453] width 46 height 19
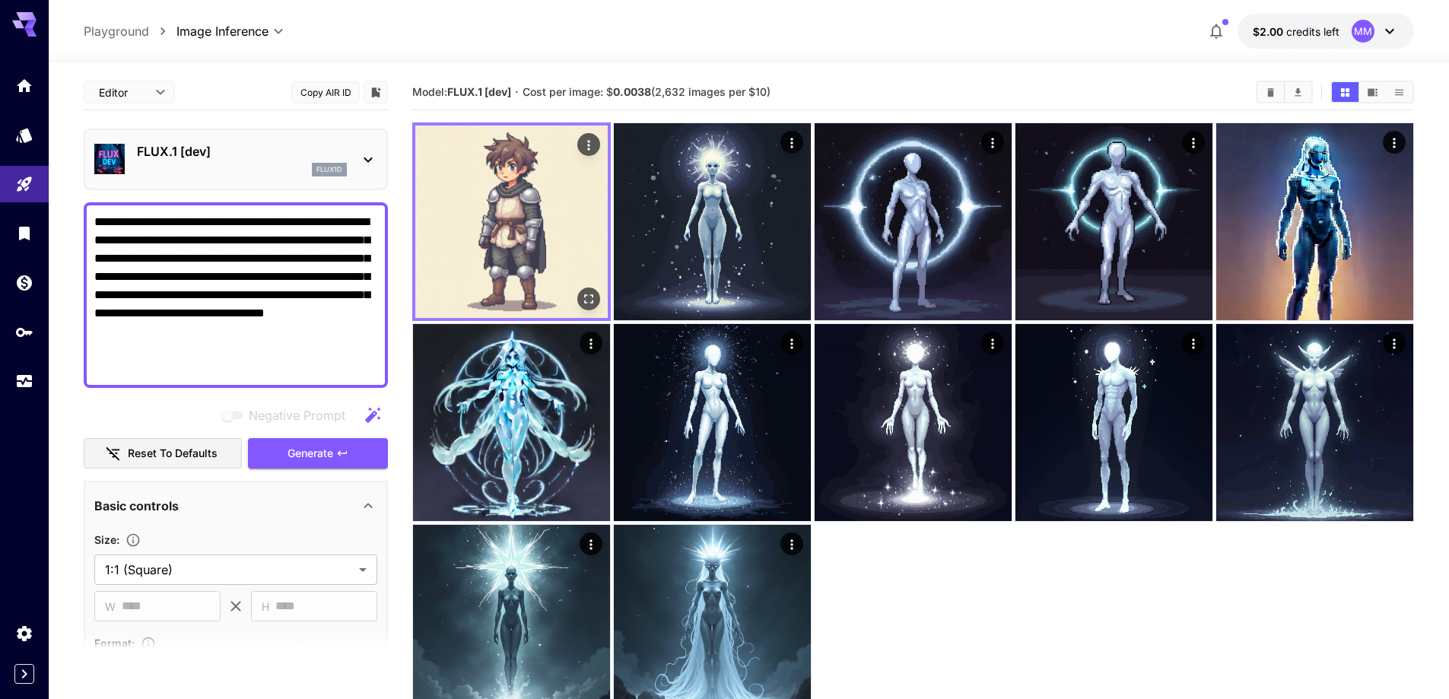
click at [497, 252] on img at bounding box center [511, 221] width 192 height 192
click at [586, 302] on icon "Open in fullscreen" at bounding box center [588, 298] width 9 height 9
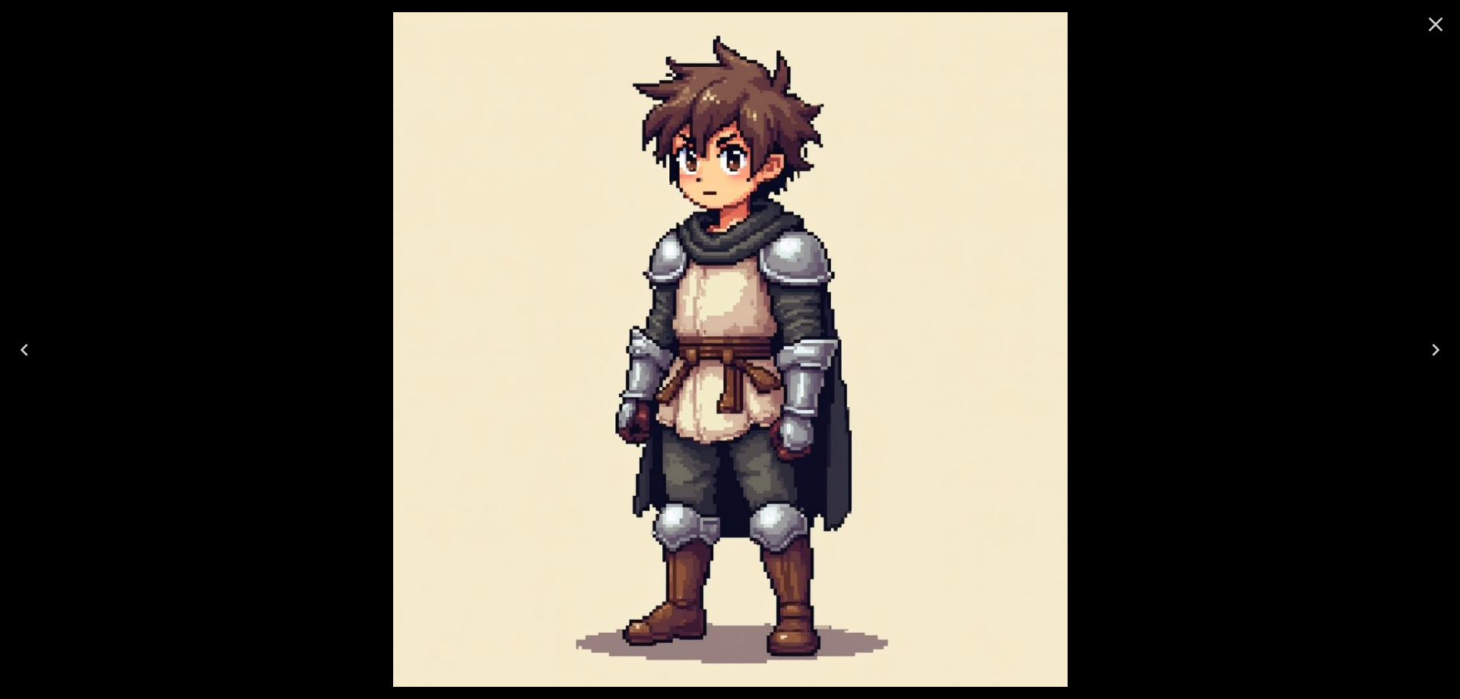
click at [798, 663] on img at bounding box center [730, 349] width 675 height 675
click at [1440, 20] on icon "Close" at bounding box center [1436, 24] width 14 height 14
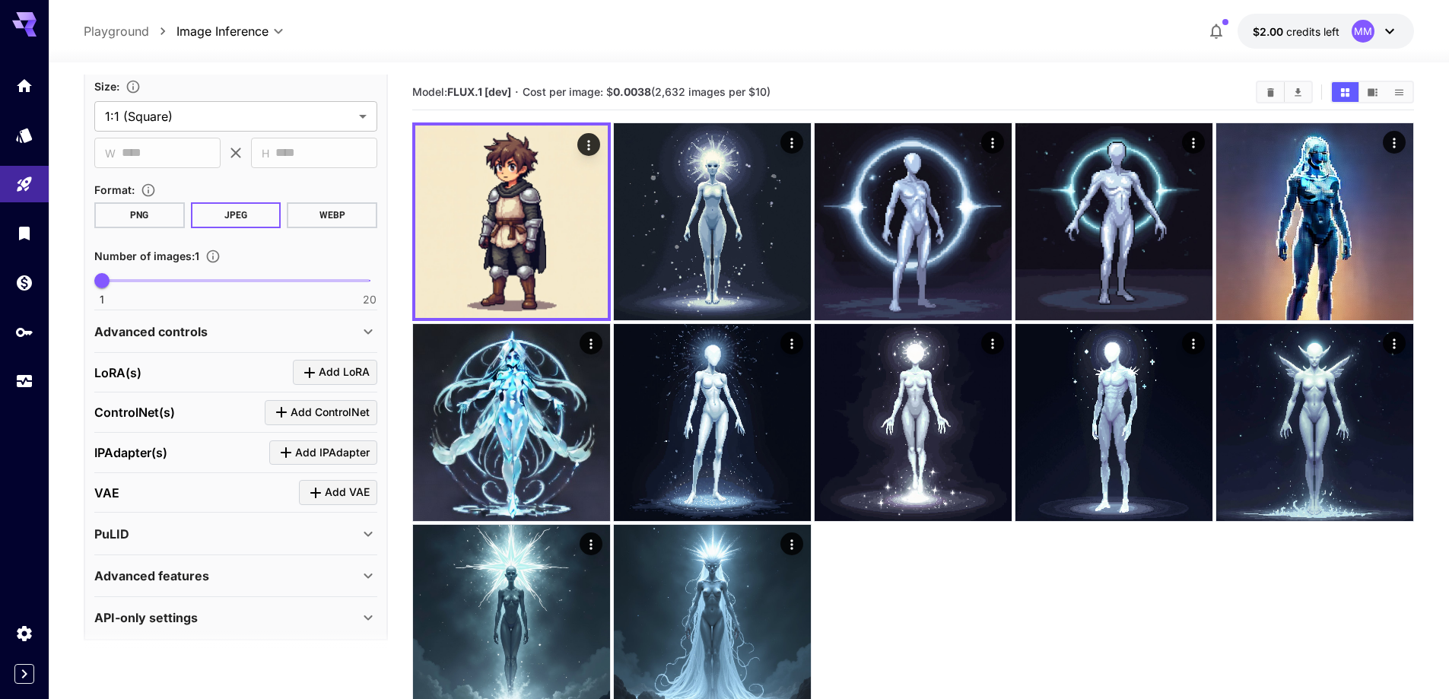
scroll to position [463, 0]
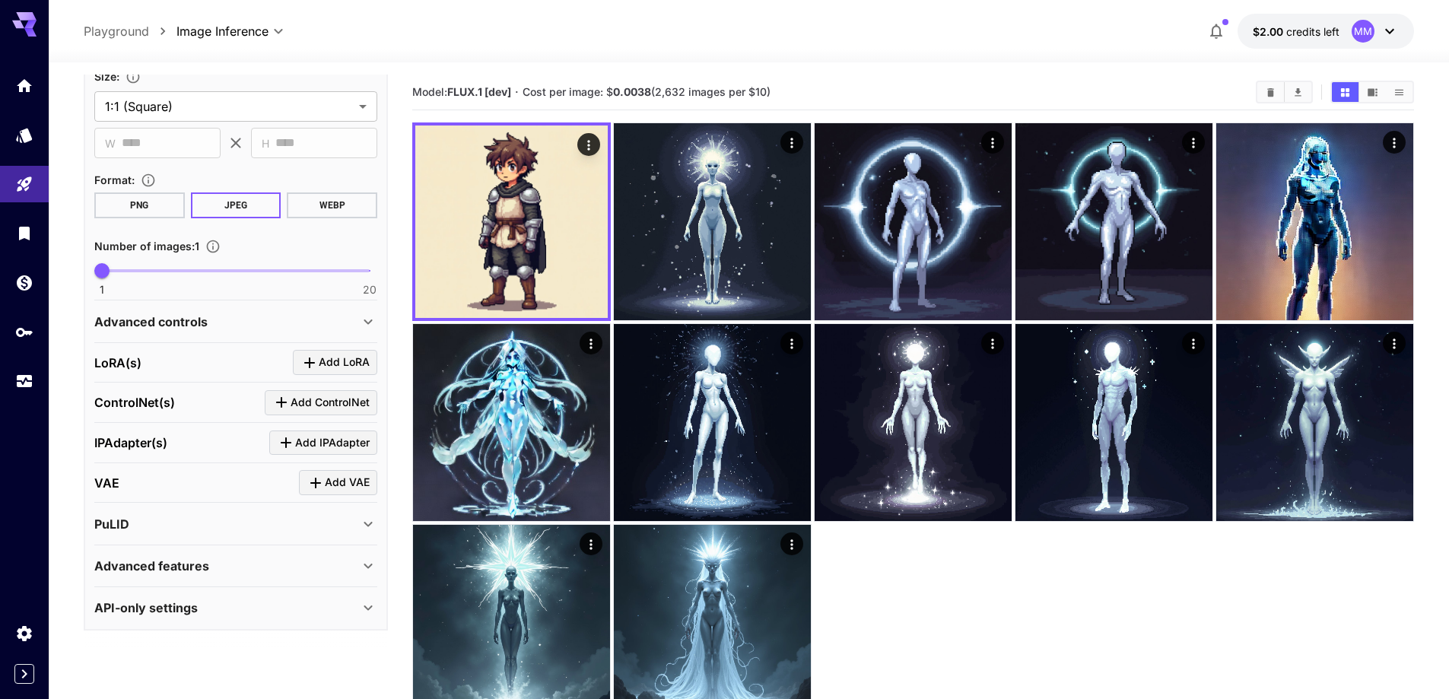
click at [263, 325] on div "Advanced controls" at bounding box center [226, 322] width 265 height 18
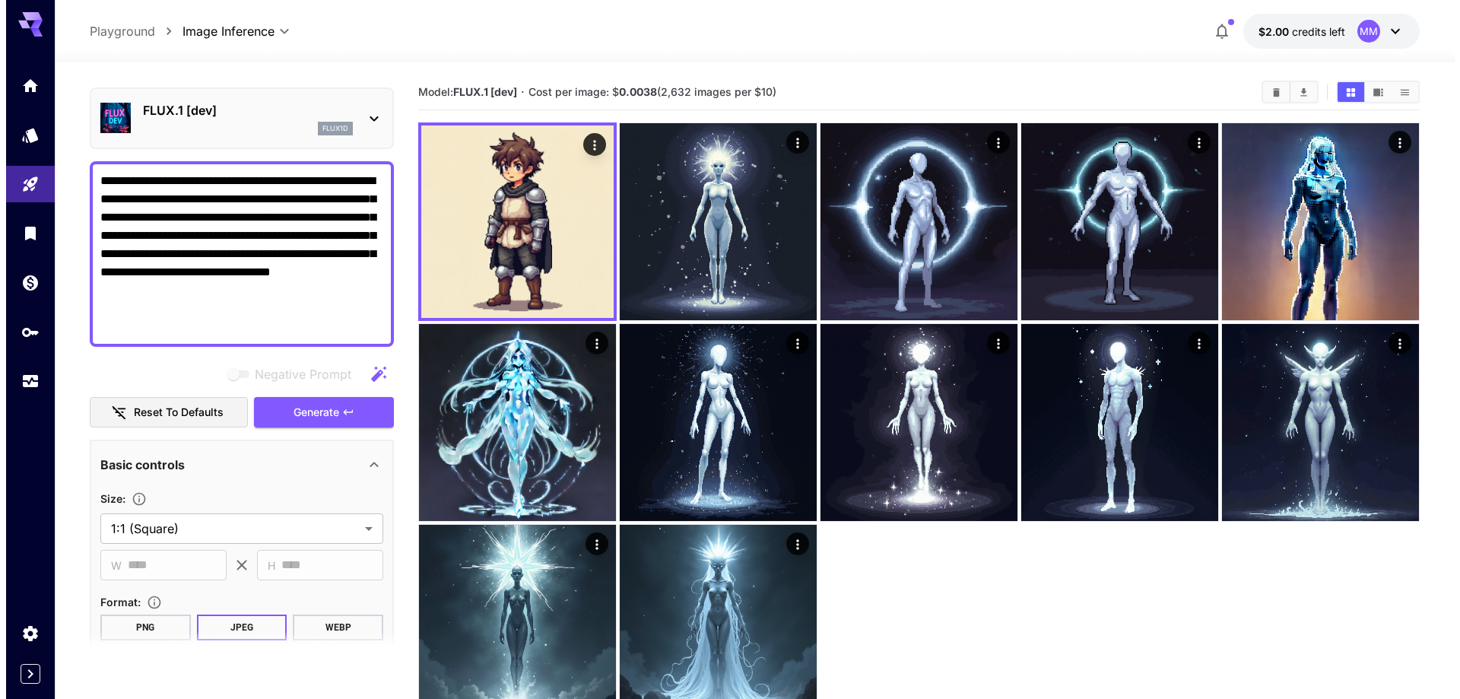
scroll to position [0, 0]
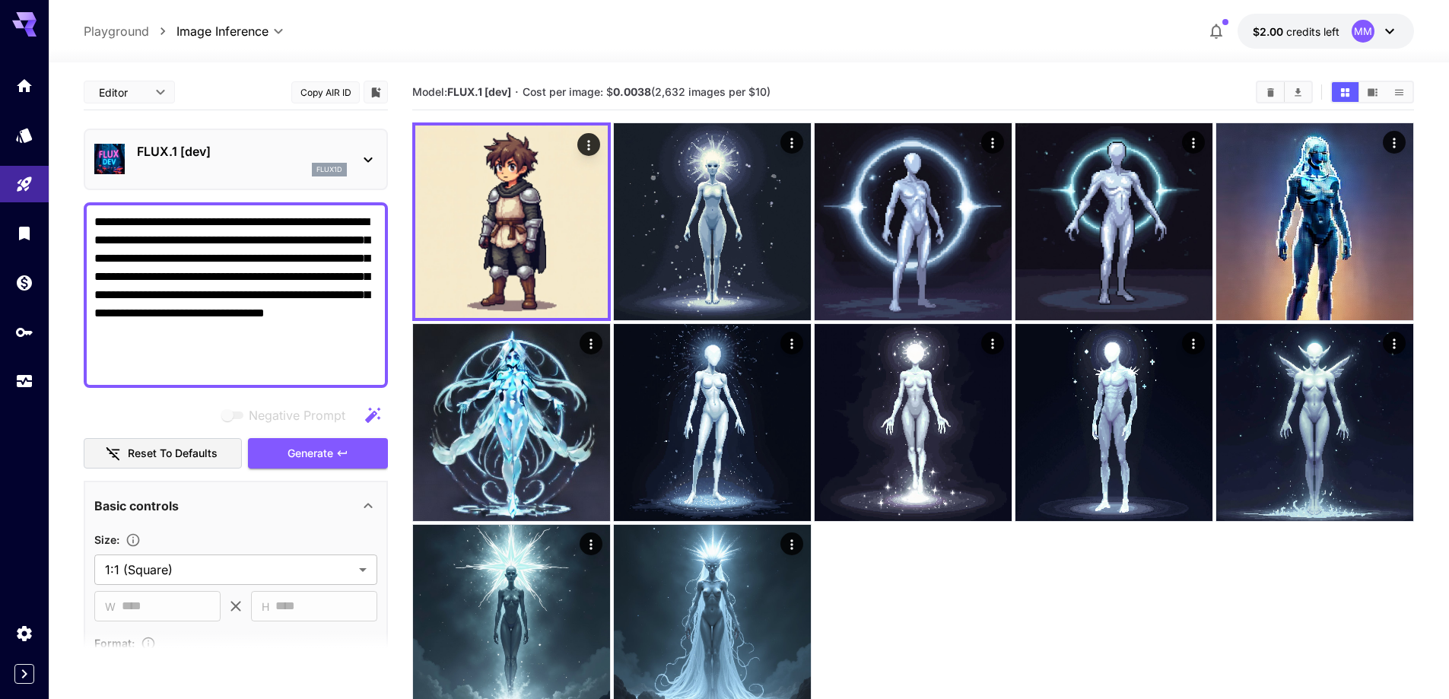
drag, startPoint x: 326, startPoint y: 341, endPoint x: 49, endPoint y: 194, distance: 313.3
click at [49, 194] on section "**********" at bounding box center [749, 440] width 1400 height 757
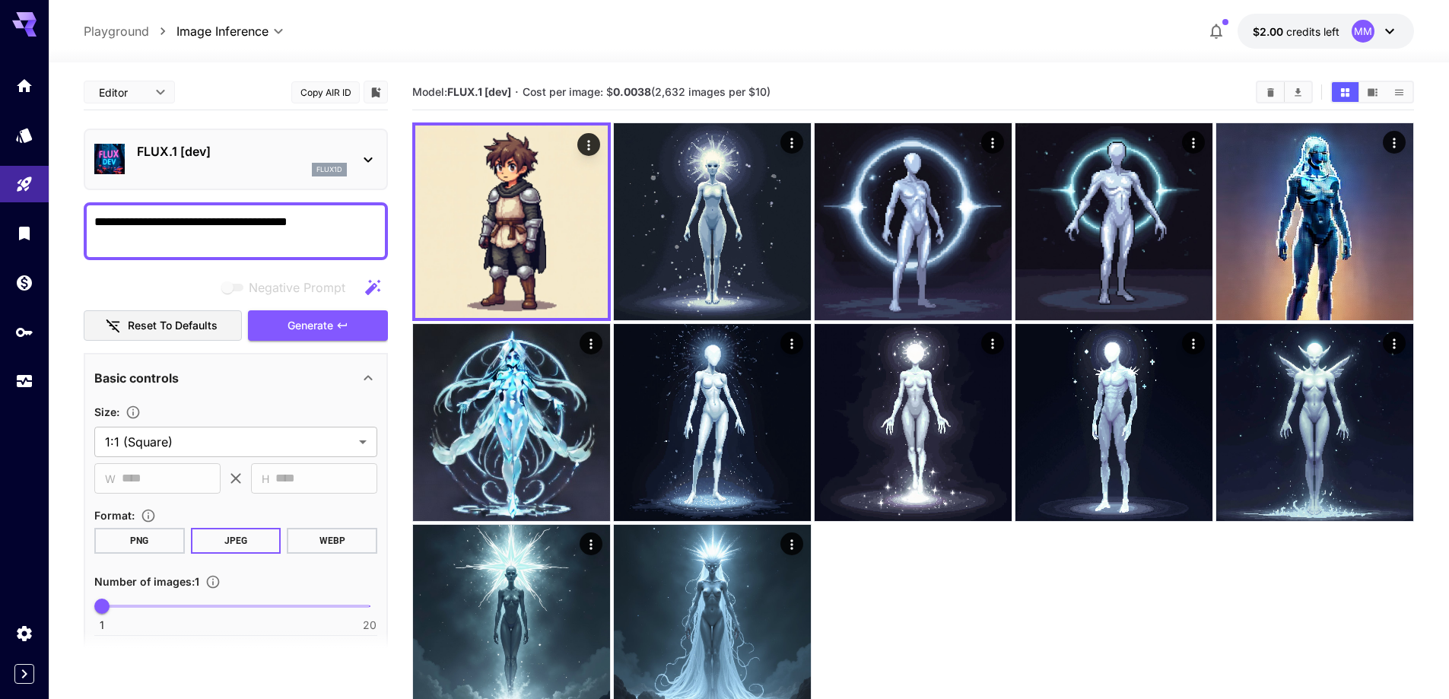
click at [294, 225] on textarea "**********" at bounding box center [235, 231] width 283 height 37
paste textarea "**********"
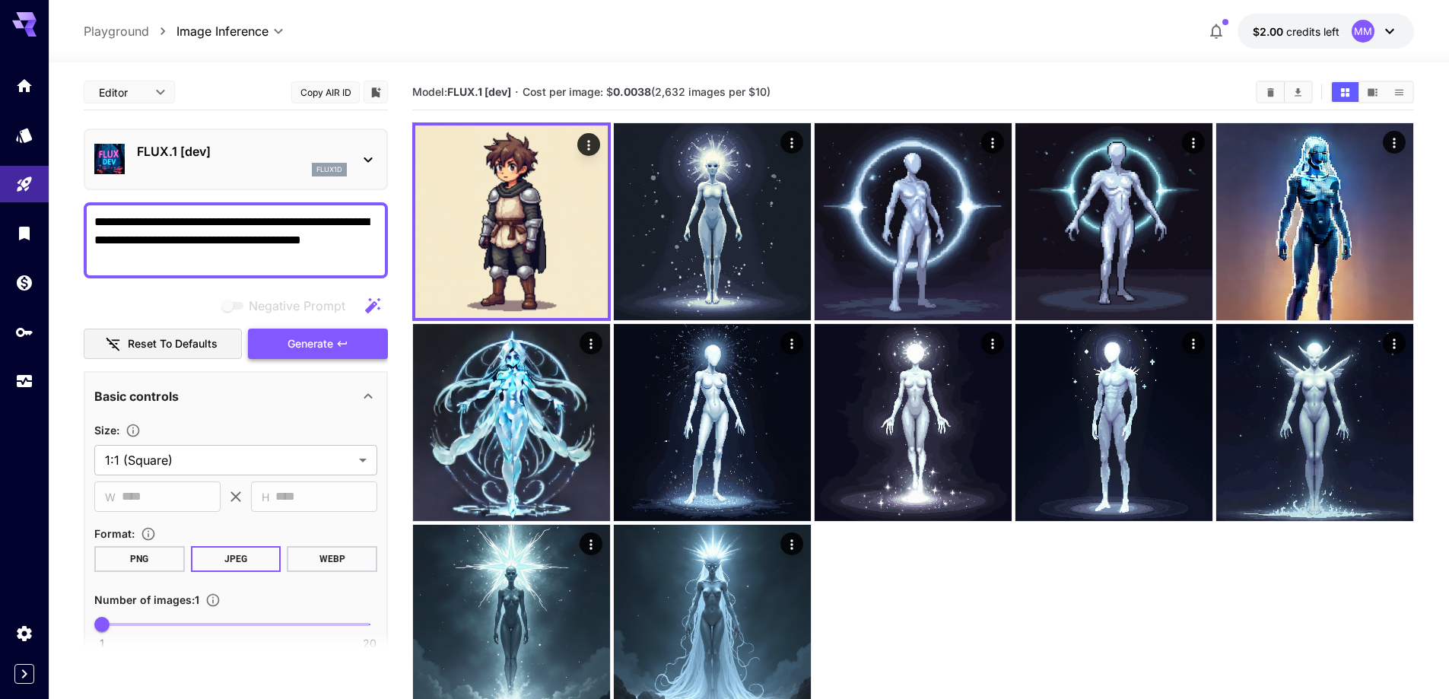
click at [297, 345] on span "Generate" at bounding box center [310, 344] width 46 height 19
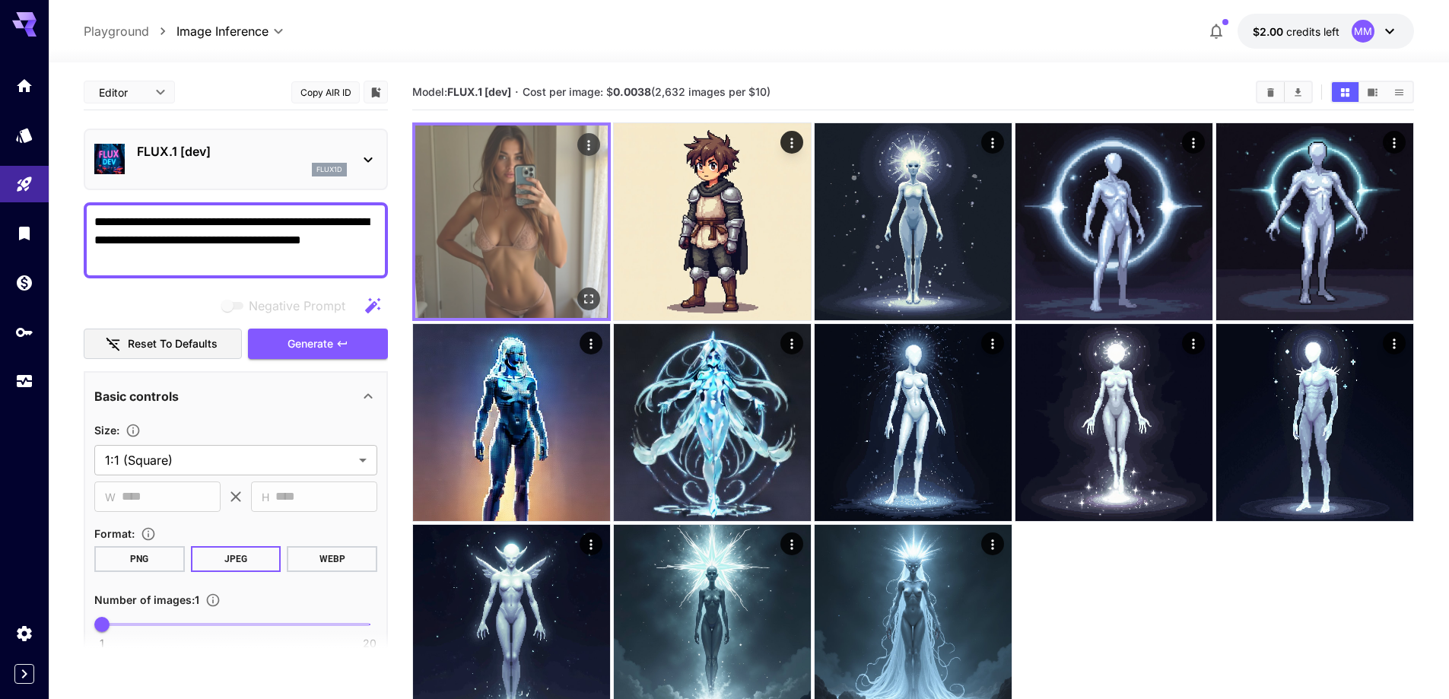
click at [491, 260] on img at bounding box center [511, 221] width 192 height 192
click at [592, 287] on div at bounding box center [511, 221] width 198 height 198
click at [589, 297] on icon "Open in fullscreen" at bounding box center [588, 298] width 15 height 15
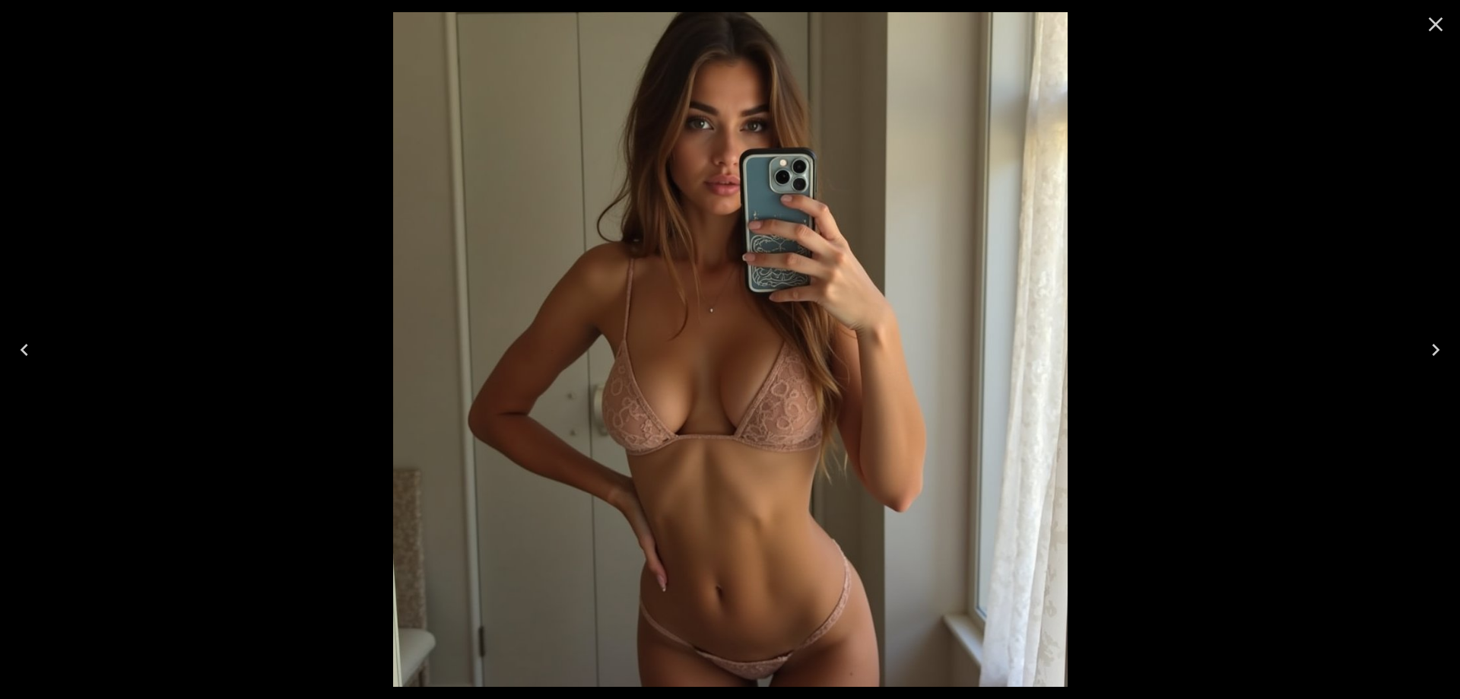
click at [1440, 26] on icon "Close" at bounding box center [1436, 24] width 24 height 24
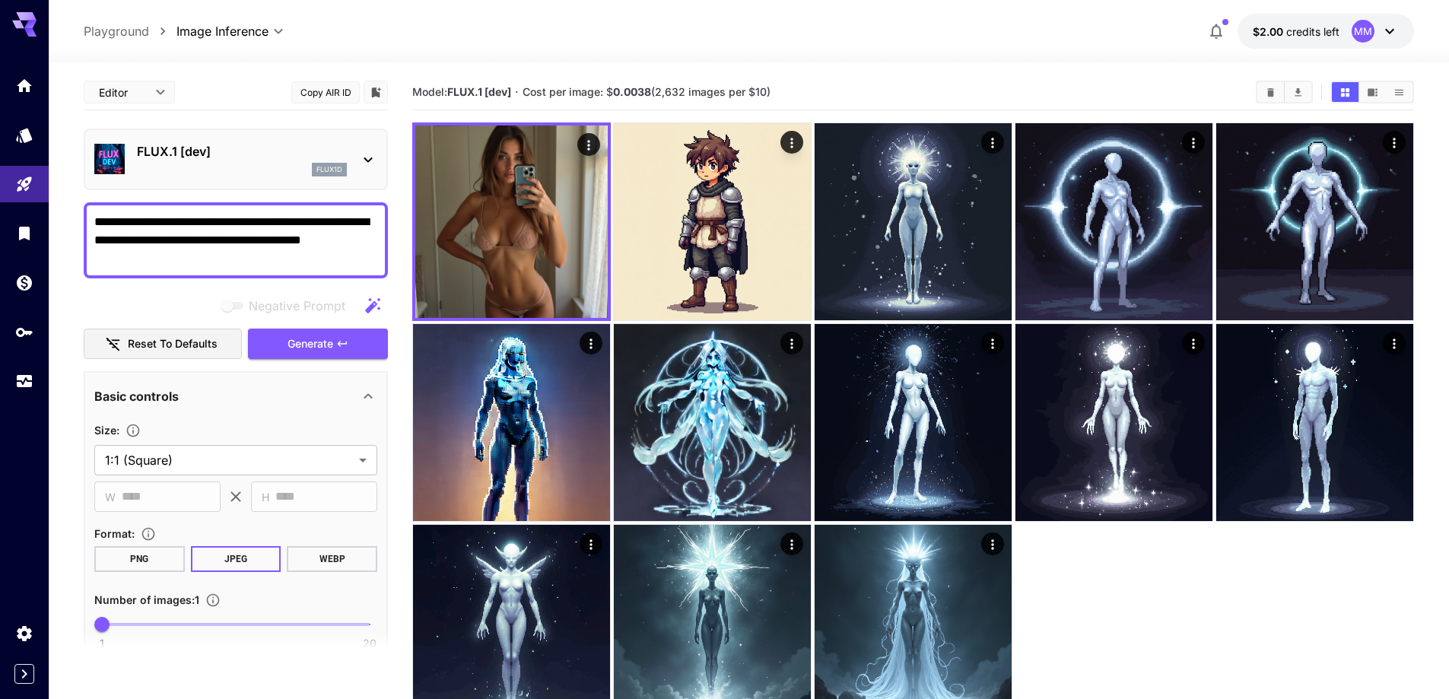
click at [376, 239] on textarea "**********" at bounding box center [235, 240] width 283 height 55
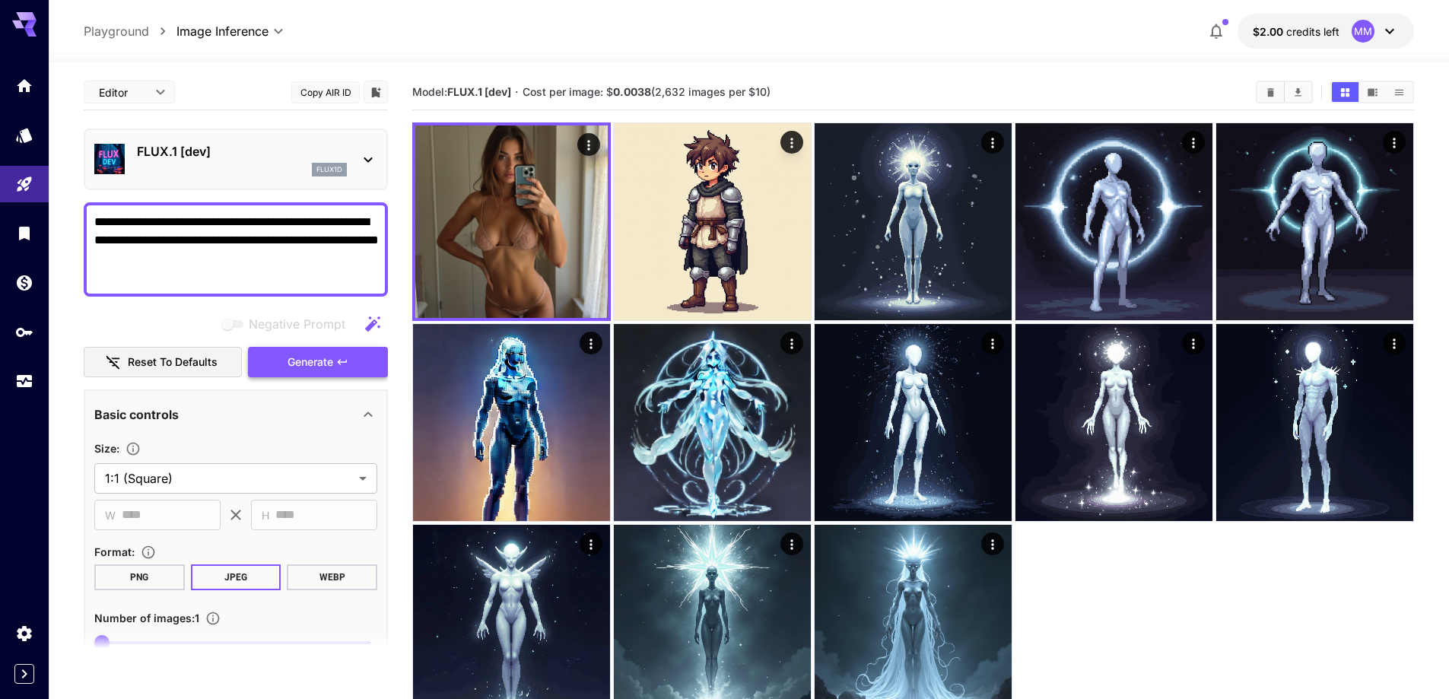
type textarea "**********"
click at [341, 357] on icon "button" at bounding box center [342, 362] width 12 height 12
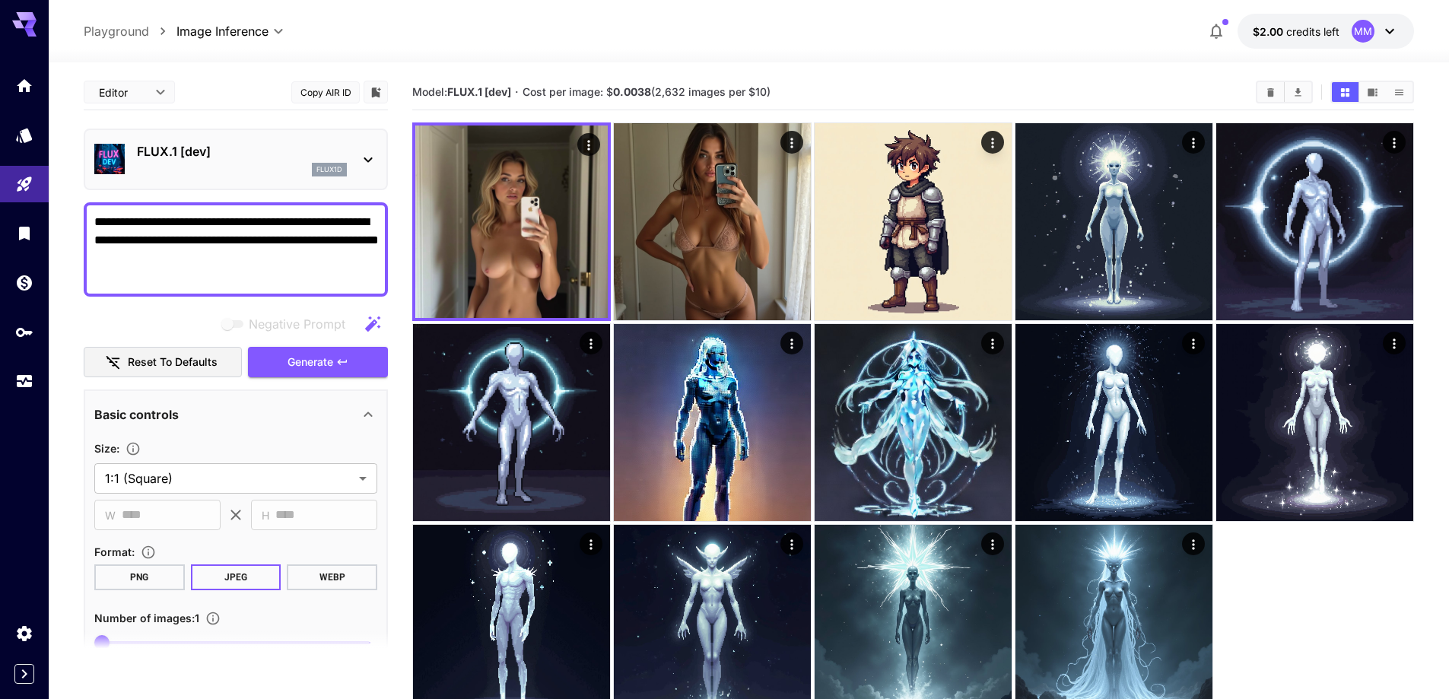
click at [502, 271] on img at bounding box center [511, 221] width 192 height 192
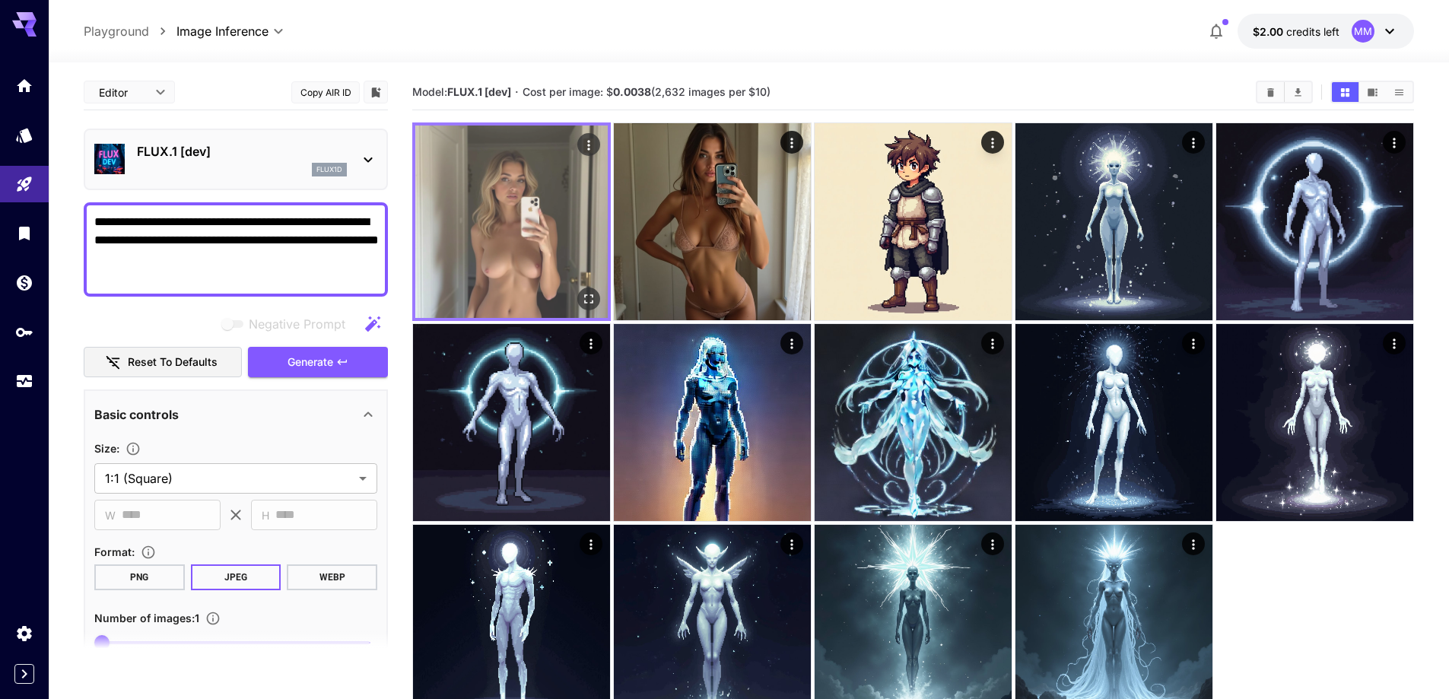
click at [601, 303] on img at bounding box center [511, 221] width 192 height 192
click at [598, 300] on button "Open in fullscreen" at bounding box center [588, 298] width 23 height 23
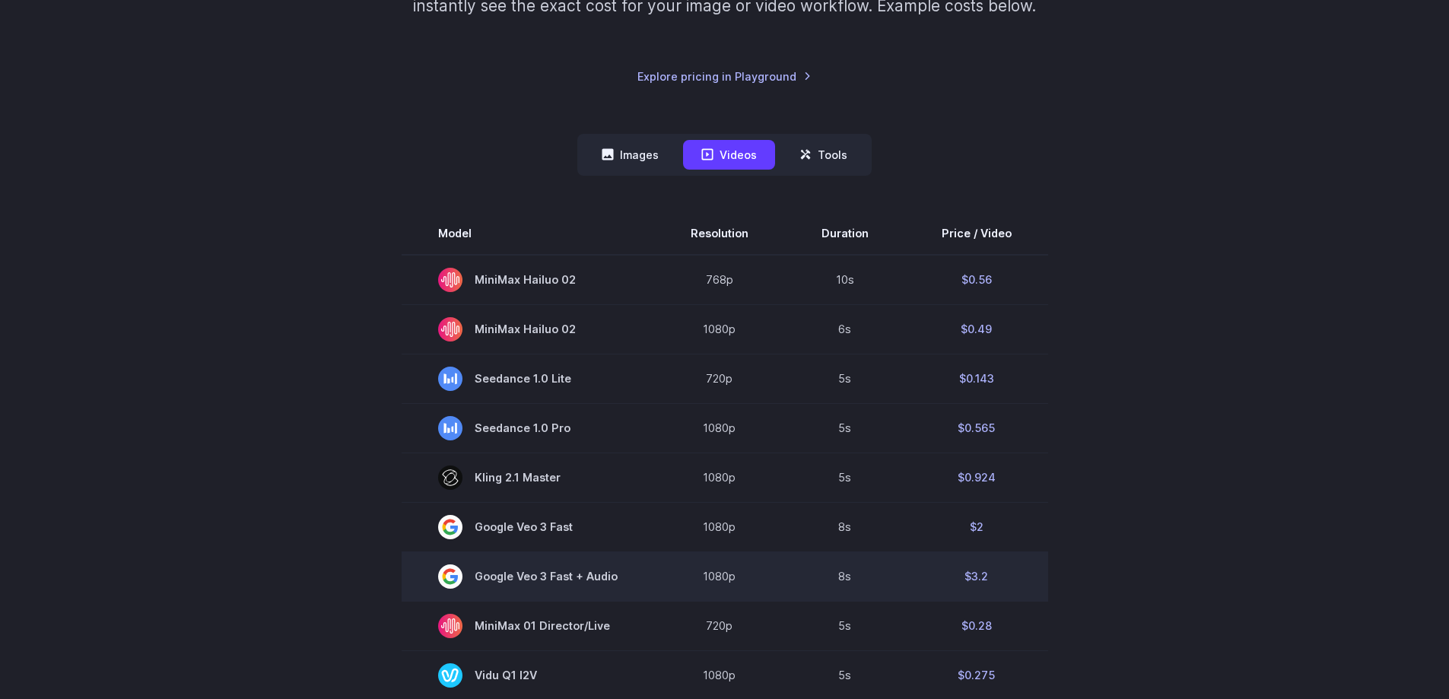
scroll to position [304, 0]
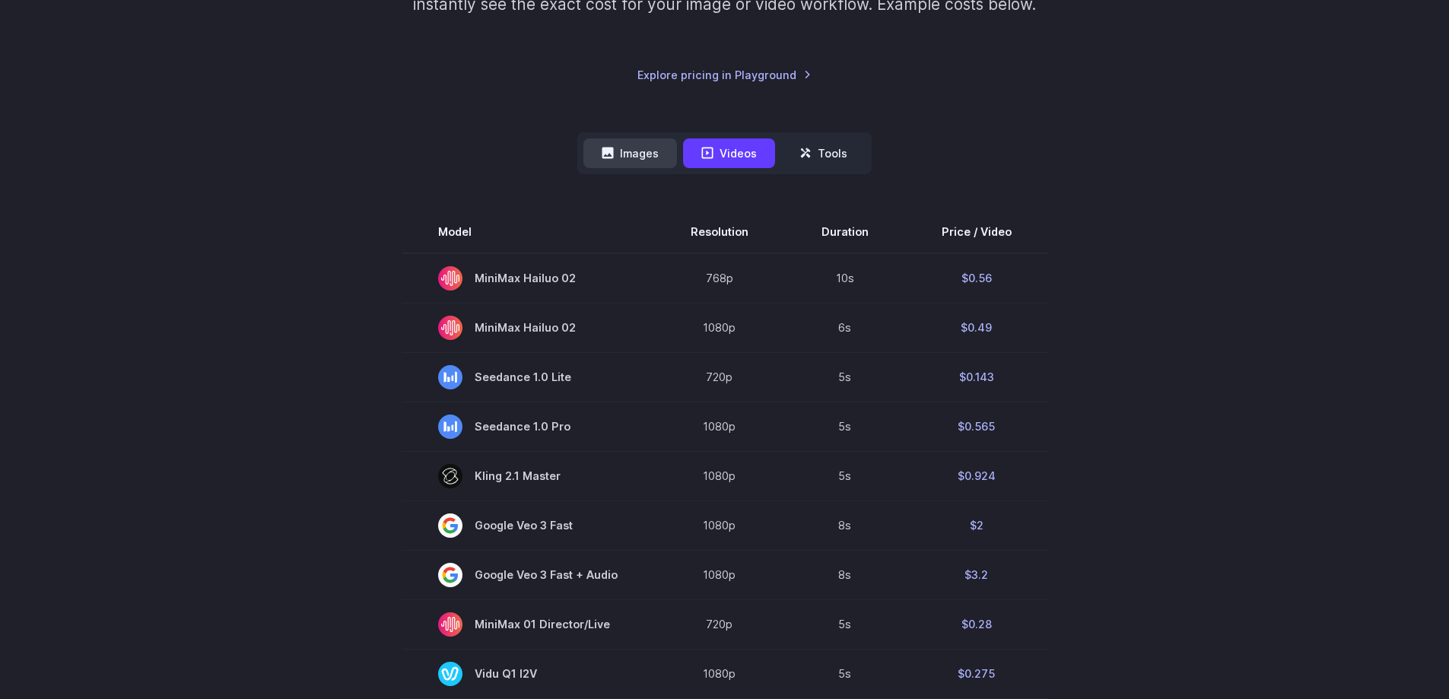
click at [645, 151] on button "Images" at bounding box center [630, 153] width 94 height 30
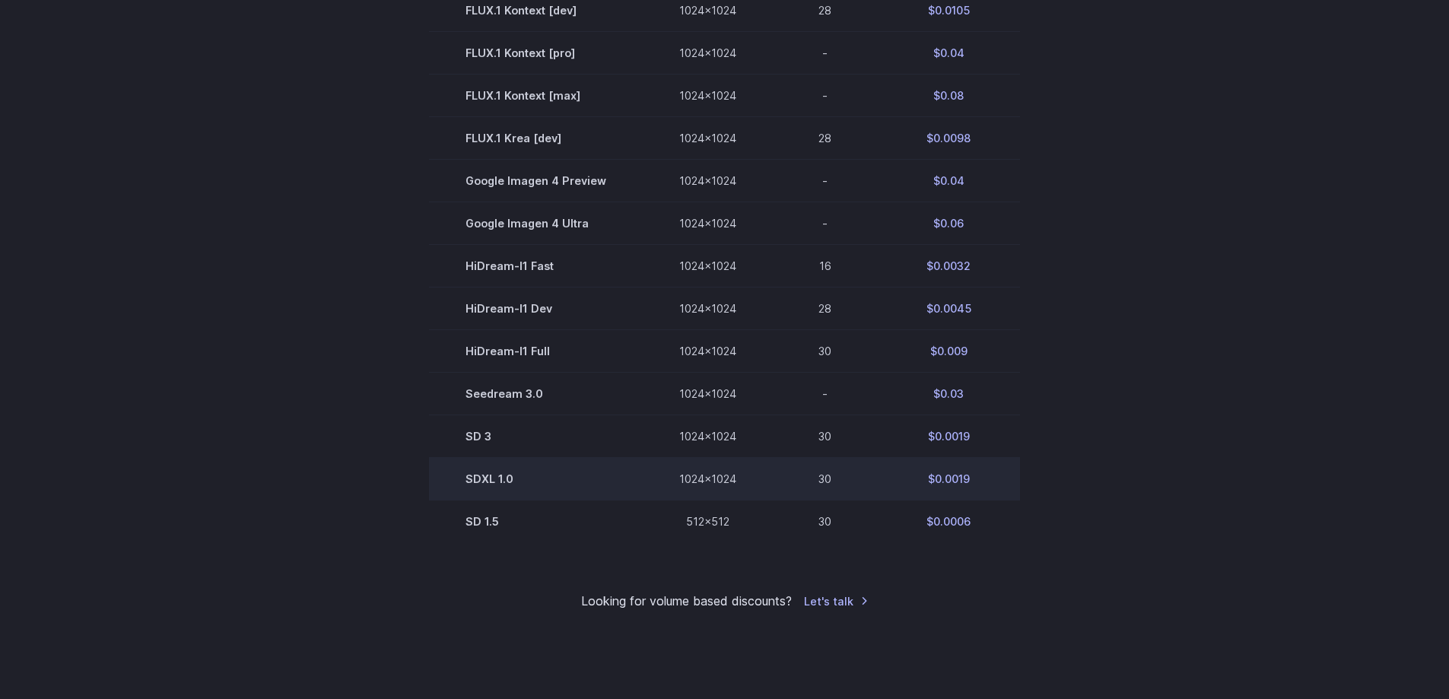
scroll to position [760, 0]
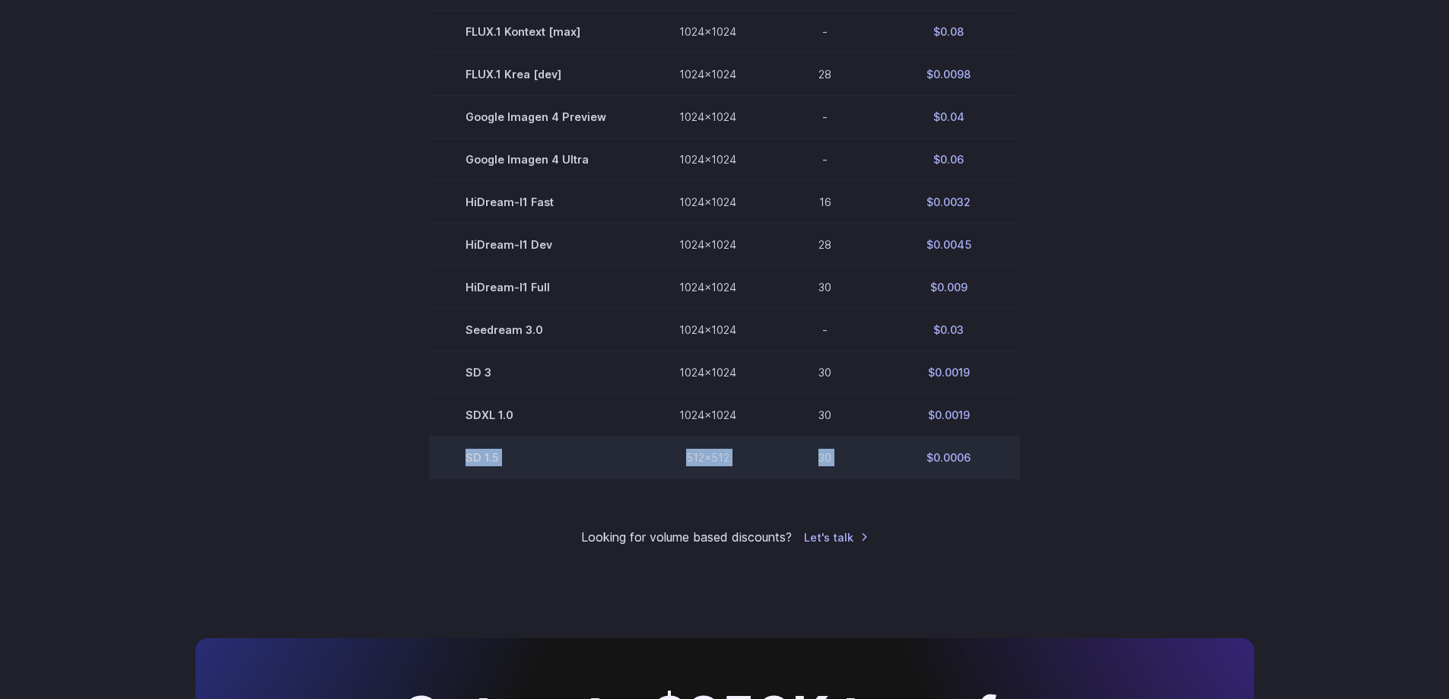
drag, startPoint x: 468, startPoint y: 460, endPoint x: 884, endPoint y: 452, distance: 416.8
click at [884, 452] on tr "SD 1.5 512x512 30 $0.0006" at bounding box center [724, 458] width 591 height 43
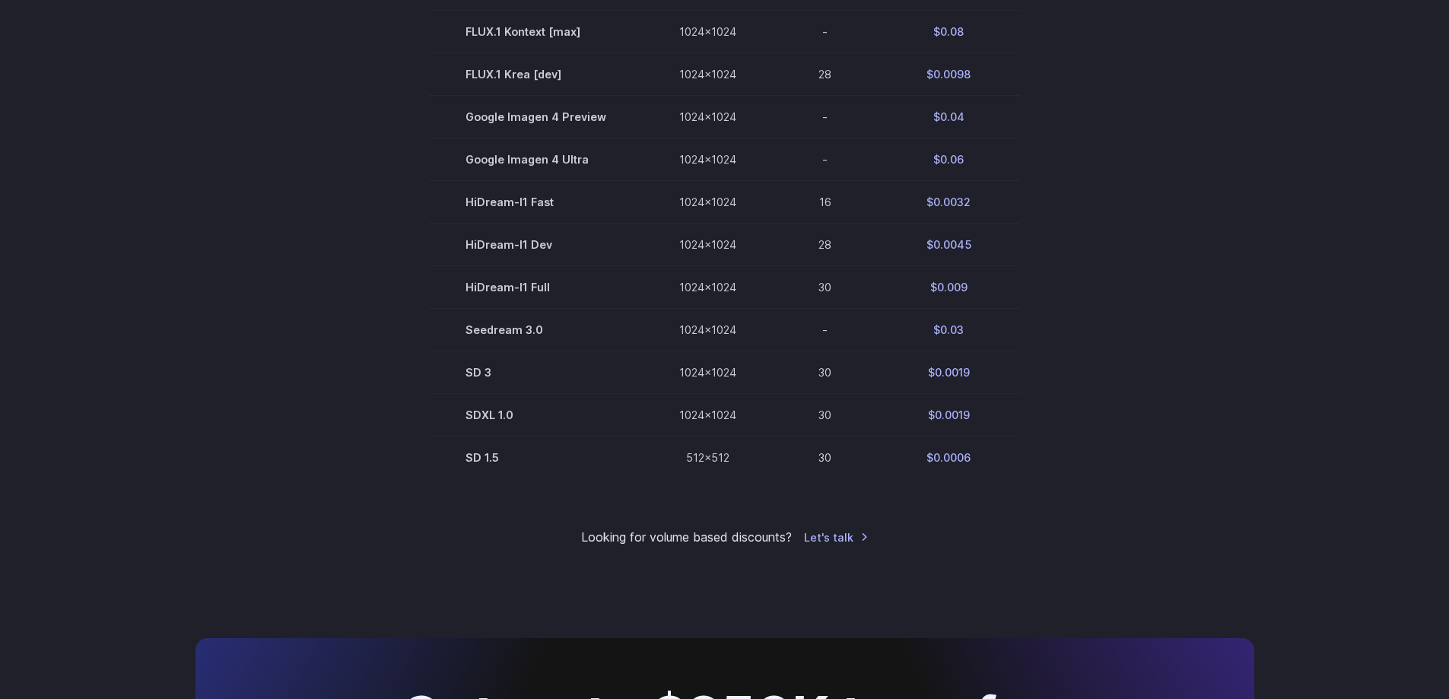
click at [1171, 478] on section "Model Size Steps Price / Video FLUX.1 [[PERSON_NAME]] 1024x1024 4 $0.0013 FLUX.…" at bounding box center [724, 116] width 1059 height 725
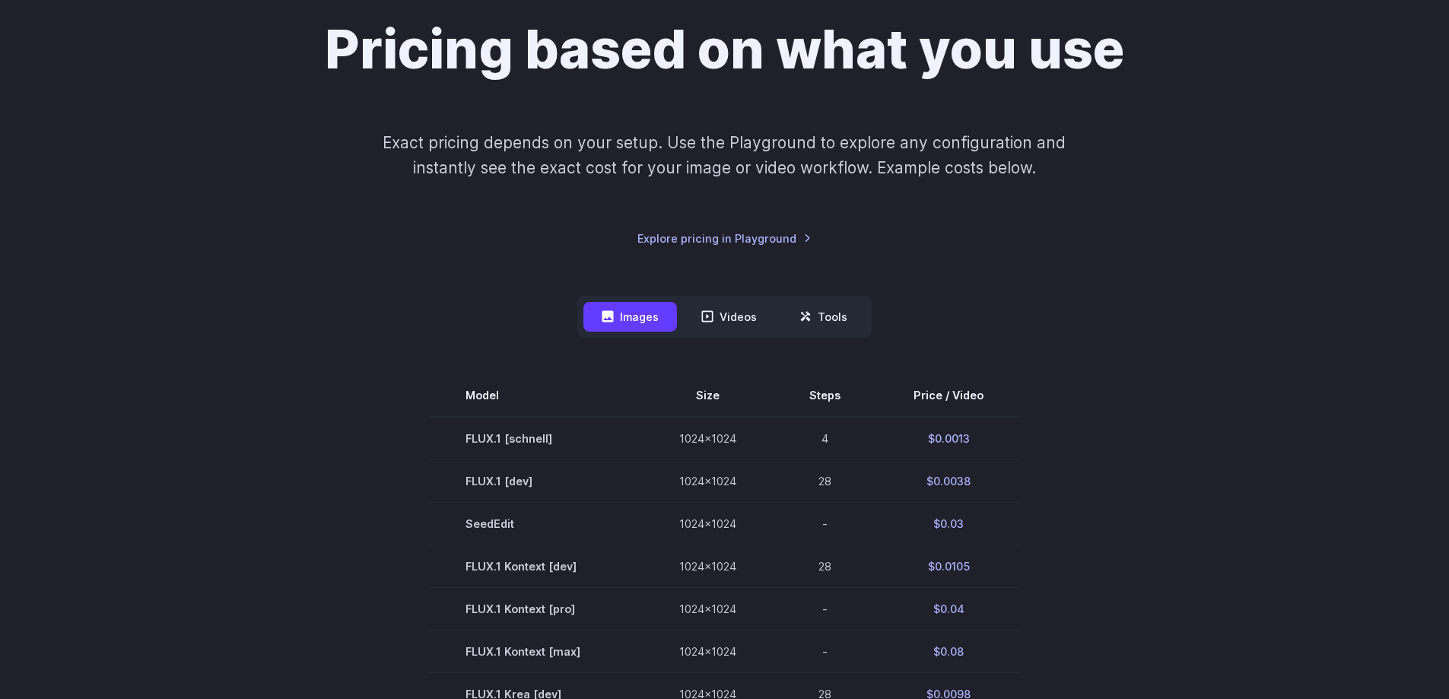
scroll to position [152, 0]
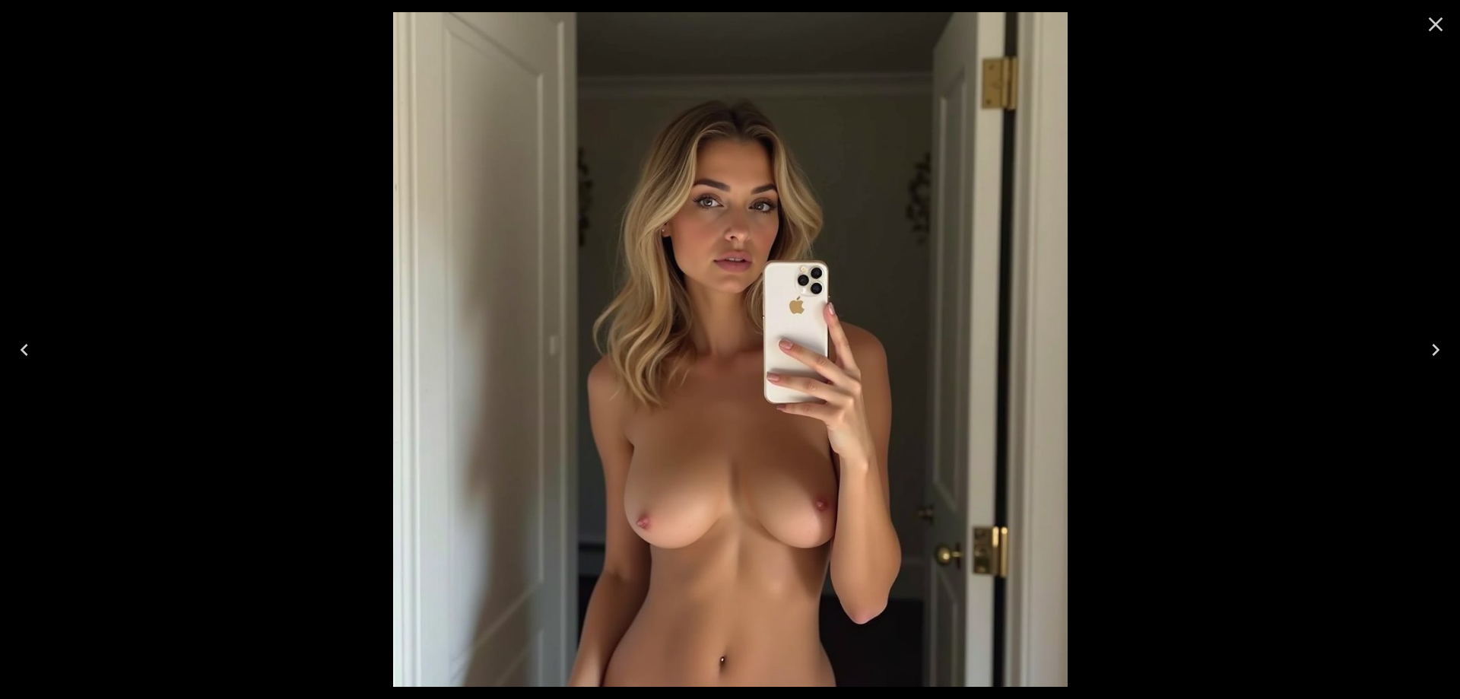
click at [1428, 27] on icon "Close" at bounding box center [1436, 24] width 24 height 24
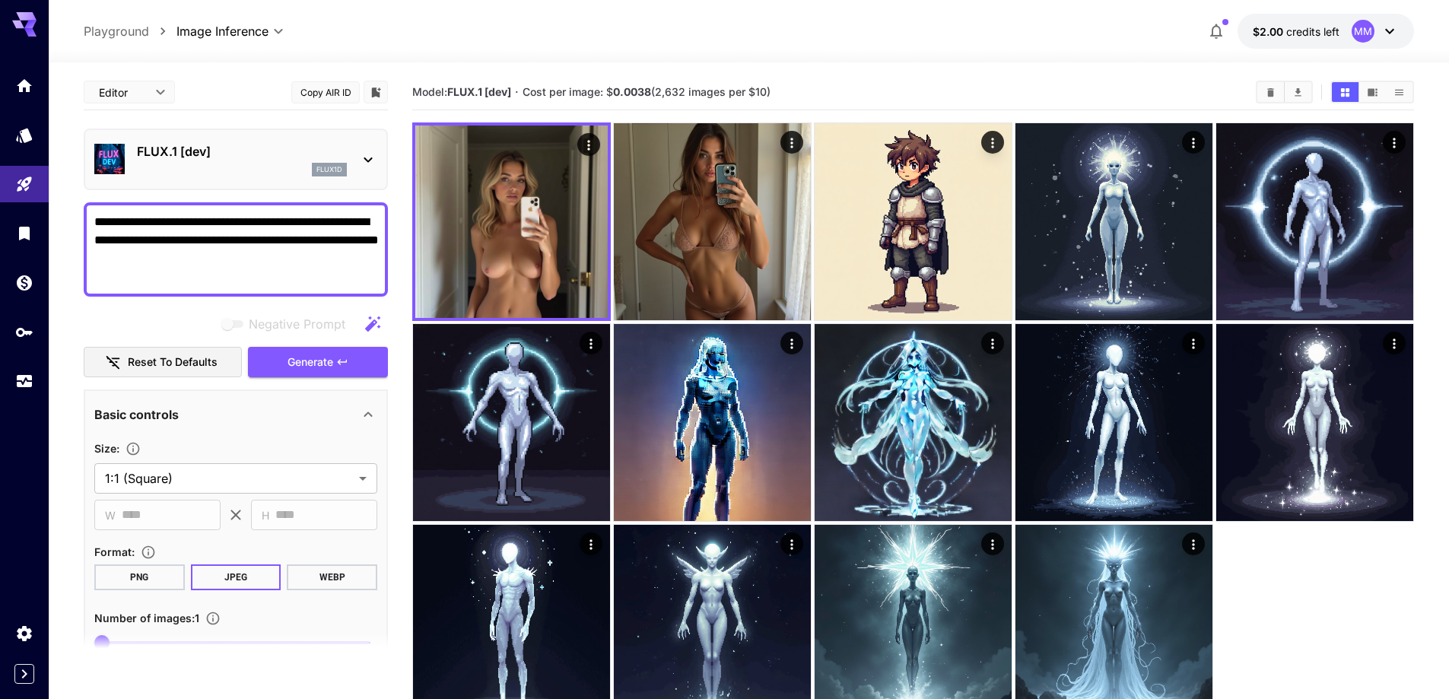
click at [299, 273] on textarea "**********" at bounding box center [235, 249] width 283 height 73
click at [294, 221] on textarea "**********" at bounding box center [235, 249] width 283 height 73
click at [284, 362] on button "Generate" at bounding box center [318, 362] width 140 height 31
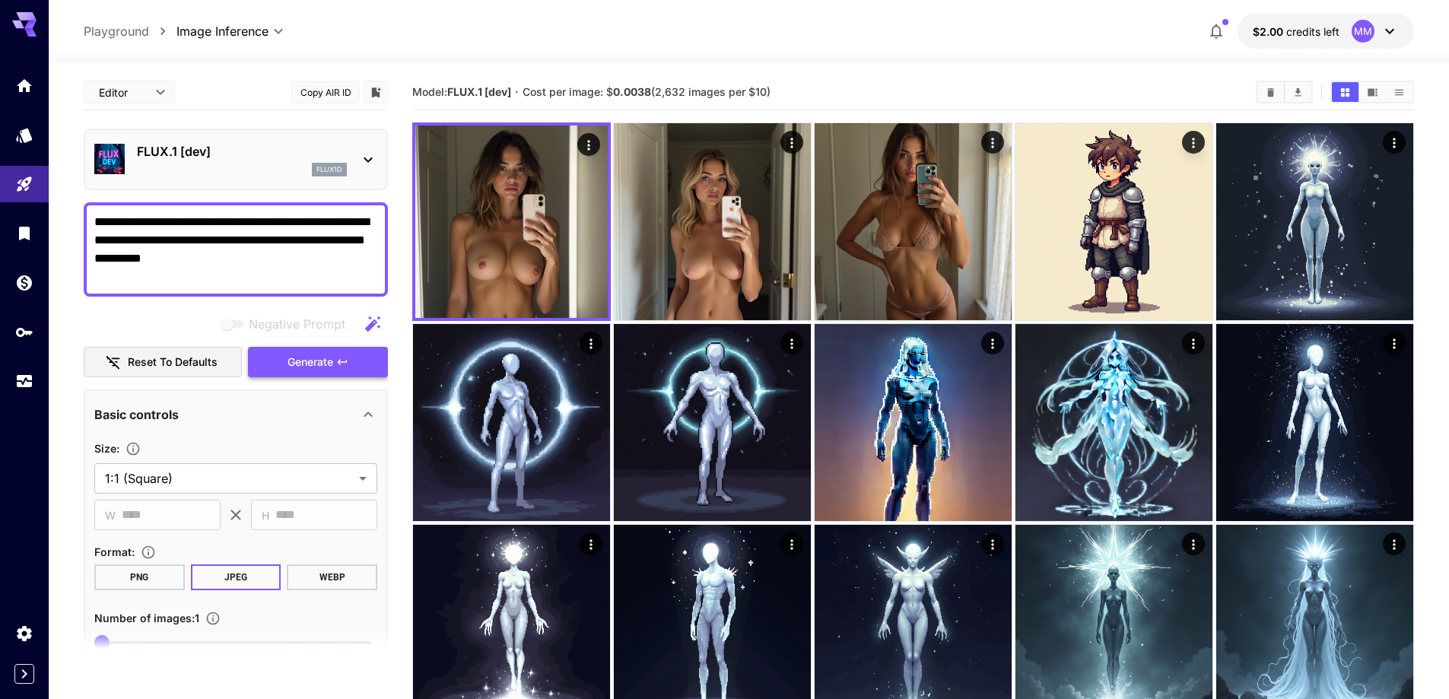
click at [284, 362] on button "Generate" at bounding box center [318, 362] width 140 height 31
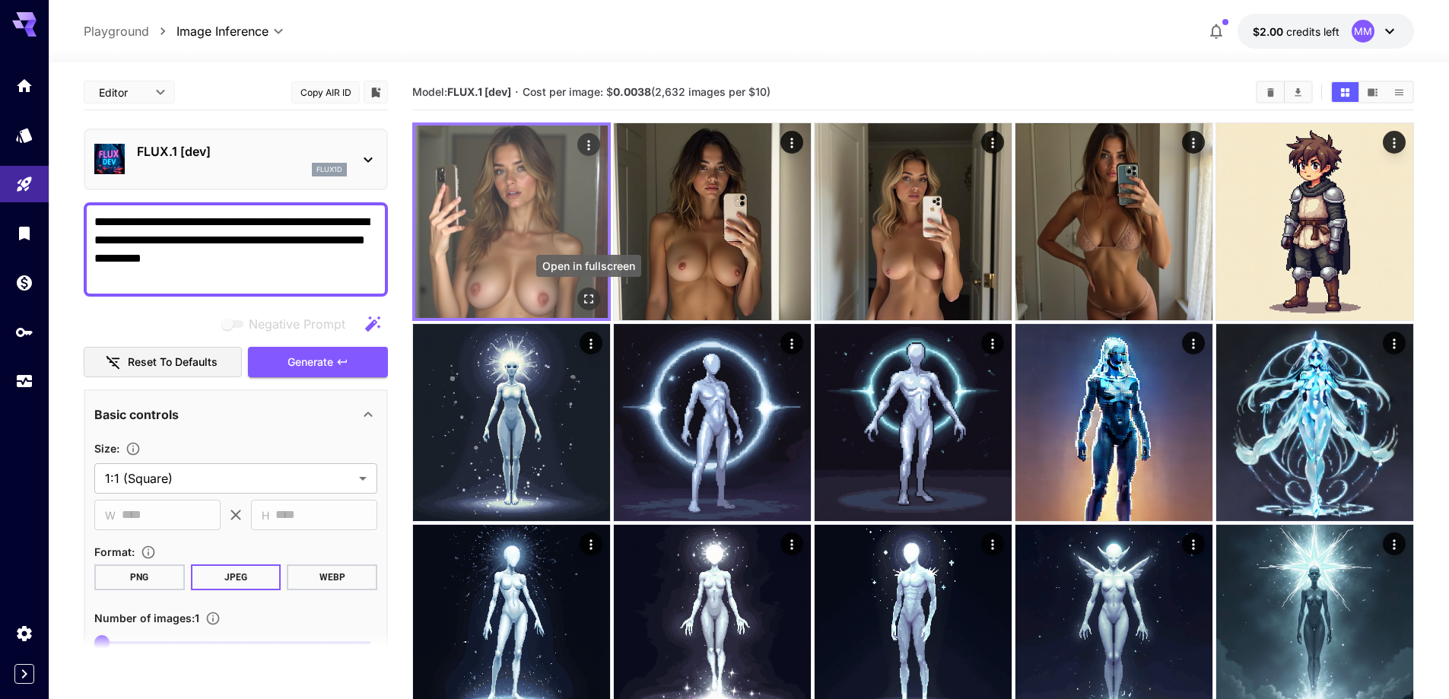
click at [588, 300] on icon "Open in fullscreen" at bounding box center [588, 298] width 15 height 15
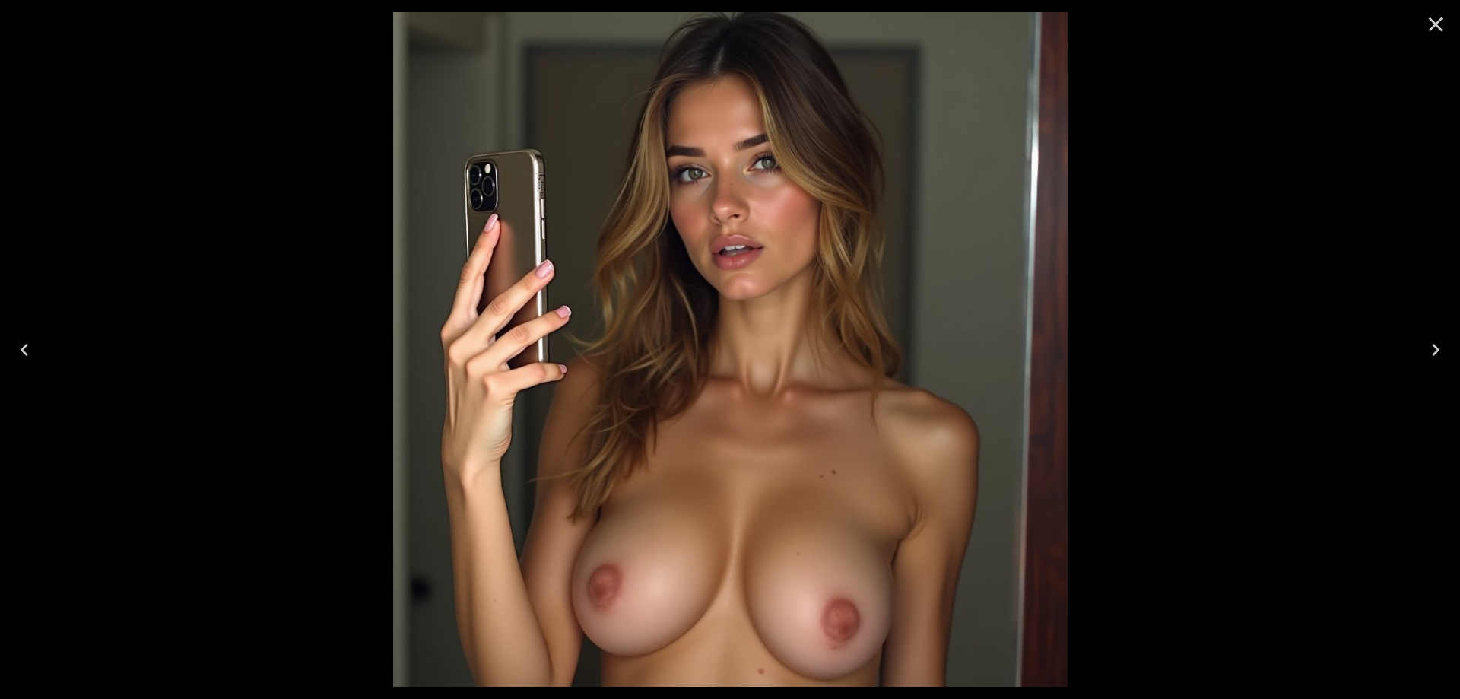
click at [1442, 29] on icon "Close" at bounding box center [1436, 24] width 24 height 24
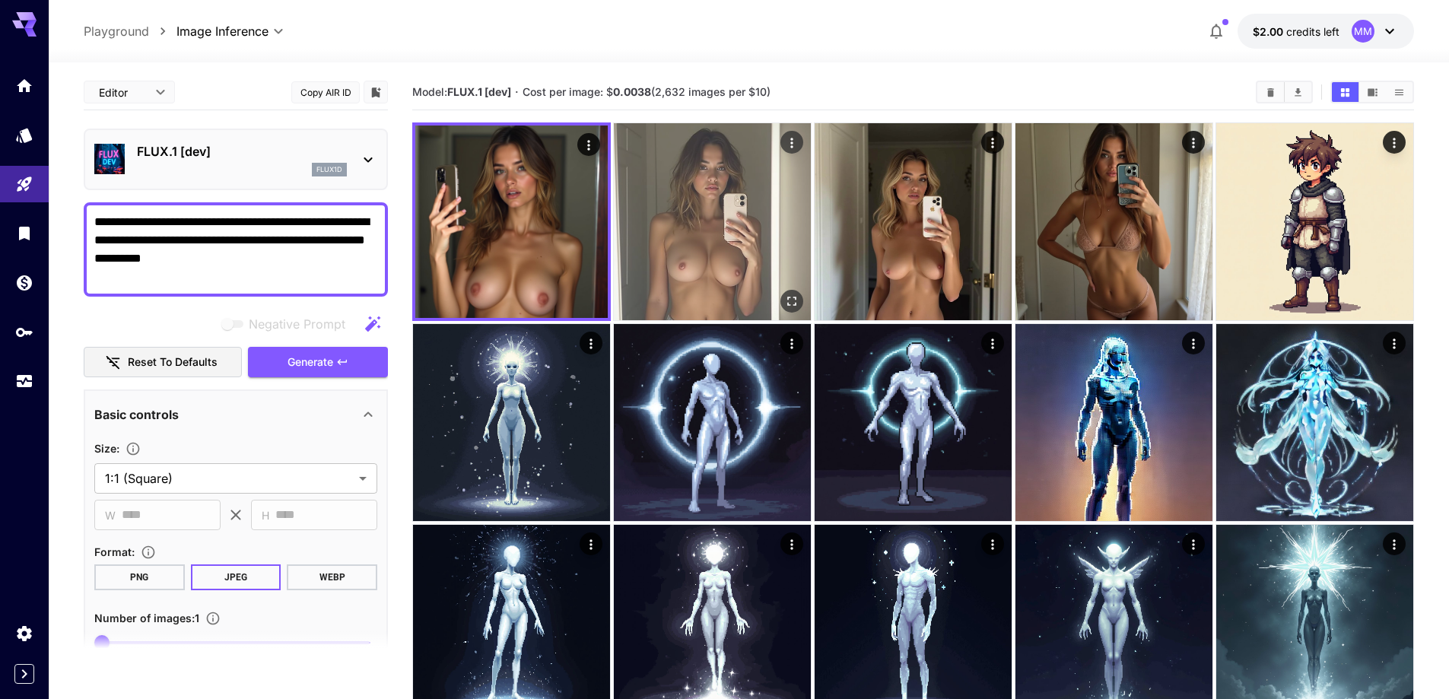
click at [790, 302] on icon "Open in fullscreen" at bounding box center [791, 301] width 15 height 15
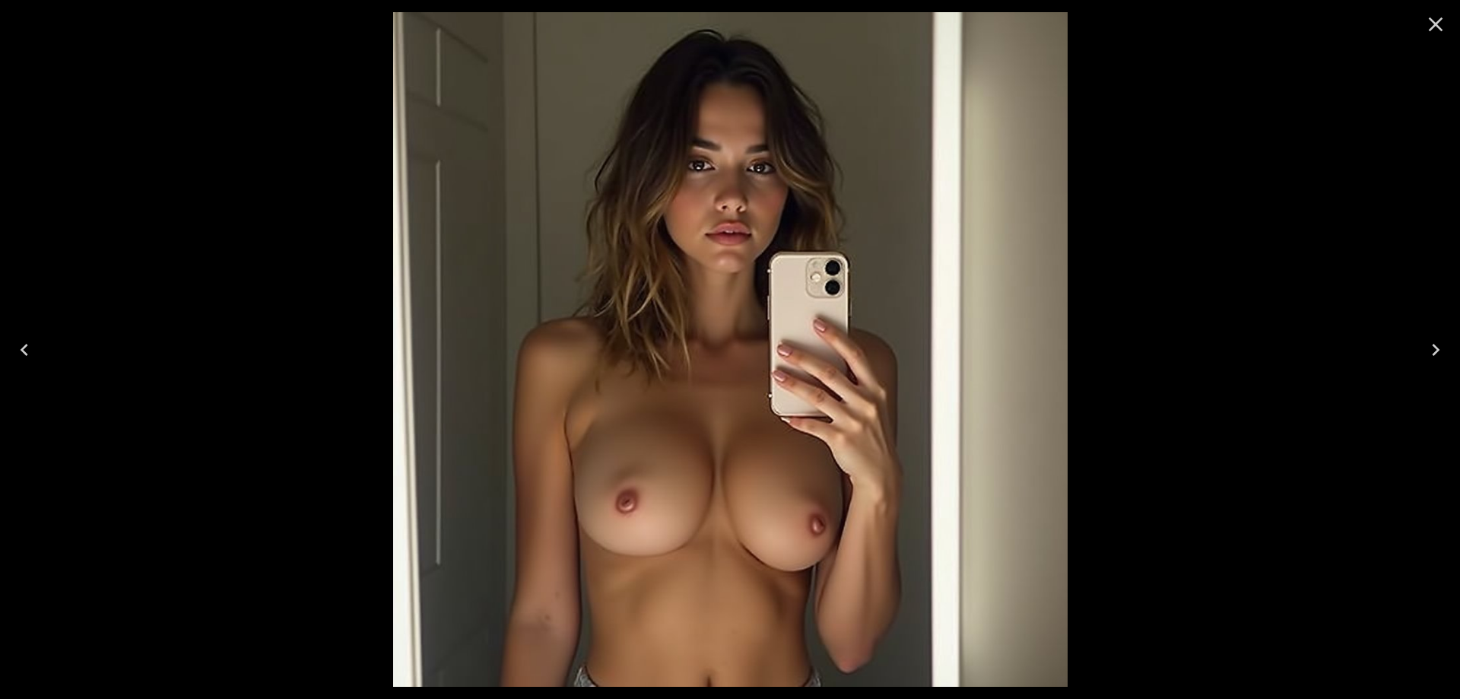
click at [1440, 21] on icon "Close" at bounding box center [1436, 24] width 14 height 14
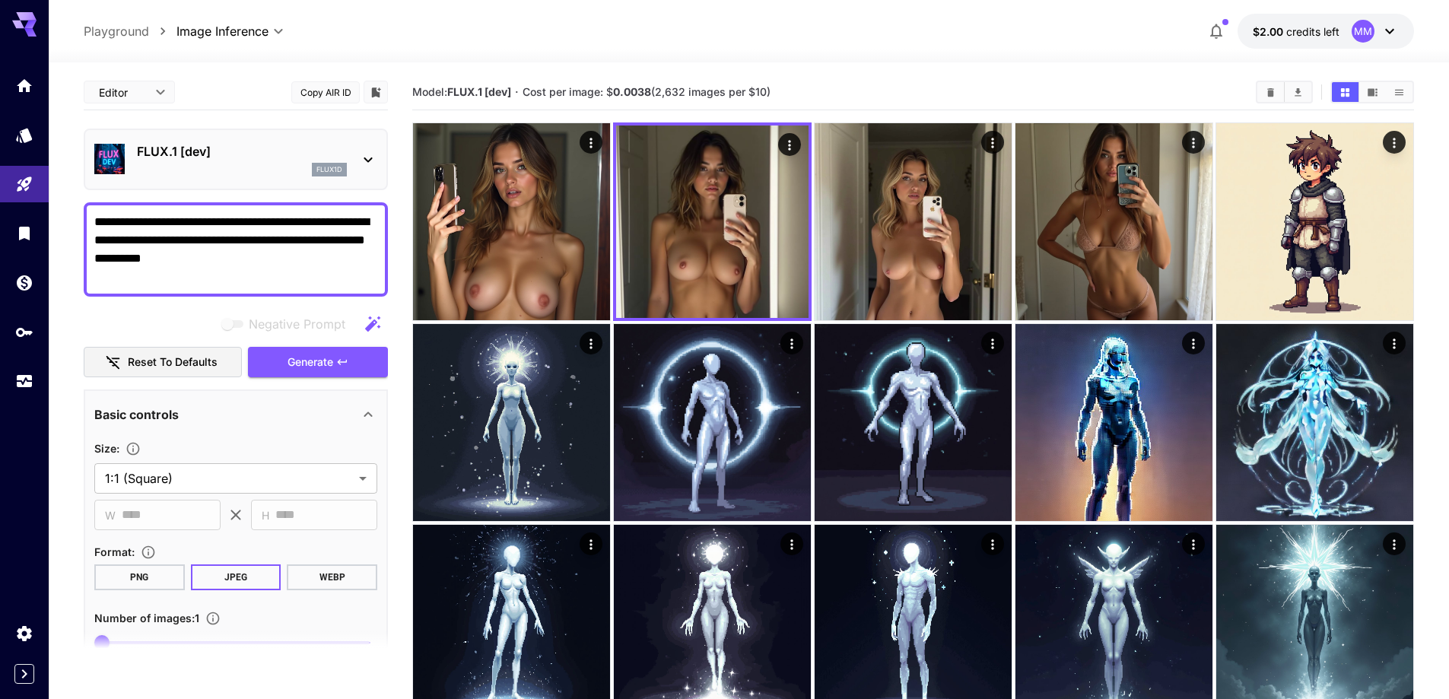
click at [189, 285] on div "**********" at bounding box center [236, 249] width 304 height 94
click at [189, 281] on textarea "**********" at bounding box center [235, 249] width 283 height 73
click at [96, 276] on textarea "**********" at bounding box center [235, 249] width 283 height 73
type textarea "**********"
click at [293, 355] on span "Generate" at bounding box center [310, 362] width 46 height 19
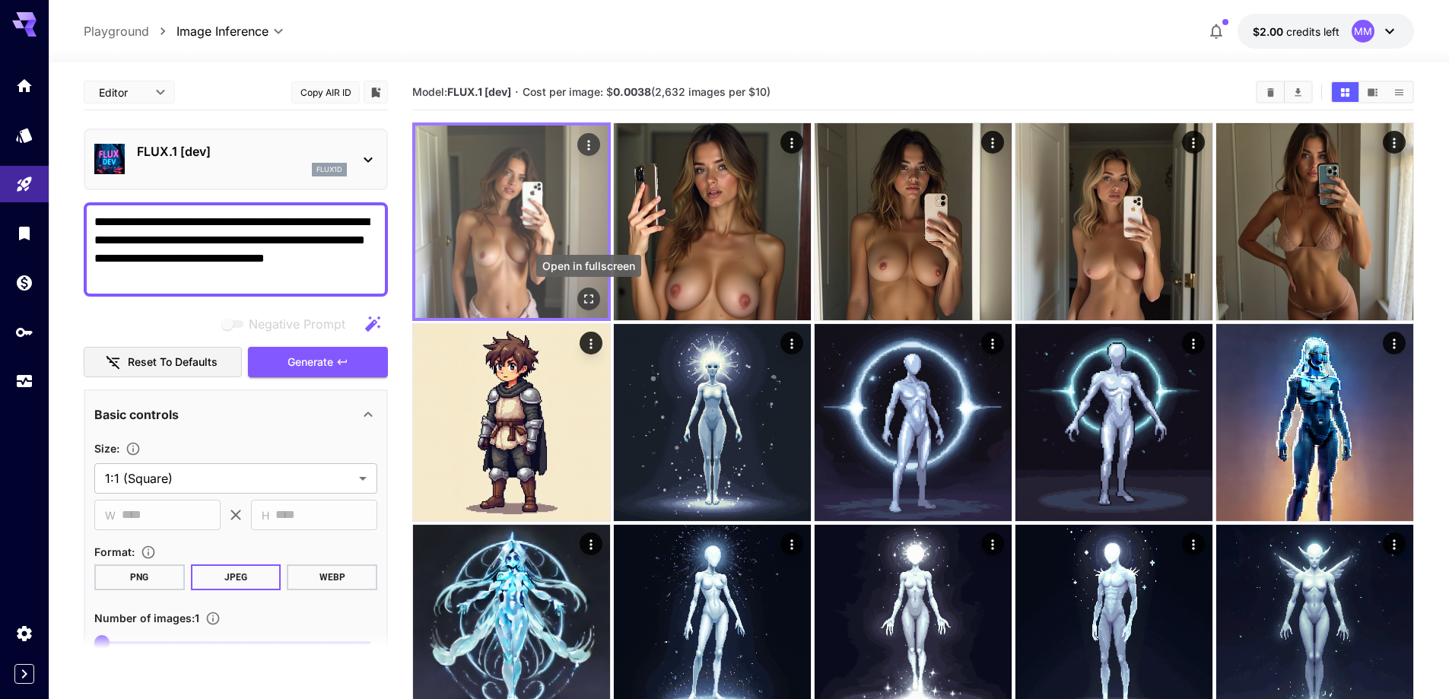
click at [595, 298] on icon "Open in fullscreen" at bounding box center [588, 298] width 15 height 15
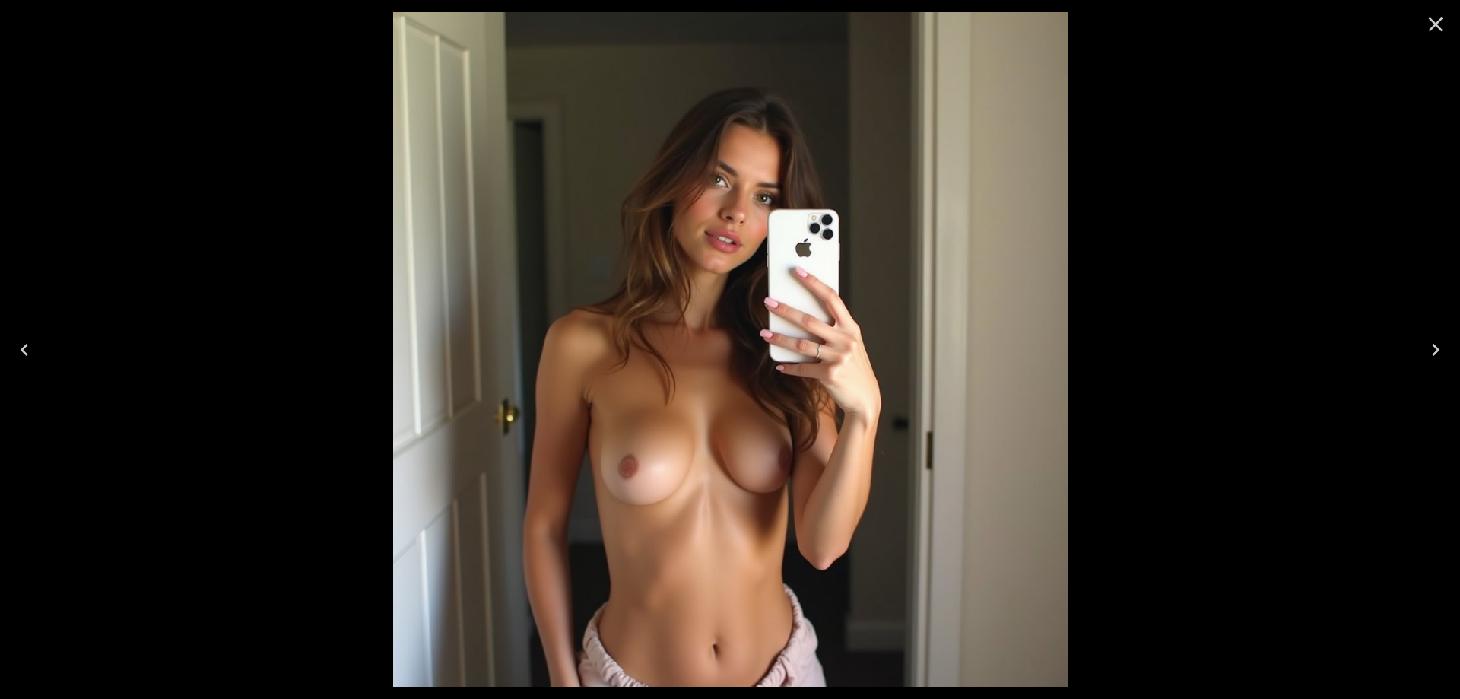
click at [1435, 31] on icon "Close" at bounding box center [1436, 24] width 24 height 24
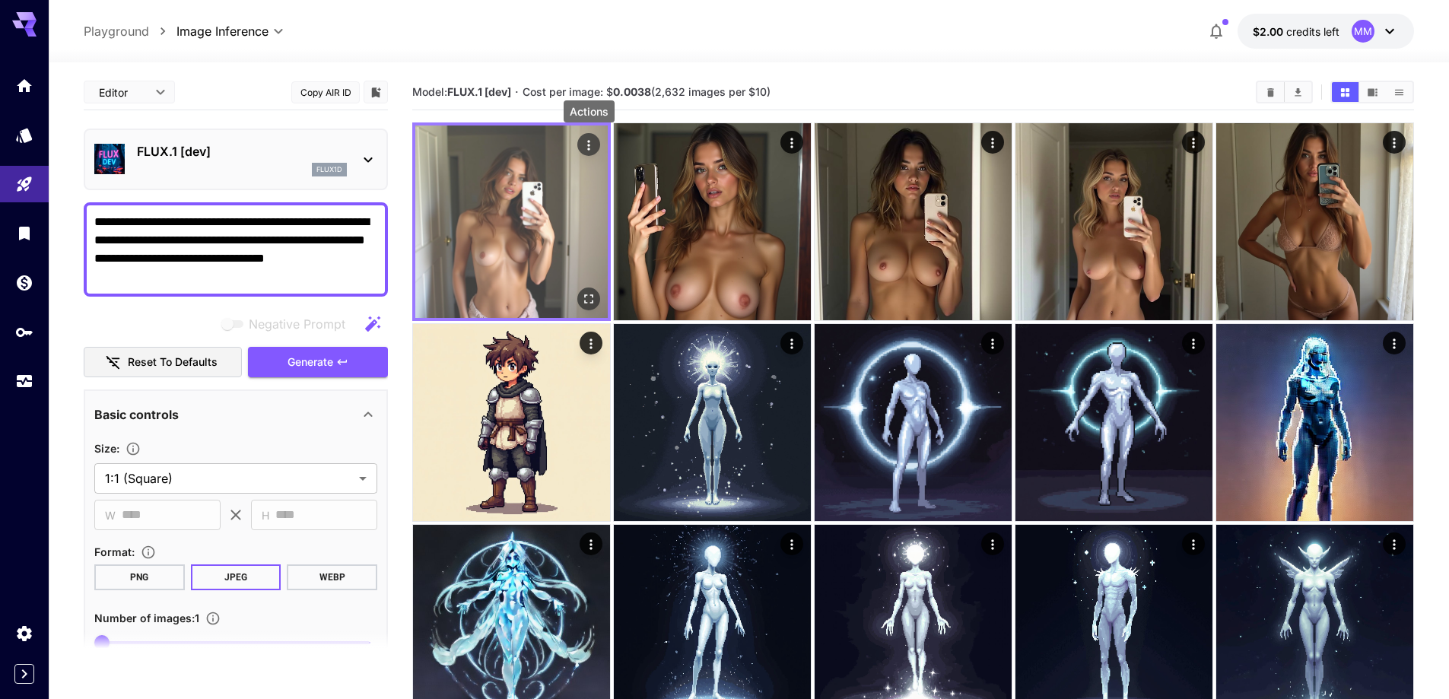
click at [589, 149] on icon "Actions" at bounding box center [588, 145] width 2 height 10
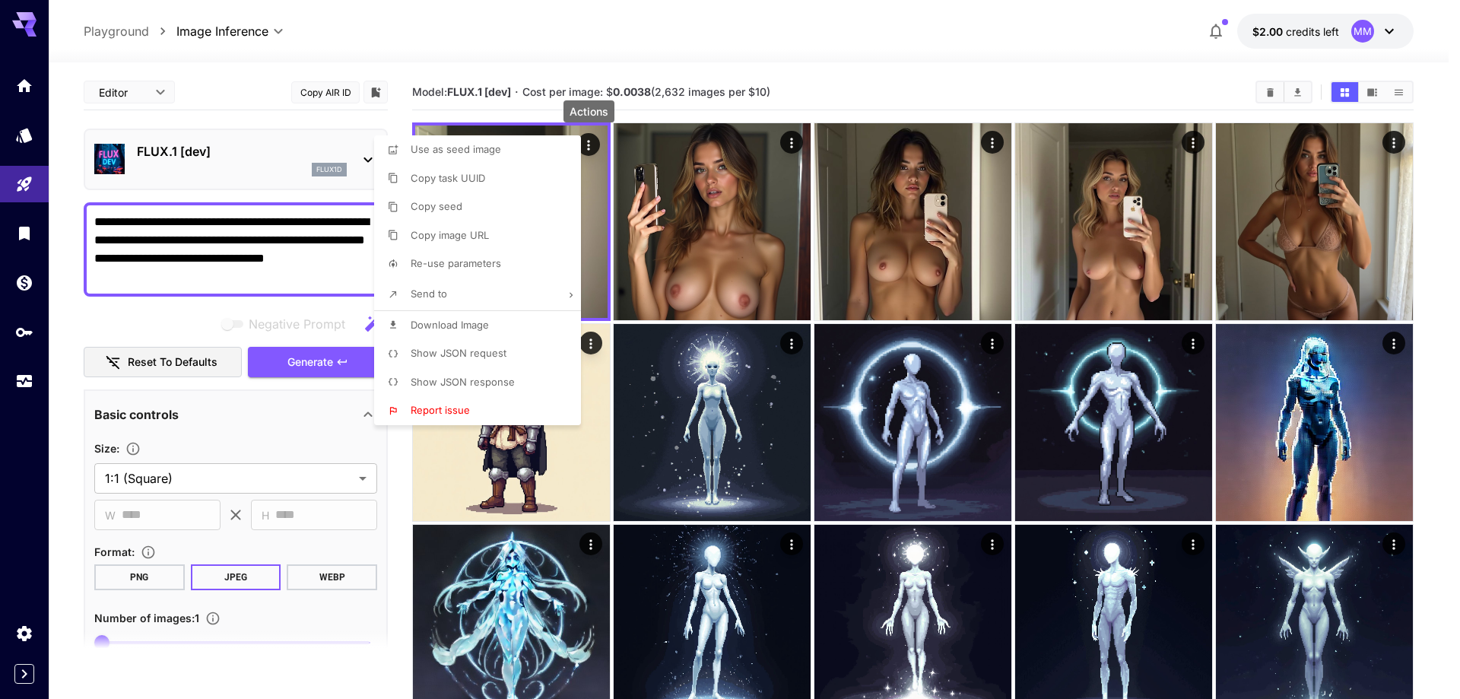
click at [846, 85] on div at bounding box center [730, 349] width 1460 height 699
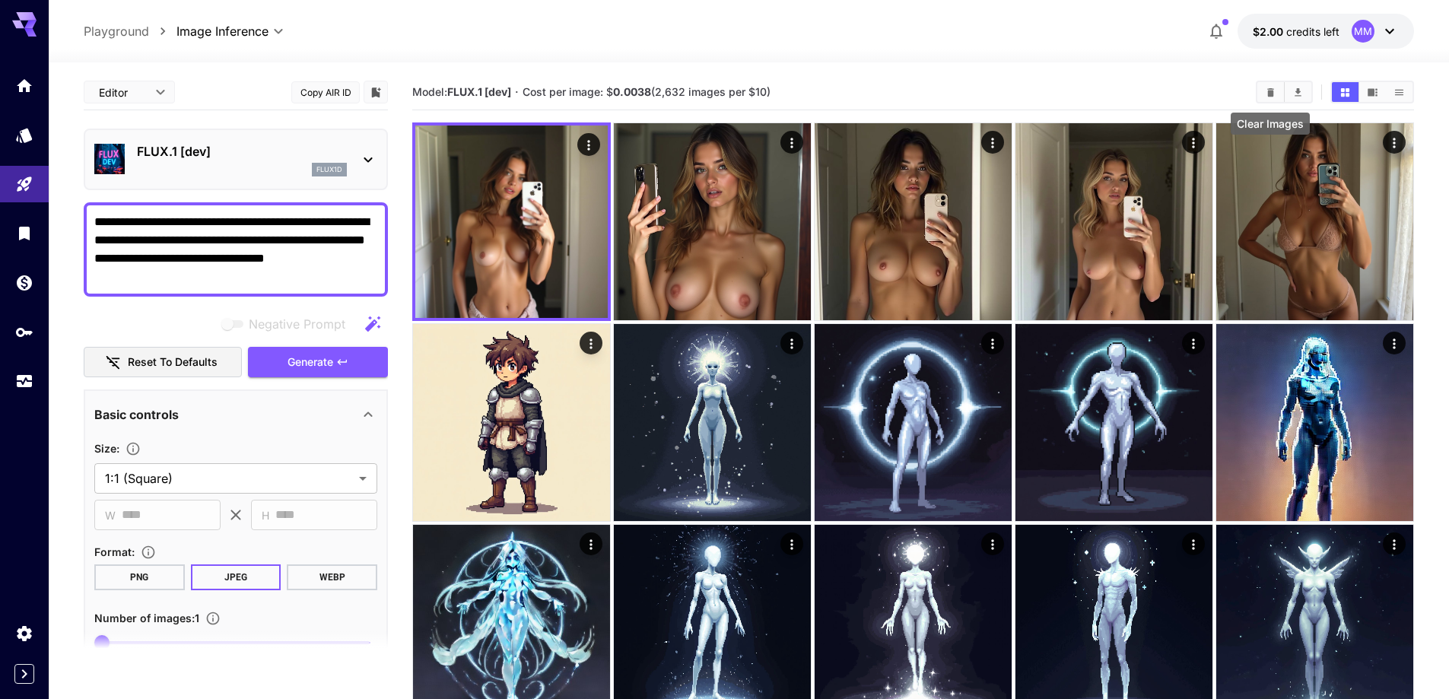
click at [1265, 93] on icon "Clear Images" at bounding box center [1270, 92] width 11 height 11
